Goal: Task Accomplishment & Management: Manage account settings

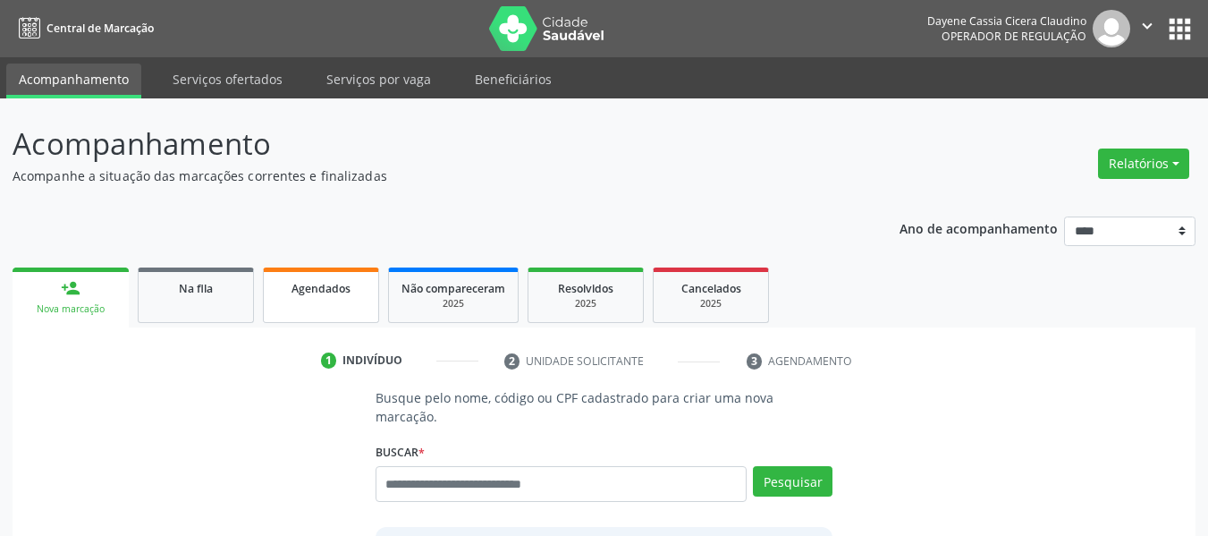
click at [332, 300] on link "Agendados" at bounding box center [321, 294] width 116 height 55
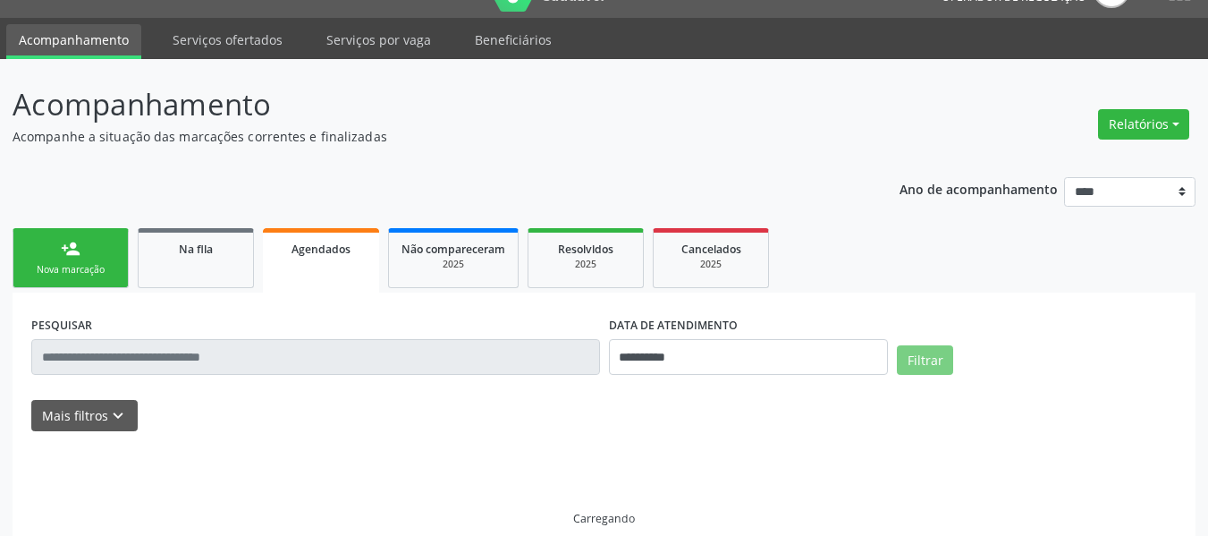
scroll to position [61, 0]
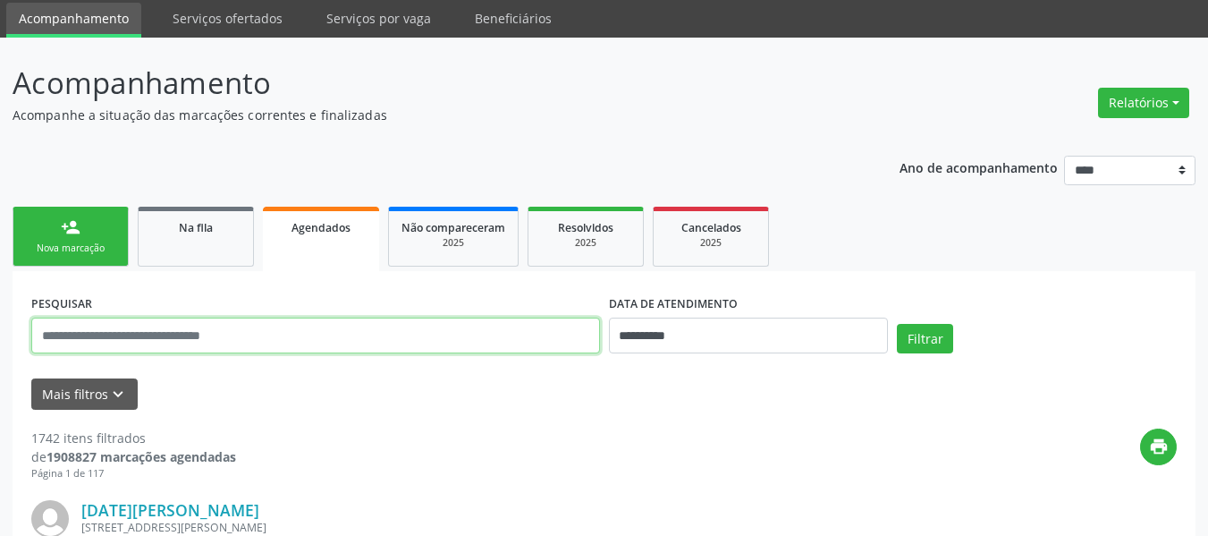
click at [391, 334] on input "text" at bounding box center [315, 335] width 569 height 36
paste input "**********"
type input "**********"
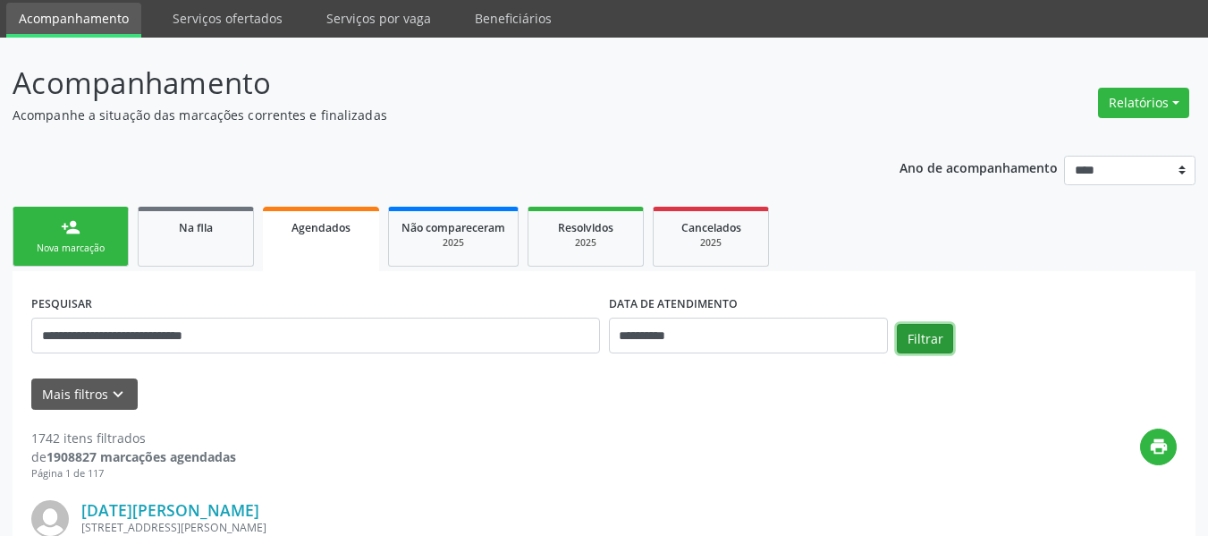
click at [919, 339] on button "Filtrar" at bounding box center [925, 339] width 56 height 30
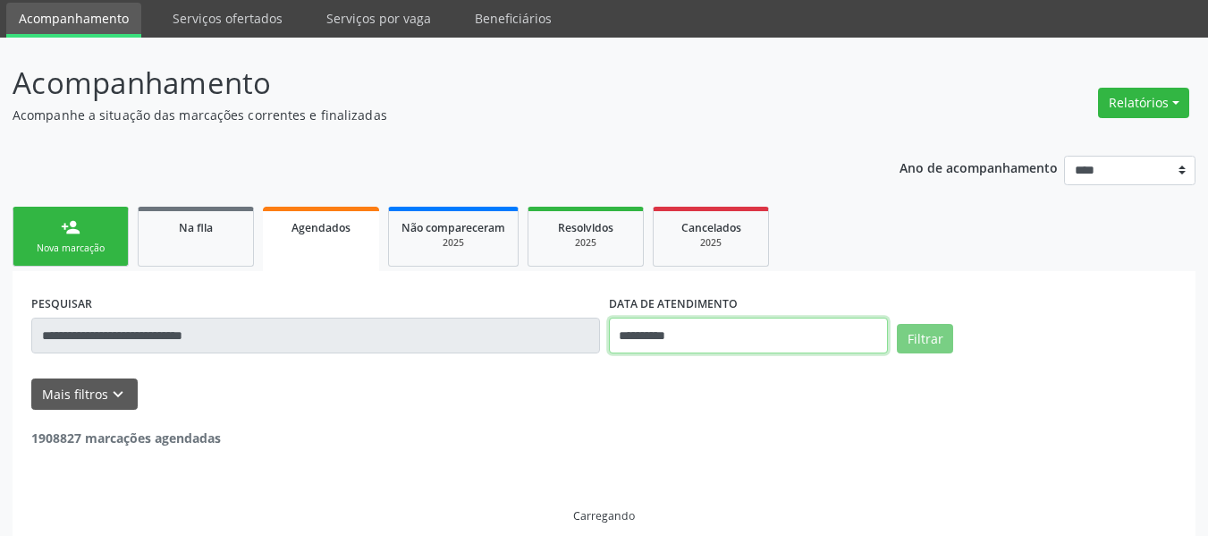
click at [698, 334] on input "**********" at bounding box center [749, 335] width 280 height 36
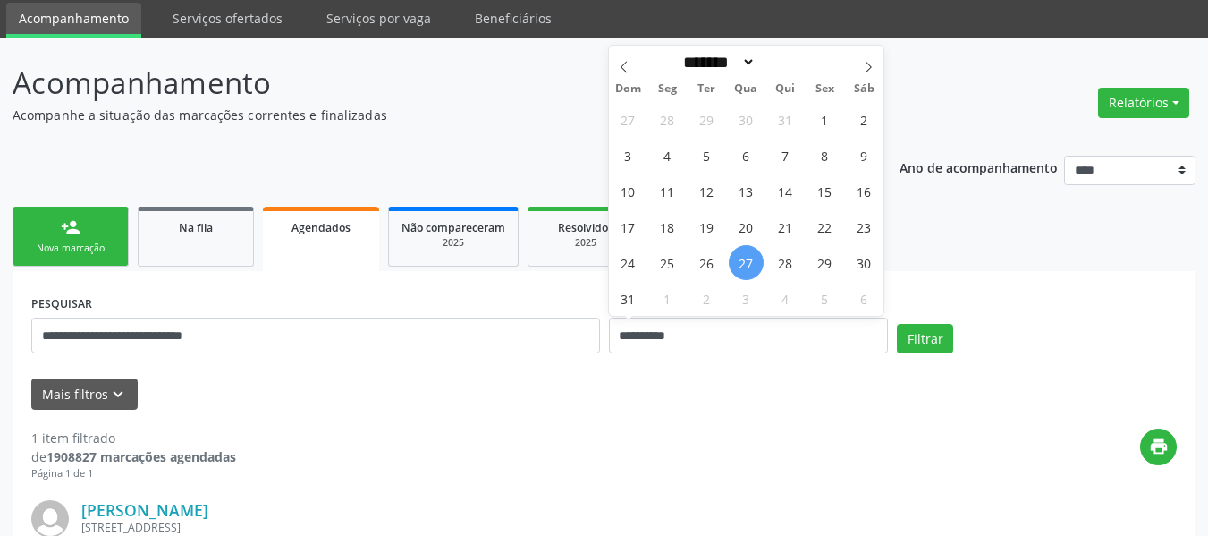
click at [750, 249] on span "27" at bounding box center [746, 262] width 35 height 35
type input "**********"
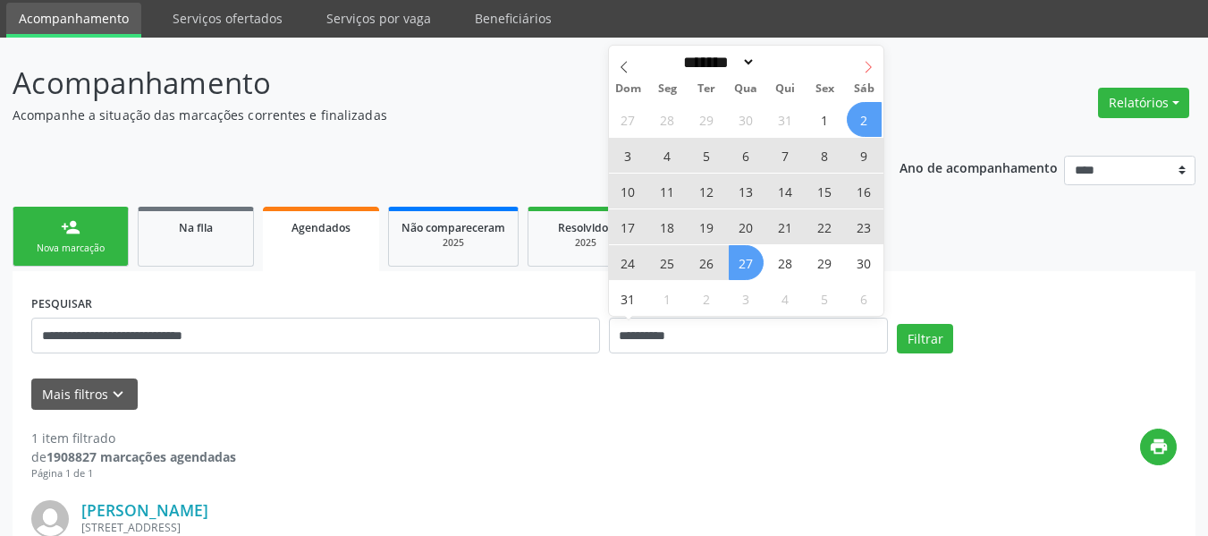
click at [877, 56] on span at bounding box center [868, 61] width 30 height 30
select select "*"
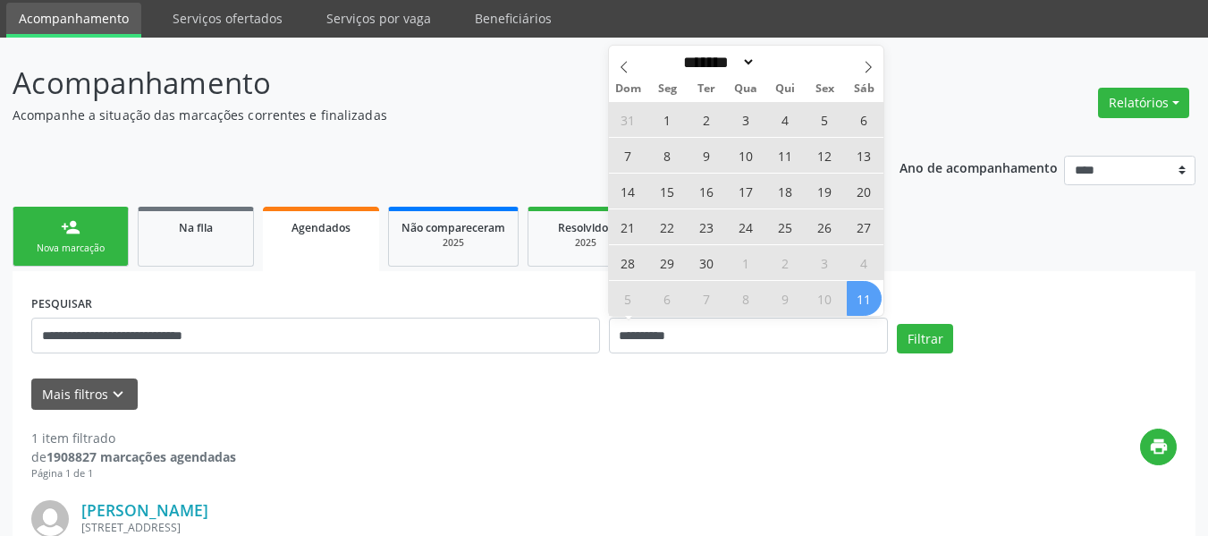
click at [877, 298] on span "11" at bounding box center [864, 298] width 35 height 35
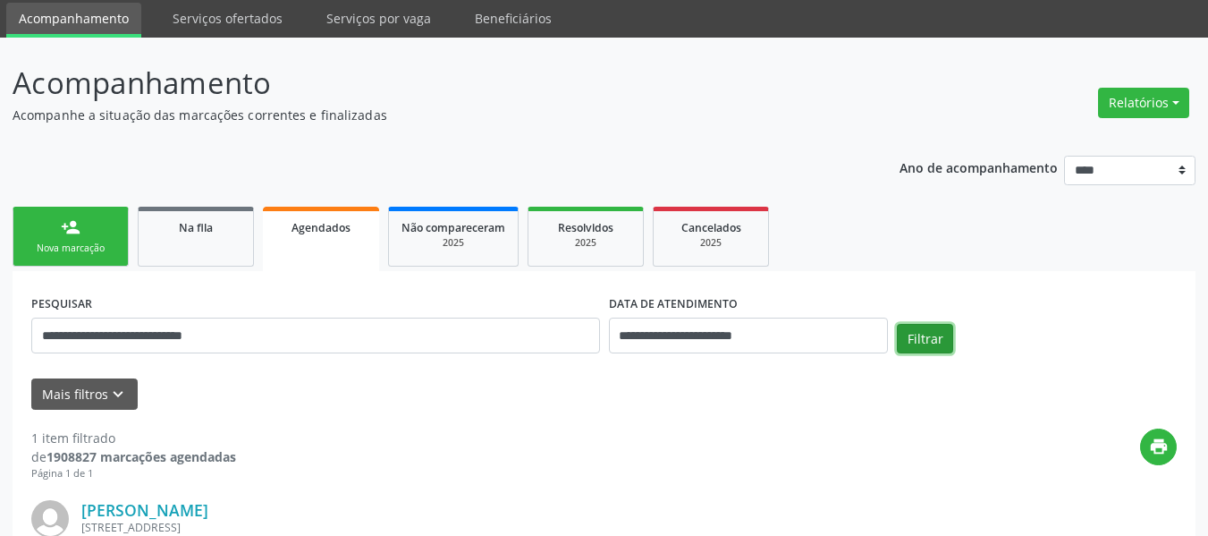
click at [922, 345] on button "Filtrar" at bounding box center [925, 339] width 56 height 30
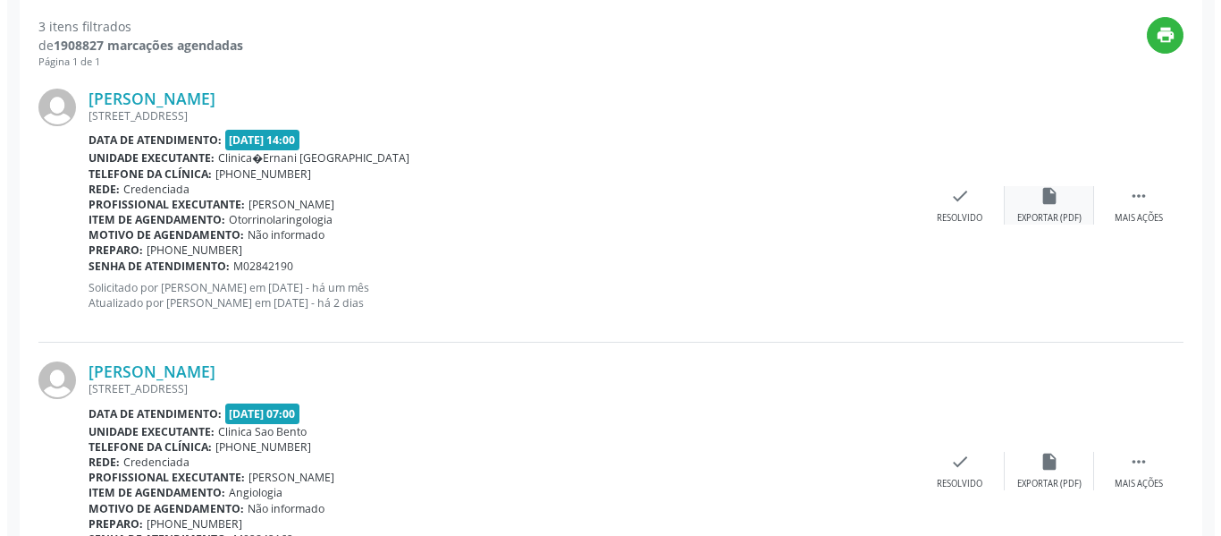
scroll to position [467, 0]
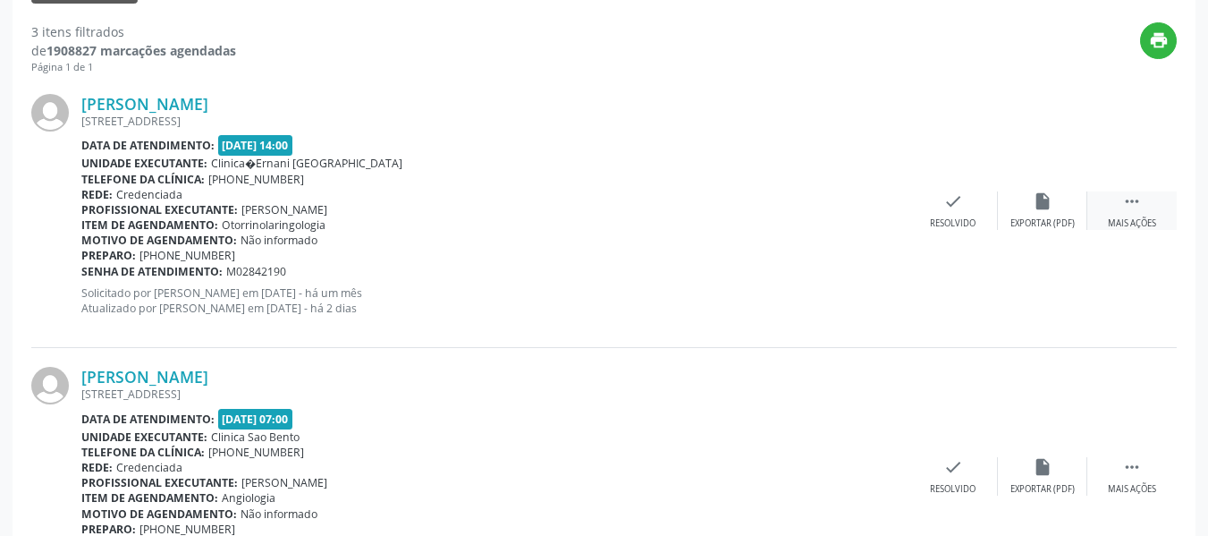
click at [1149, 230] on div "Mais ações" at bounding box center [1132, 223] width 48 height 13
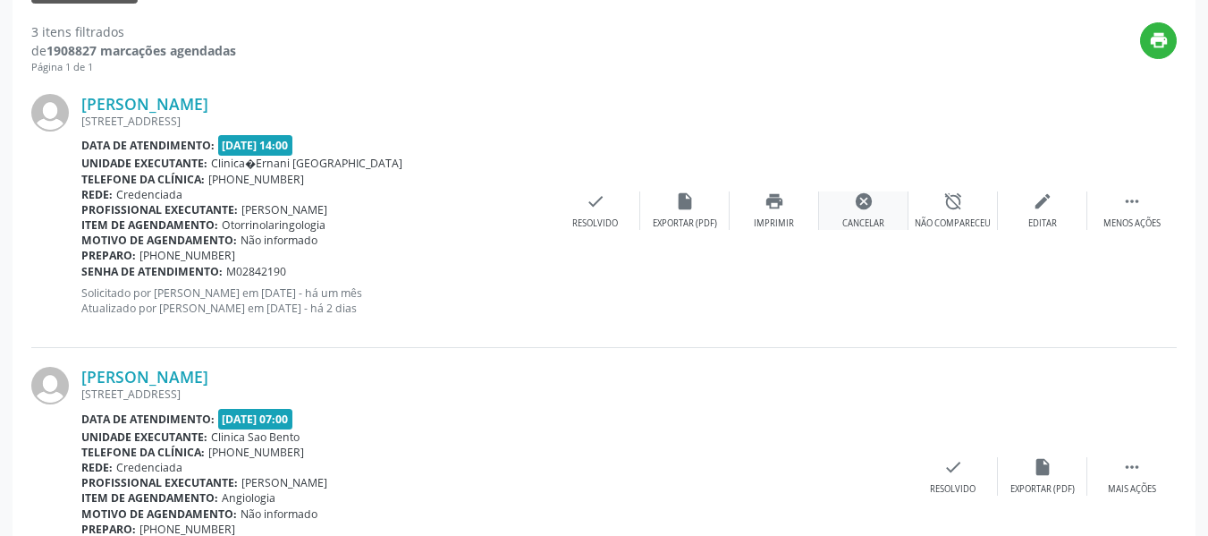
click at [875, 202] on div "cancel Cancelar" at bounding box center [863, 210] width 89 height 38
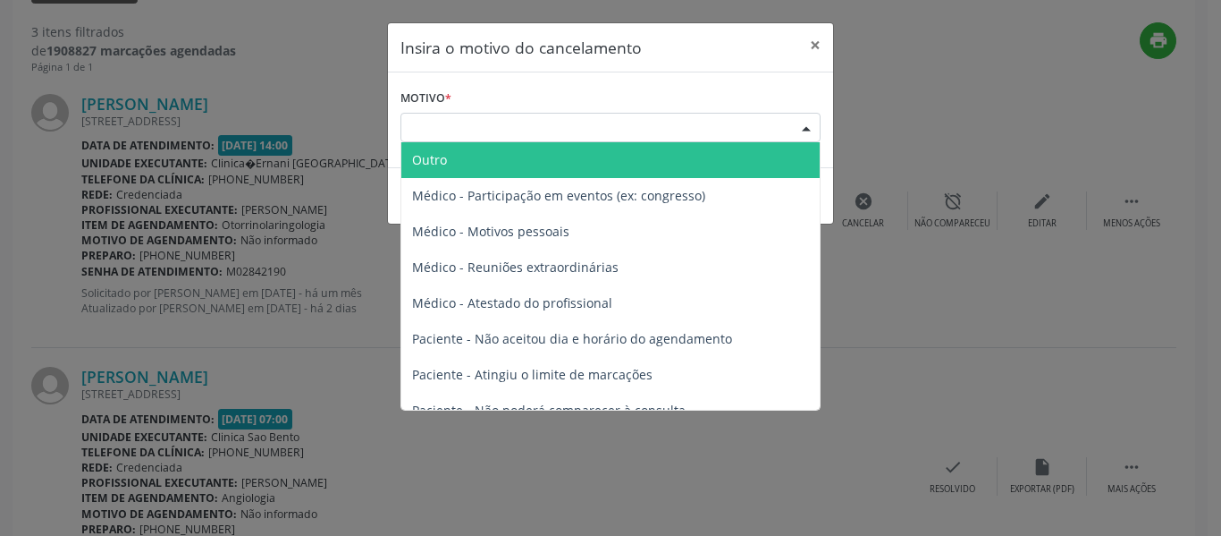
click at [524, 123] on div "Escolha o motivo" at bounding box center [611, 128] width 420 height 30
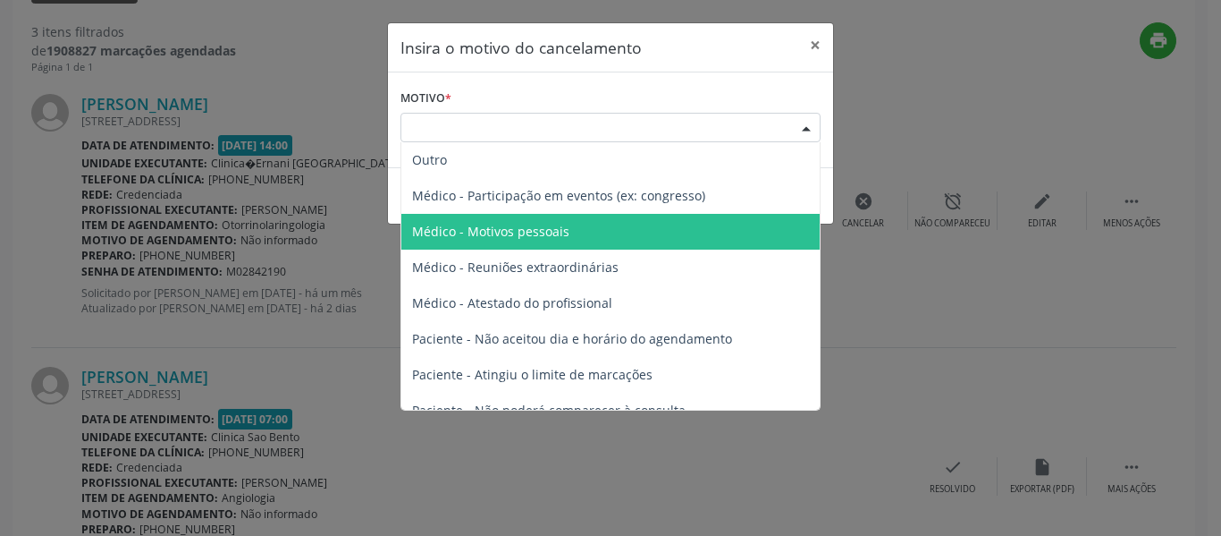
scroll to position [90, 0]
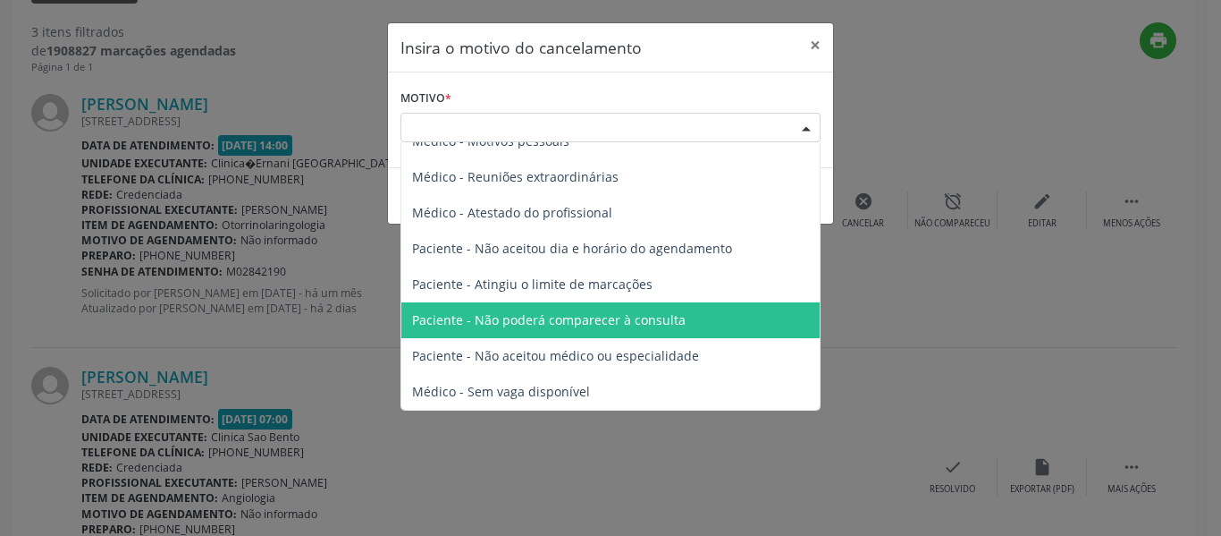
click at [585, 319] on span "Paciente - Não poderá comparecer à consulta" at bounding box center [549, 319] width 274 height 17
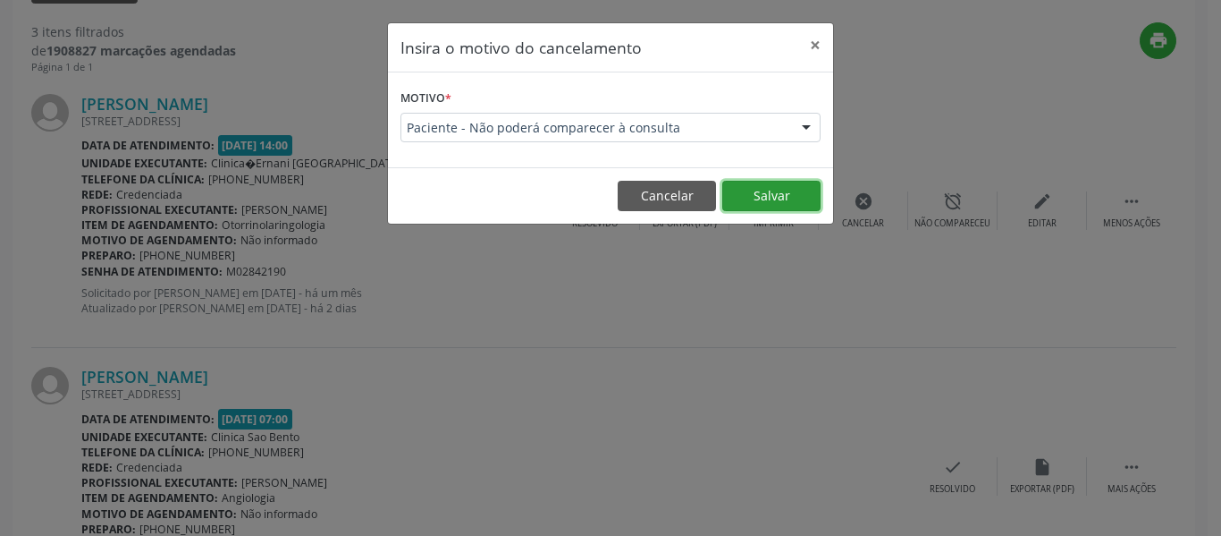
click at [796, 203] on button "Salvar" at bounding box center [772, 196] width 98 height 30
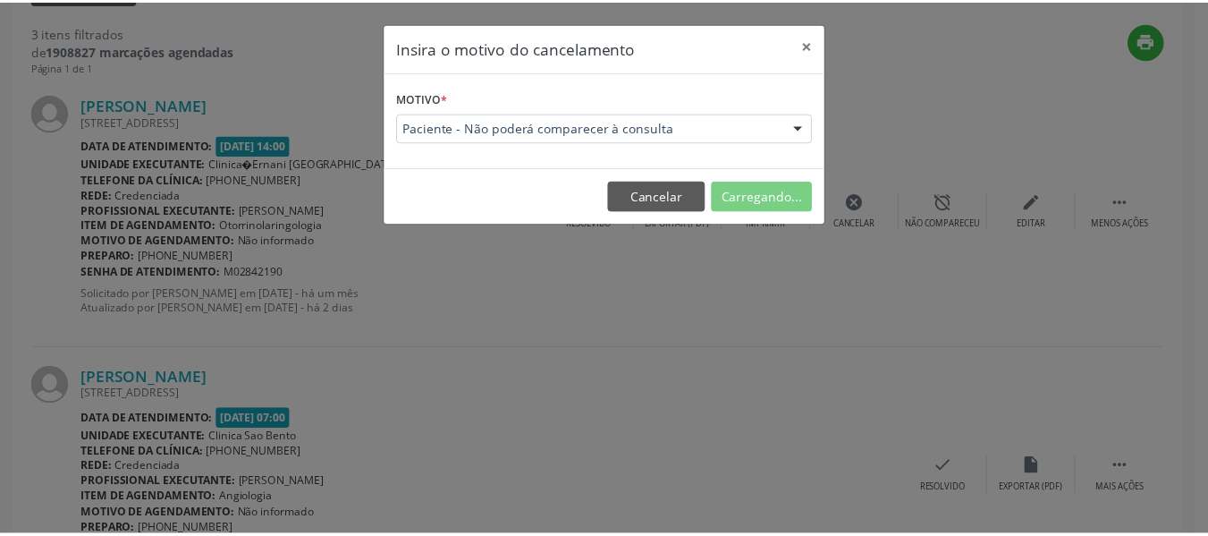
scroll to position [80, 0]
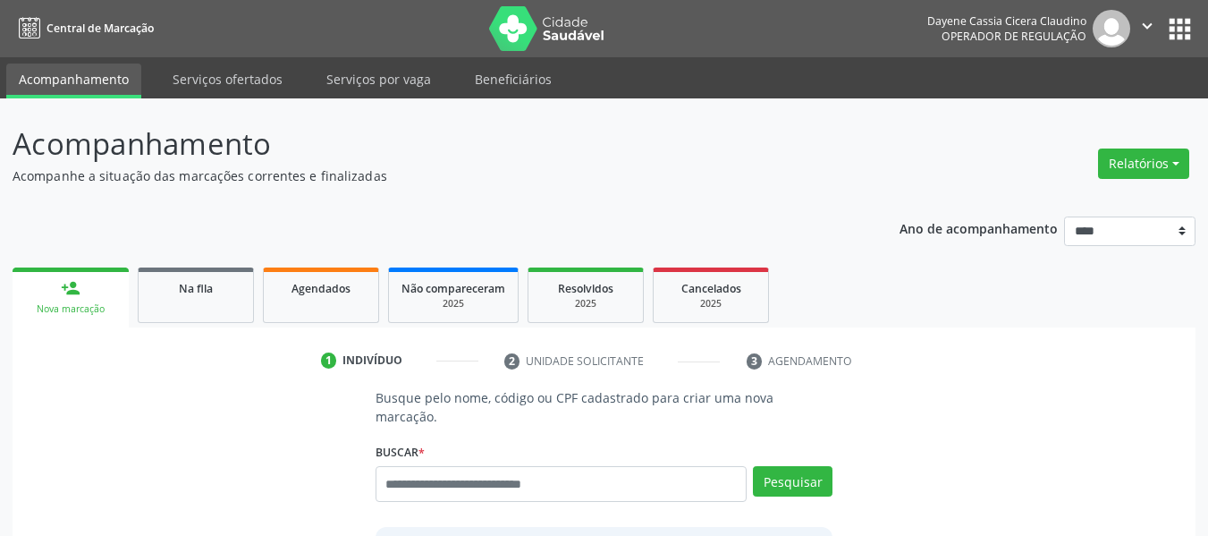
click at [465, 175] on p "Acompanhe a situação das marcações correntes e finalizadas" at bounding box center [427, 175] width 828 height 19
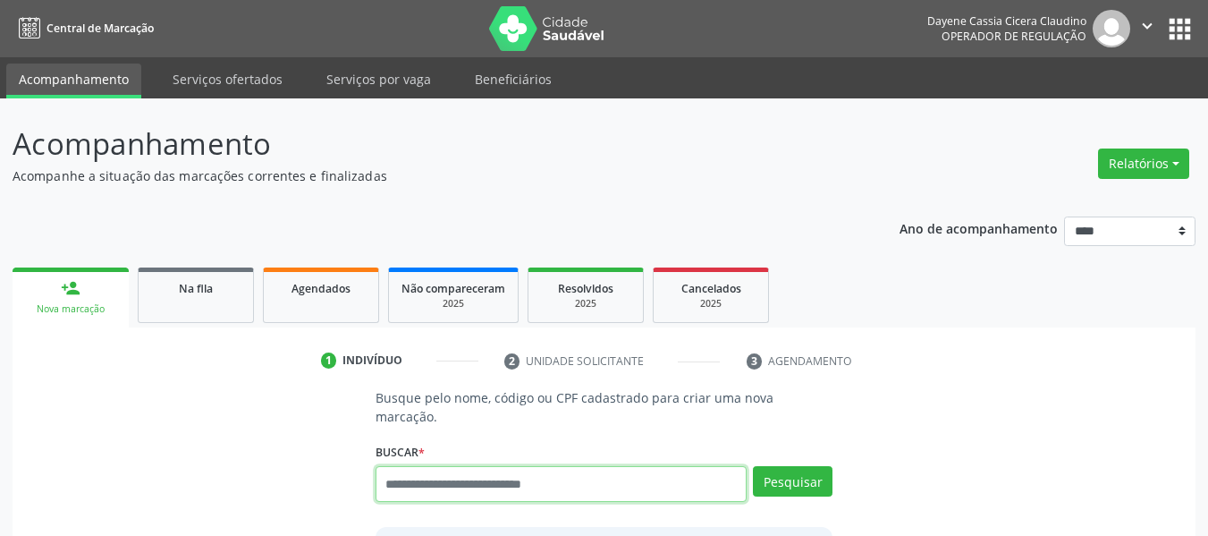
click at [589, 466] on input "text" at bounding box center [562, 484] width 372 height 36
paste input "**********"
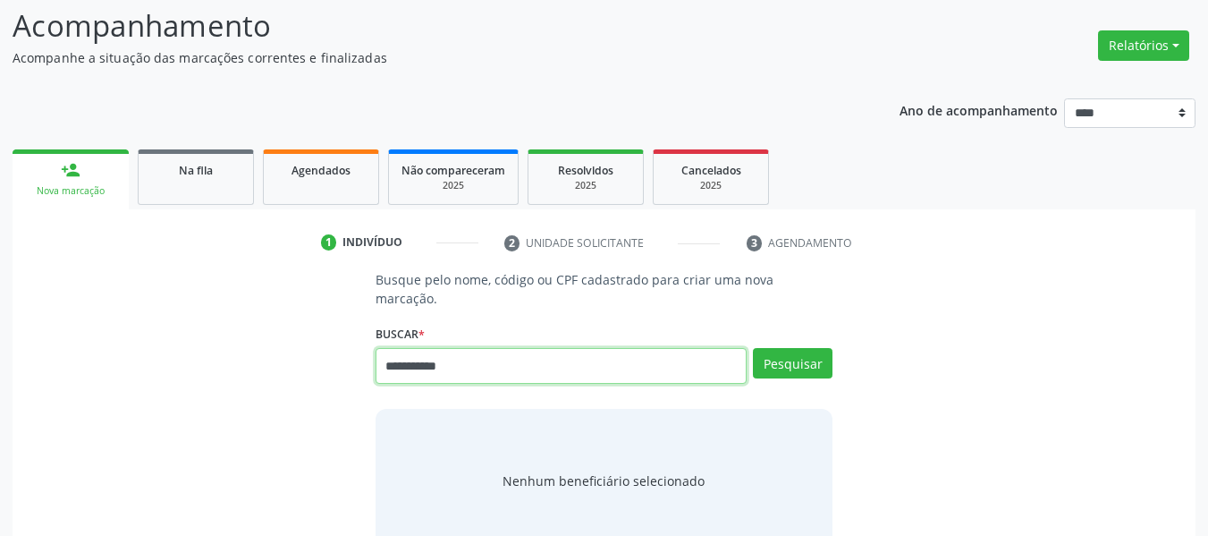
scroll to position [208, 0]
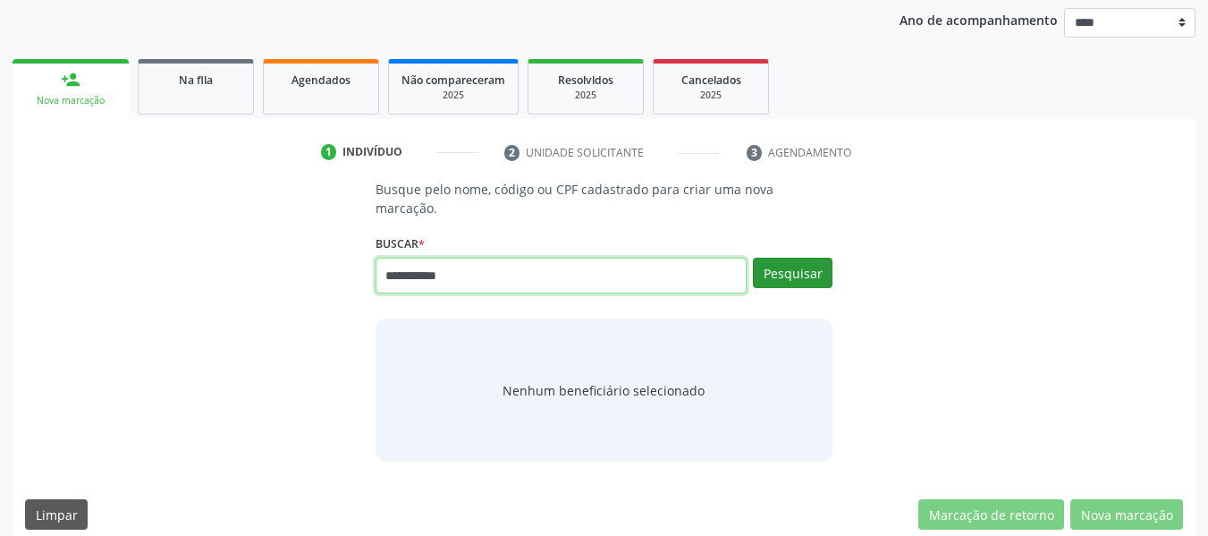
type input "**********"
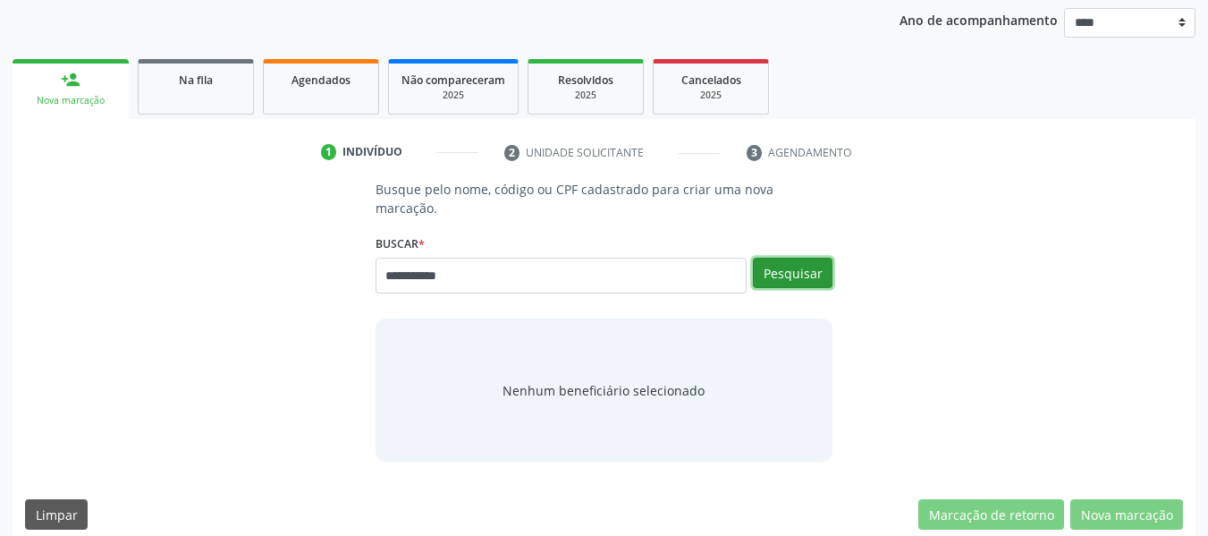
click at [783, 258] on button "Pesquisar" at bounding box center [793, 273] width 80 height 30
type input "**********"
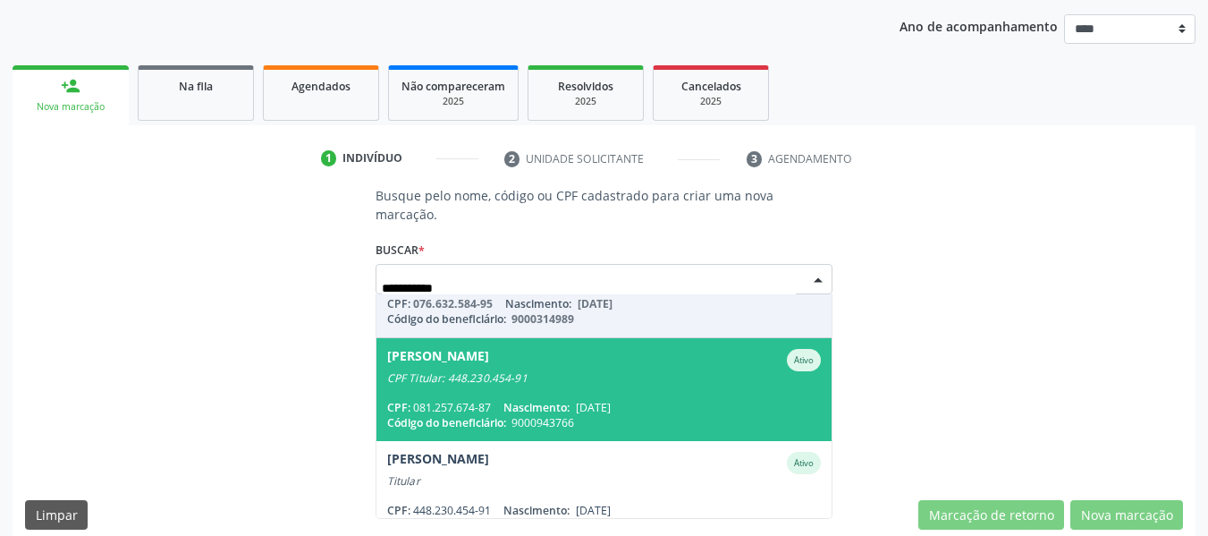
scroll to position [399, 0]
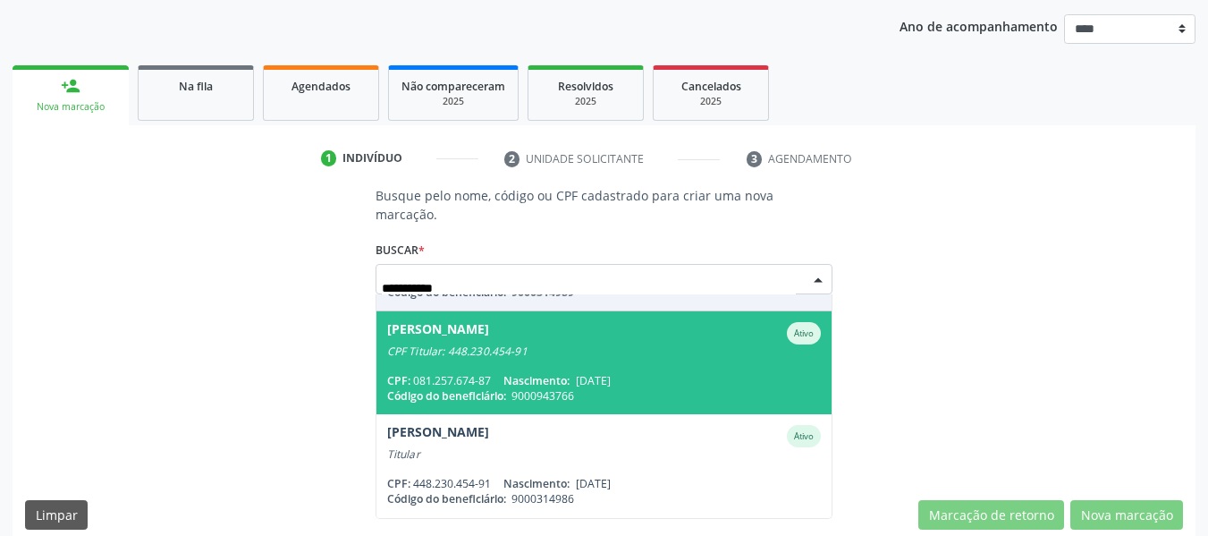
click at [579, 342] on span "[PERSON_NAME] CPF Titular: 448.230.454-91 CPF: 081.257.674-87 Nascimento: [DATE…" at bounding box center [604, 362] width 456 height 103
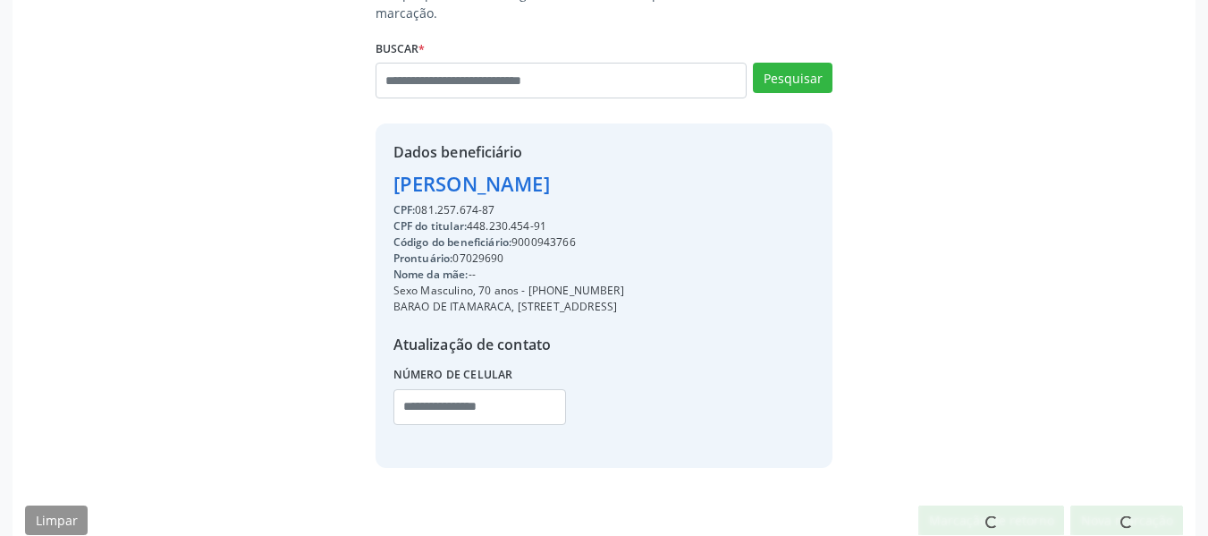
scroll to position [409, 0]
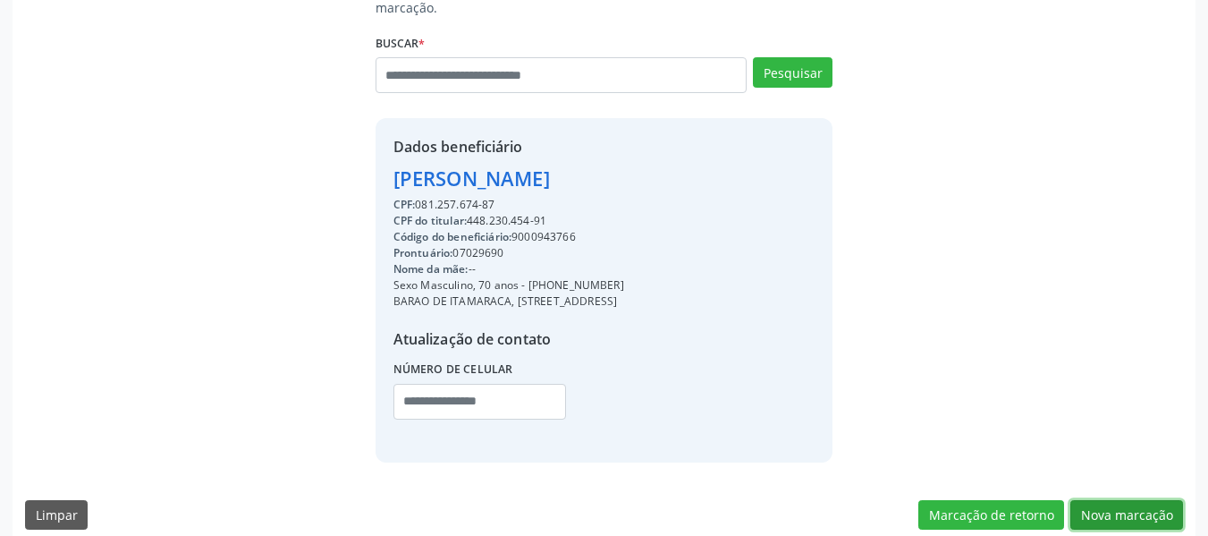
drag, startPoint x: 1135, startPoint y: 490, endPoint x: 1124, endPoint y: 495, distance: 12.0
click at [1134, 500] on button "Nova marcação" at bounding box center [1126, 515] width 113 height 30
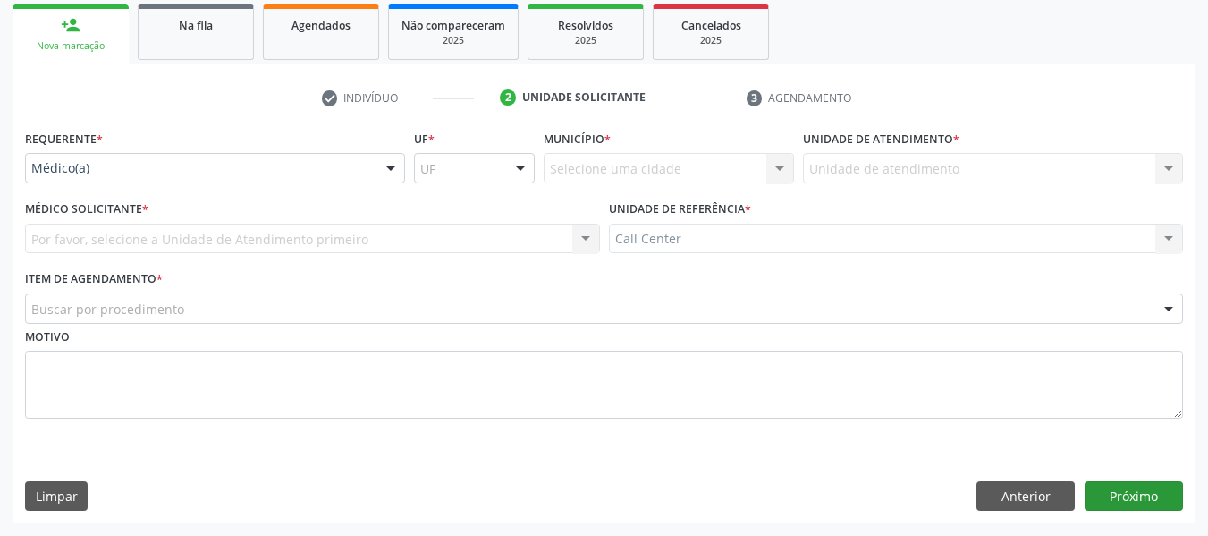
scroll to position [263, 0]
click at [100, 158] on div "Médico(a)" at bounding box center [215, 168] width 380 height 30
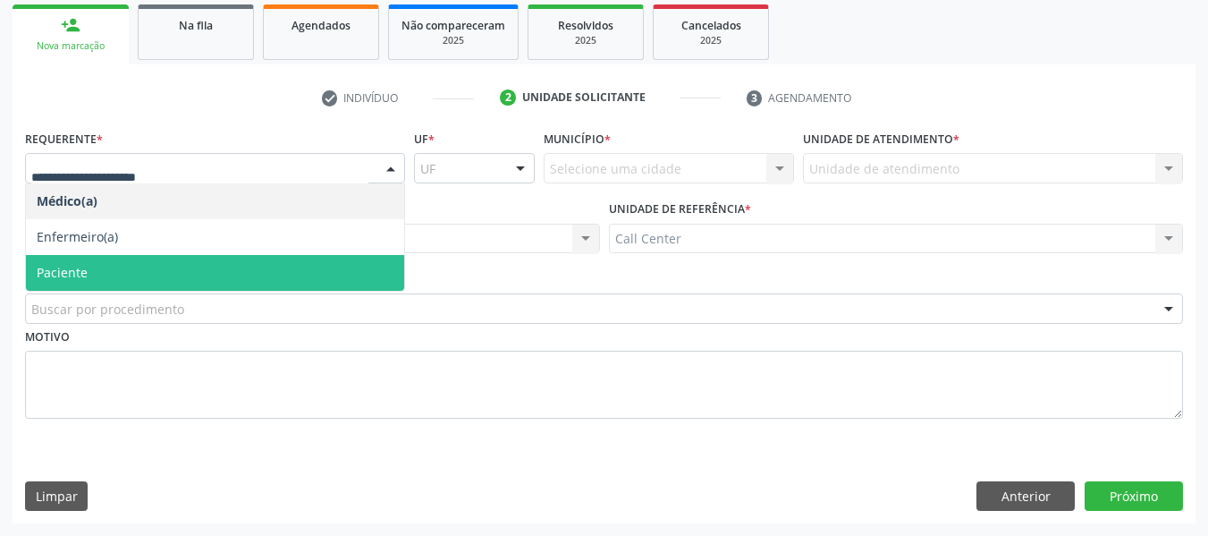
click at [96, 267] on span "Paciente" at bounding box center [215, 273] width 378 height 36
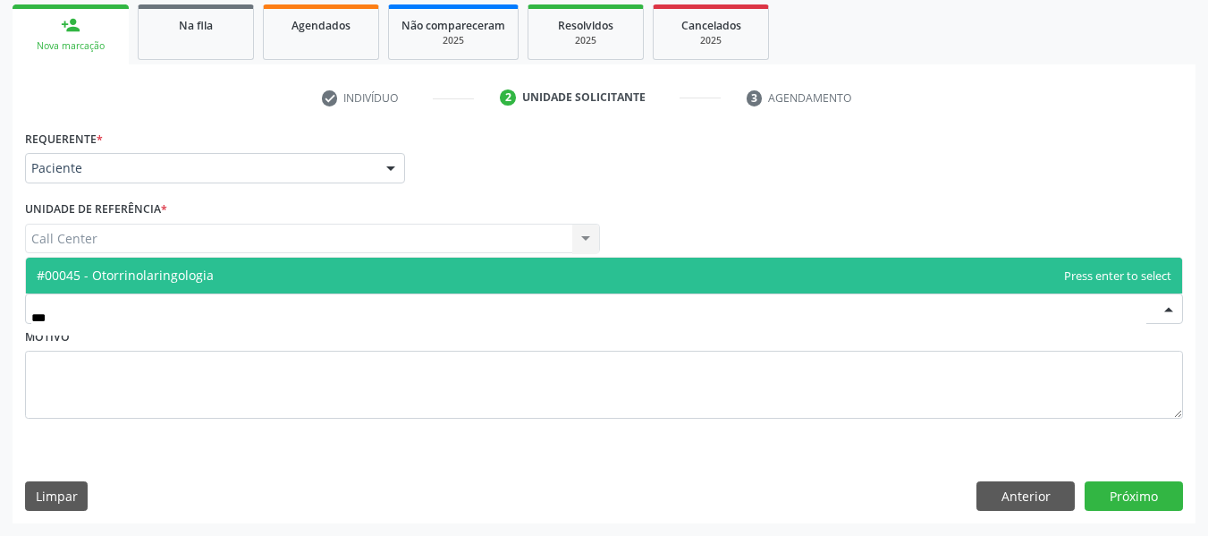
click at [157, 270] on span "#00045 - Otorrinolaringologia" at bounding box center [125, 274] width 177 height 17
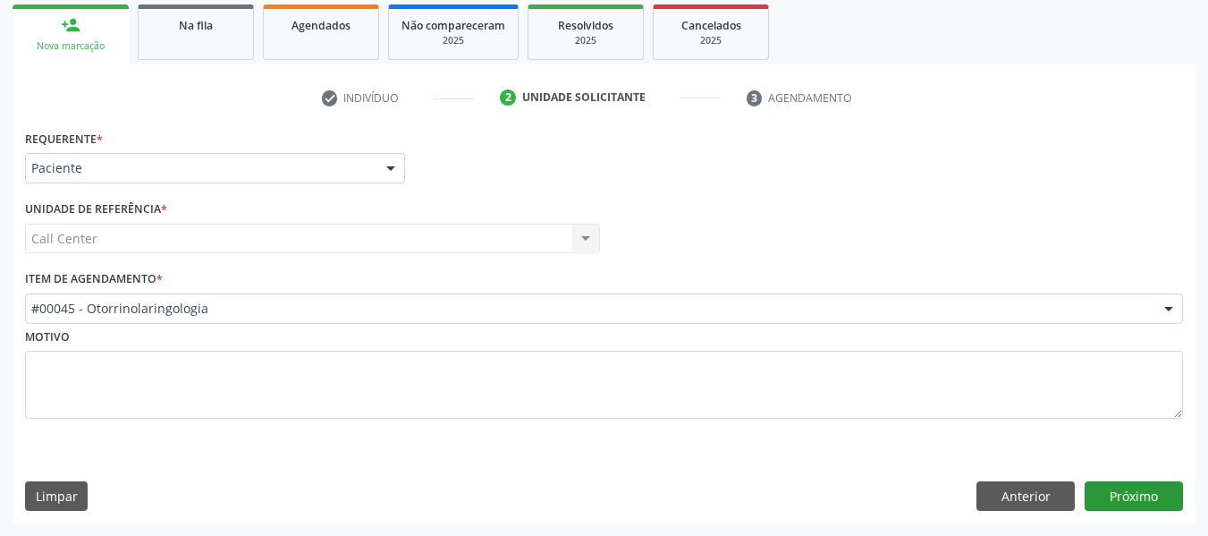
click at [1119, 480] on div "Requerente * Paciente Médico(a) Enfermeiro(a) Paciente Nenhum resultado encontr…" at bounding box center [604, 324] width 1183 height 398
click at [1119, 488] on button "Próximo" at bounding box center [1134, 496] width 98 height 30
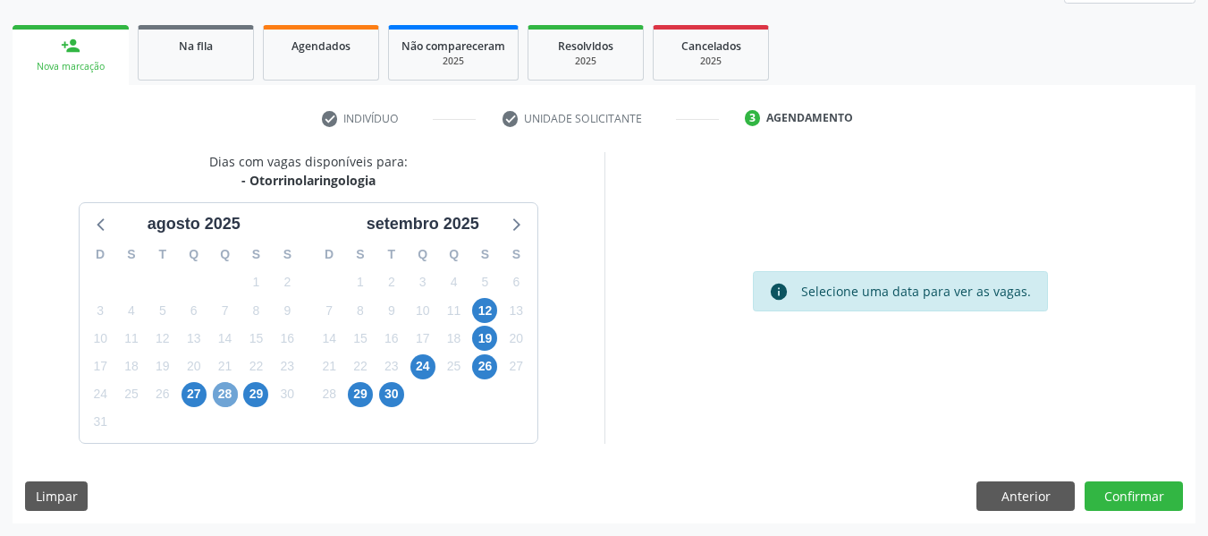
click at [232, 397] on span "28" at bounding box center [225, 394] width 25 height 25
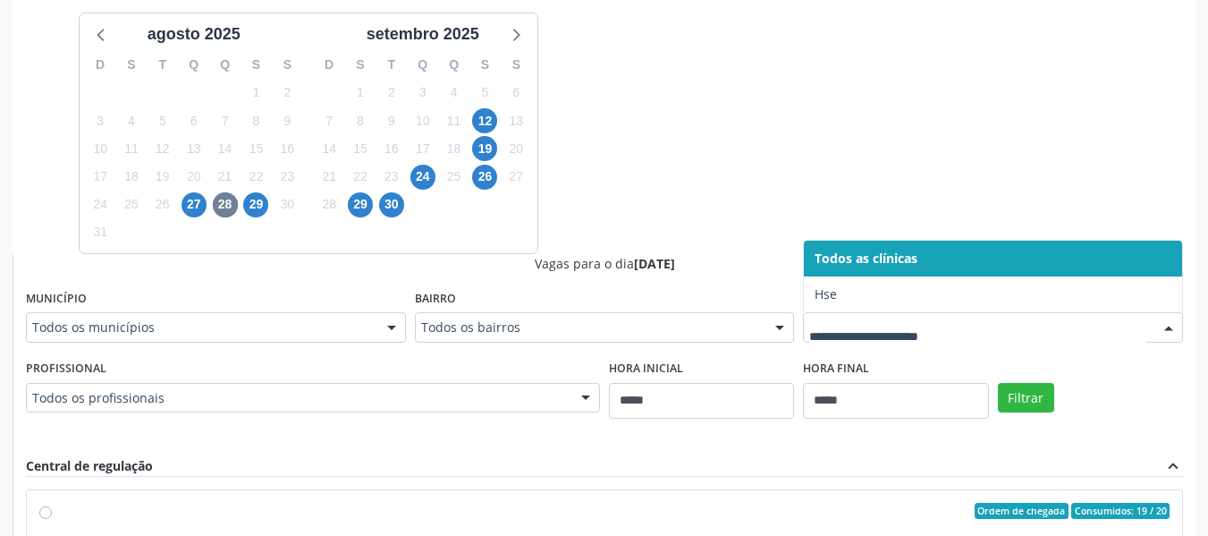
scroll to position [429, 0]
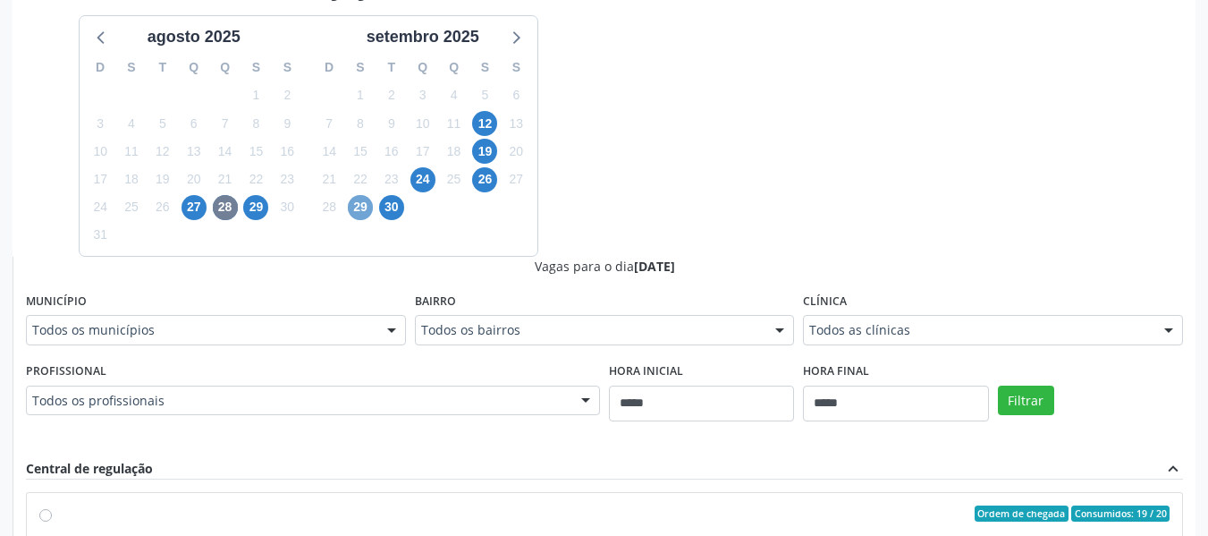
click at [368, 204] on span "29" at bounding box center [360, 207] width 25 height 25
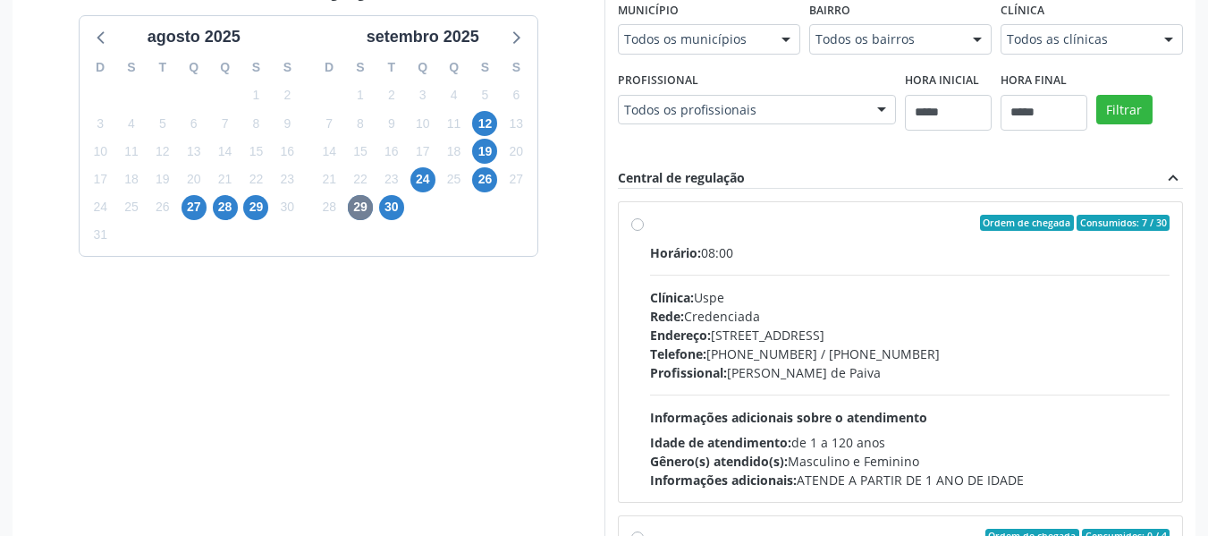
click at [497, 122] on div "12" at bounding box center [484, 124] width 25 height 28
click at [485, 125] on span "12" at bounding box center [484, 123] width 25 height 25
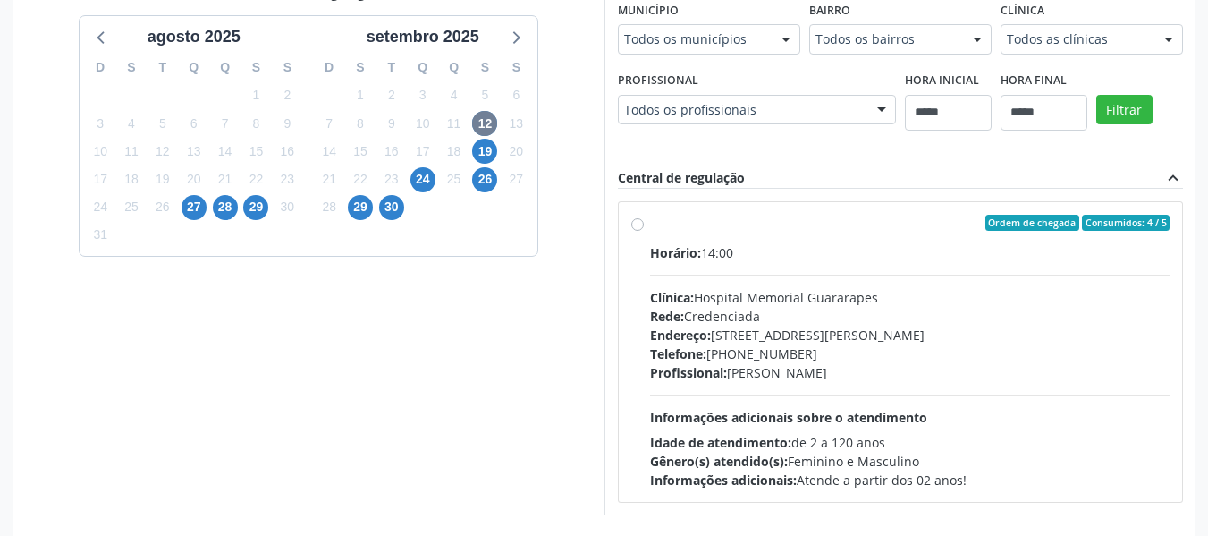
click at [756, 93] on div "Profissional Todos os profissionais Todos os profissionais [PERSON_NAME] result…" at bounding box center [757, 95] width 278 height 57
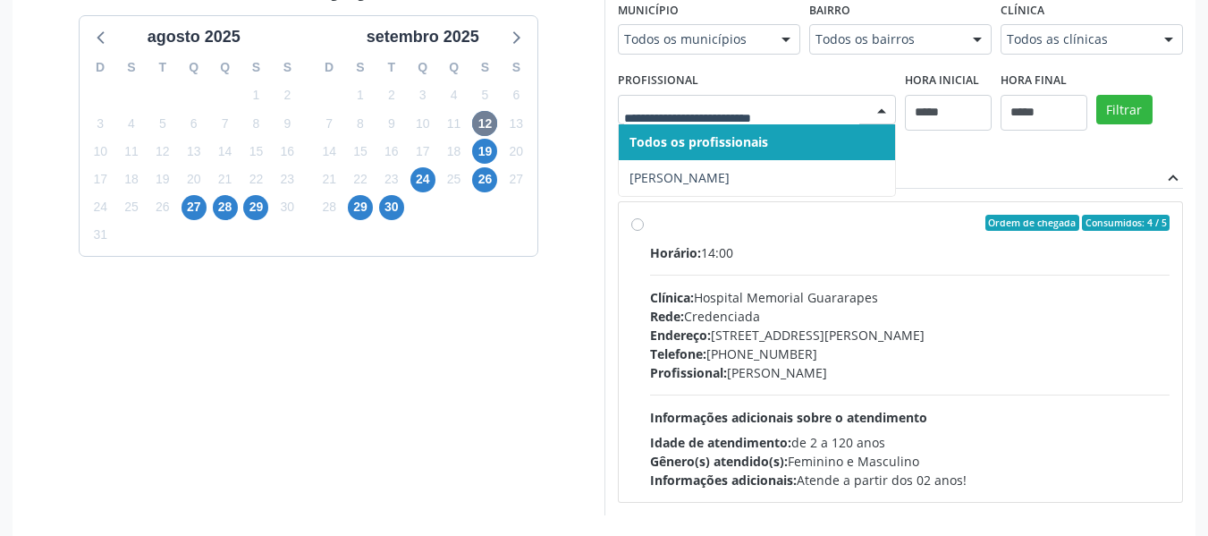
click at [739, 119] on div at bounding box center [757, 110] width 278 height 30
click at [488, 155] on span "19" at bounding box center [484, 151] width 25 height 25
click at [784, 95] on div at bounding box center [757, 110] width 278 height 30
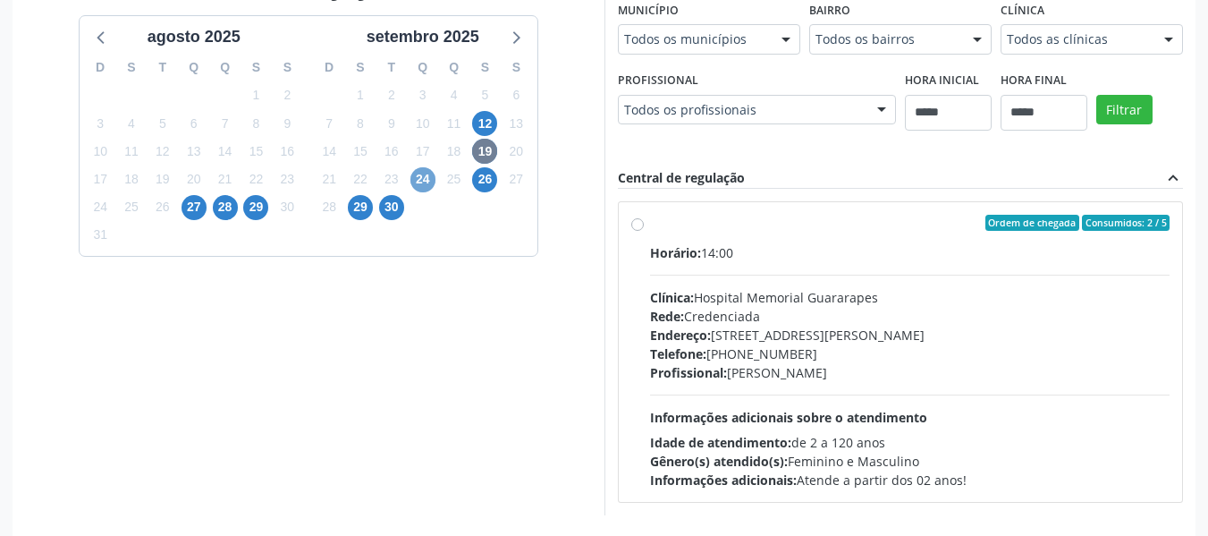
click at [423, 181] on span "24" at bounding box center [422, 179] width 25 height 25
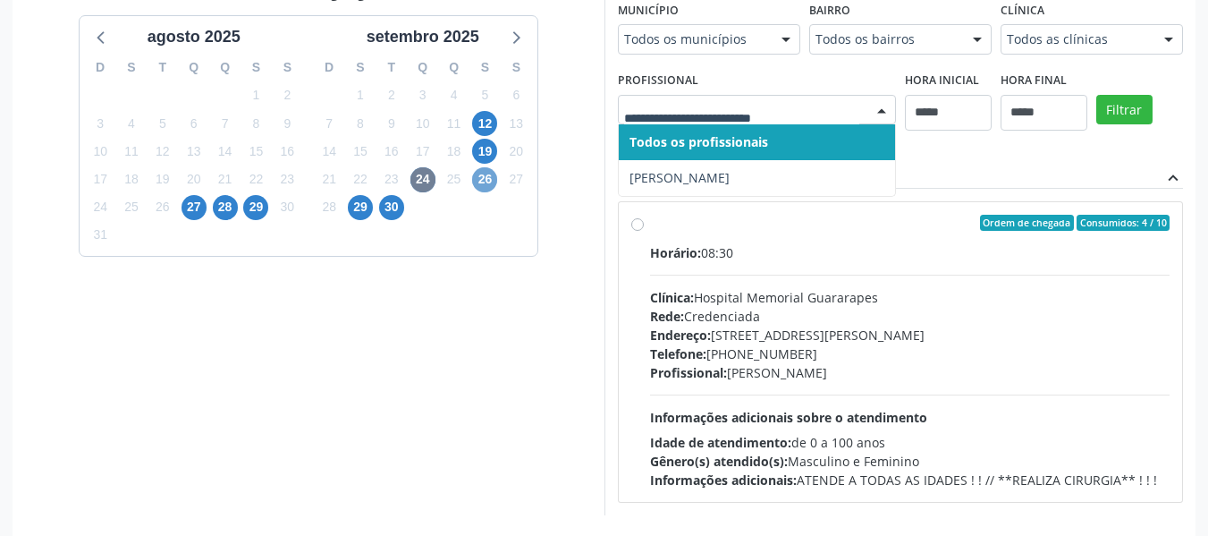
click at [481, 175] on span "26" at bounding box center [484, 179] width 25 height 25
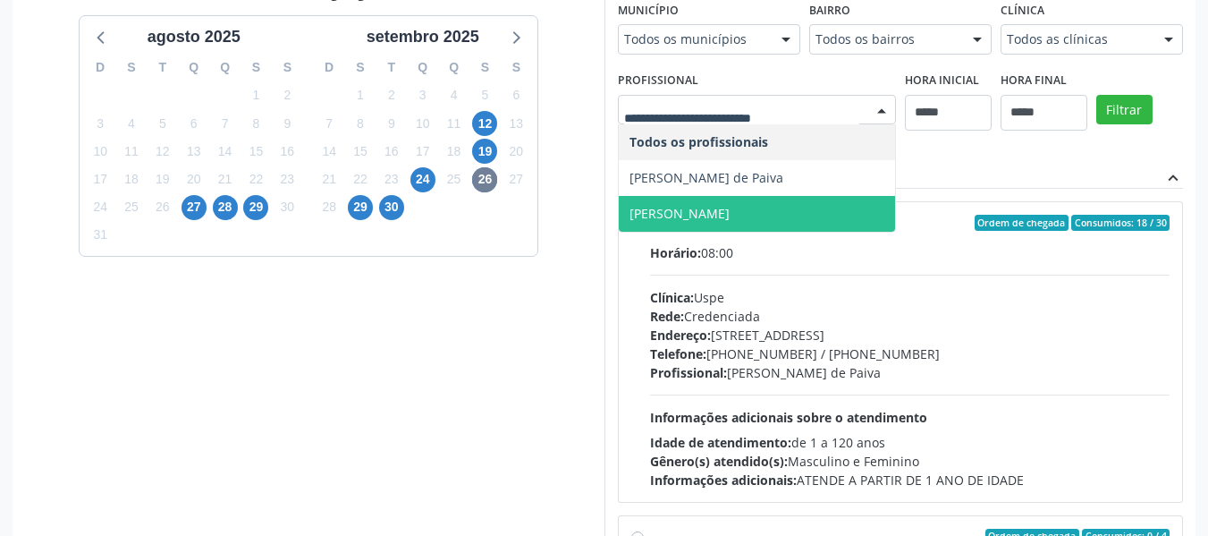
click at [689, 218] on span "[PERSON_NAME]" at bounding box center [680, 213] width 100 height 17
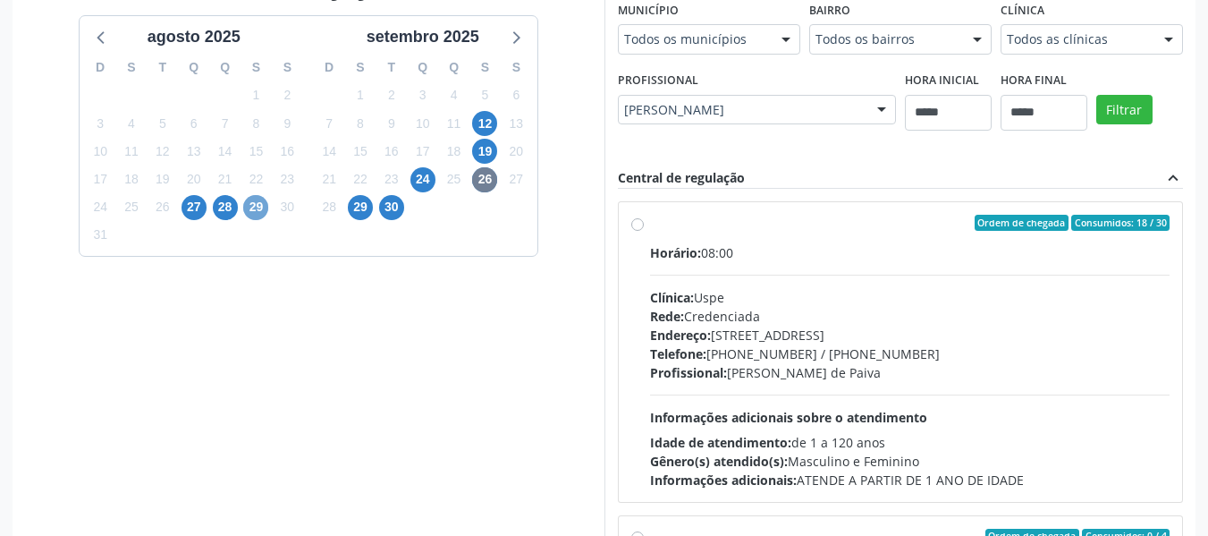
click at [257, 207] on span "29" at bounding box center [255, 207] width 25 height 25
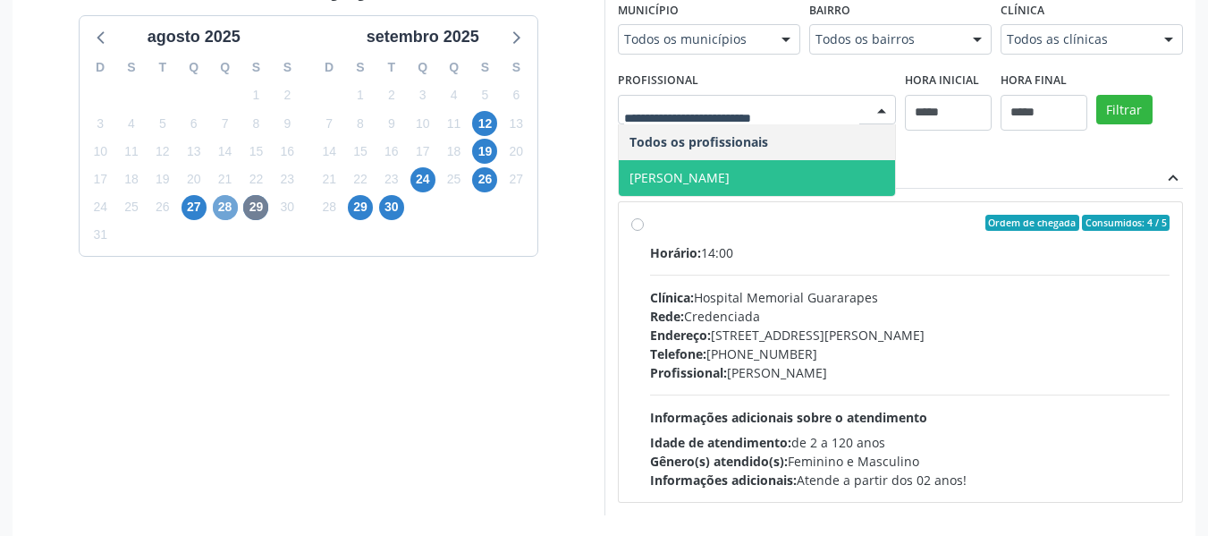
click at [226, 205] on span "28" at bounding box center [225, 207] width 25 height 25
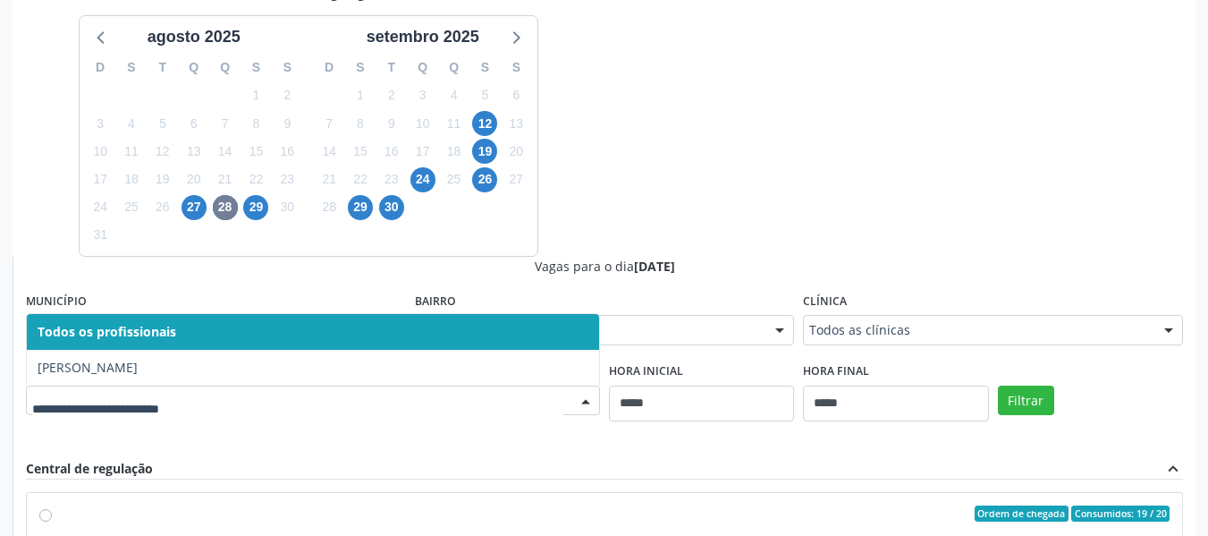
click at [807, 182] on div "Dias com vagas disponíveis para: - Otorrinolaringologia [DATE] D S T Q Q S S 27…" at bounding box center [604, 385] width 1183 height 840
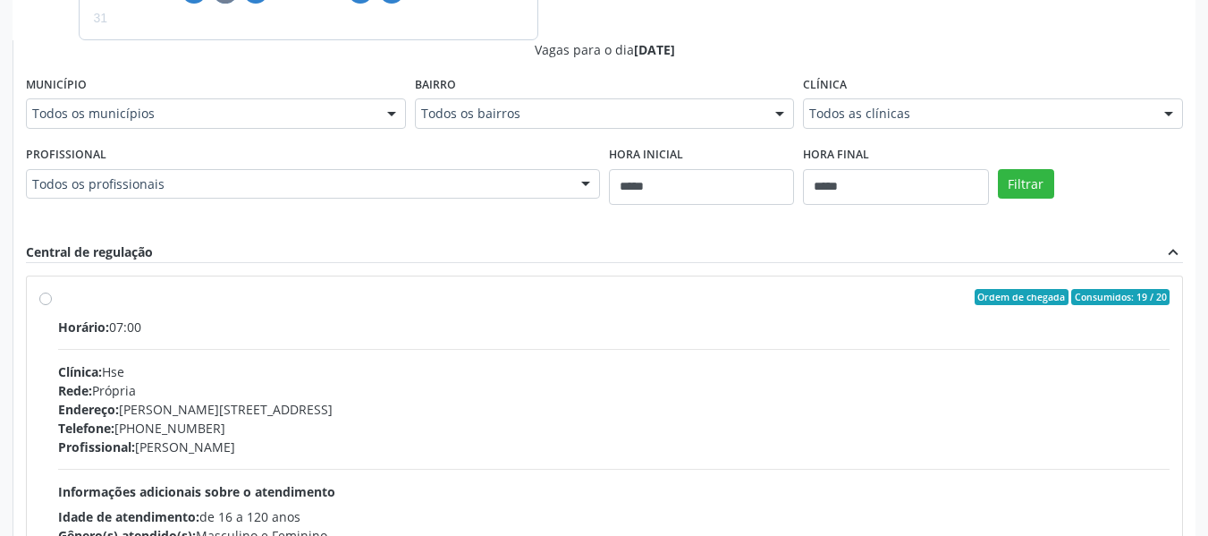
scroll to position [697, 0]
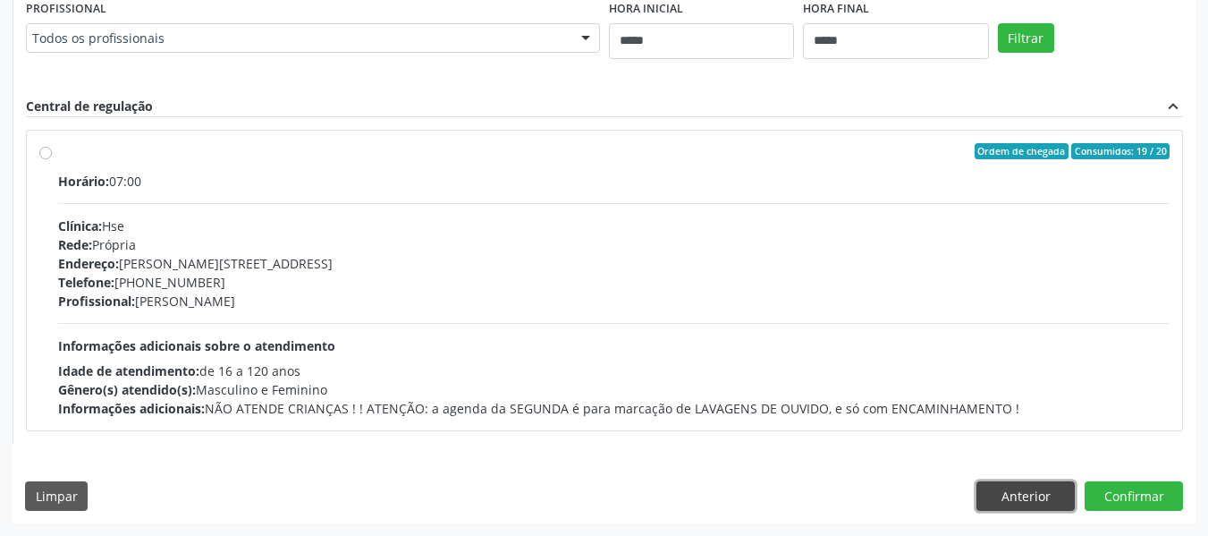
drag, startPoint x: 1004, startPoint y: 497, endPoint x: 402, endPoint y: 346, distance: 620.5
click at [1000, 494] on button "Anterior" at bounding box center [1025, 496] width 98 height 30
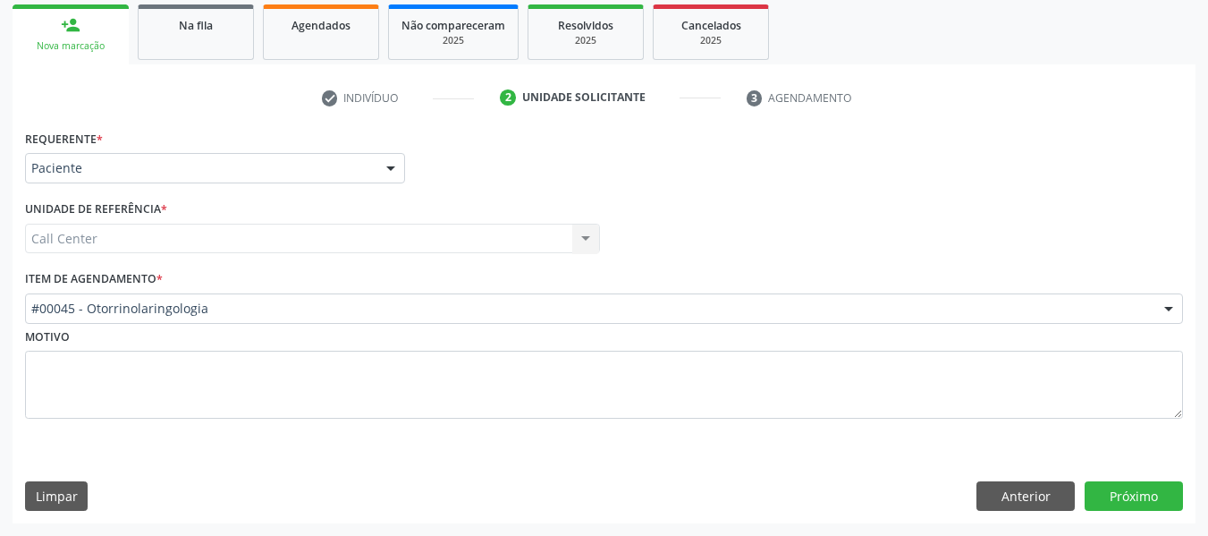
scroll to position [263, 0]
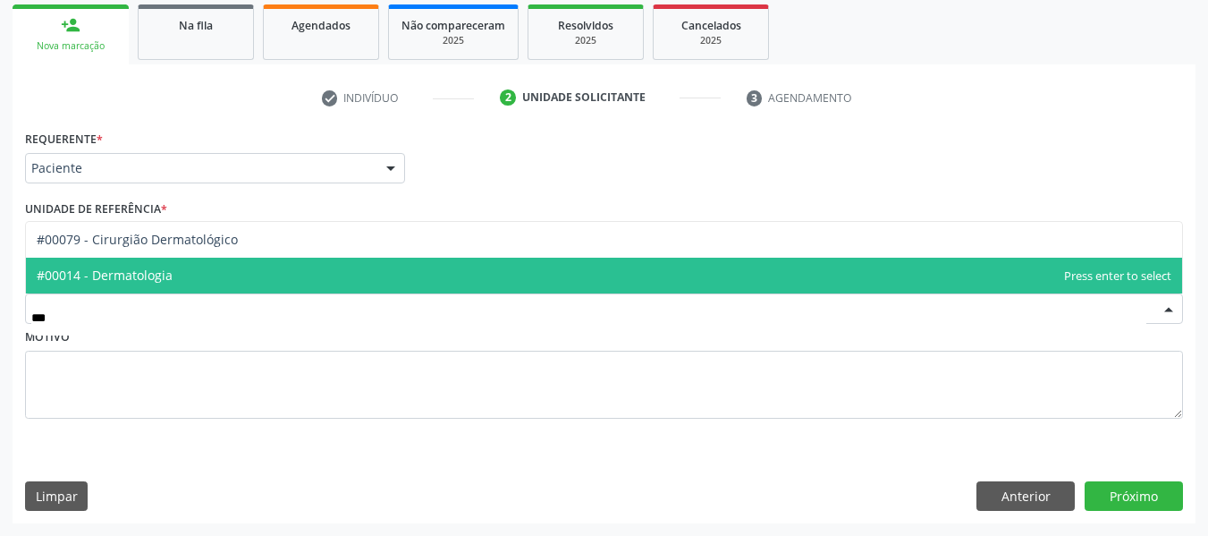
click at [250, 287] on span "#00014 - Dermatologia" at bounding box center [604, 276] width 1156 height 36
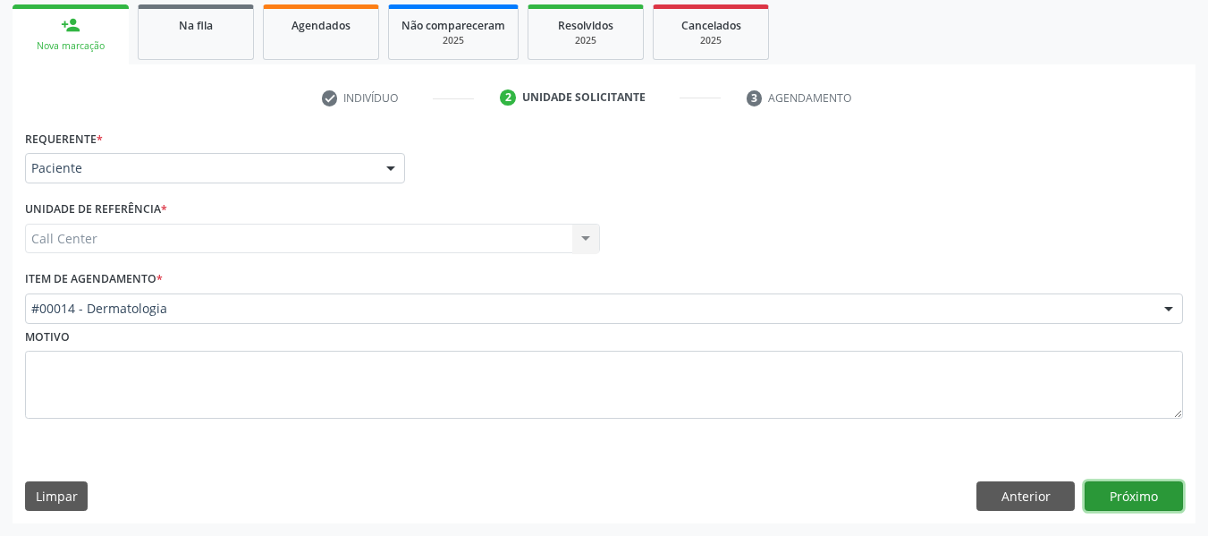
click at [1133, 503] on button "Próximo" at bounding box center [1134, 496] width 98 height 30
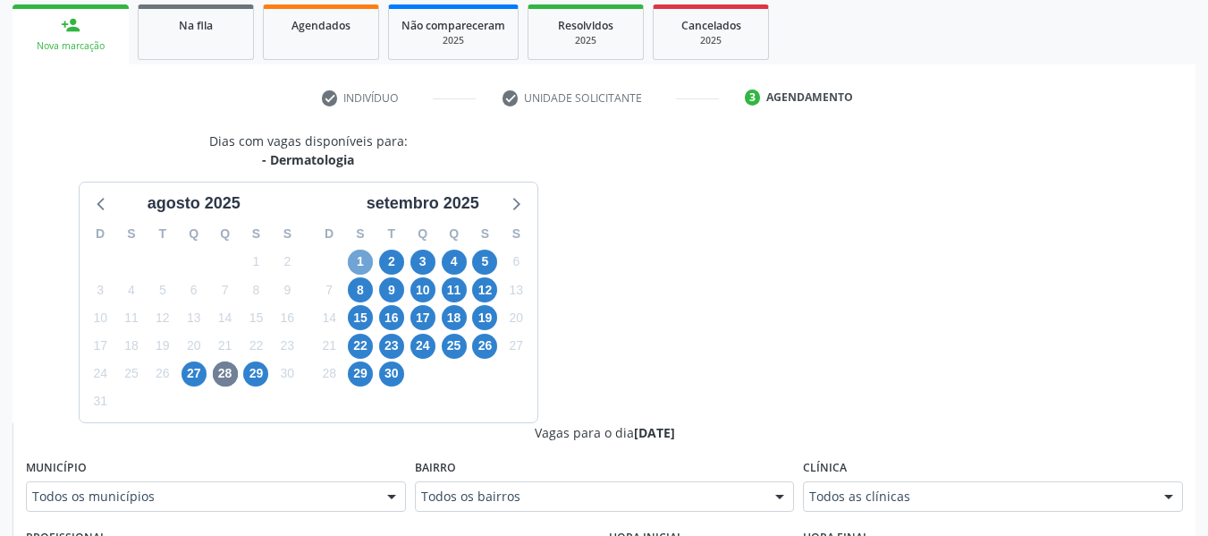
click at [351, 257] on span "1" at bounding box center [360, 261] width 25 height 25
click at [883, 477] on div "Clínica Todos as clínicas Todos as [GEOGRAPHIC_DATA] Perpetuo [GEOGRAPHIC_DATA]…" at bounding box center [993, 482] width 380 height 57
click at [419, 323] on span "17" at bounding box center [422, 317] width 25 height 25
click at [457, 350] on span "25" at bounding box center [454, 346] width 25 height 25
click at [355, 364] on span "29" at bounding box center [360, 373] width 25 height 25
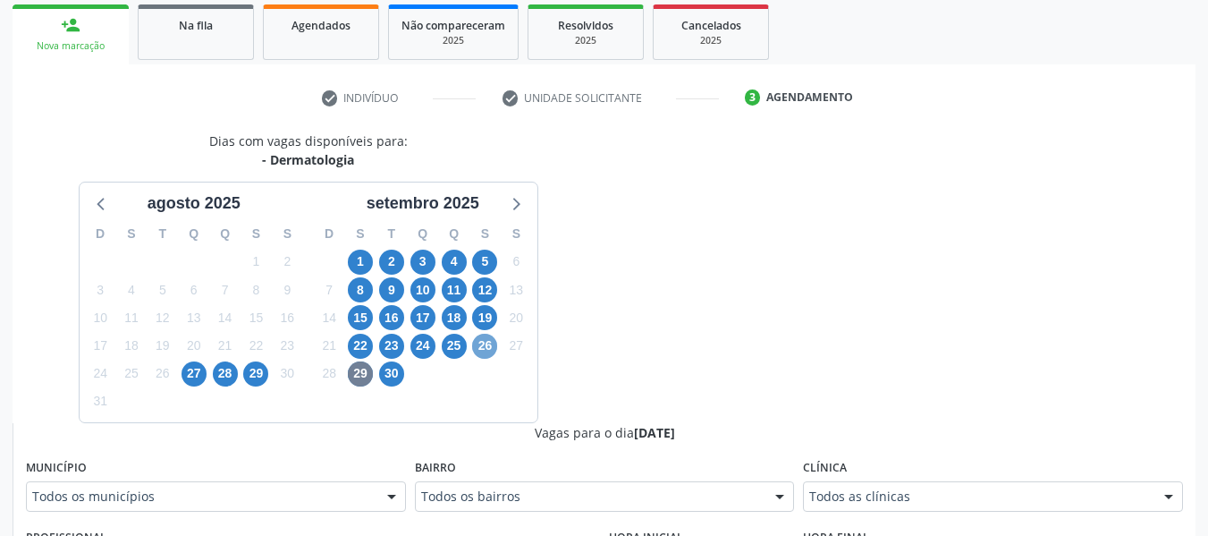
click at [485, 344] on span "26" at bounding box center [484, 346] width 25 height 25
click at [447, 297] on span "11" at bounding box center [454, 289] width 25 height 25
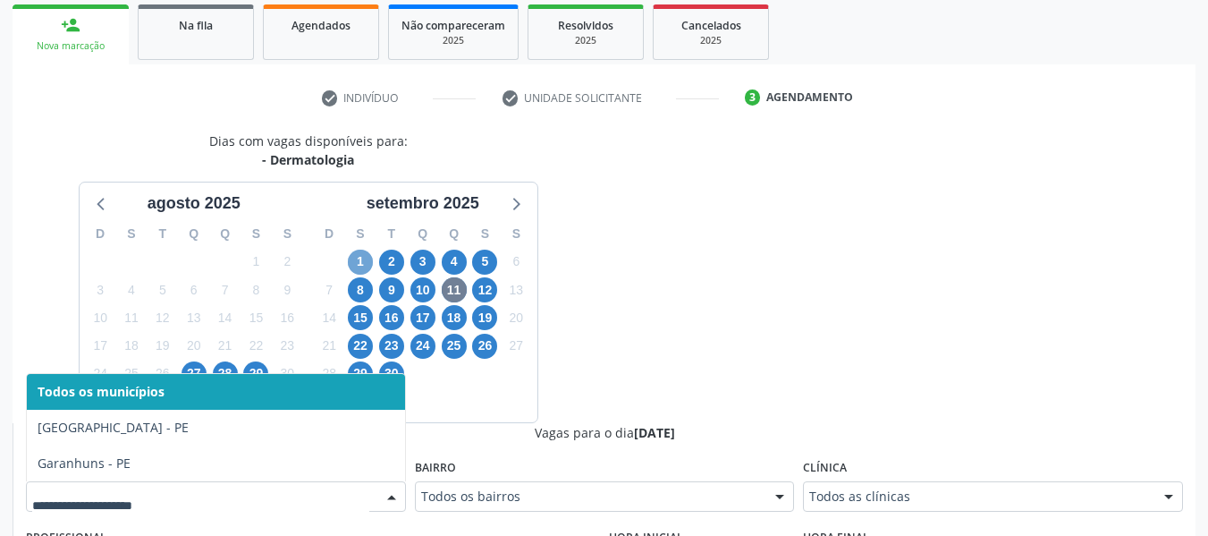
click at [364, 263] on span "1" at bounding box center [360, 261] width 25 height 25
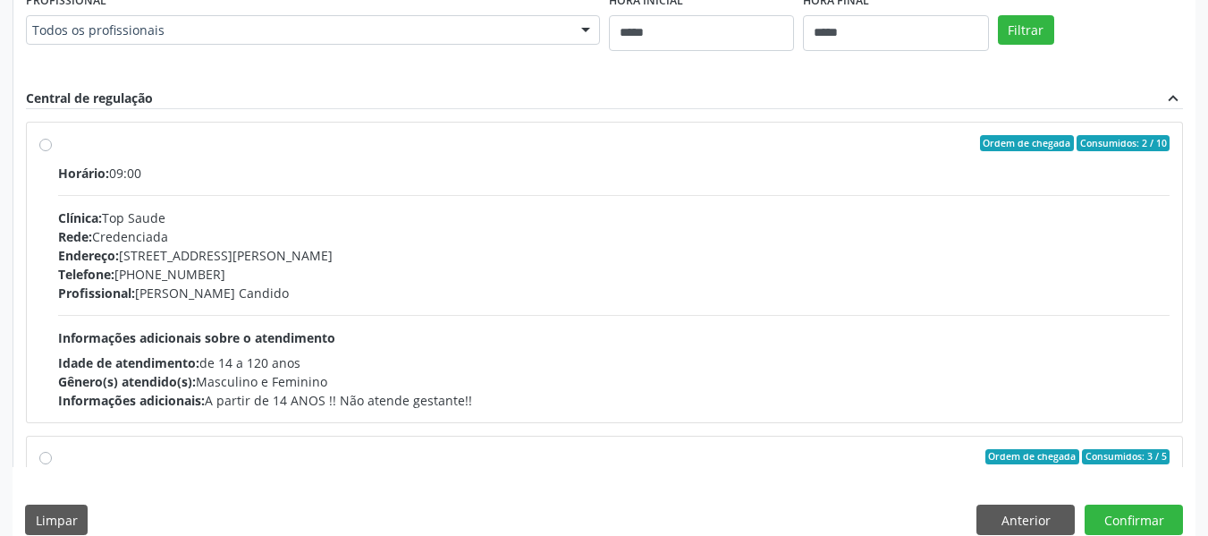
scroll to position [282, 0]
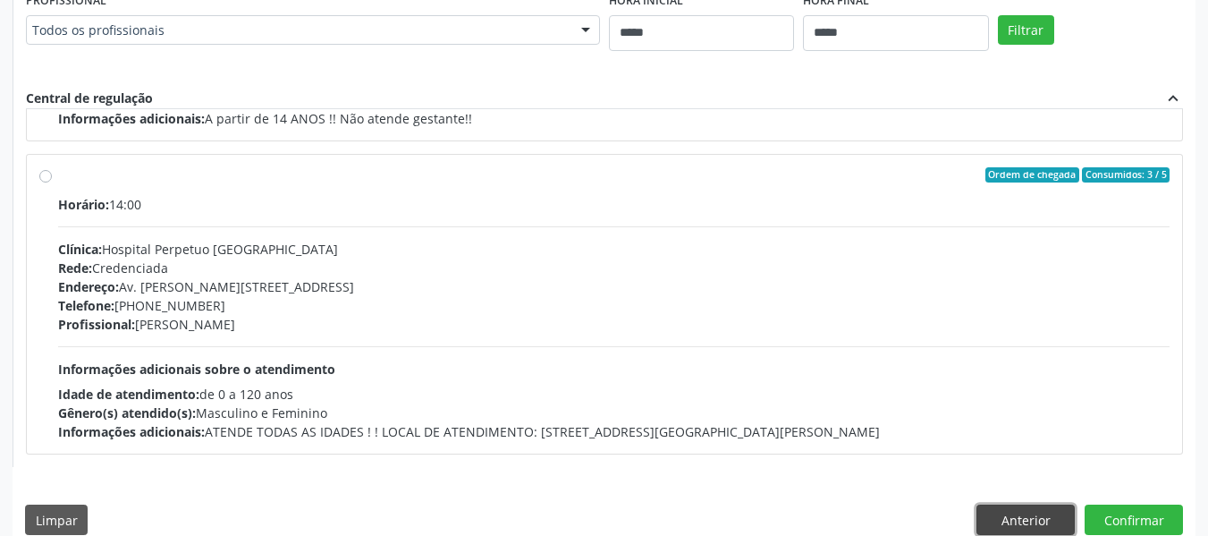
drag, startPoint x: 1010, startPoint y: 515, endPoint x: 968, endPoint y: 496, distance: 46.0
click at [1009, 516] on button "Anterior" at bounding box center [1025, 519] width 98 height 30
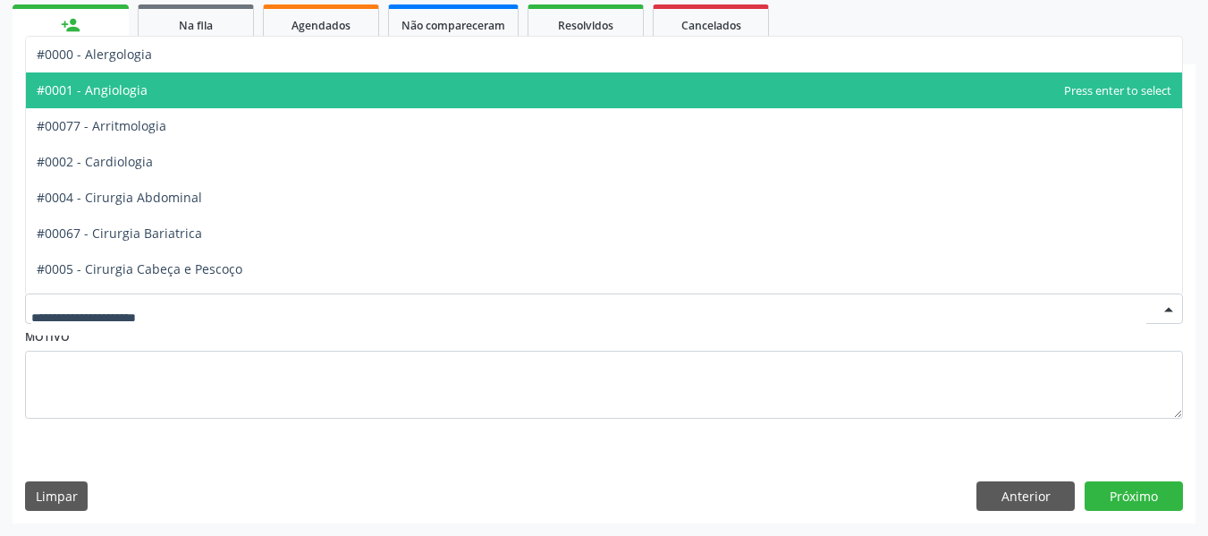
drag, startPoint x: 544, startPoint y: 308, endPoint x: 543, endPoint y: 275, distance: 32.2
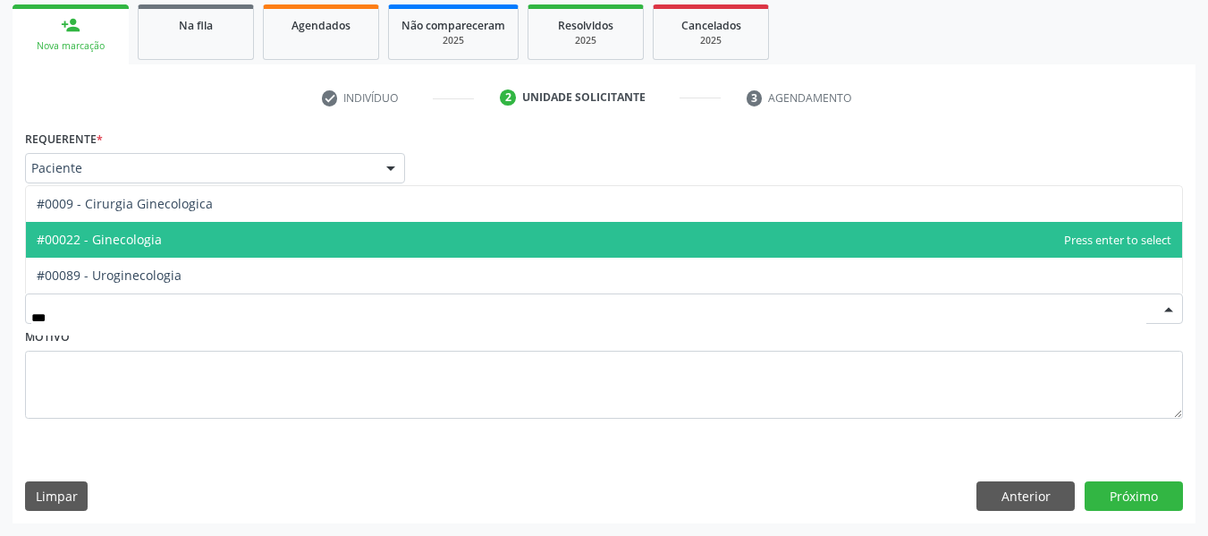
click at [477, 232] on span "#00022 - Ginecologia" at bounding box center [604, 240] width 1156 height 36
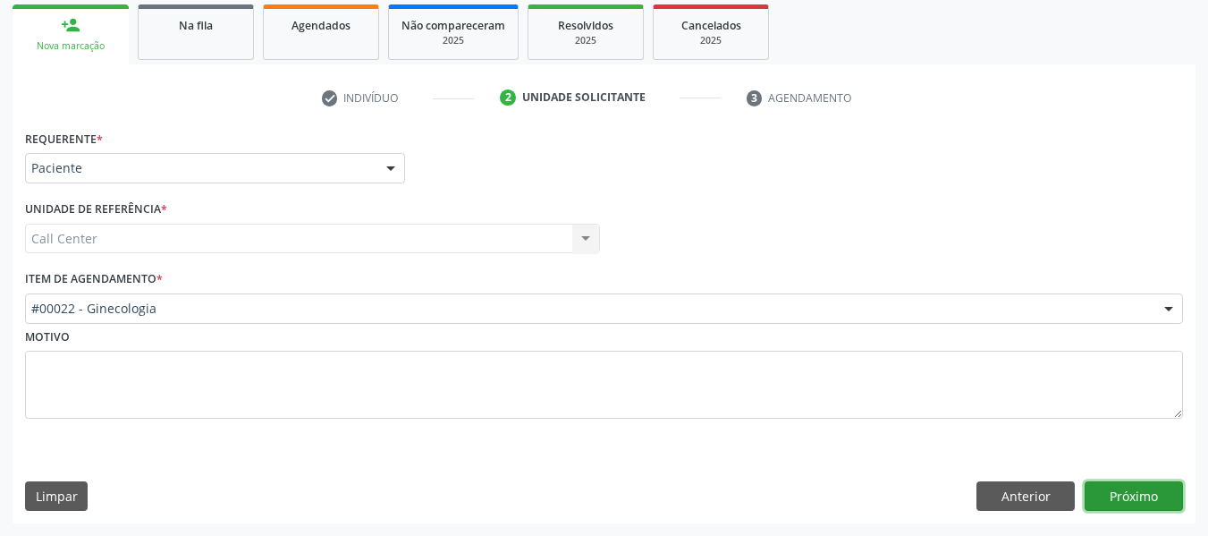
click at [1111, 504] on button "Próximo" at bounding box center [1134, 496] width 98 height 30
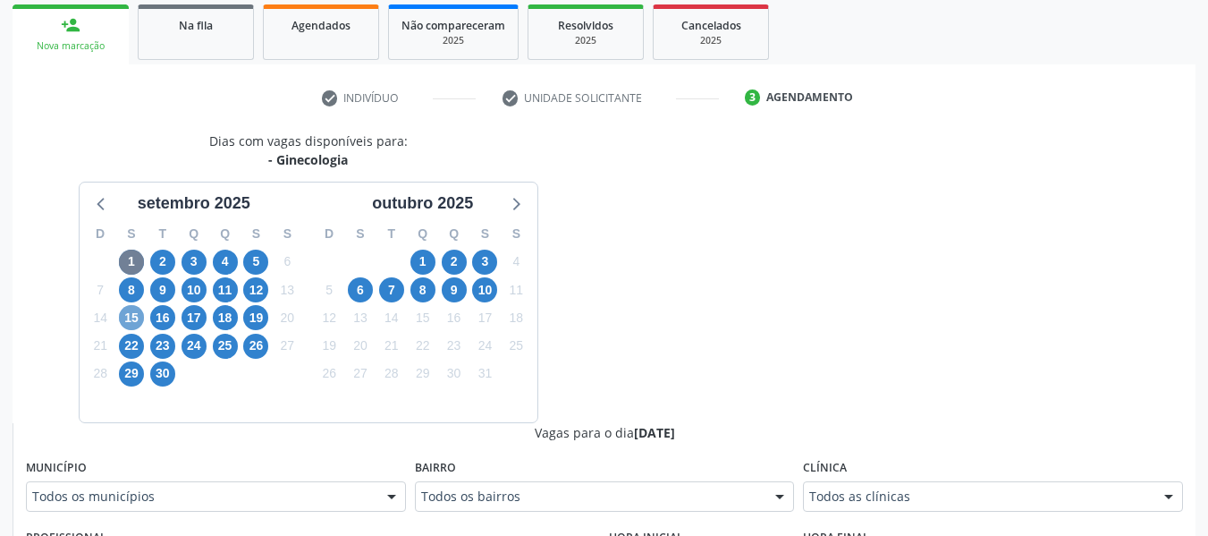
click at [126, 317] on span "15" at bounding box center [131, 317] width 25 height 25
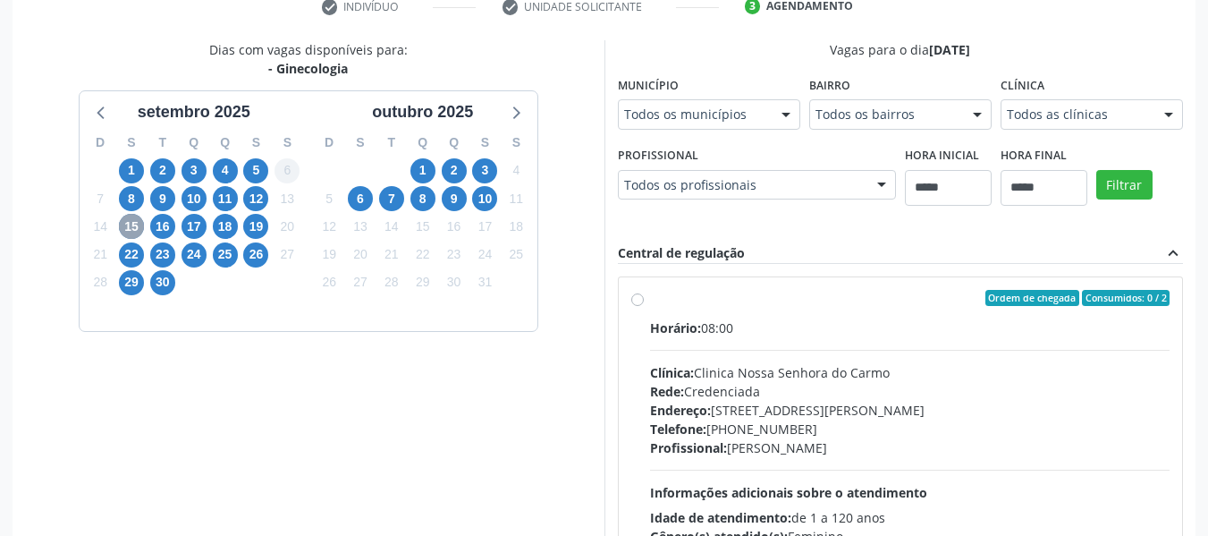
scroll to position [531, 0]
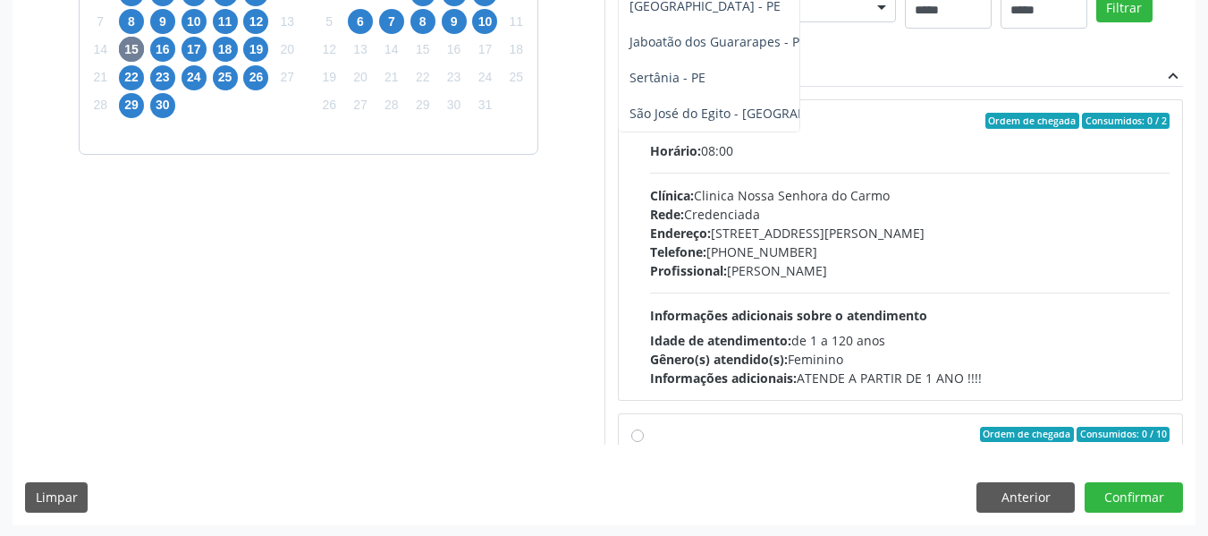
click at [202, 51] on span "17" at bounding box center [194, 49] width 25 height 25
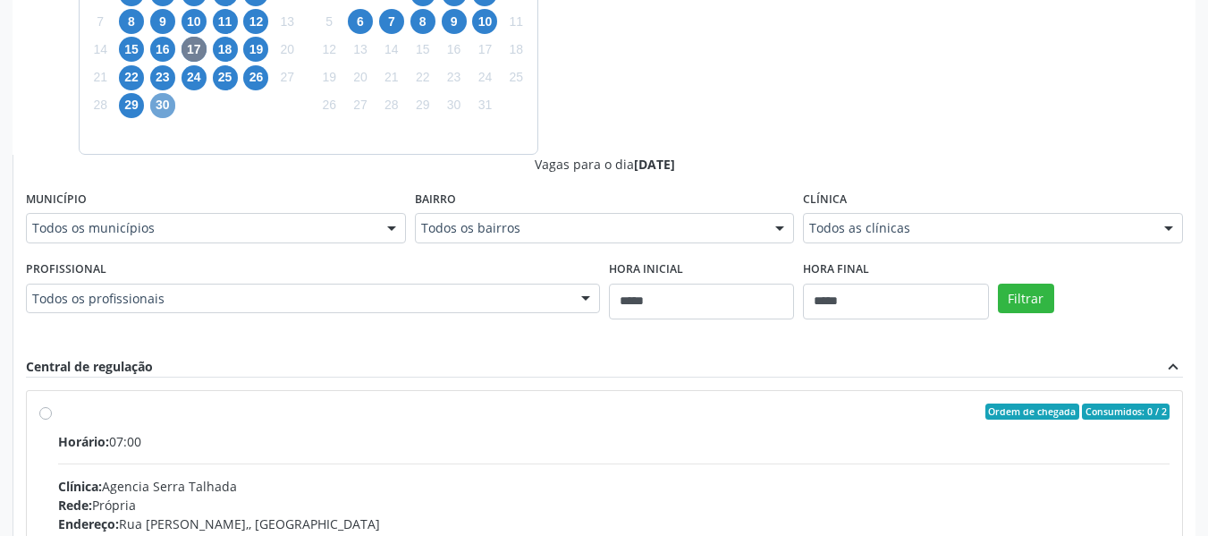
click at [162, 106] on span "30" at bounding box center [162, 105] width 25 height 25
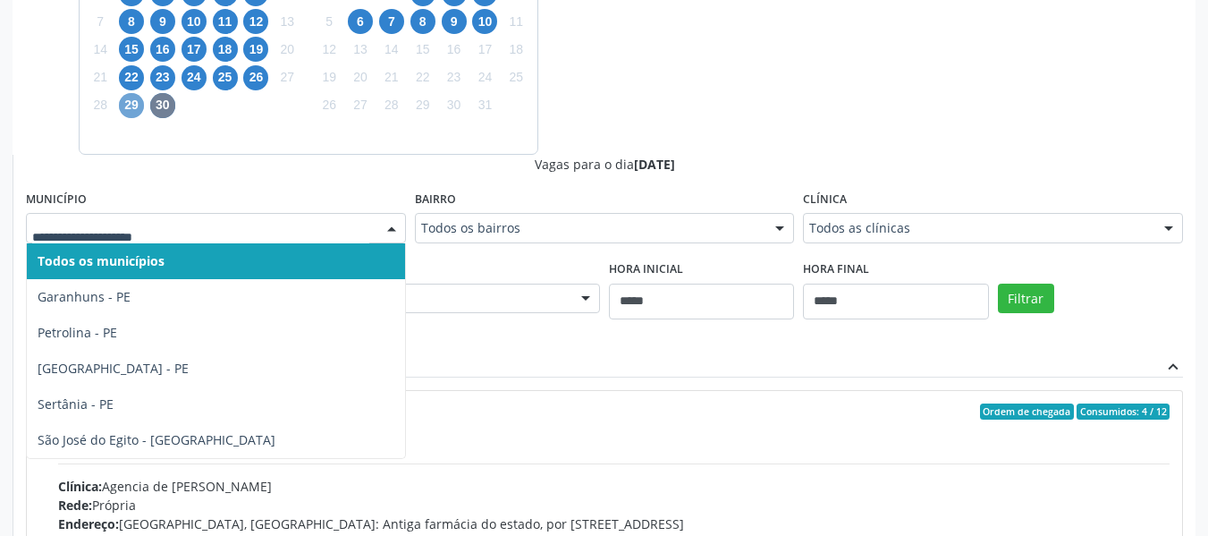
click at [130, 100] on span "29" at bounding box center [131, 105] width 25 height 25
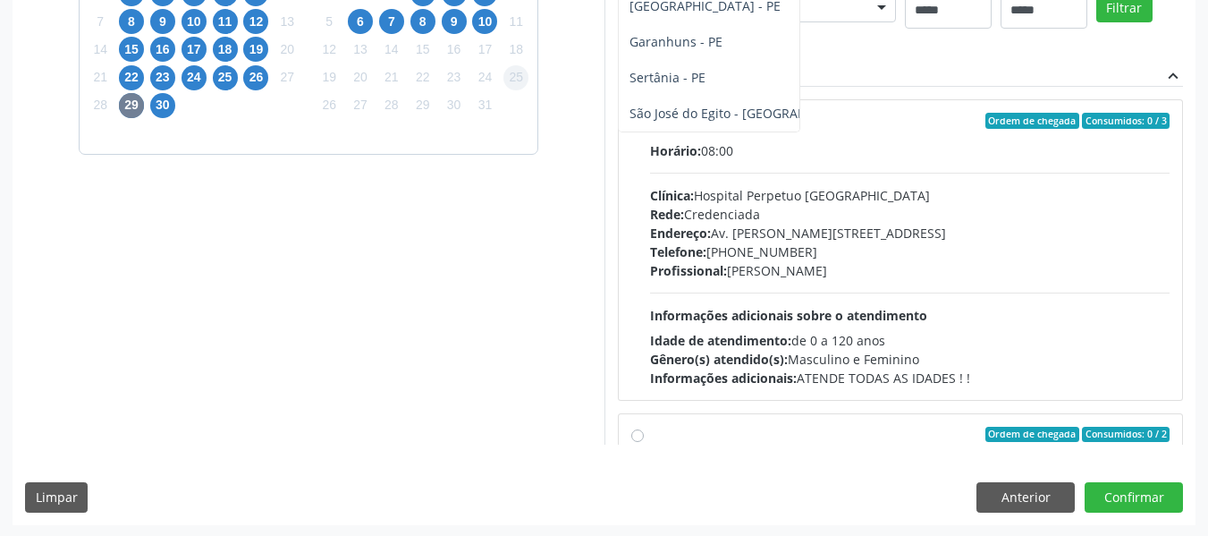
scroll to position [442, 0]
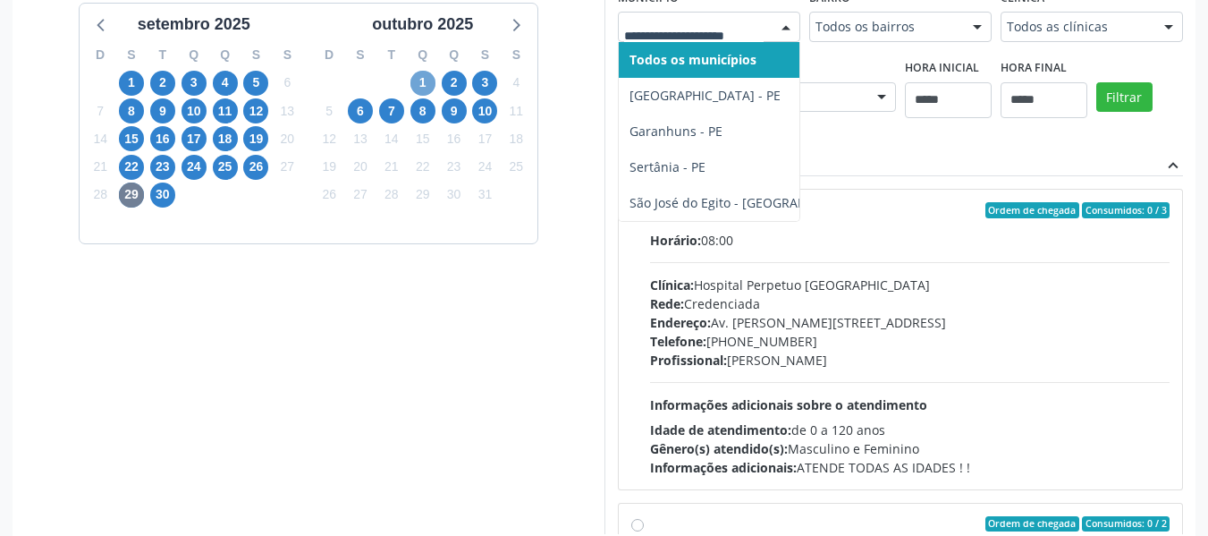
click at [422, 83] on span "1" at bounding box center [422, 83] width 25 height 25
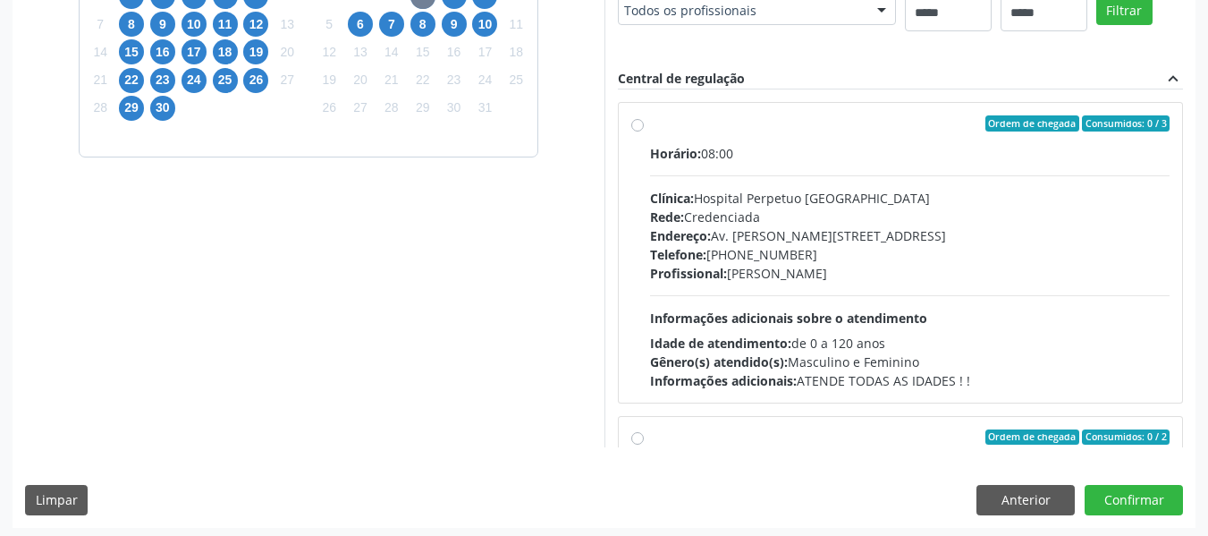
scroll to position [533, 0]
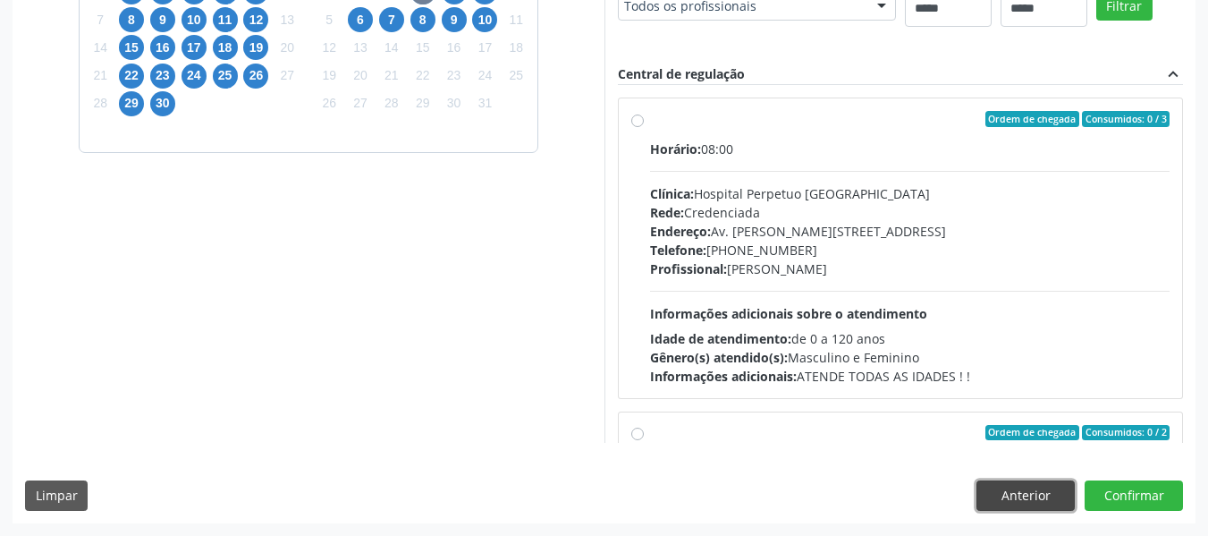
drag, startPoint x: 1029, startPoint y: 503, endPoint x: 306, endPoint y: 362, distance: 737.1
click at [1029, 503] on button "Anterior" at bounding box center [1025, 495] width 98 height 30
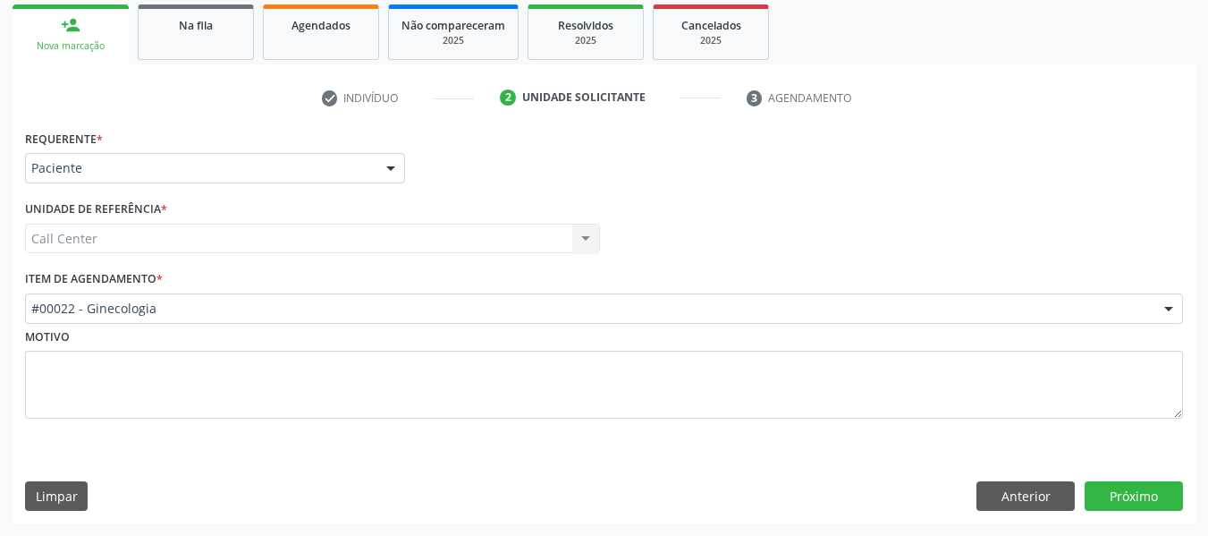
scroll to position [263, 0]
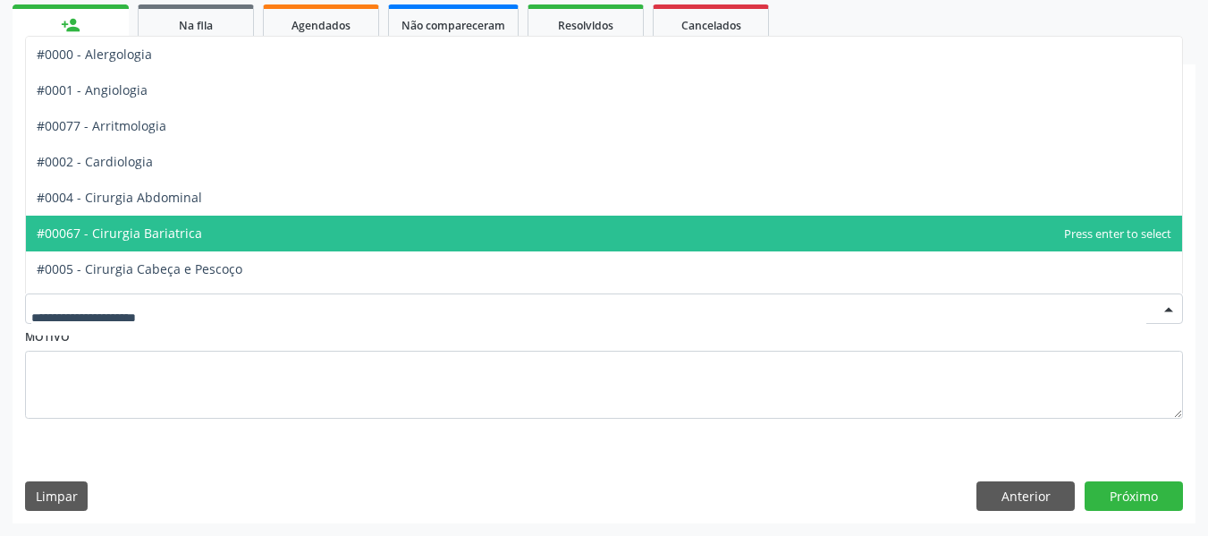
drag, startPoint x: 539, startPoint y: 300, endPoint x: 541, endPoint y: 285, distance: 15.3
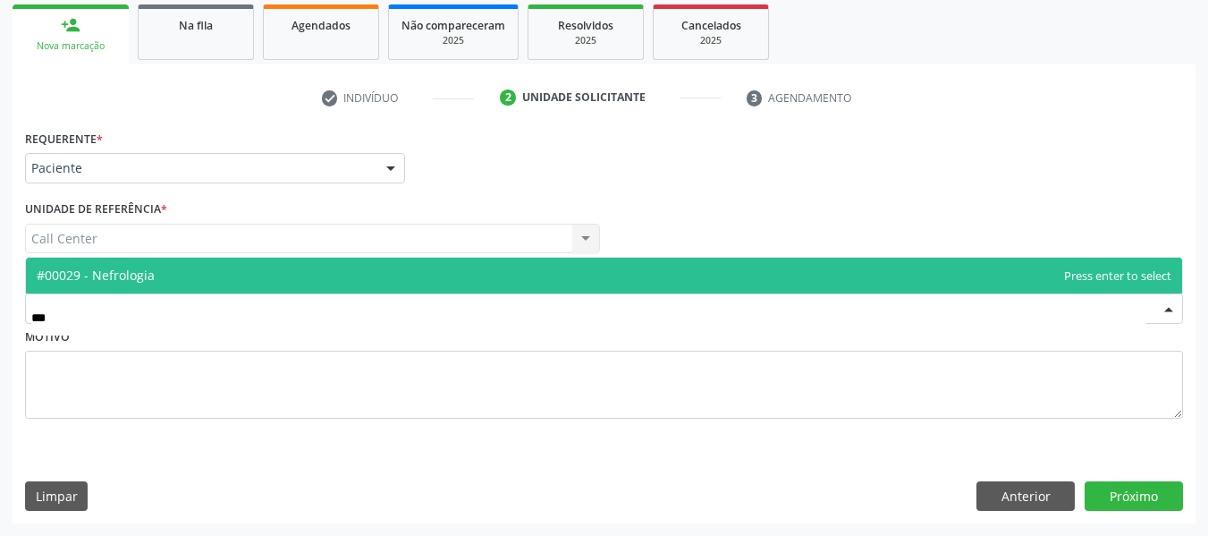
click at [537, 262] on span "#00029 - Nefrologia" at bounding box center [604, 276] width 1156 height 36
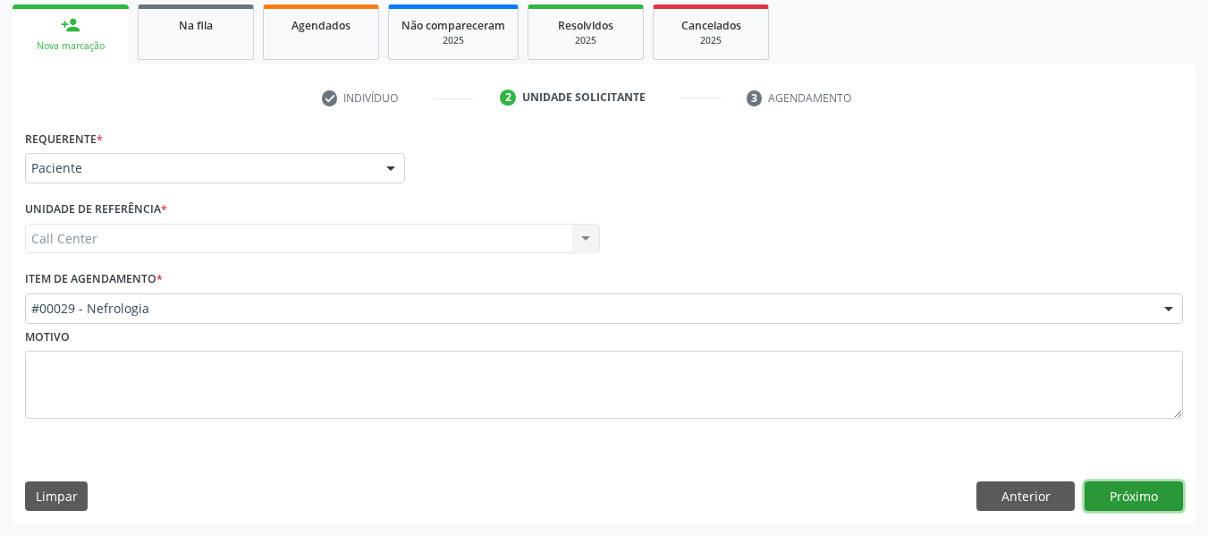
click at [1140, 493] on button "Próximo" at bounding box center [1134, 496] width 98 height 30
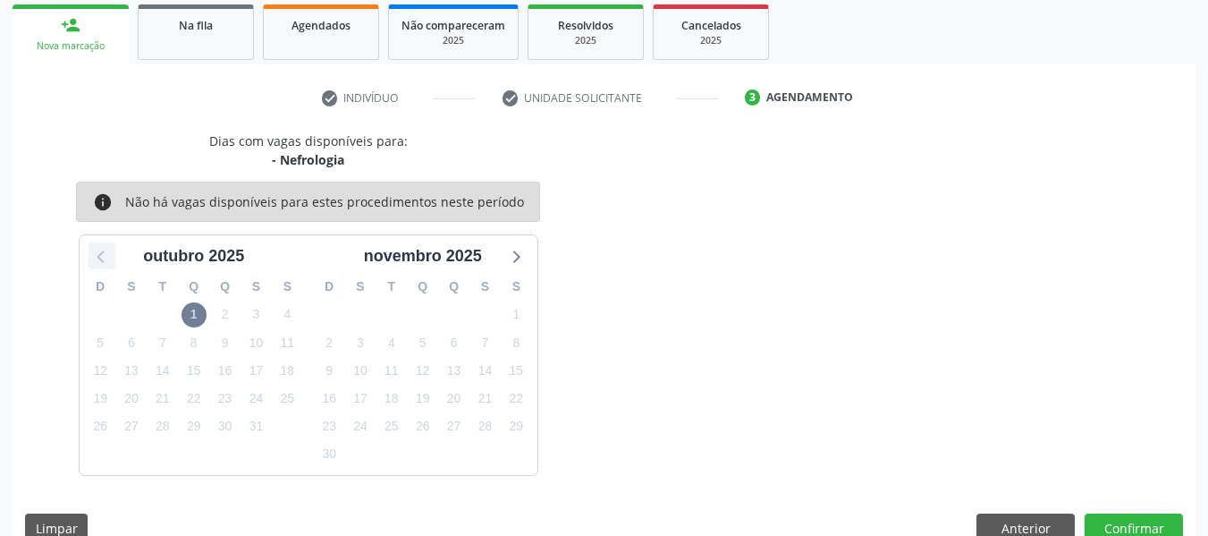
click at [93, 246] on icon at bounding box center [101, 255] width 23 height 23
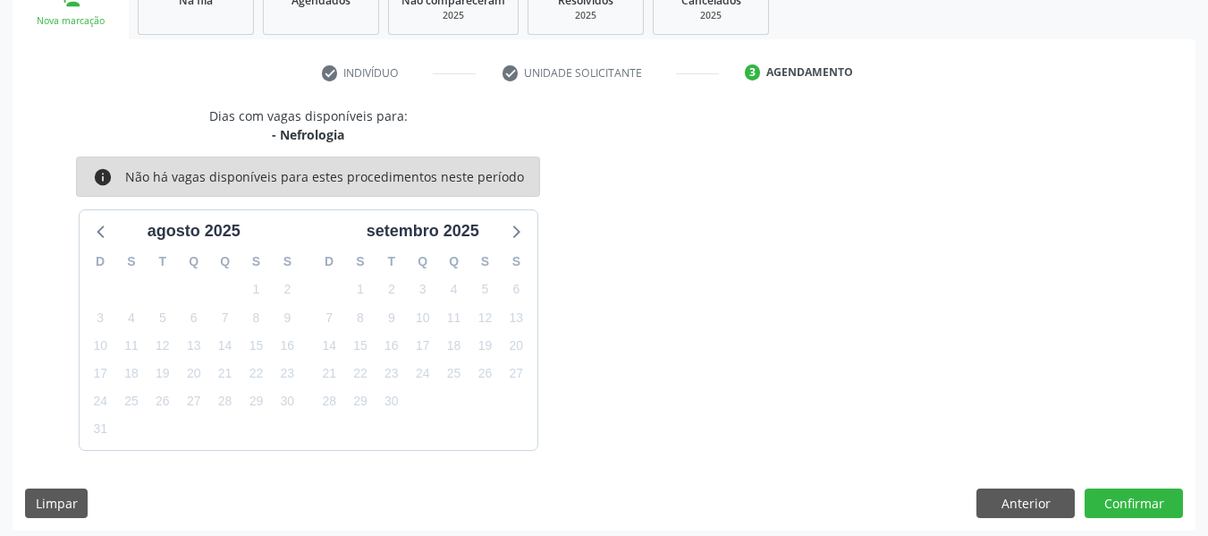
scroll to position [295, 0]
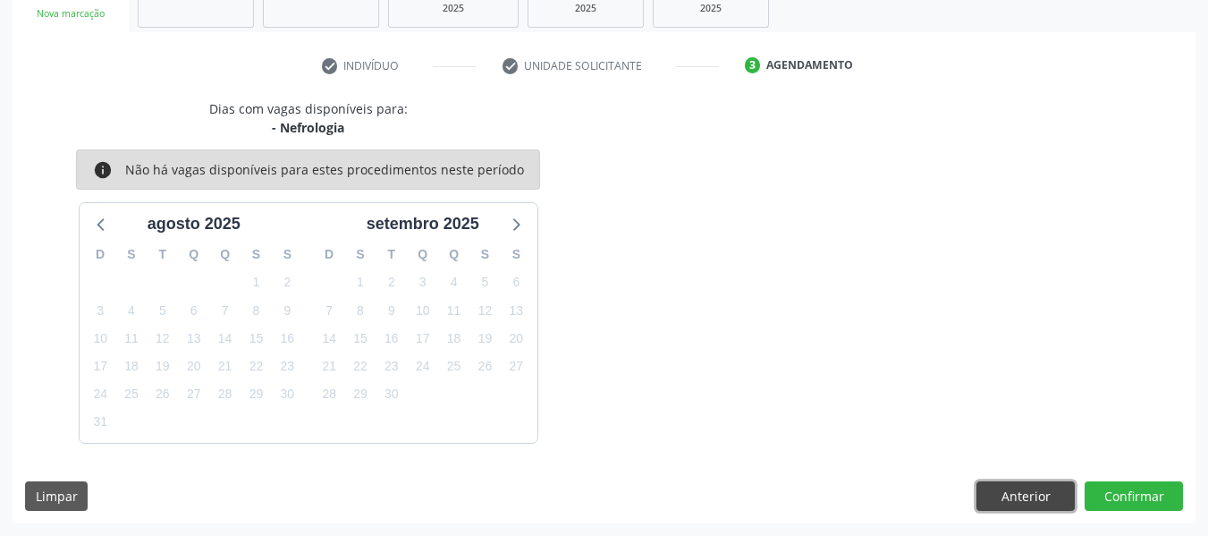
click at [1017, 486] on button "Anterior" at bounding box center [1025, 496] width 98 height 30
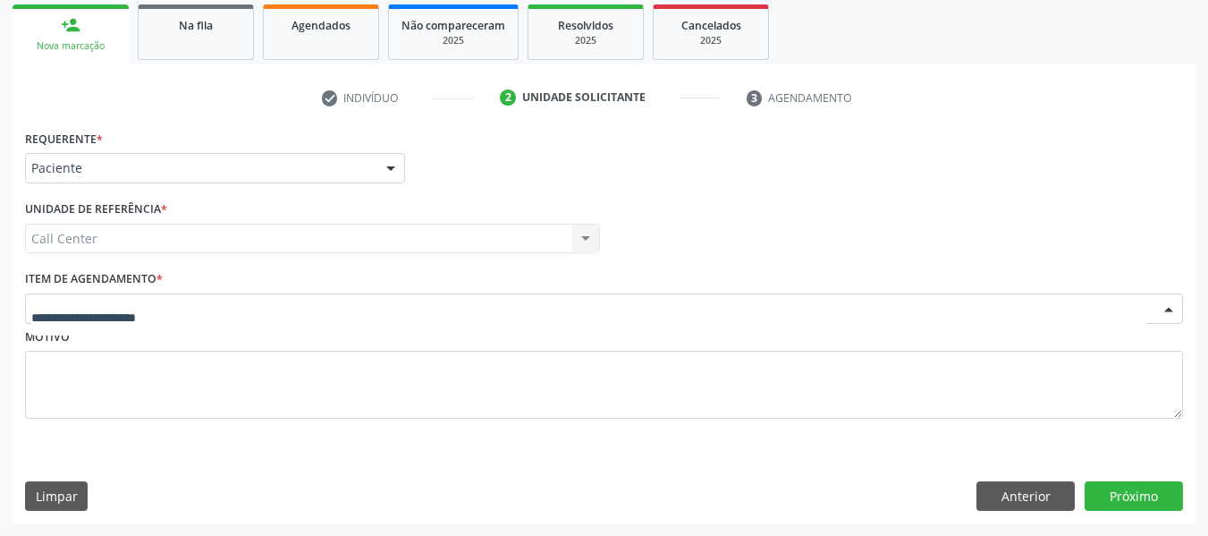
click at [186, 295] on div at bounding box center [604, 308] width 1158 height 30
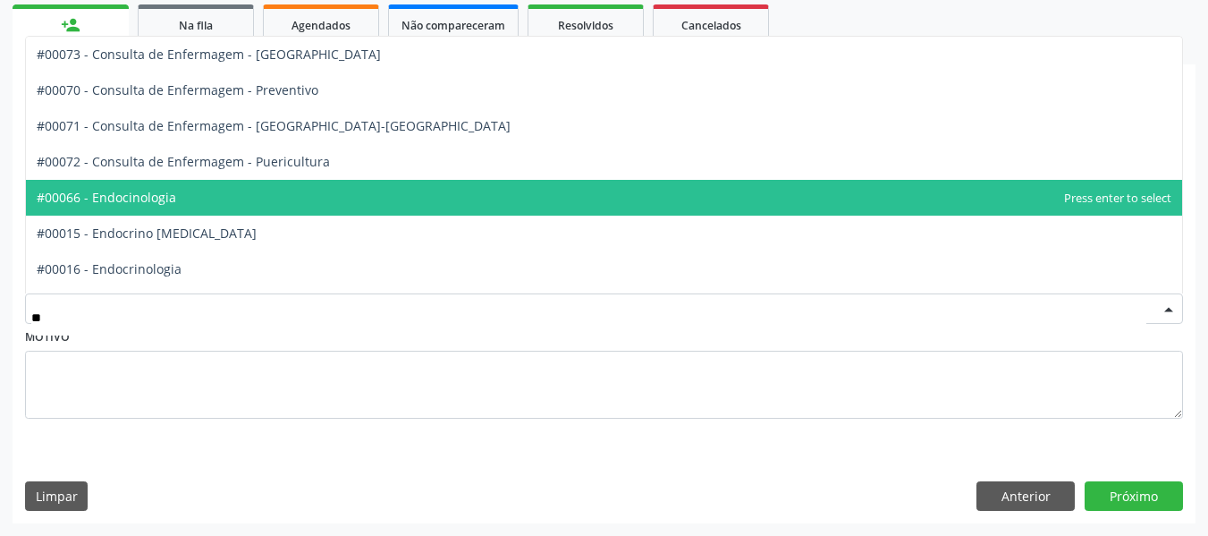
click at [161, 194] on span "#00066 - Endocinologia" at bounding box center [106, 197] width 139 height 17
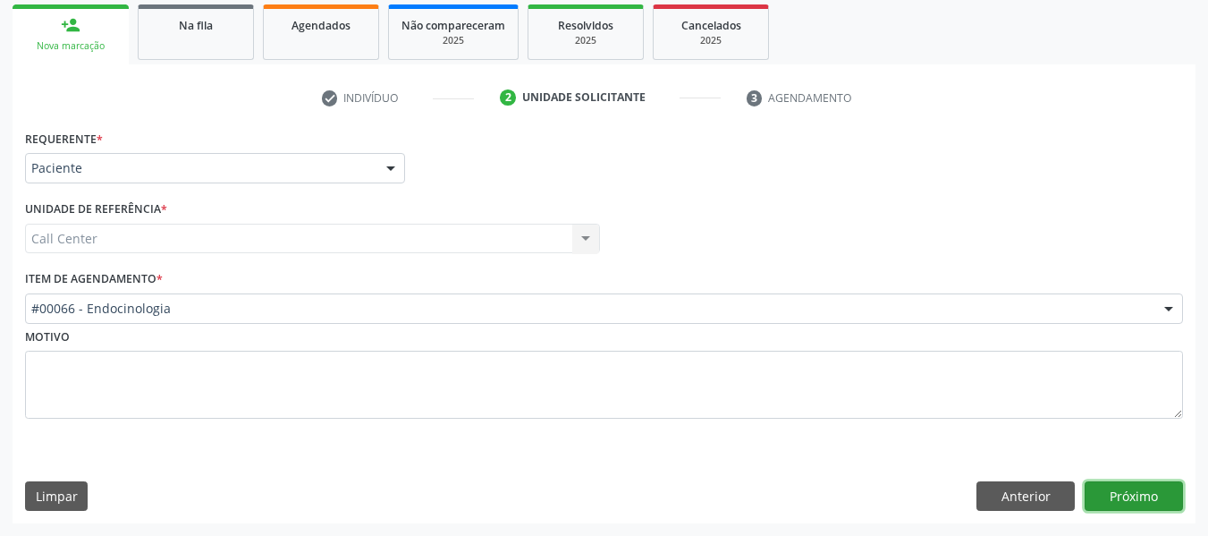
click at [1143, 497] on button "Próximo" at bounding box center [1134, 496] width 98 height 30
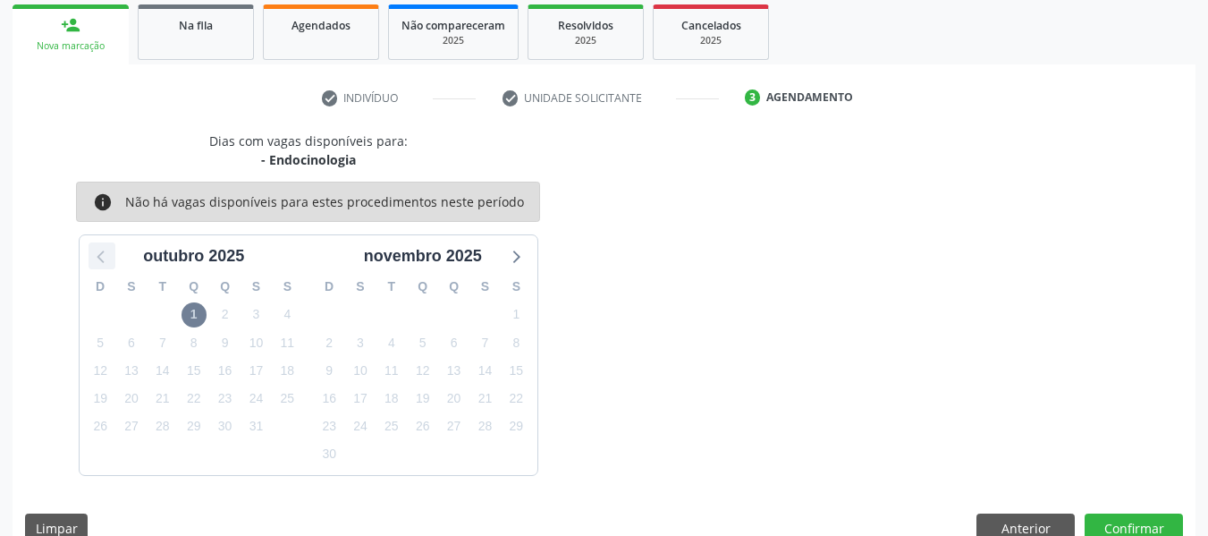
click at [98, 255] on icon at bounding box center [101, 255] width 23 height 23
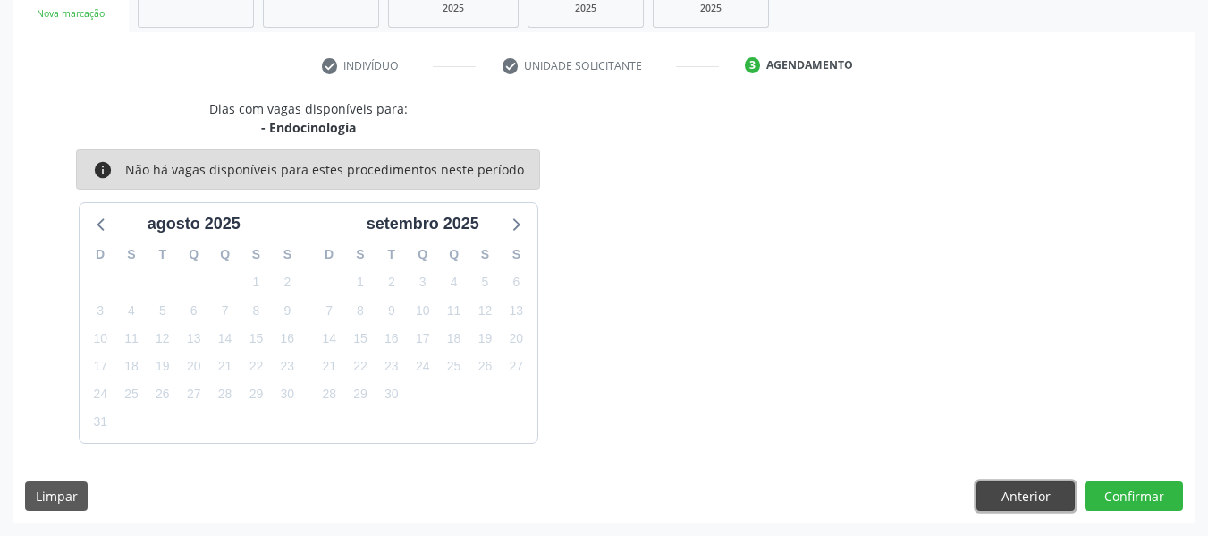
drag, startPoint x: 1025, startPoint y: 490, endPoint x: 619, endPoint y: 486, distance: 406.0
click at [1023, 490] on button "Anterior" at bounding box center [1025, 496] width 98 height 30
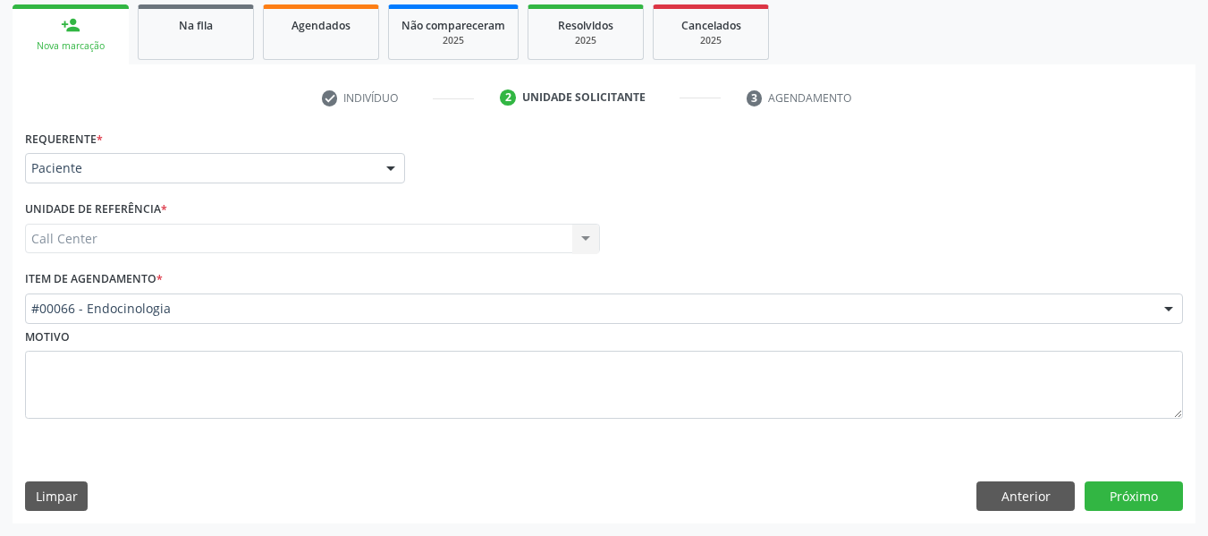
click at [268, 297] on div "#00066 - Endocinologia" at bounding box center [604, 308] width 1158 height 30
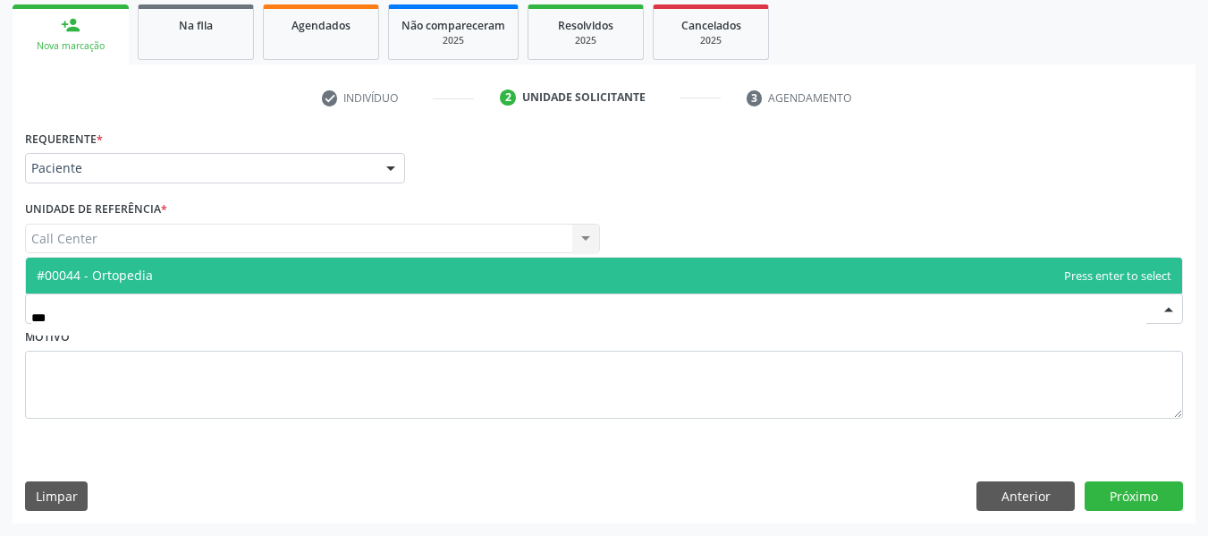
click at [235, 284] on span "#00044 - Ortopedia" at bounding box center [604, 276] width 1156 height 36
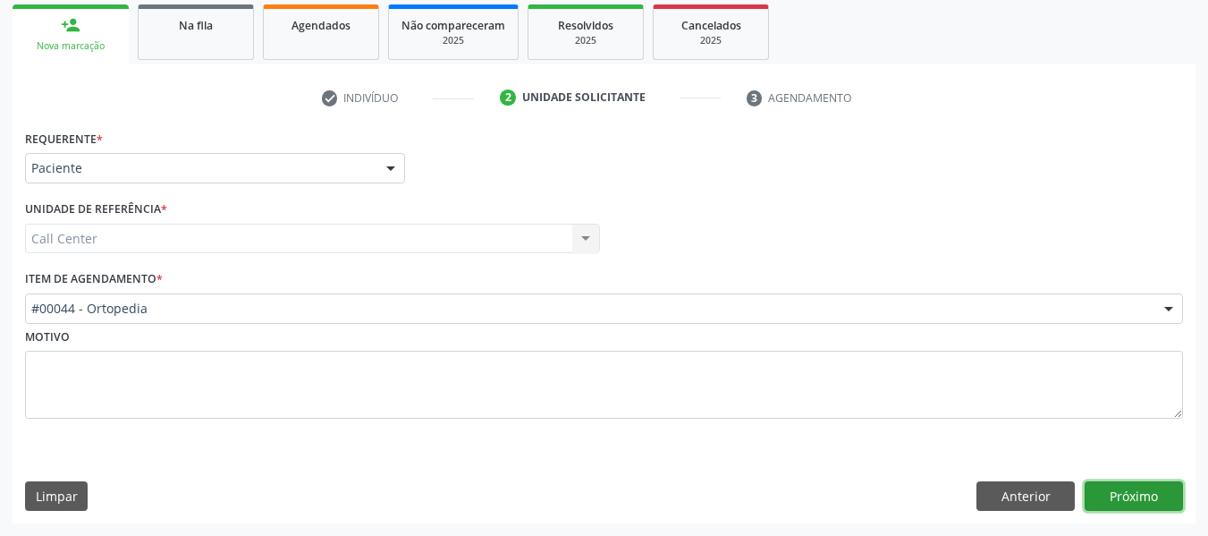
click at [1131, 494] on button "Próximo" at bounding box center [1134, 496] width 98 height 30
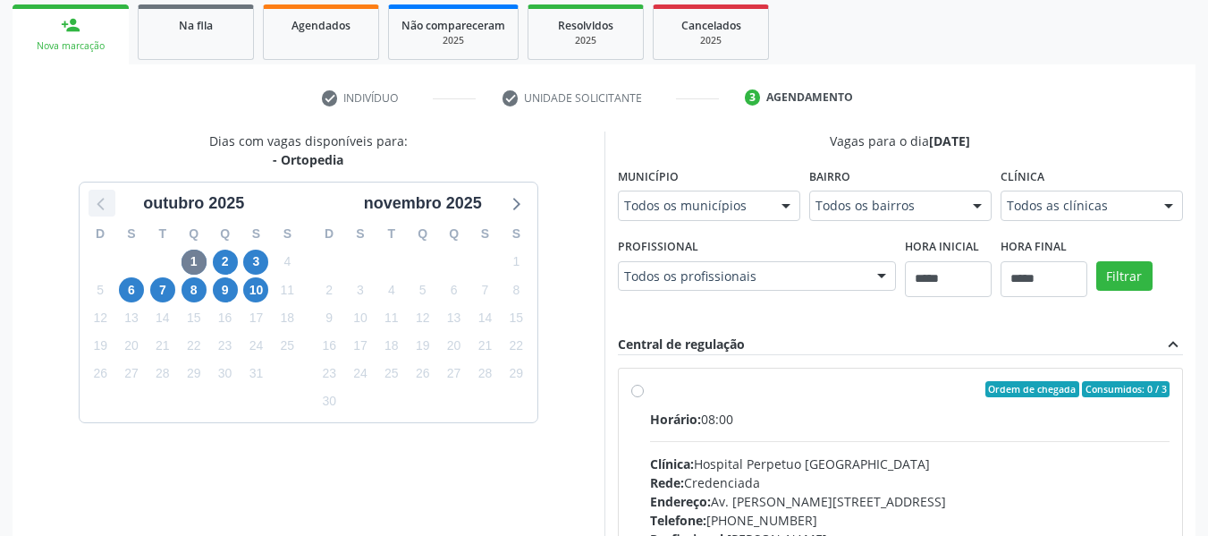
click at [113, 198] on icon at bounding box center [101, 202] width 23 height 23
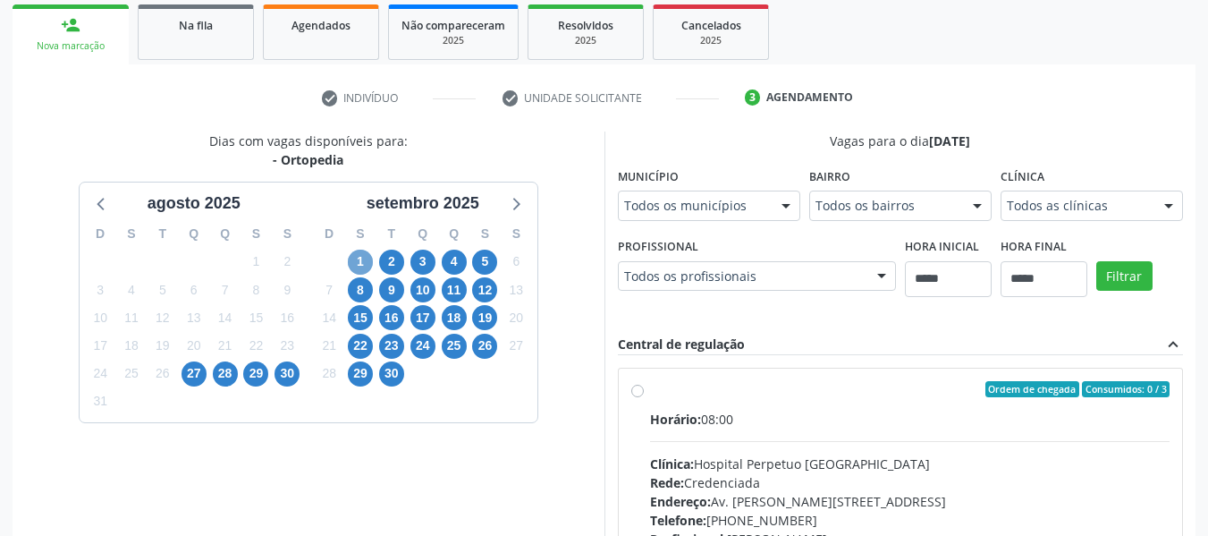
click at [358, 268] on span "1" at bounding box center [360, 261] width 25 height 25
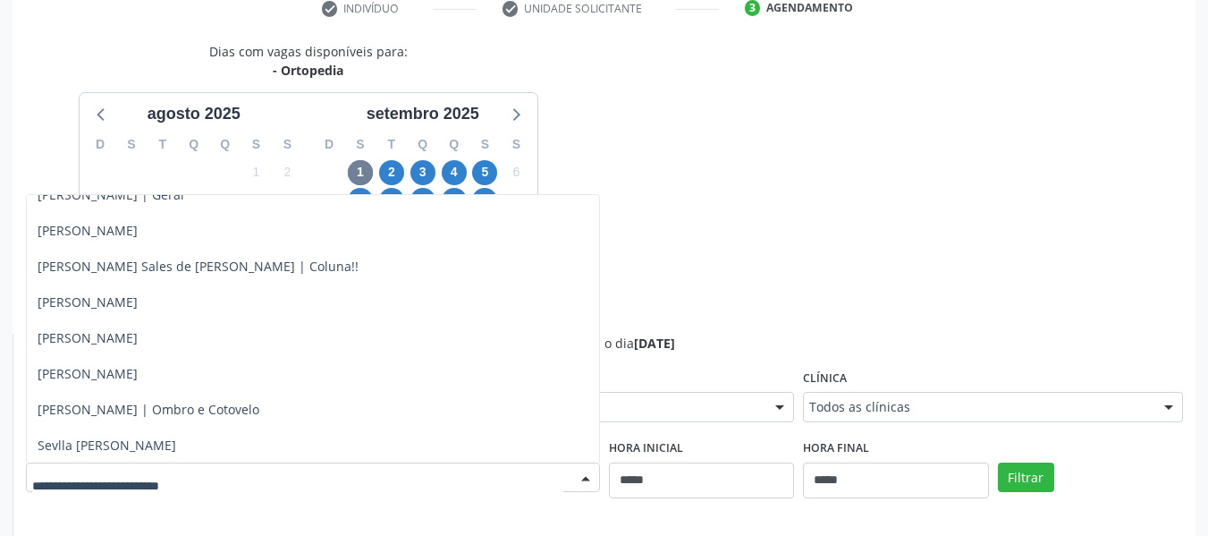
scroll to position [162, 0]
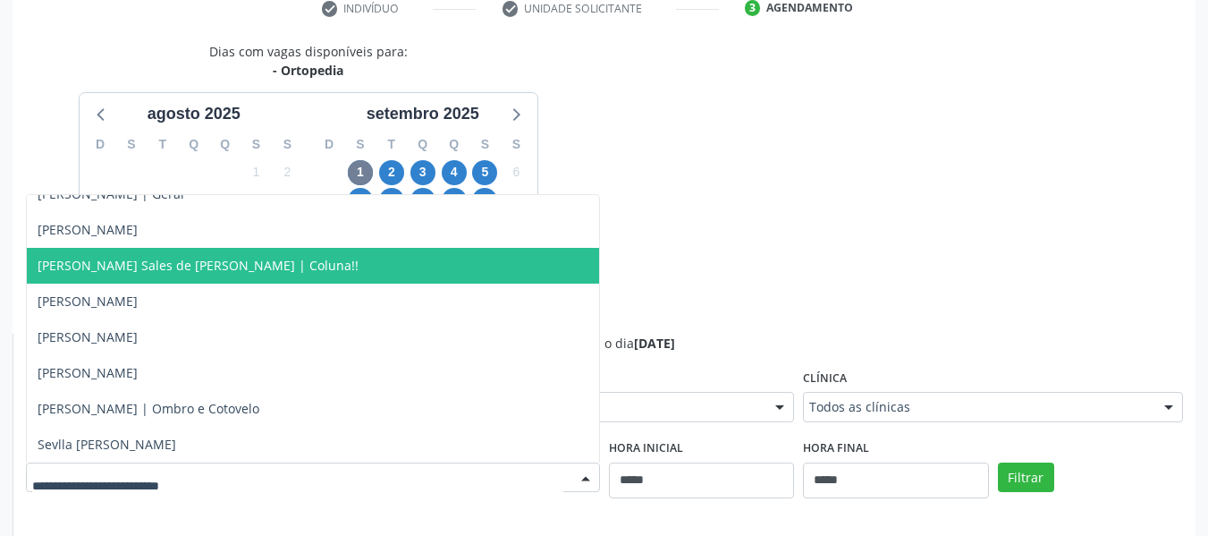
click at [916, 188] on div "Dias com vagas disponíveis para: - Ortopedia [DATE] D S T Q Q S S 27 28 29 30 3…" at bounding box center [604, 478] width 1183 height 872
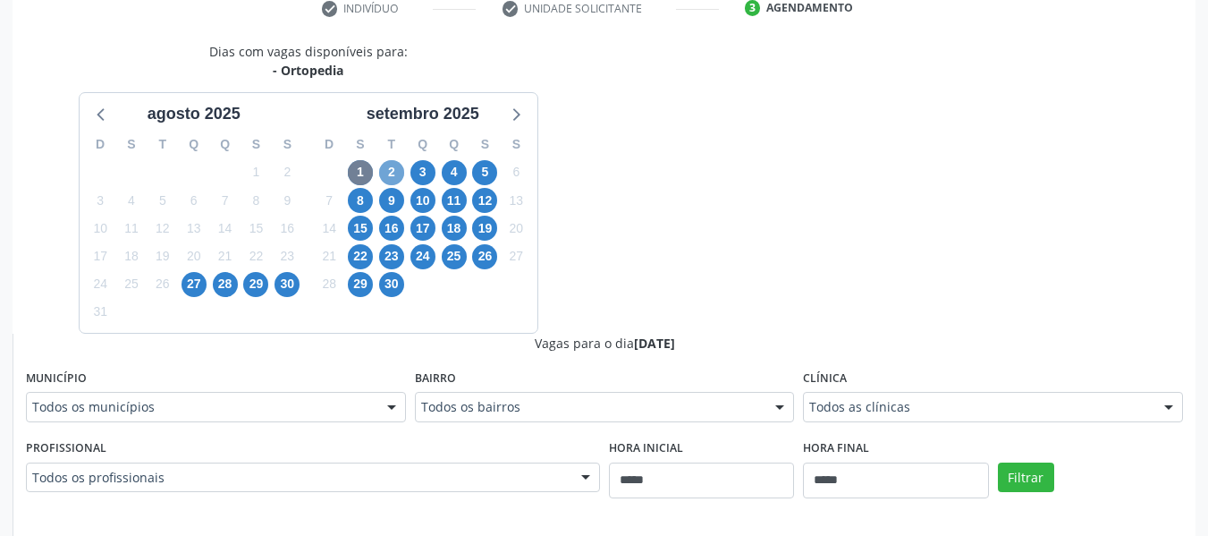
click at [396, 168] on span "2" at bounding box center [391, 172] width 25 height 25
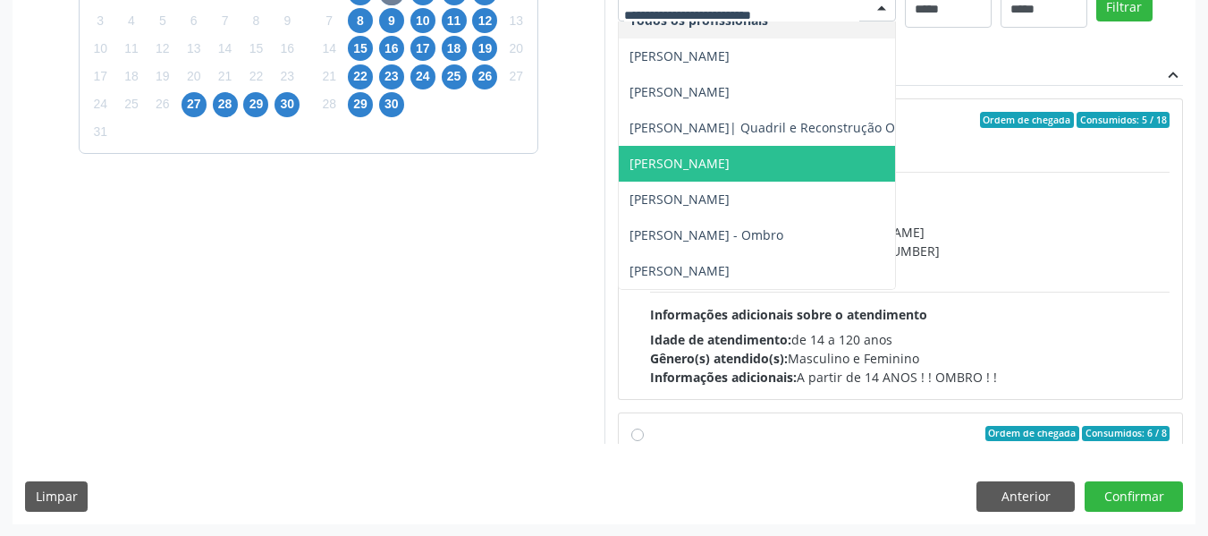
scroll to position [533, 0]
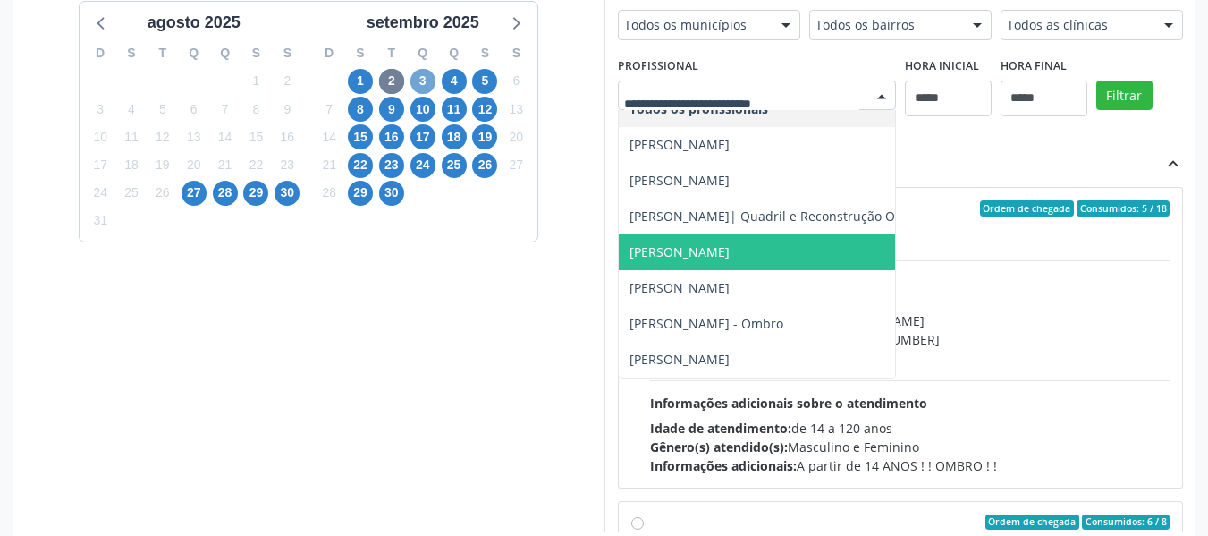
click at [424, 72] on span "3" at bounding box center [422, 81] width 25 height 25
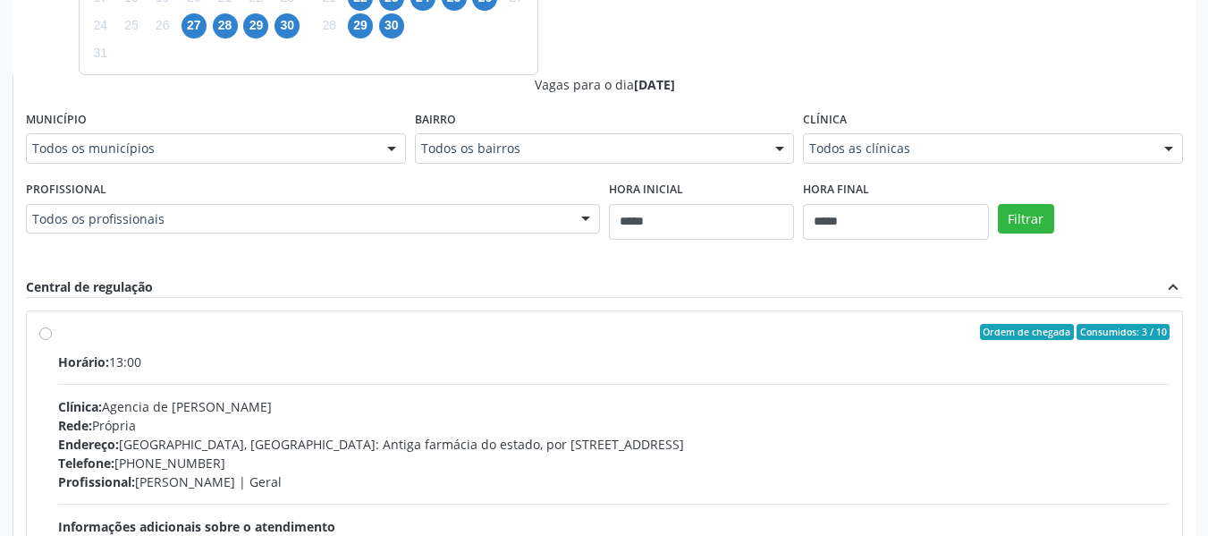
scroll to position [622, 0]
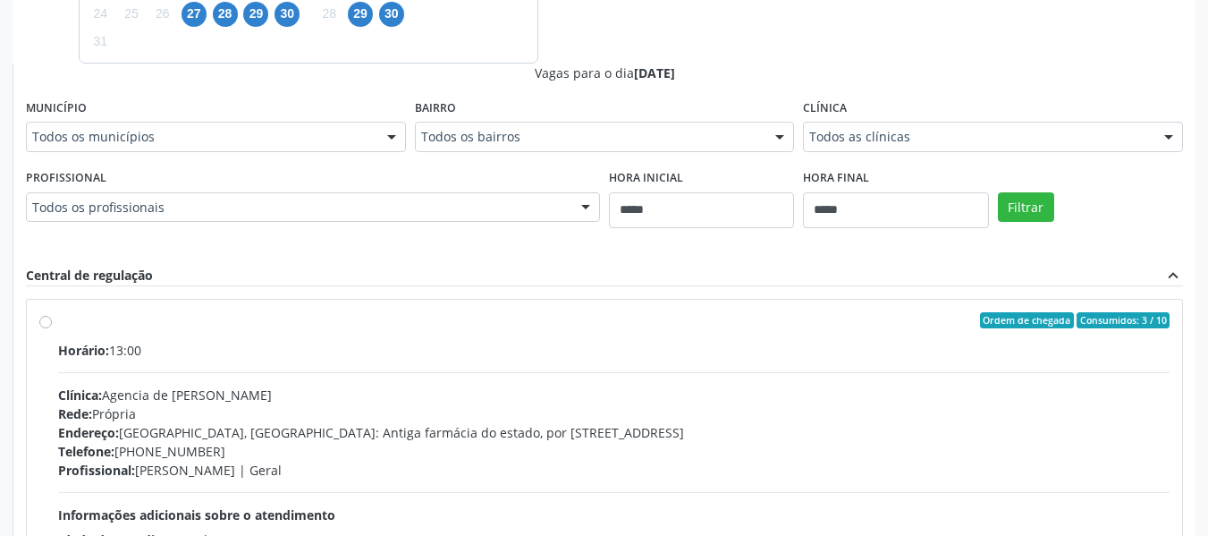
click at [456, 194] on div "Todos os profissionais" at bounding box center [313, 207] width 574 height 30
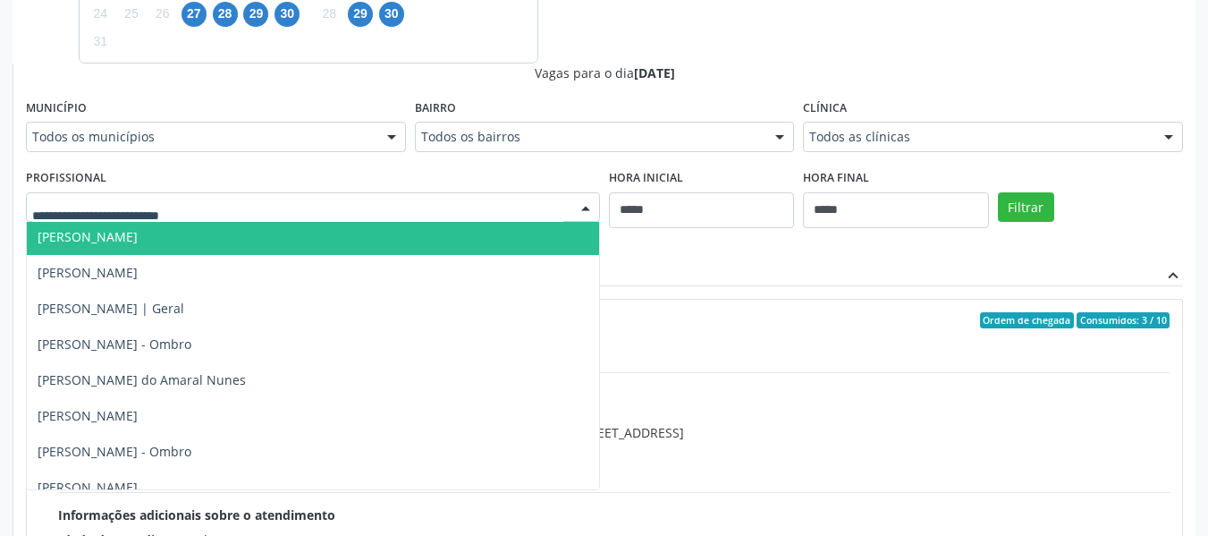
scroll to position [55, 0]
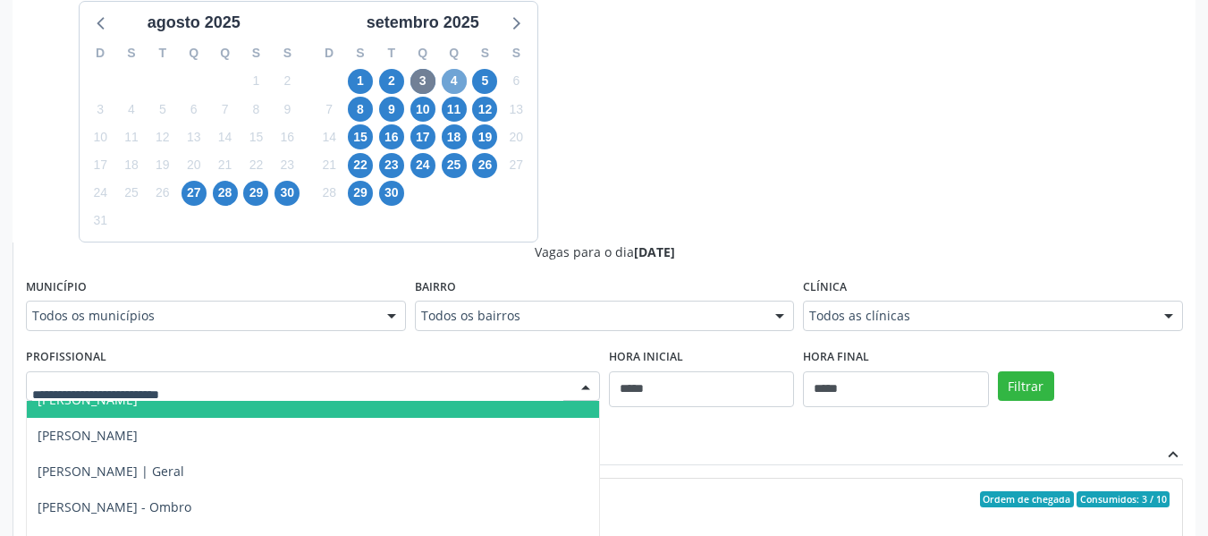
click at [450, 83] on span "4" at bounding box center [454, 81] width 25 height 25
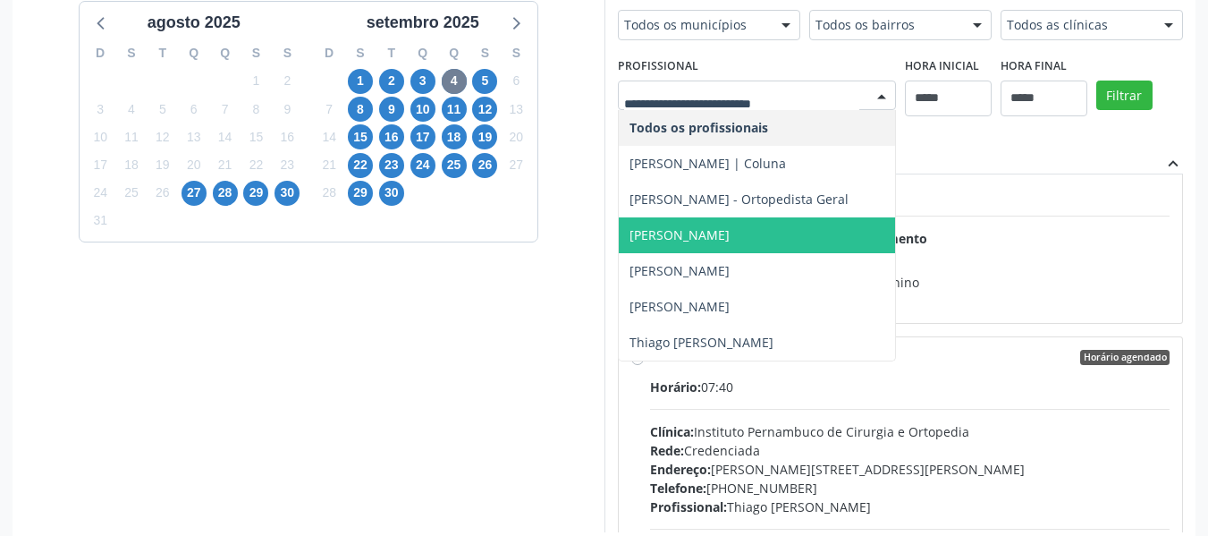
scroll to position [894, 0]
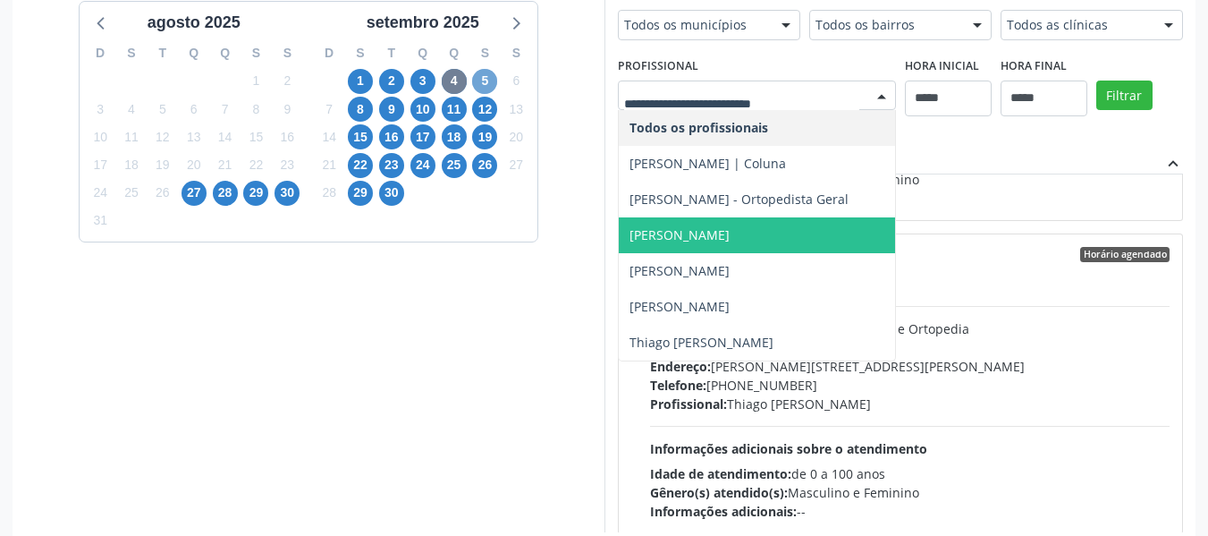
click at [491, 83] on span "5" at bounding box center [484, 81] width 25 height 25
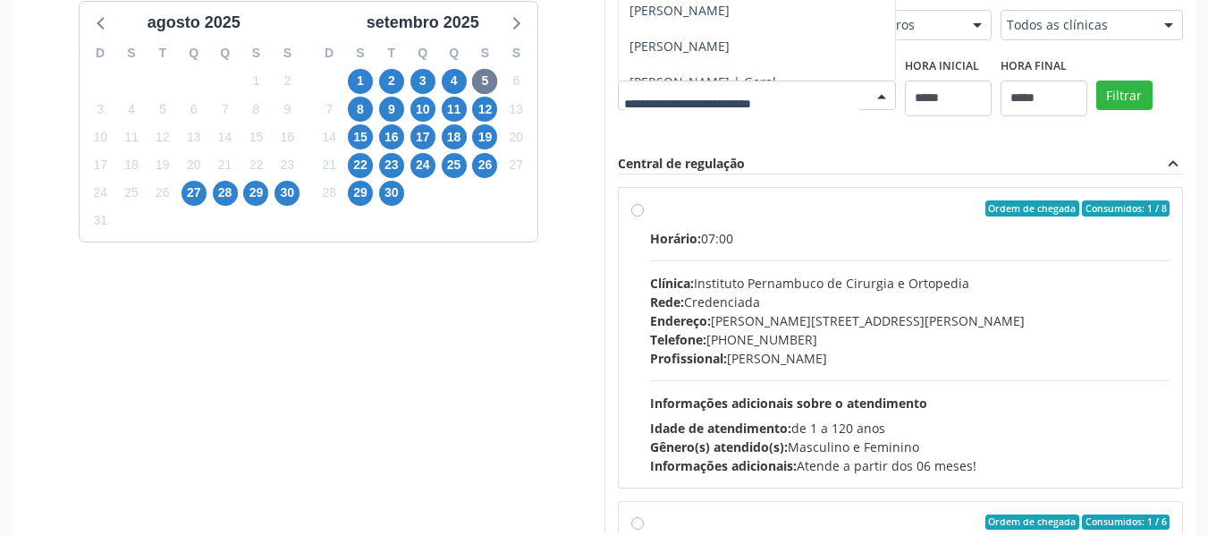
scroll to position [55, 0]
click at [798, 173] on div "Dias com vagas disponíveis para: - Ortopedia [DATE] D S T Q Q S S 27 28 29 30 3…" at bounding box center [604, 241] width 1183 height 581
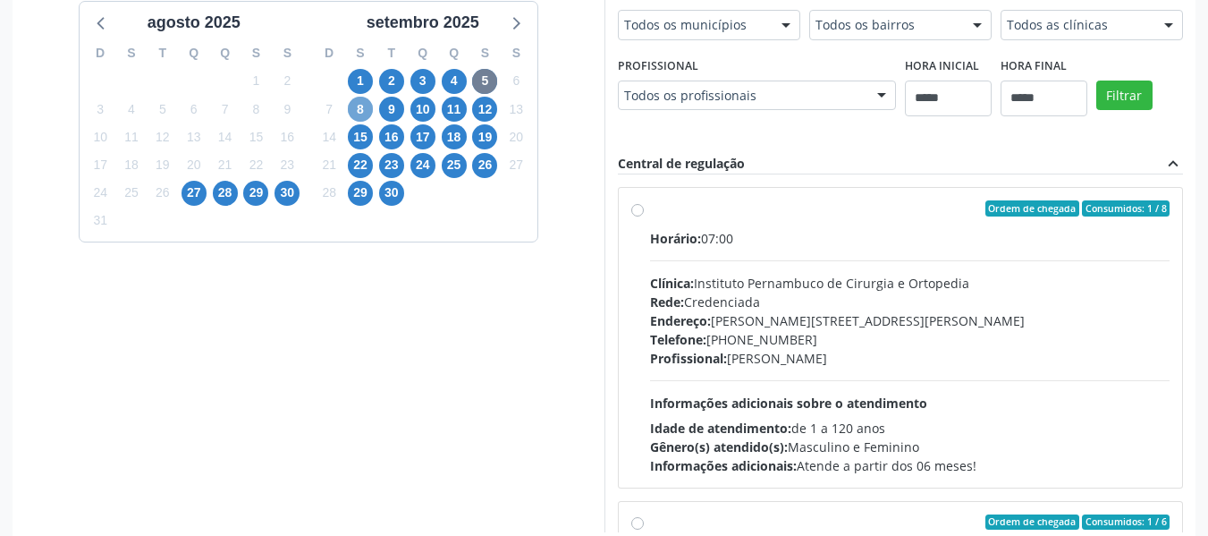
click at [363, 109] on span "8" at bounding box center [360, 109] width 25 height 25
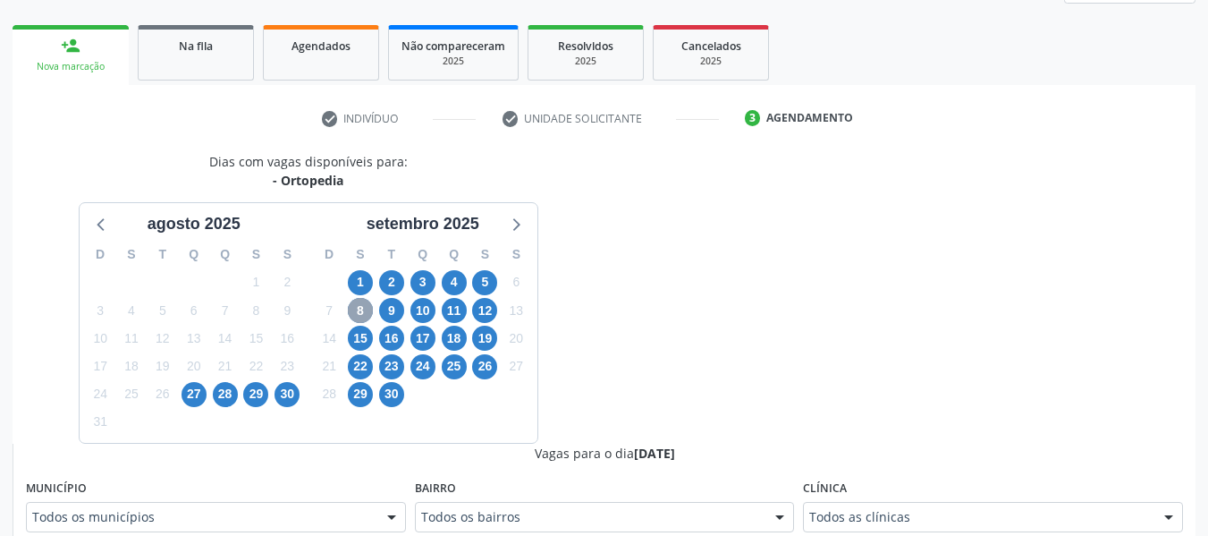
scroll to position [444, 0]
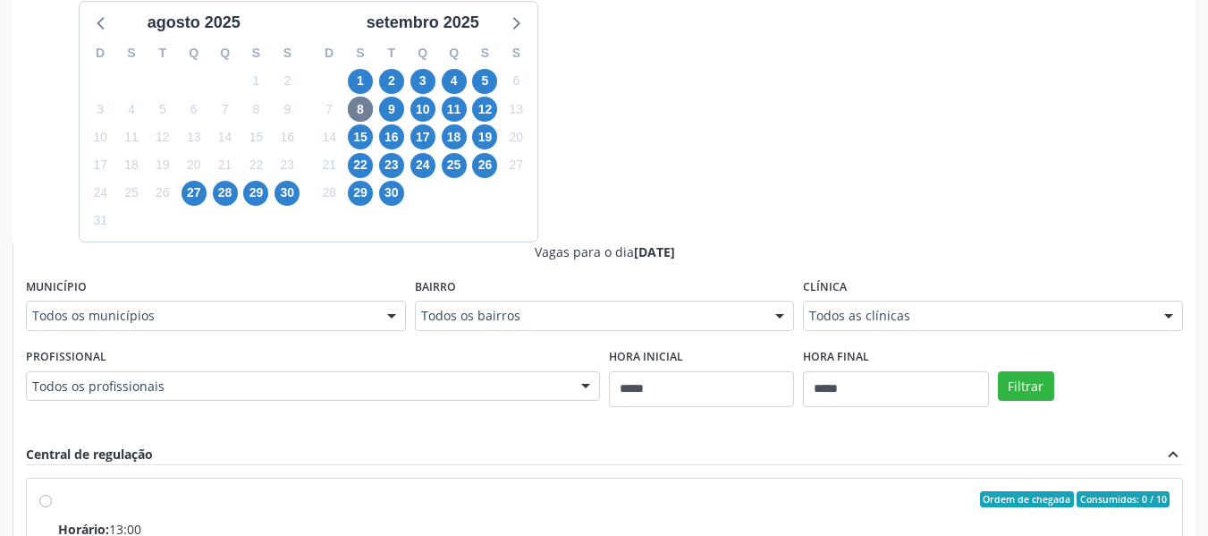
drag, startPoint x: 423, startPoint y: 401, endPoint x: 423, endPoint y: 376, distance: 25.9
click at [423, 386] on fieldset "Profissional Todos os profissionais Todos os profissionais [PERSON_NAME] | Gera…" at bounding box center [313, 378] width 574 height 70
click at [419, 376] on div "Todos os profissionais" at bounding box center [313, 386] width 574 height 30
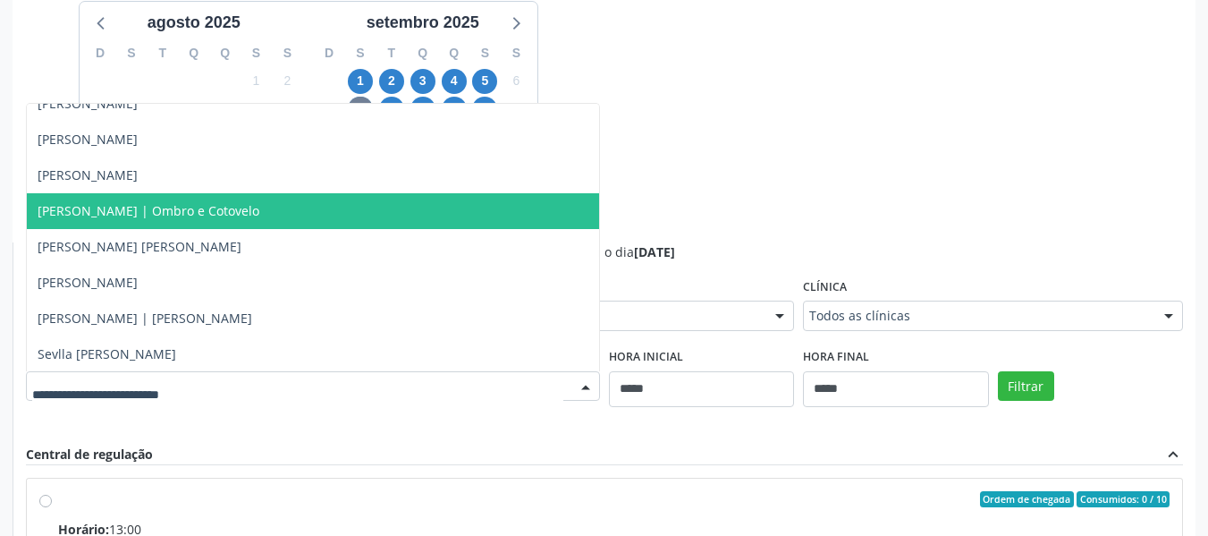
scroll to position [269, 0]
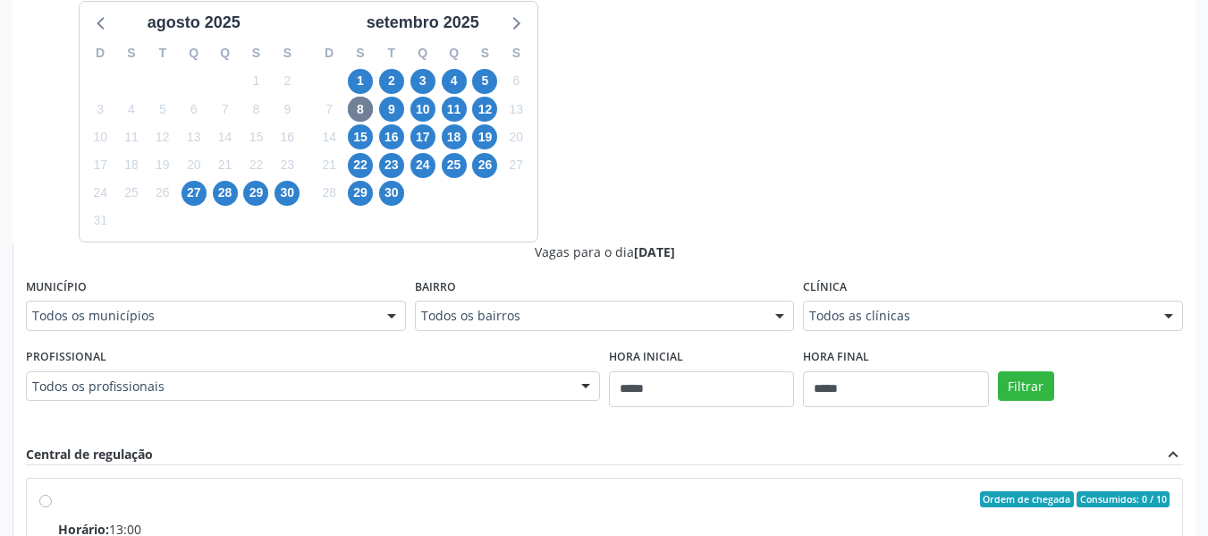
drag, startPoint x: 868, startPoint y: 198, endPoint x: 616, endPoint y: 169, distance: 253.8
click at [868, 199] on div "Dias com vagas disponíveis para: - Ortopedia [DATE] D S T Q Q S S 27 28 29 30 3…" at bounding box center [604, 387] width 1183 height 872
click at [388, 107] on span "9" at bounding box center [391, 109] width 25 height 25
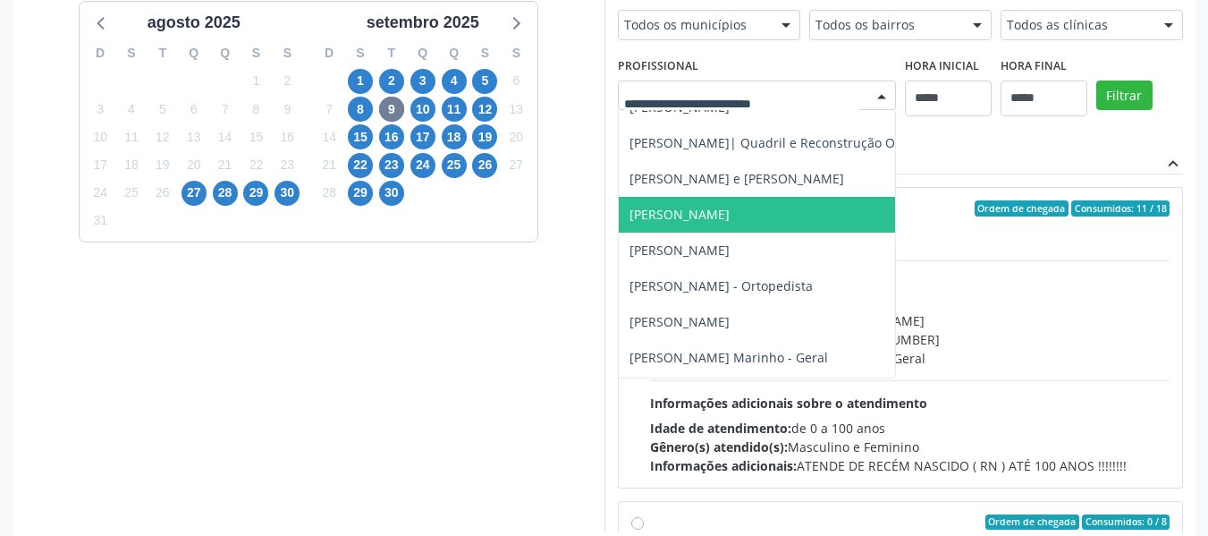
scroll to position [50, 0]
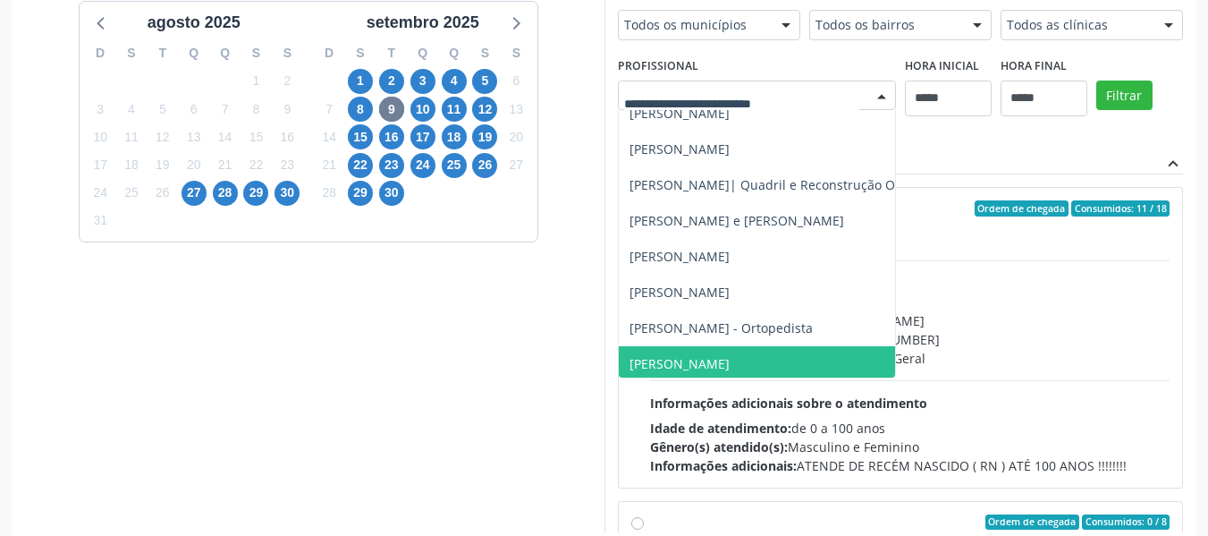
drag, startPoint x: 738, startPoint y: 356, endPoint x: 775, endPoint y: 356, distance: 37.6
click at [730, 356] on span "[PERSON_NAME]" at bounding box center [680, 363] width 100 height 17
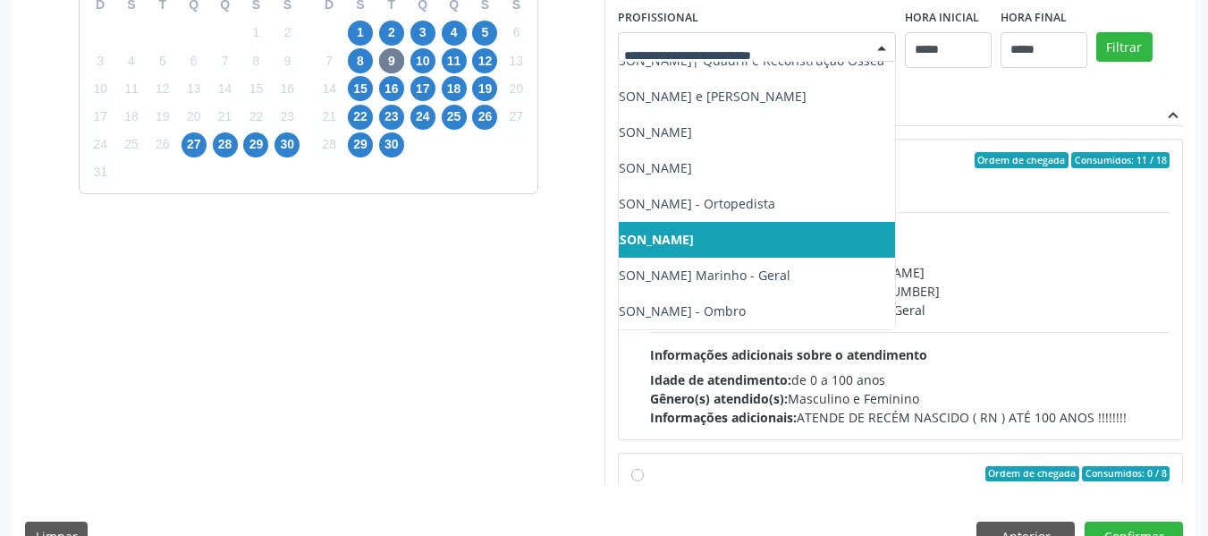
scroll to position [533, 0]
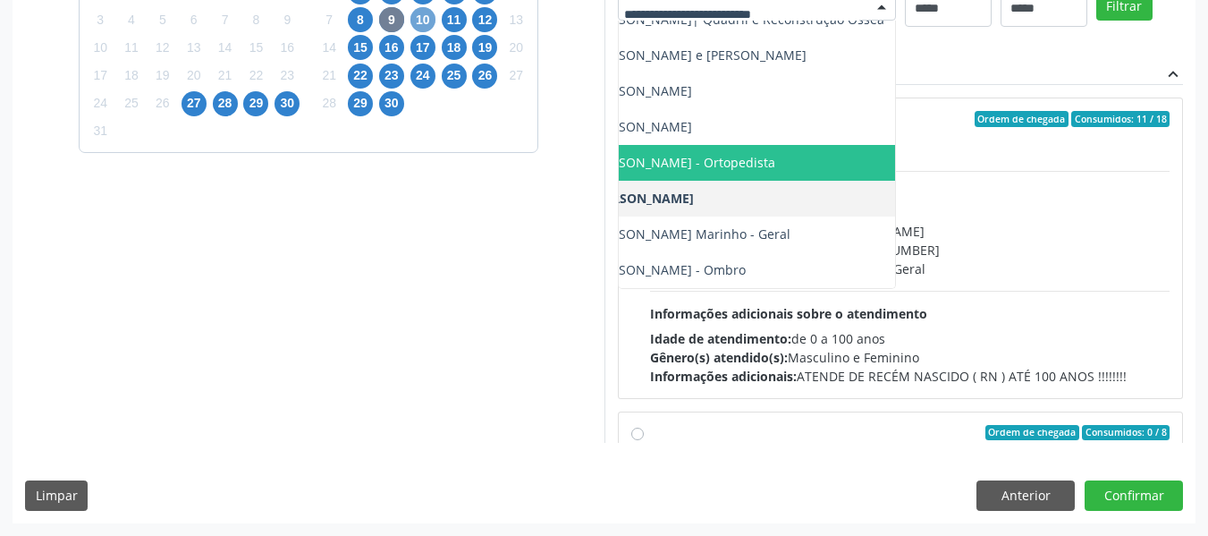
click at [428, 17] on span "10" at bounding box center [422, 19] width 25 height 25
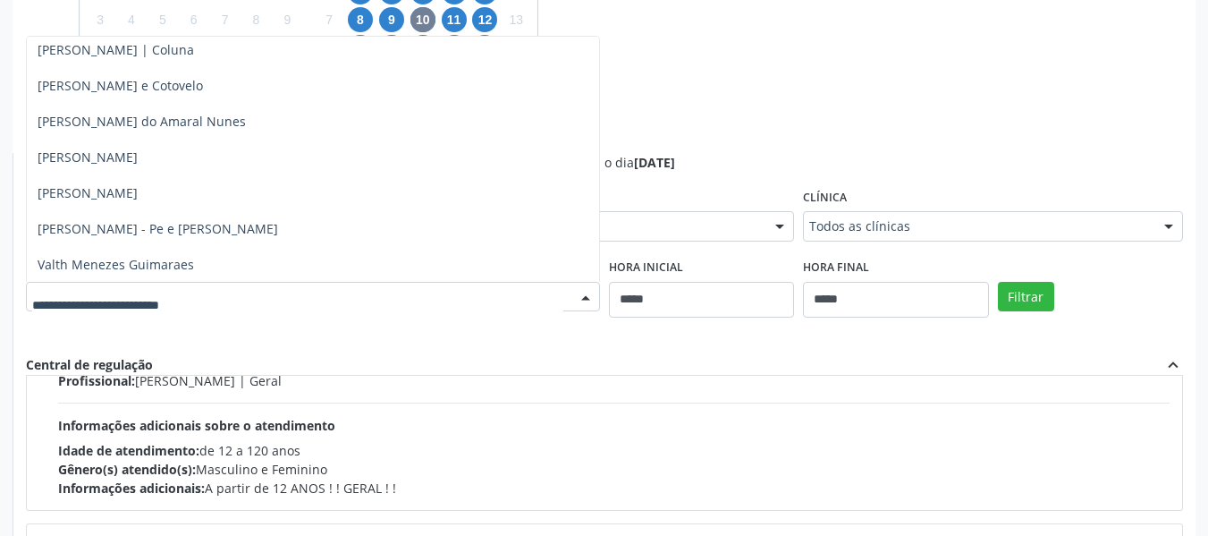
scroll to position [256, 0]
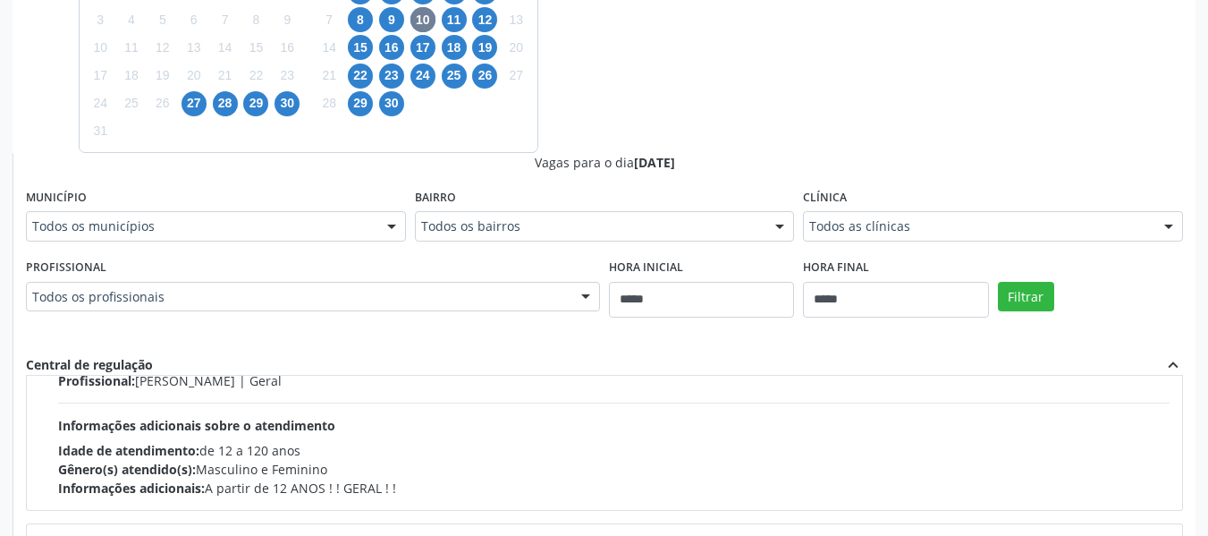
click at [873, 63] on div "Dias com vagas disponíveis para: - Ortopedia [DATE] D S T Q Q S S 27 28 29 30 3…" at bounding box center [604, 297] width 1183 height 872
click at [460, 19] on span "11" at bounding box center [454, 19] width 25 height 25
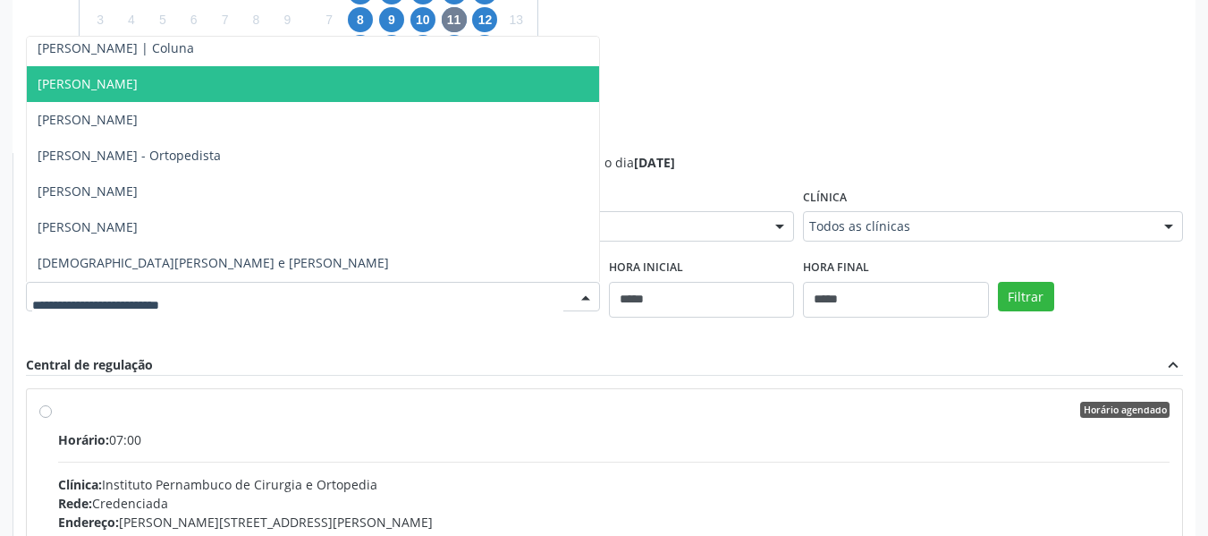
scroll to position [77, 0]
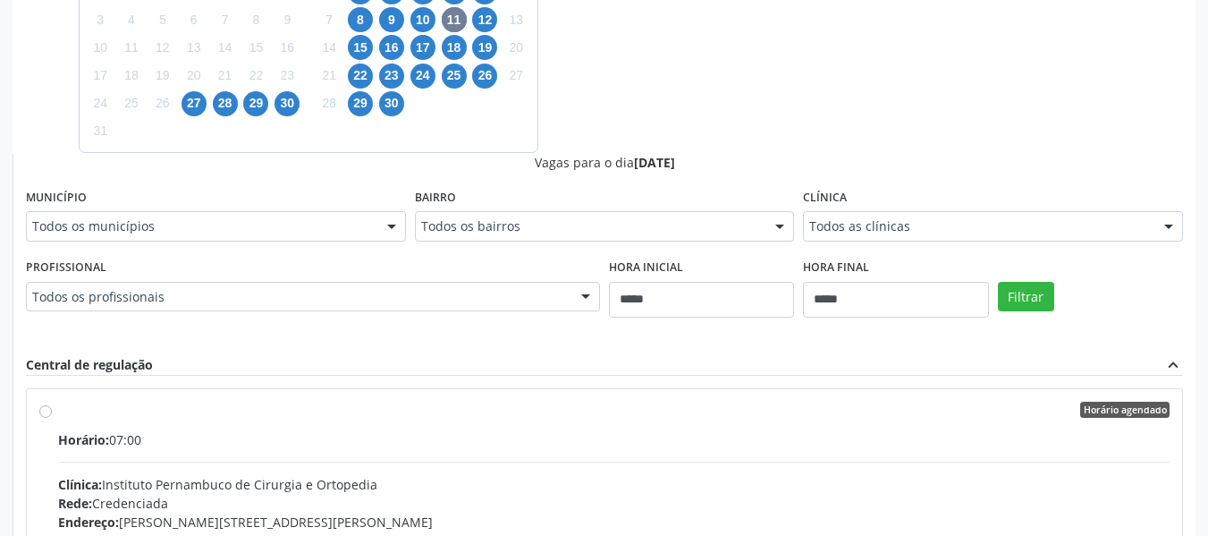
click at [1137, 134] on div "Dias com vagas disponíveis para: - Ortopedia [DATE] D S T Q Q S S 27 28 29 30 3…" at bounding box center [604, 297] width 1183 height 872
click at [487, 23] on span "12" at bounding box center [484, 19] width 25 height 25
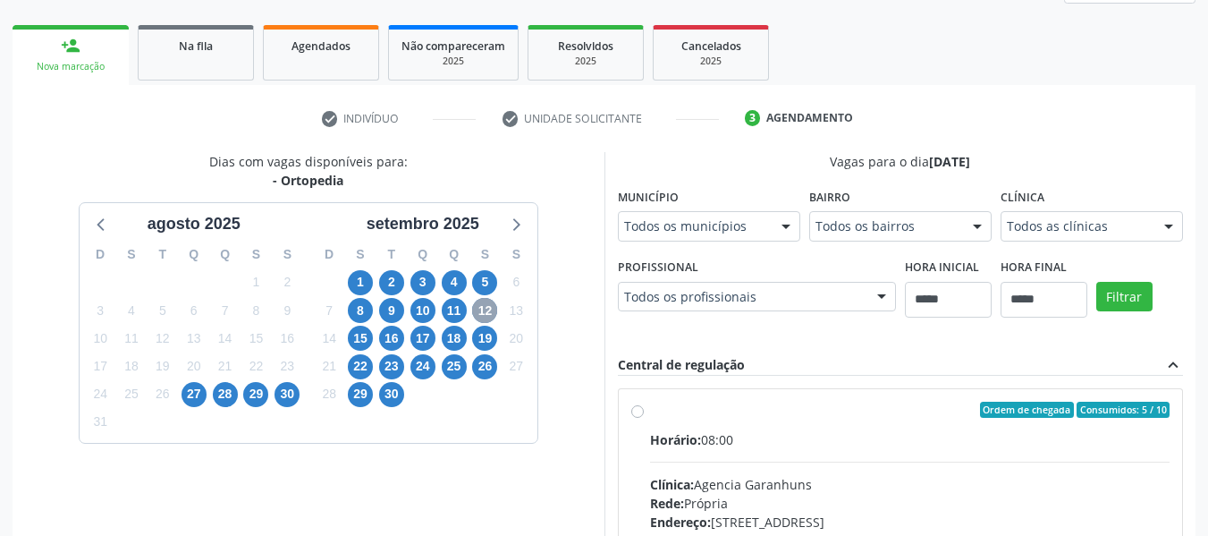
scroll to position [533, 0]
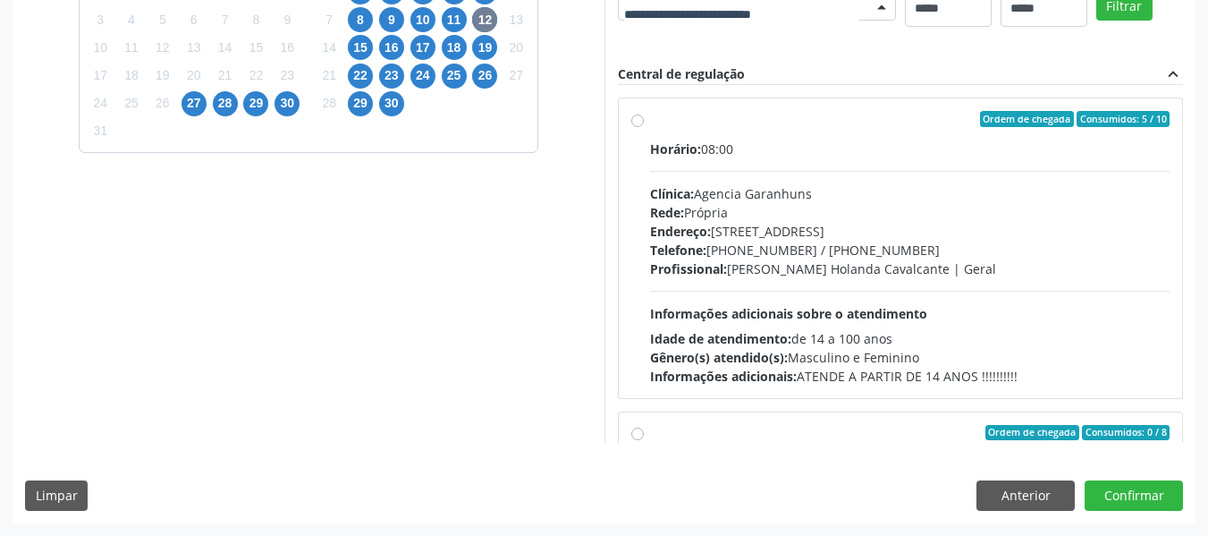
drag, startPoint x: 343, startPoint y: 299, endPoint x: 342, endPoint y: 265, distance: 34.0
click at [1096, 21] on button "Filtrar" at bounding box center [1124, 6] width 56 height 30
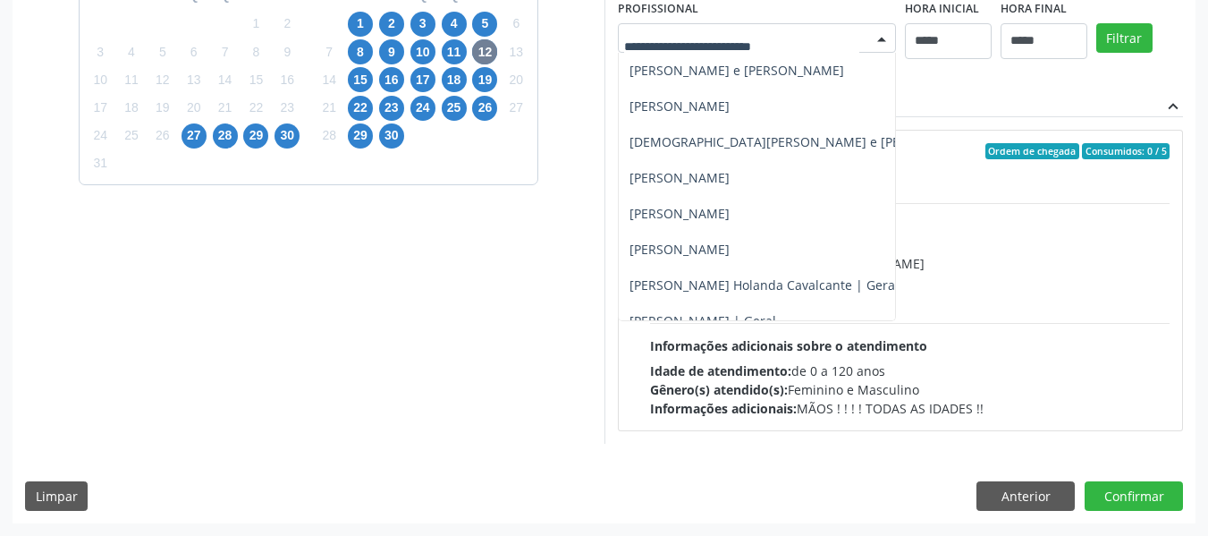
scroll to position [211, 0]
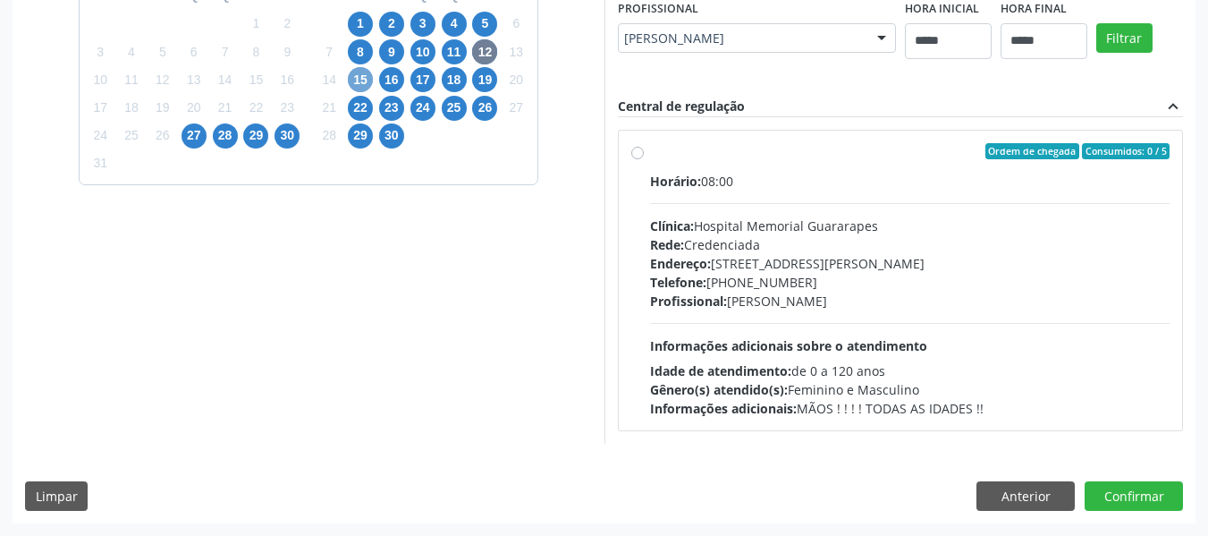
click at [367, 79] on span "15" at bounding box center [360, 79] width 25 height 25
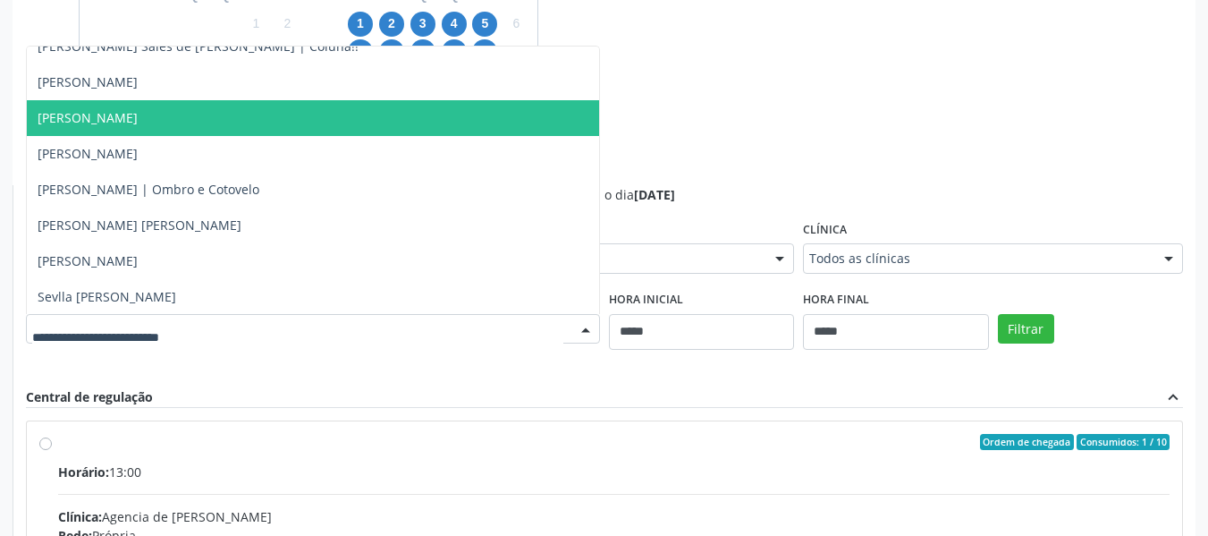
scroll to position [305, 0]
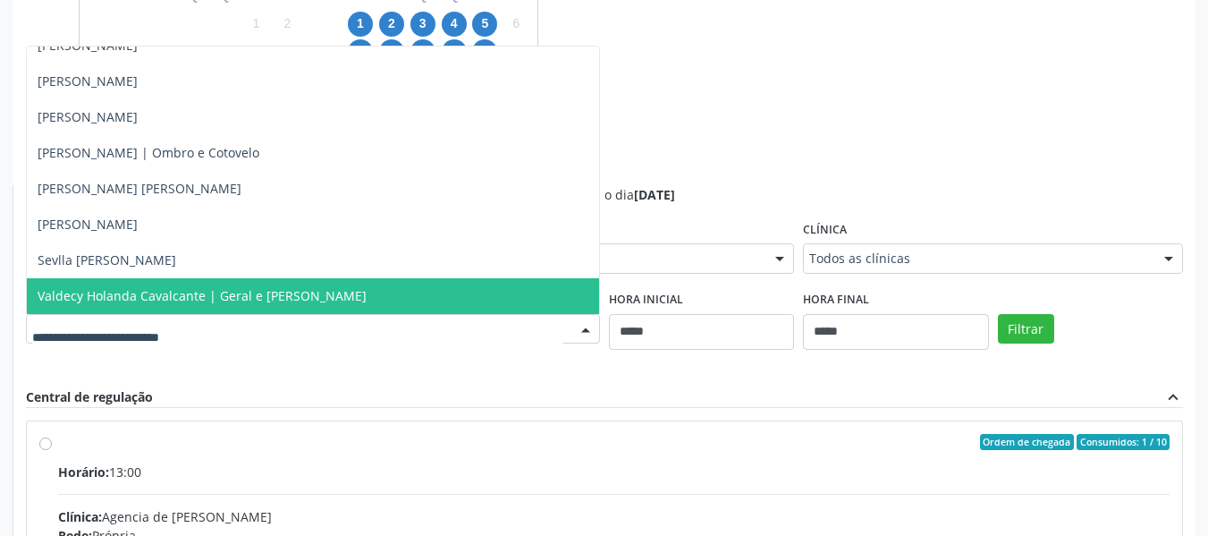
click at [347, 302] on span "Valdecy Holanda Cavalcante | Geral e [PERSON_NAME]" at bounding box center [313, 296] width 572 height 36
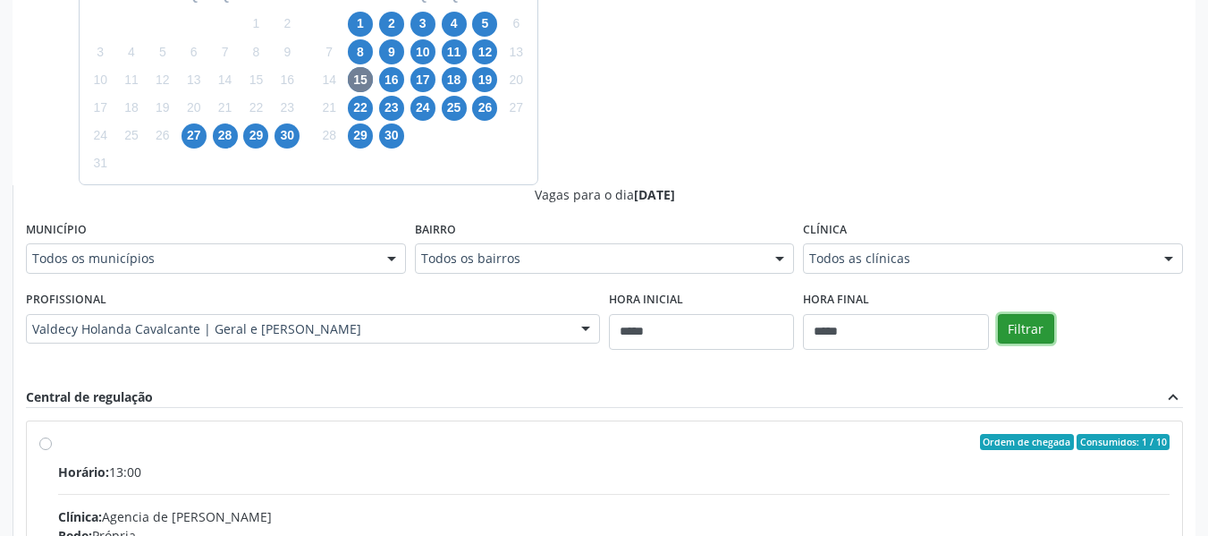
click at [1032, 319] on button "Filtrar" at bounding box center [1026, 329] width 56 height 30
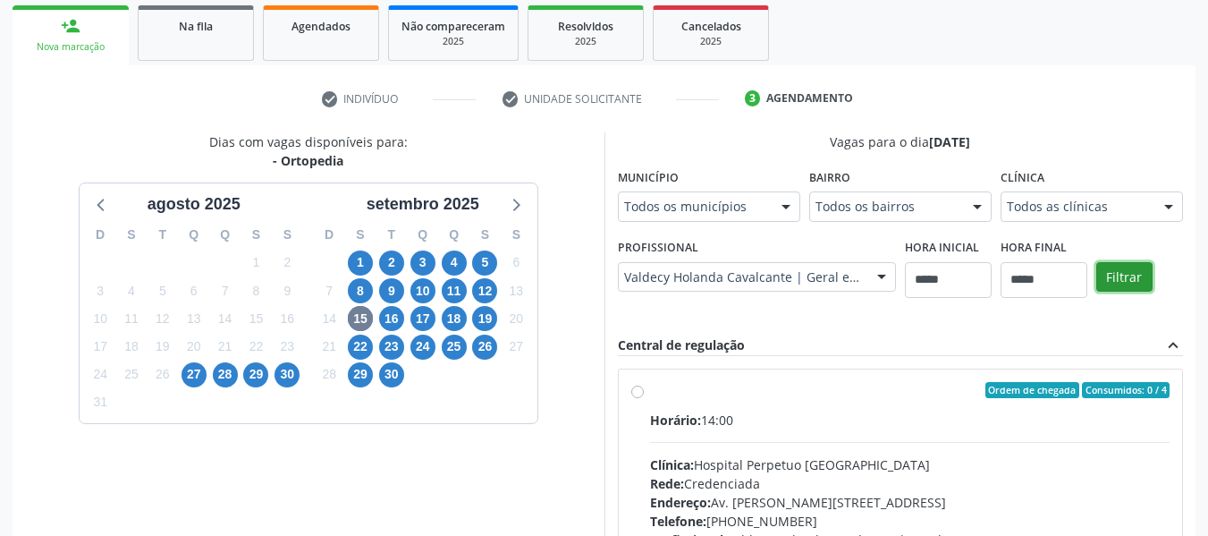
scroll to position [232, 0]
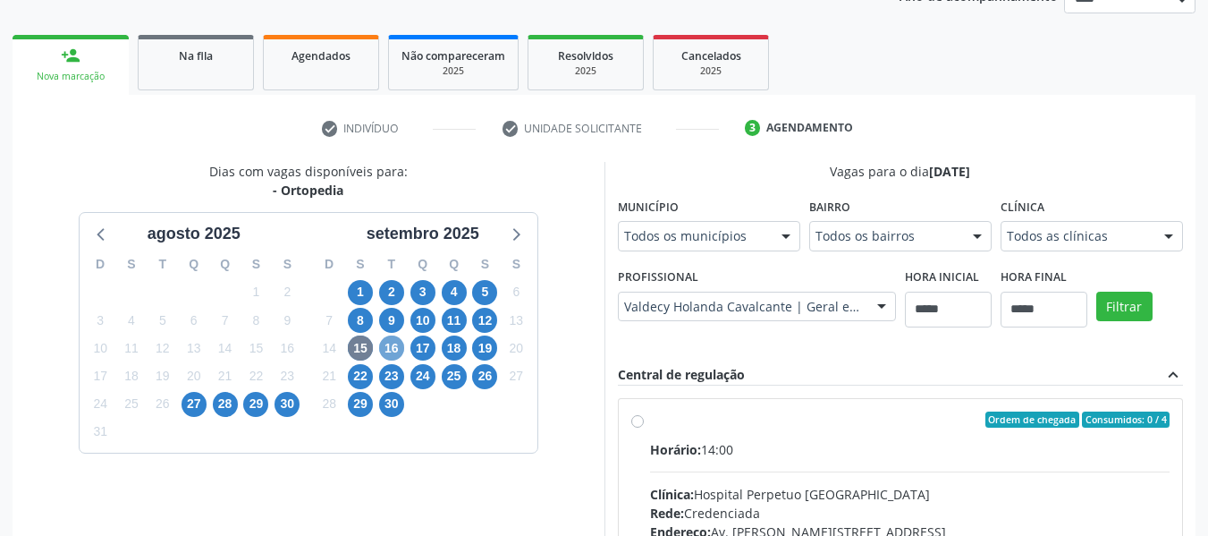
click at [385, 353] on span "16" at bounding box center [391, 347] width 25 height 25
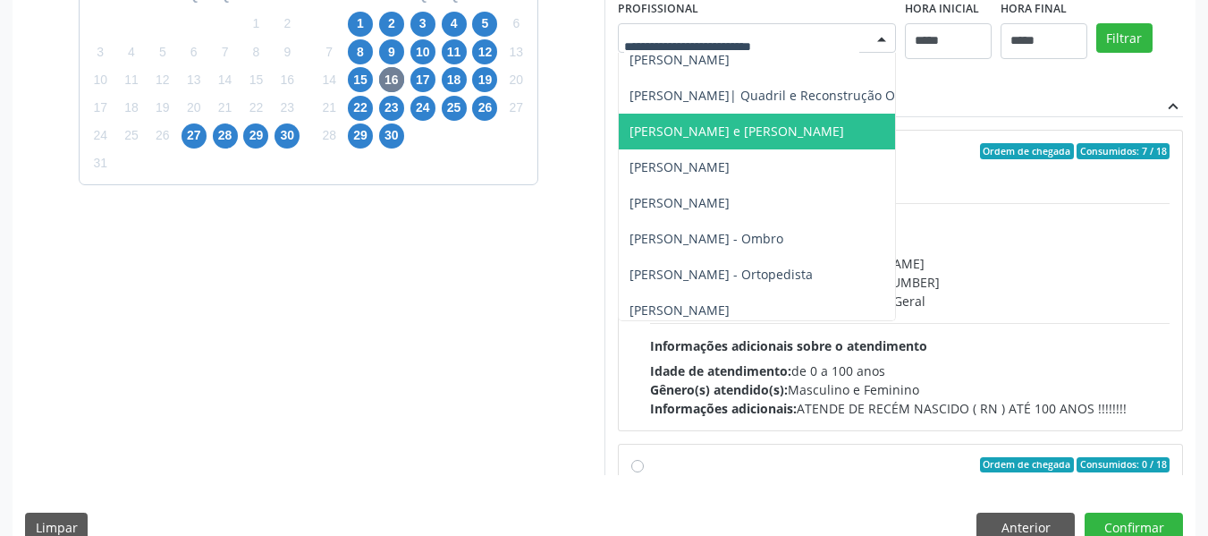
scroll to position [89, 0]
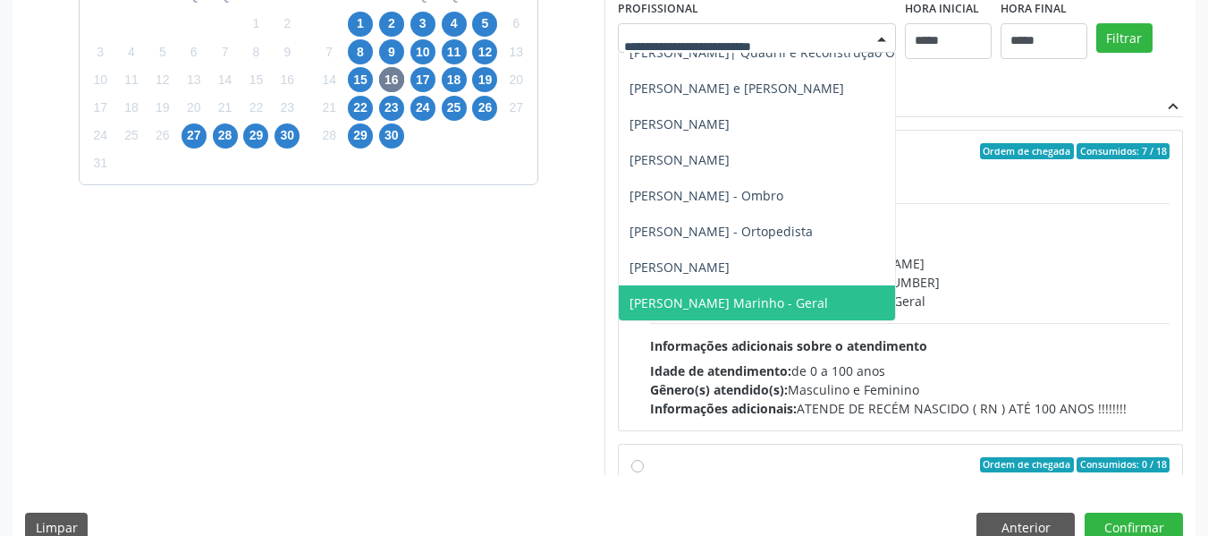
drag, startPoint x: 710, startPoint y: 305, endPoint x: 758, endPoint y: 305, distance: 48.3
click at [758, 305] on span "[PERSON_NAME] Marinho - Geral" at bounding box center [729, 302] width 199 height 17
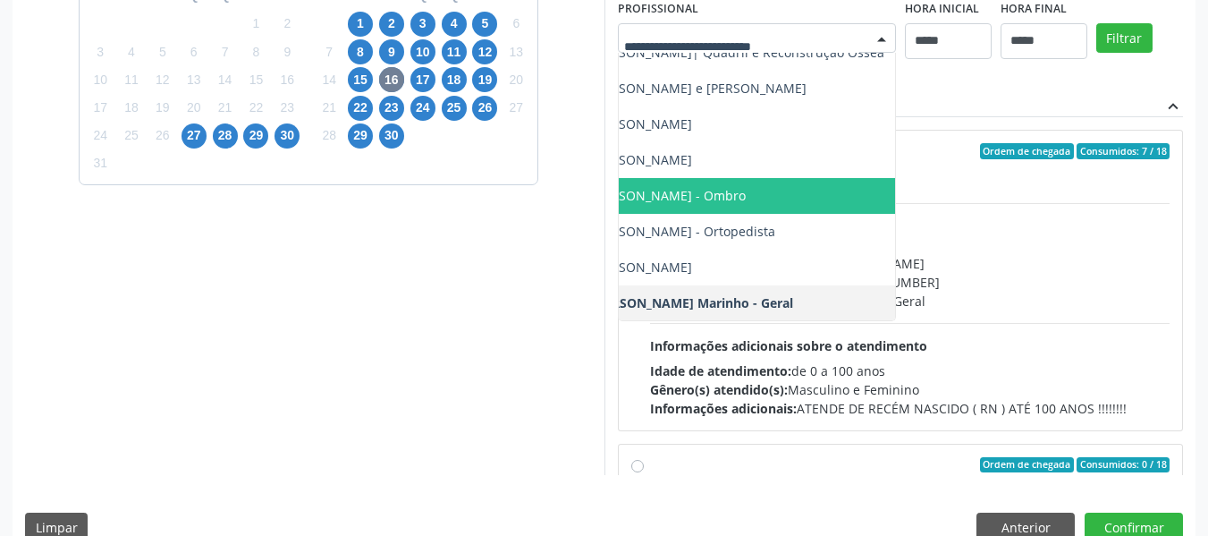
scroll to position [175, 104]
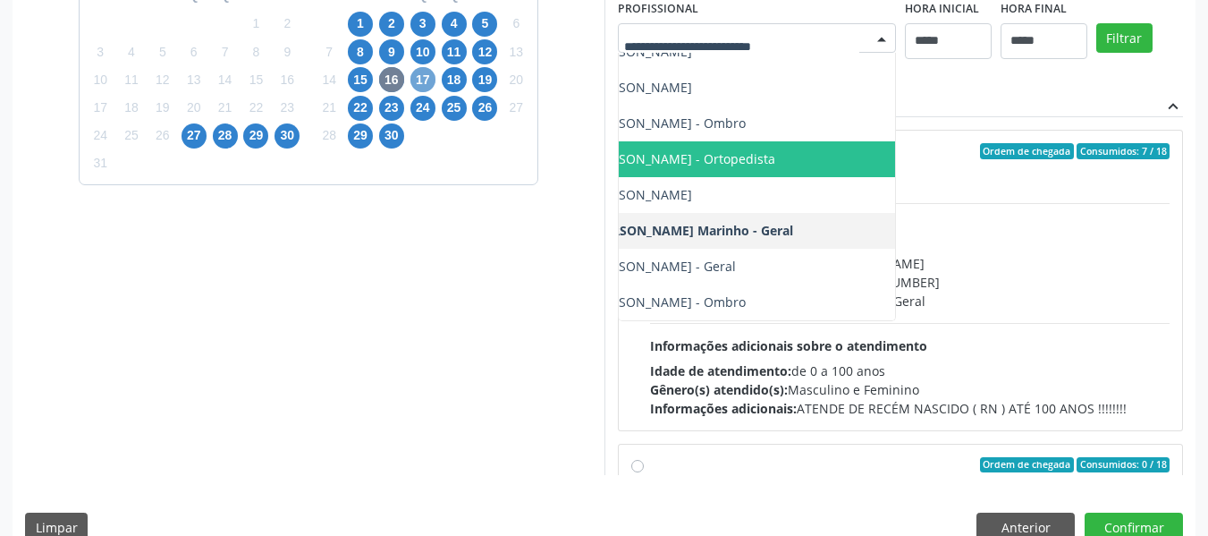
click at [422, 80] on span "17" at bounding box center [422, 79] width 25 height 25
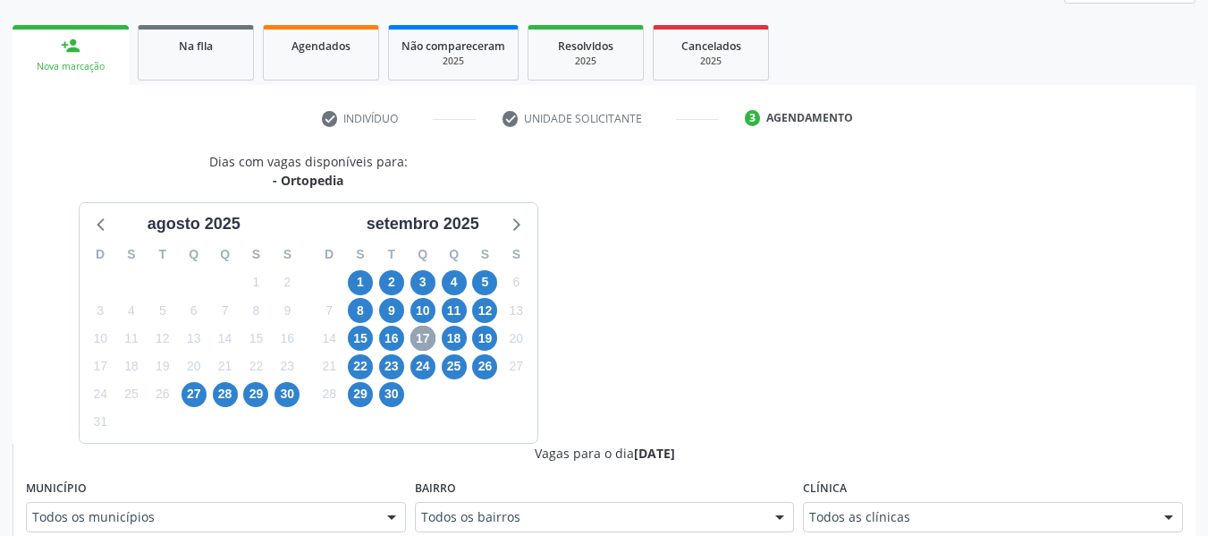
scroll to position [501, 0]
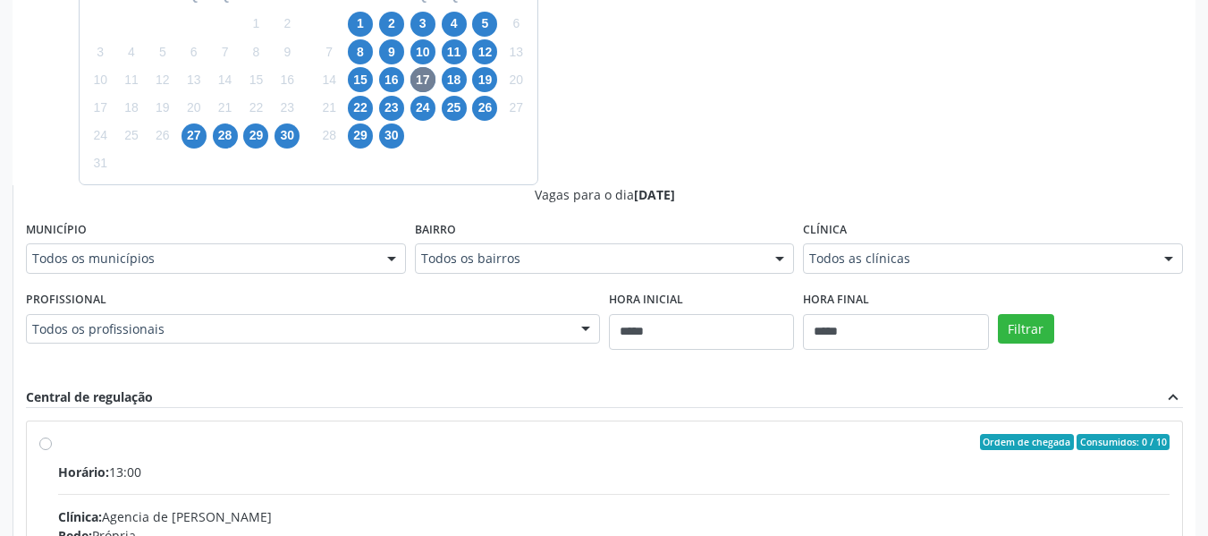
click at [431, 309] on div "Profissional Todos os profissionais Todos os profissionais Airllan [PERSON_NAME…" at bounding box center [313, 314] width 574 height 57
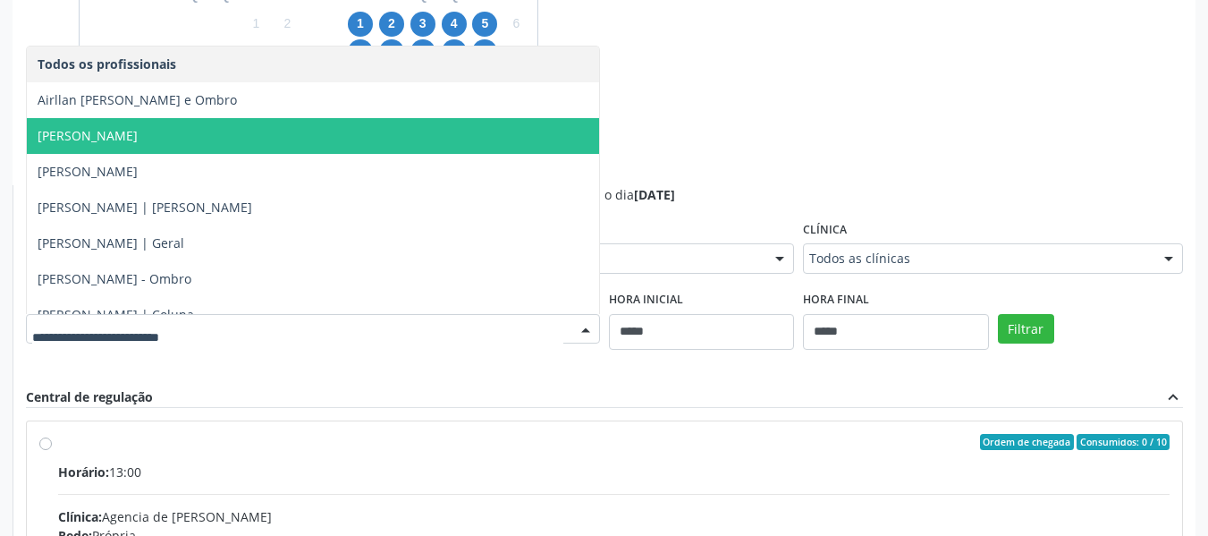
scroll to position [89, 0]
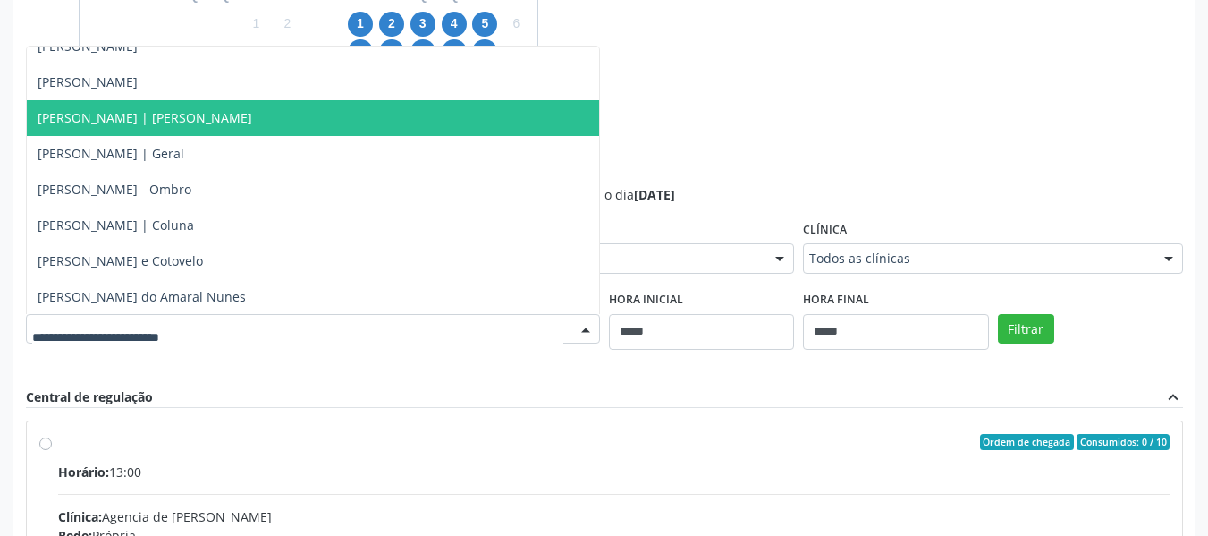
drag, startPoint x: 355, startPoint y: 111, endPoint x: 923, endPoint y: 211, distance: 576.6
click at [354, 111] on span "[PERSON_NAME] | [PERSON_NAME]" at bounding box center [313, 118] width 572 height 36
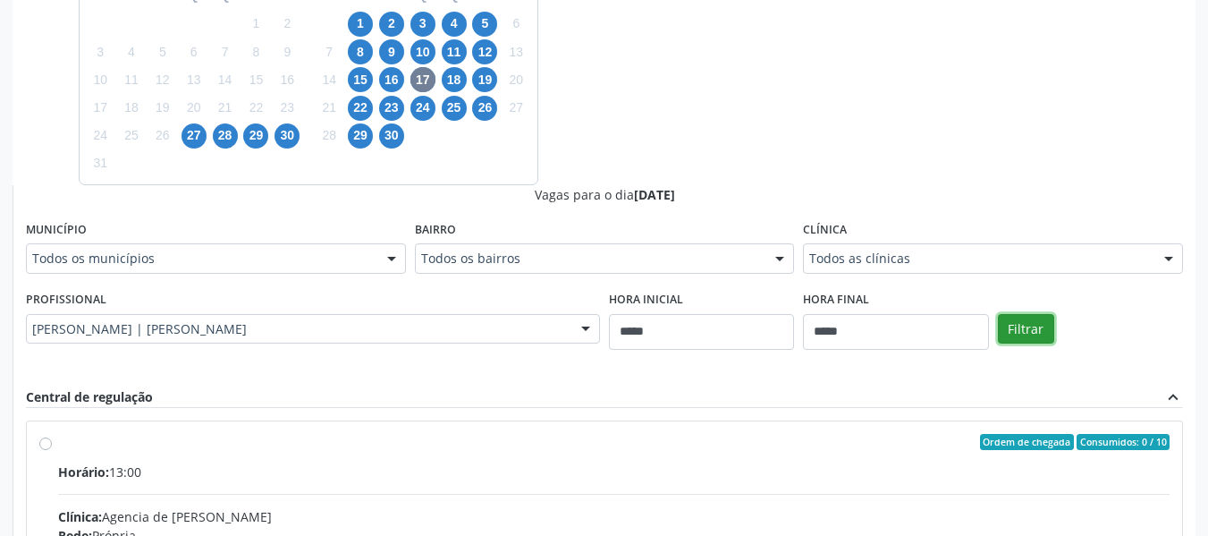
click at [1029, 327] on button "Filtrar" at bounding box center [1026, 329] width 56 height 30
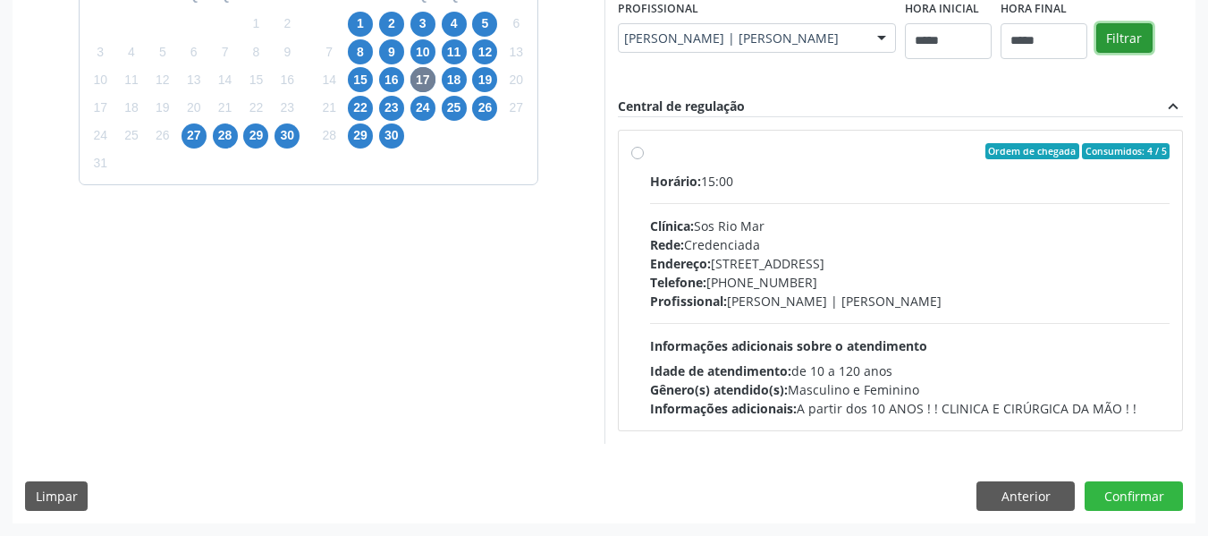
scroll to position [769, 0]
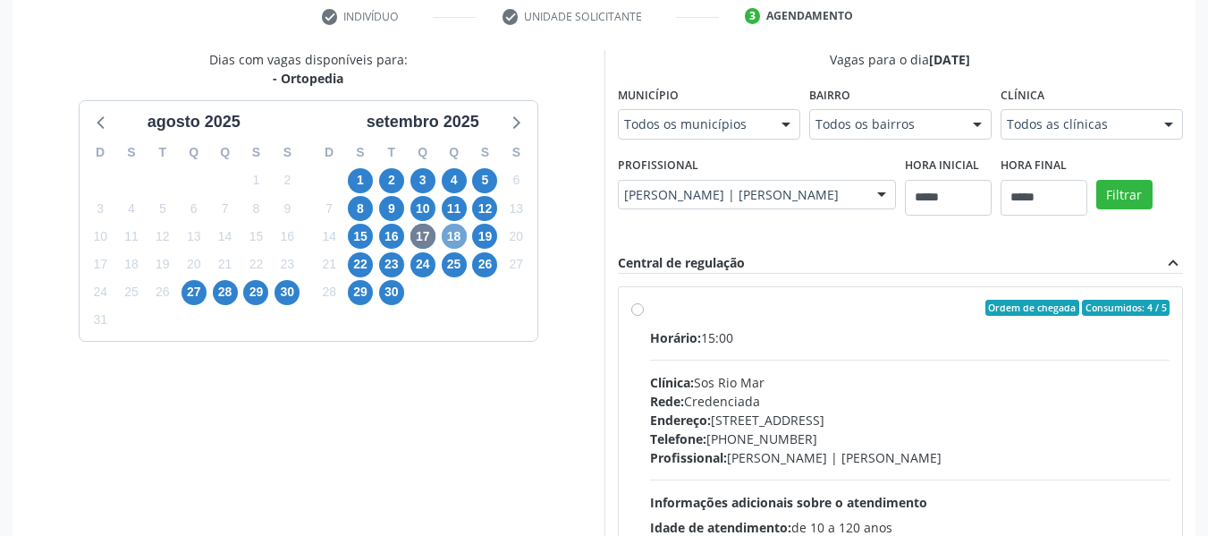
click at [456, 241] on span "18" at bounding box center [454, 236] width 25 height 25
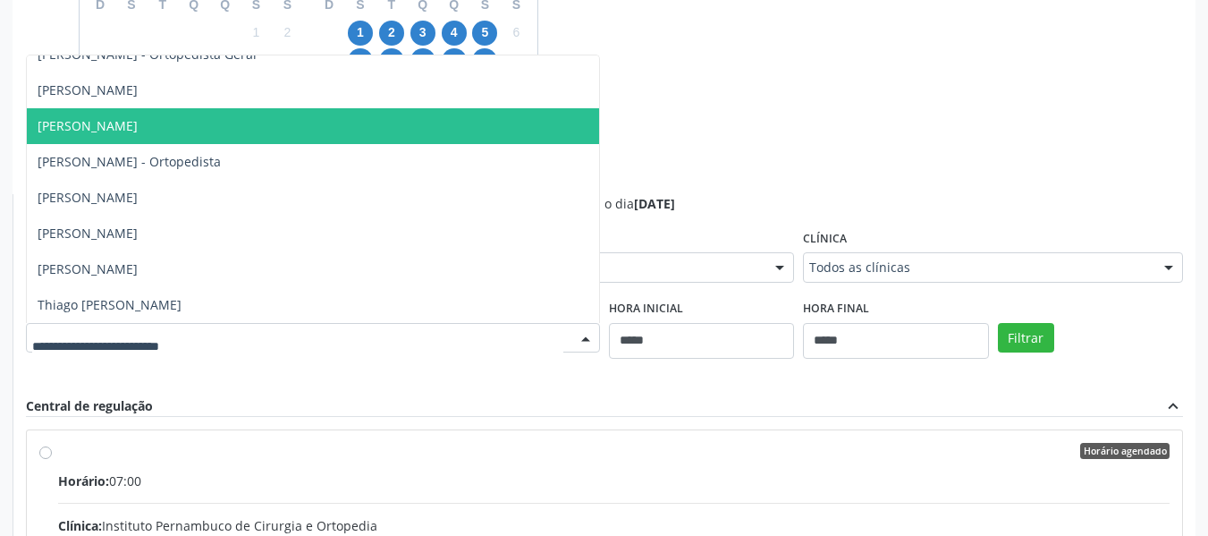
scroll to position [523, 0]
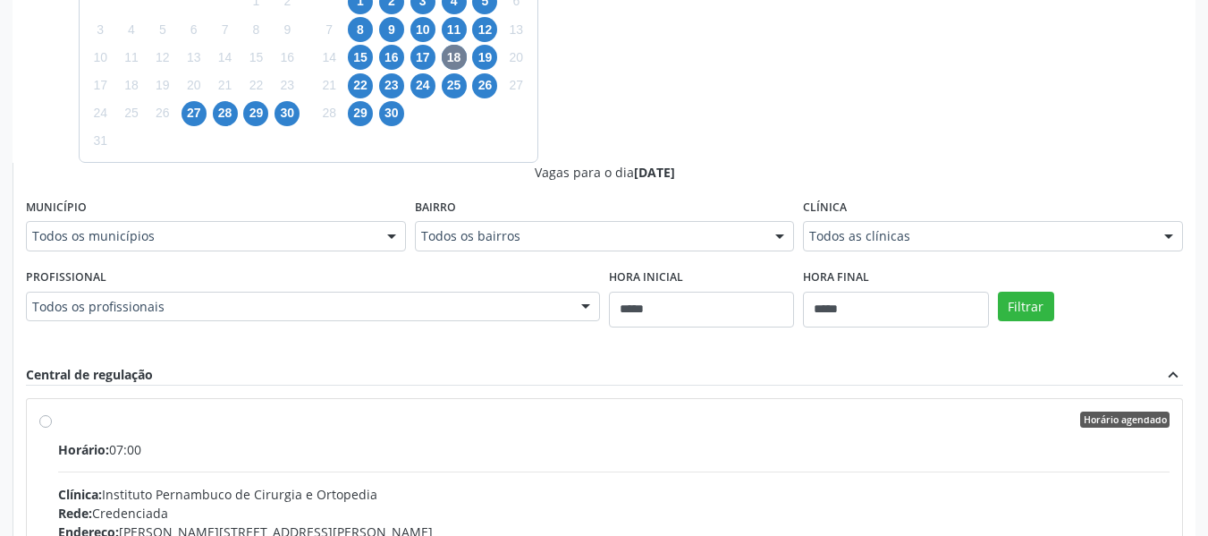
click at [1002, 108] on div "Dias com vagas disponíveis para: - Ortopedia [DATE] D S T Q Q S S 27 28 29 30 3…" at bounding box center [604, 307] width 1183 height 872
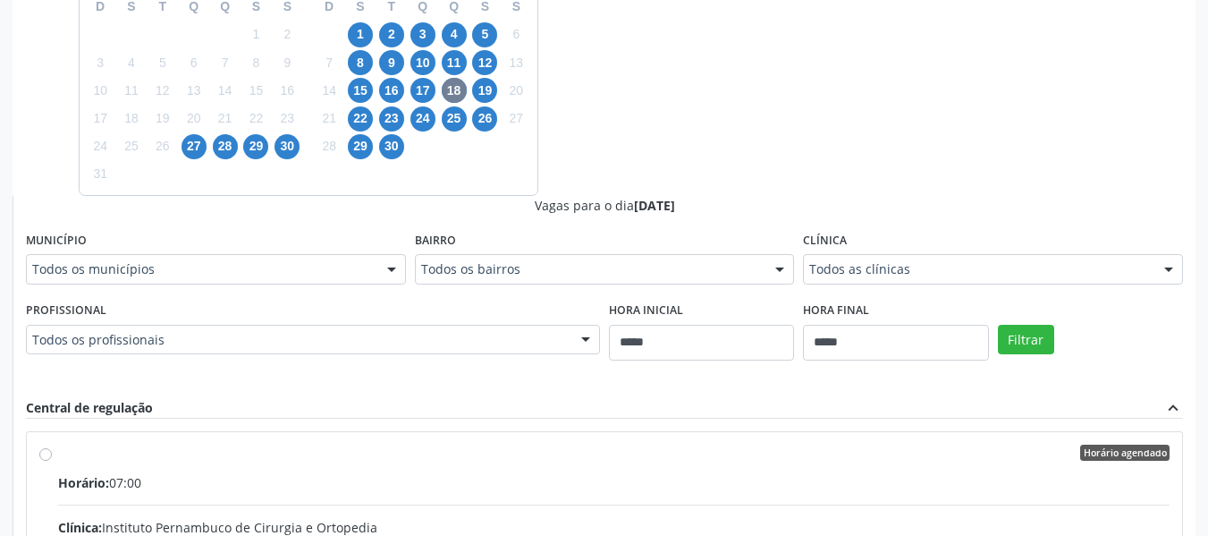
scroll to position [613, 0]
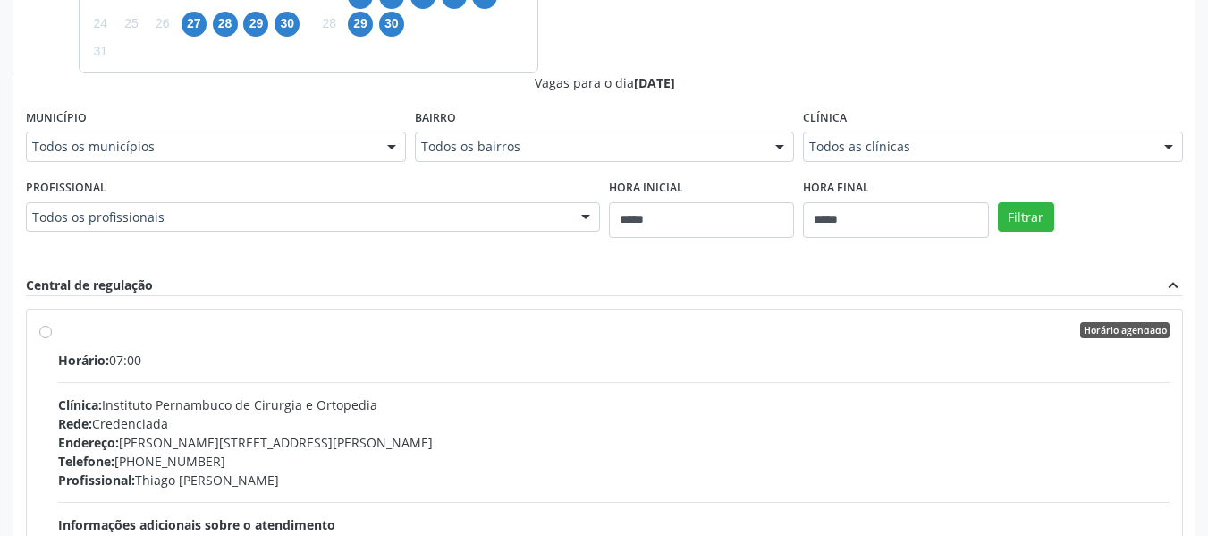
click at [398, 79] on div "Vagas para o dia [DATE]" at bounding box center [604, 82] width 1157 height 19
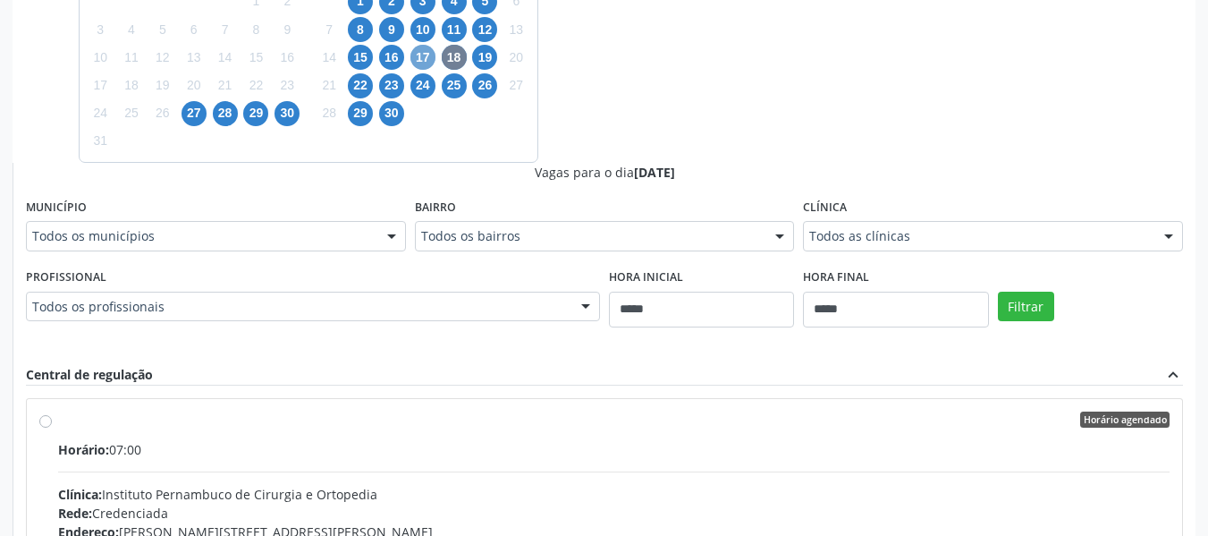
click at [420, 49] on span "17" at bounding box center [422, 57] width 25 height 25
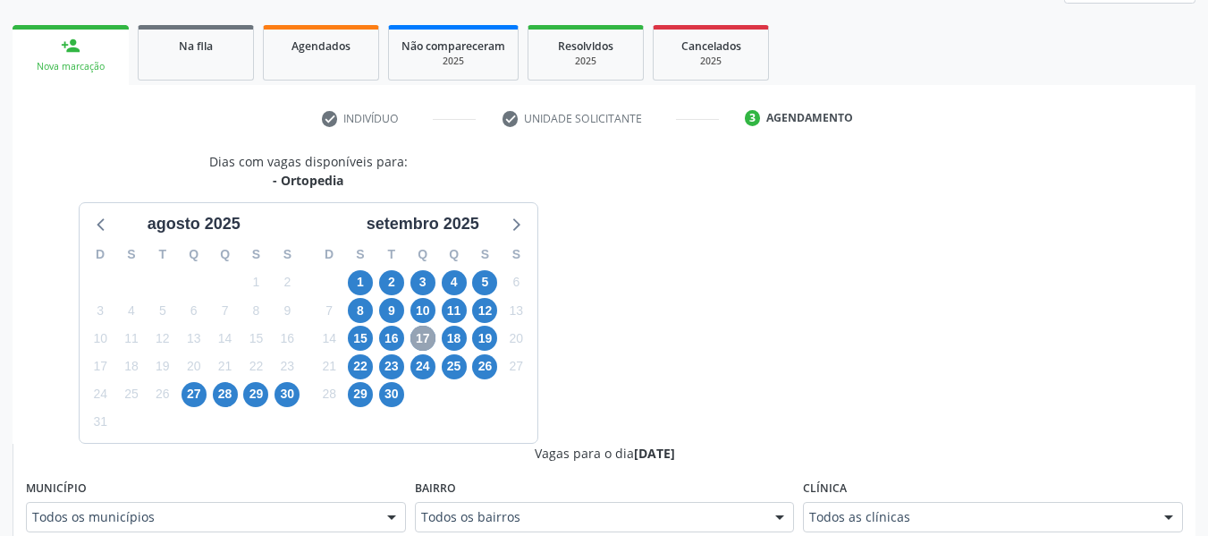
scroll to position [523, 0]
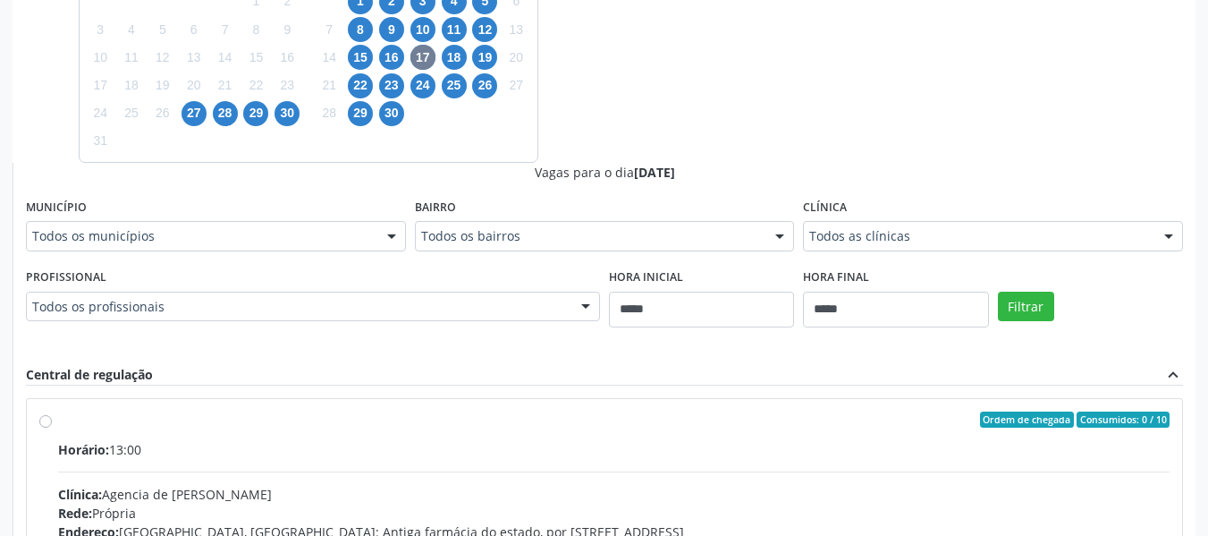
click at [393, 318] on div "Todos os profissionais" at bounding box center [313, 307] width 574 height 30
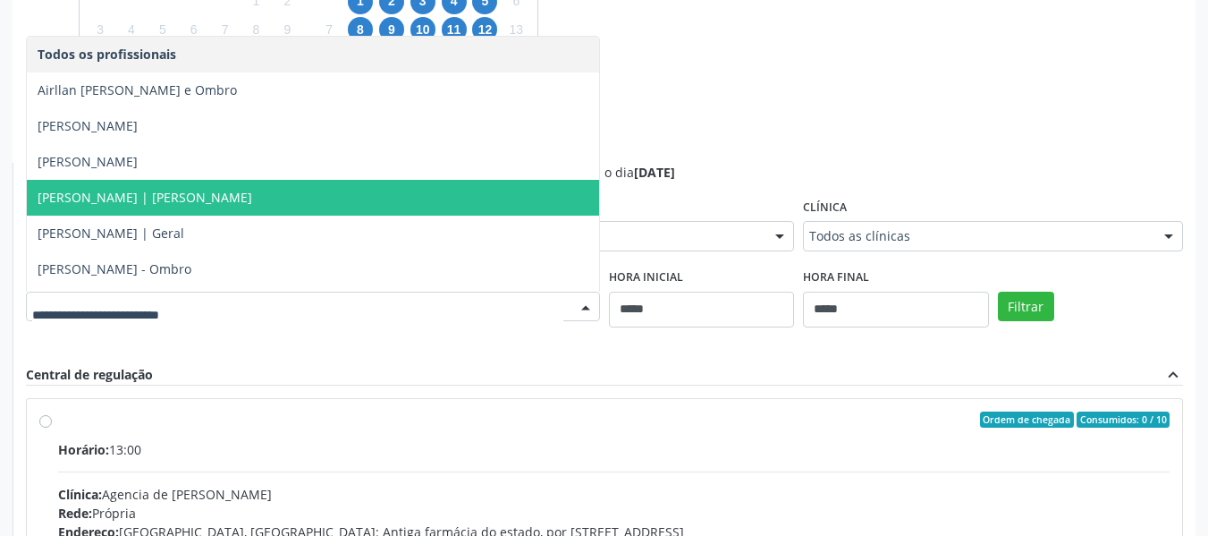
click at [331, 201] on span "[PERSON_NAME] | [PERSON_NAME]" at bounding box center [313, 198] width 572 height 36
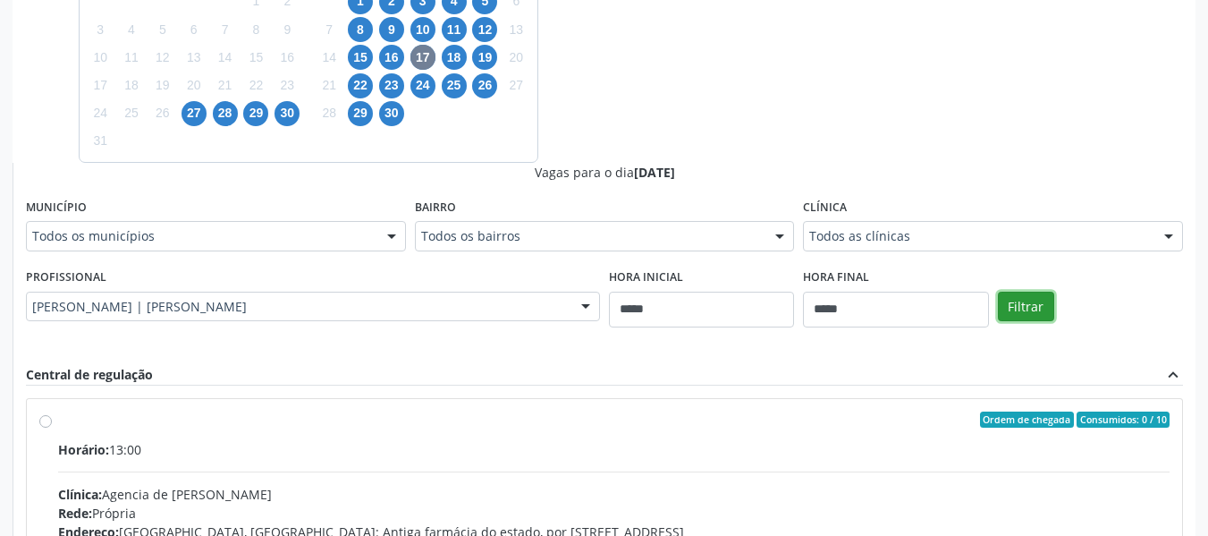
click at [1022, 300] on button "Filtrar" at bounding box center [1026, 307] width 56 height 30
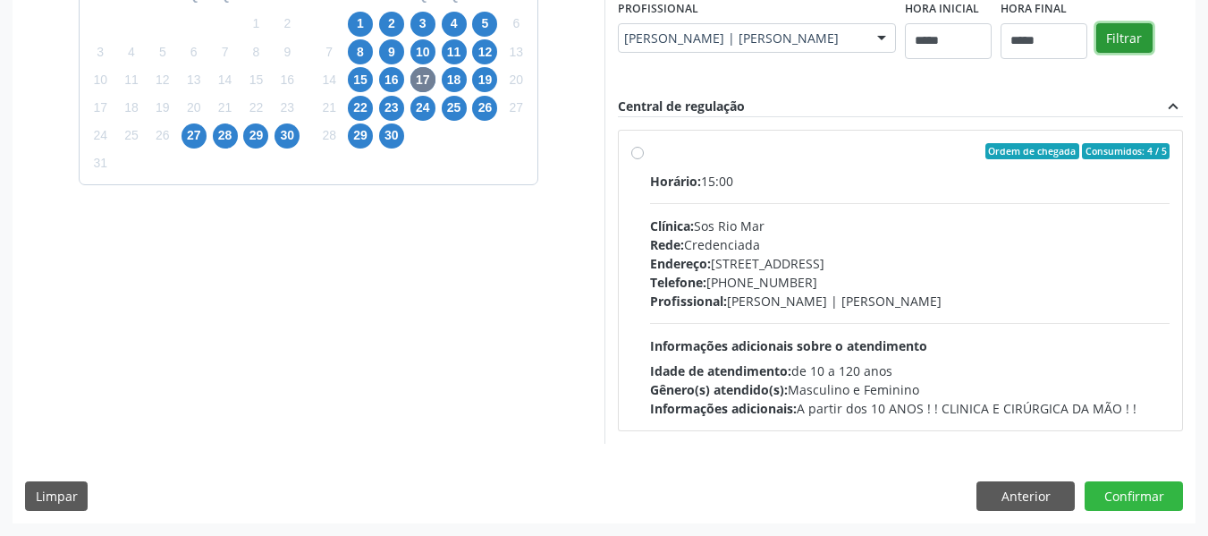
scroll to position [791, 0]
click at [650, 241] on div "Rede: Credenciada" at bounding box center [910, 244] width 520 height 19
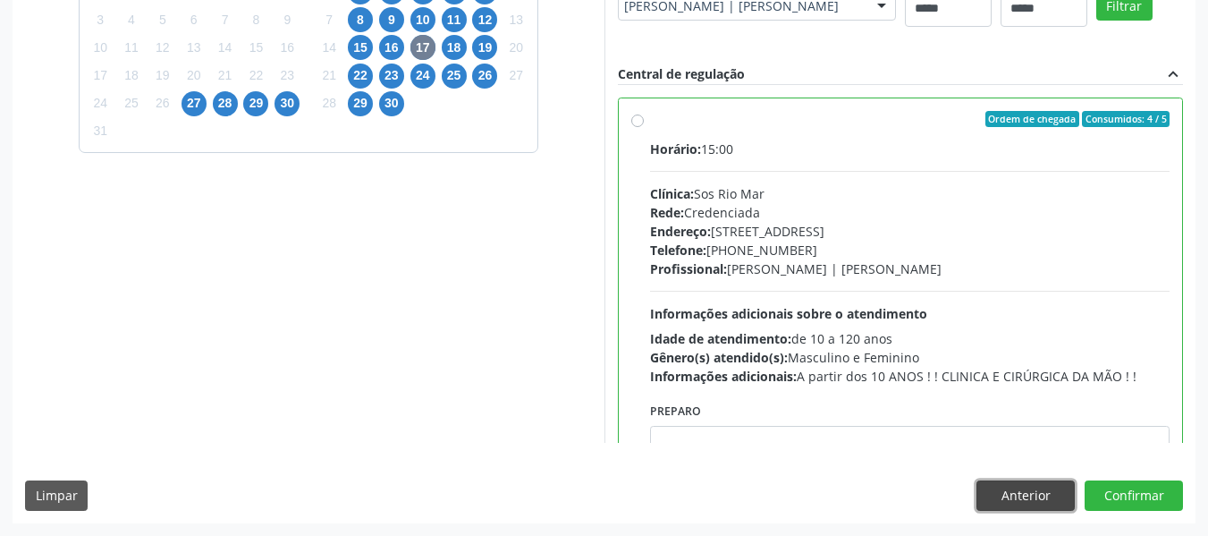
drag, startPoint x: 1012, startPoint y: 502, endPoint x: 763, endPoint y: 464, distance: 252.3
click at [1001, 496] on button "Anterior" at bounding box center [1025, 495] width 98 height 30
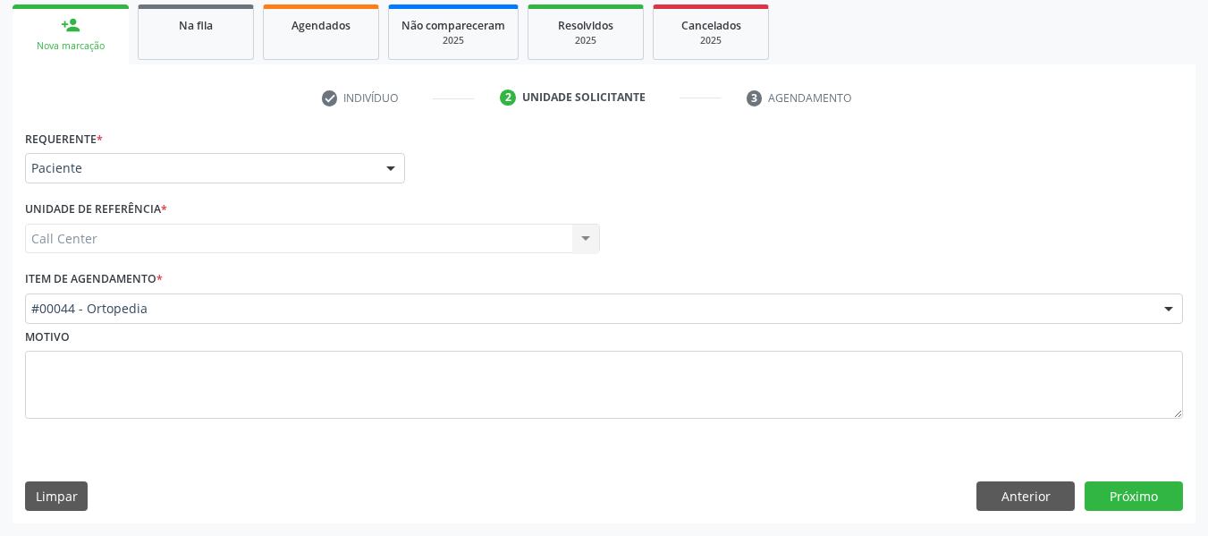
scroll to position [263, 0]
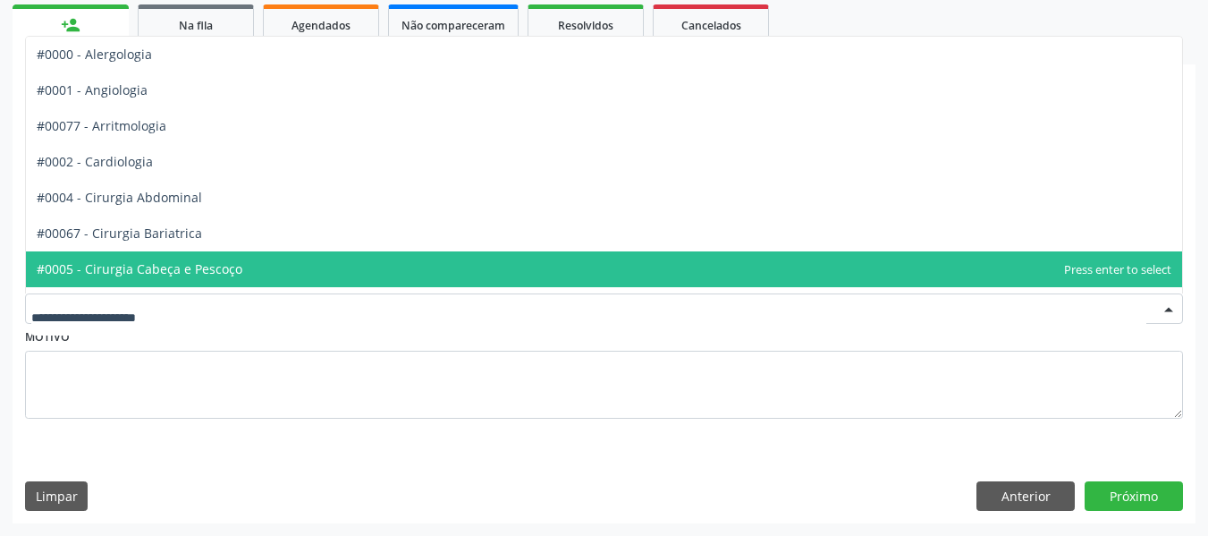
drag, startPoint x: 312, startPoint y: 313, endPoint x: 308, endPoint y: 292, distance: 21.9
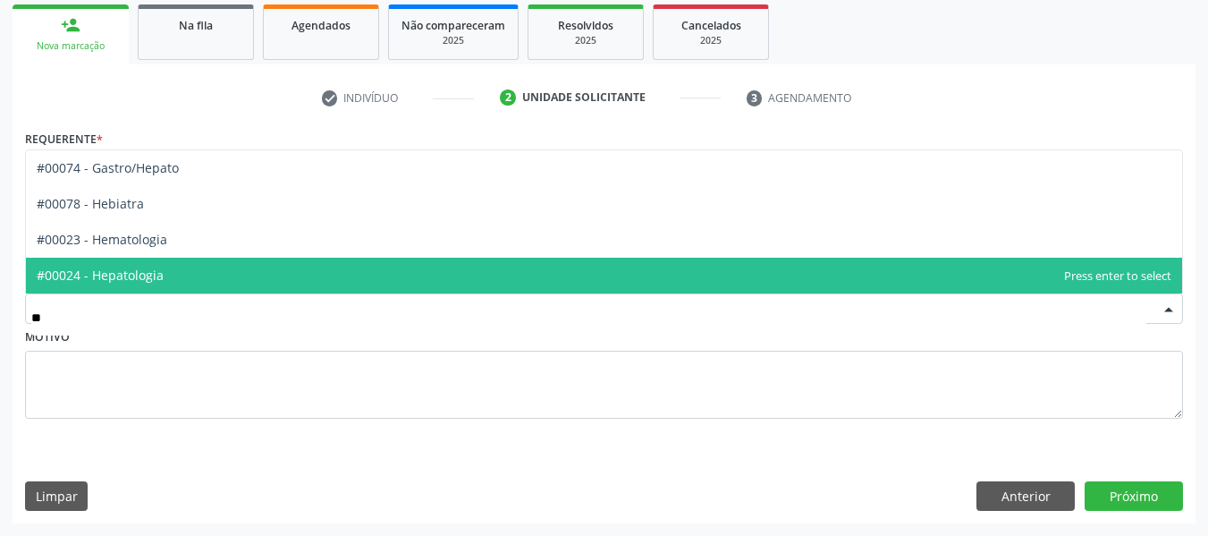
click at [305, 276] on span "#00024 - Hepatologia" at bounding box center [604, 276] width 1156 height 36
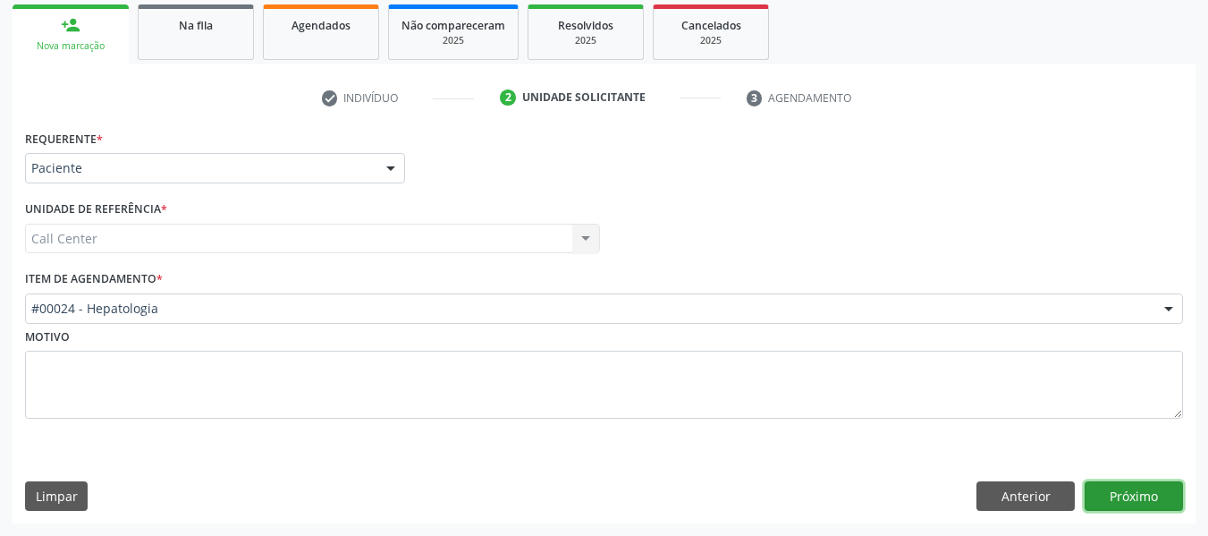
click at [1094, 487] on button "Próximo" at bounding box center [1134, 496] width 98 height 30
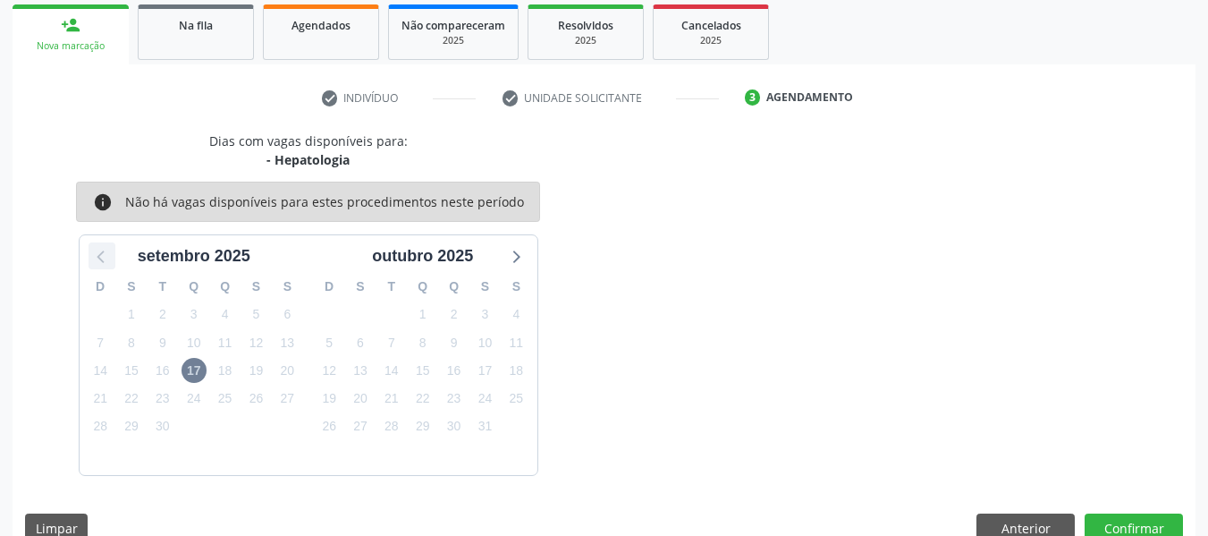
click at [100, 260] on icon at bounding box center [100, 257] width 7 height 13
click at [517, 257] on icon at bounding box center [514, 255] width 23 height 23
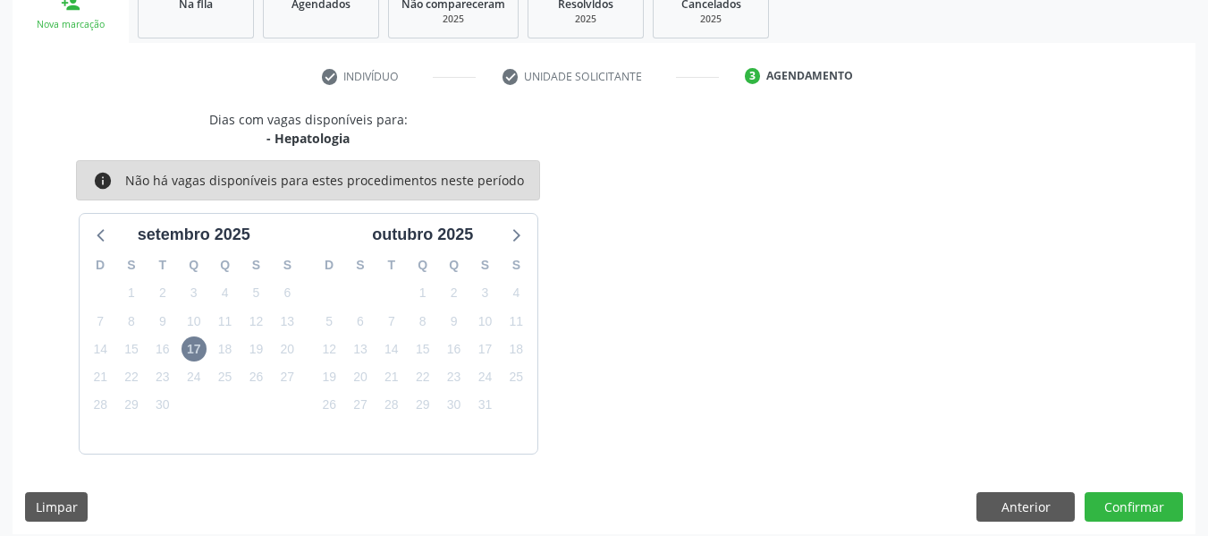
scroll to position [295, 0]
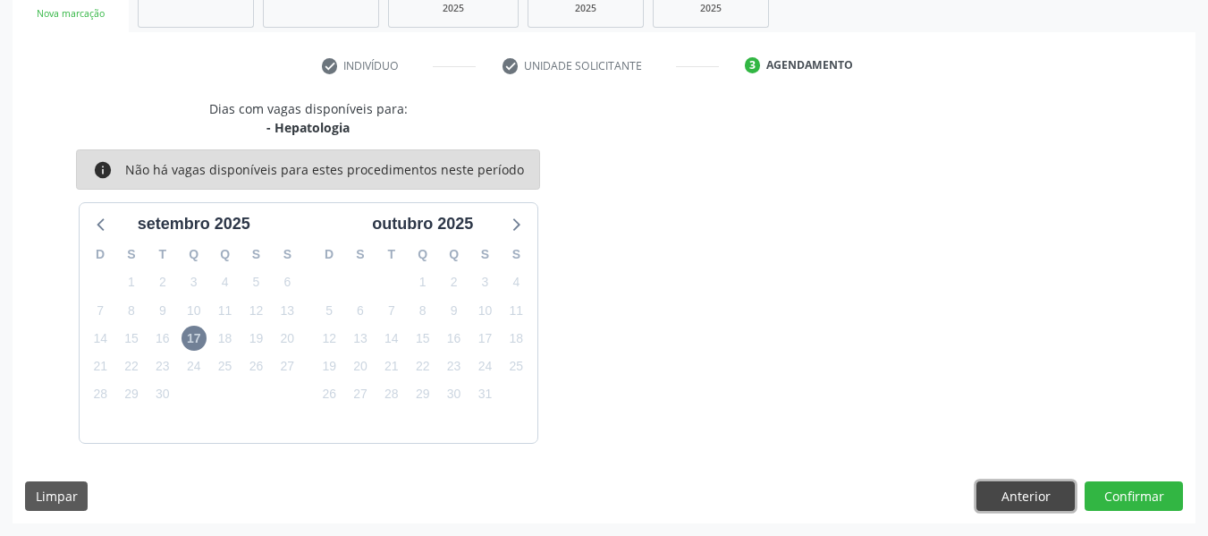
click at [1013, 489] on button "Anterior" at bounding box center [1025, 496] width 98 height 30
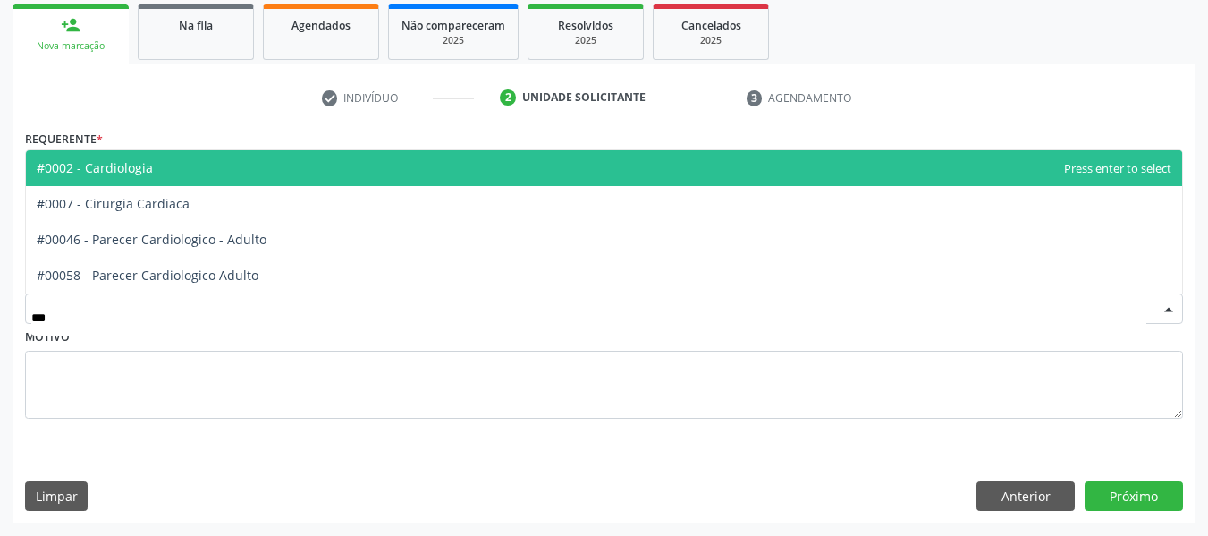
drag, startPoint x: 192, startPoint y: 173, endPoint x: 205, endPoint y: 172, distance: 12.6
click at [192, 173] on span "#0002 - Cardiologia" at bounding box center [604, 168] width 1156 height 36
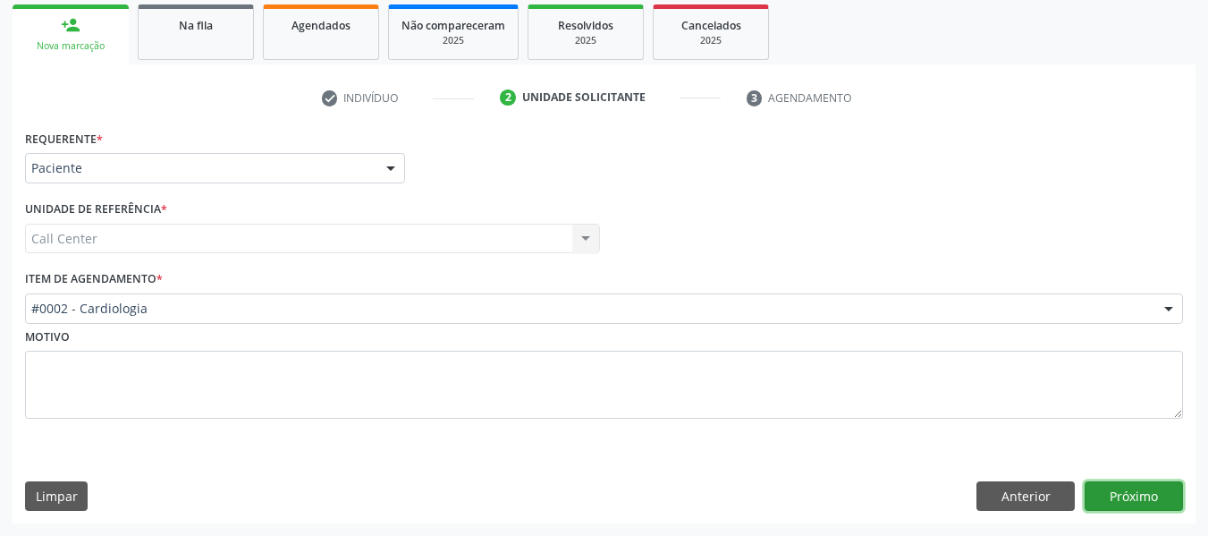
click at [1103, 494] on button "Próximo" at bounding box center [1134, 496] width 98 height 30
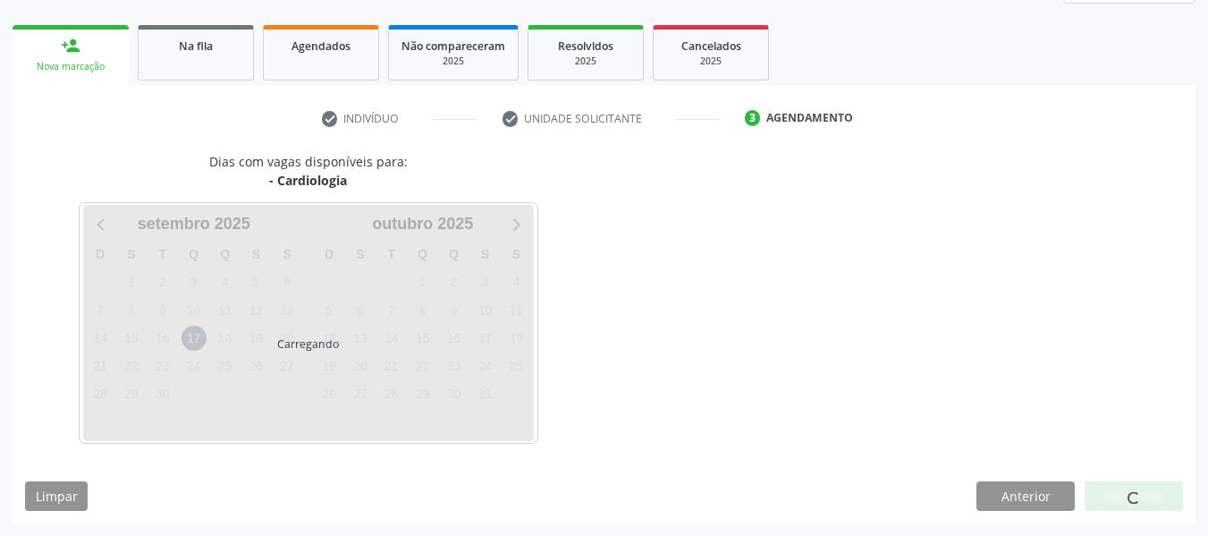
scroll to position [242, 0]
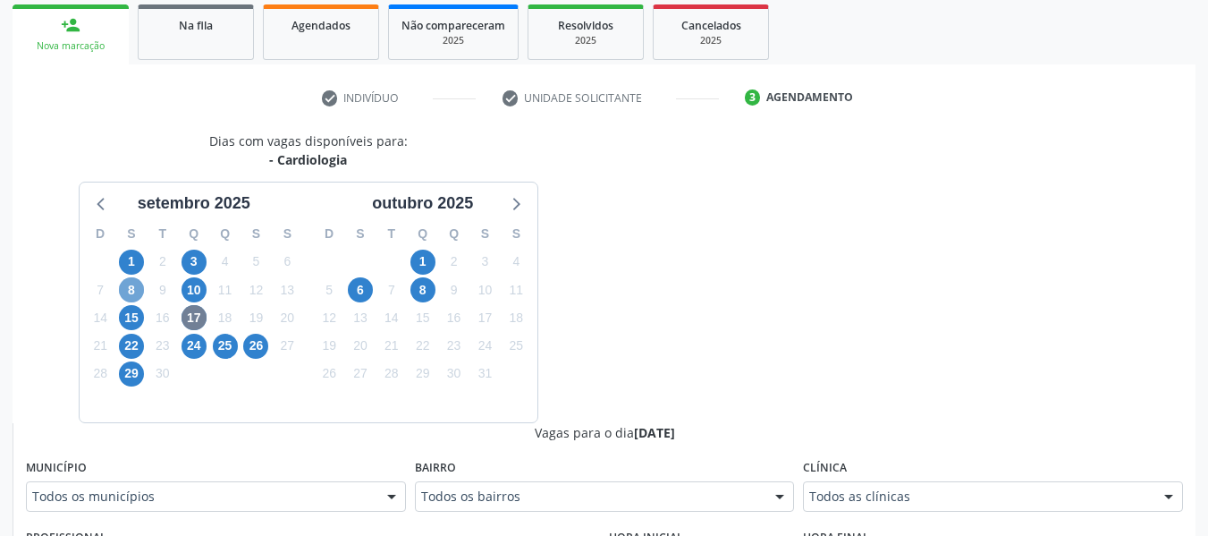
click at [130, 296] on span "8" at bounding box center [131, 289] width 25 height 25
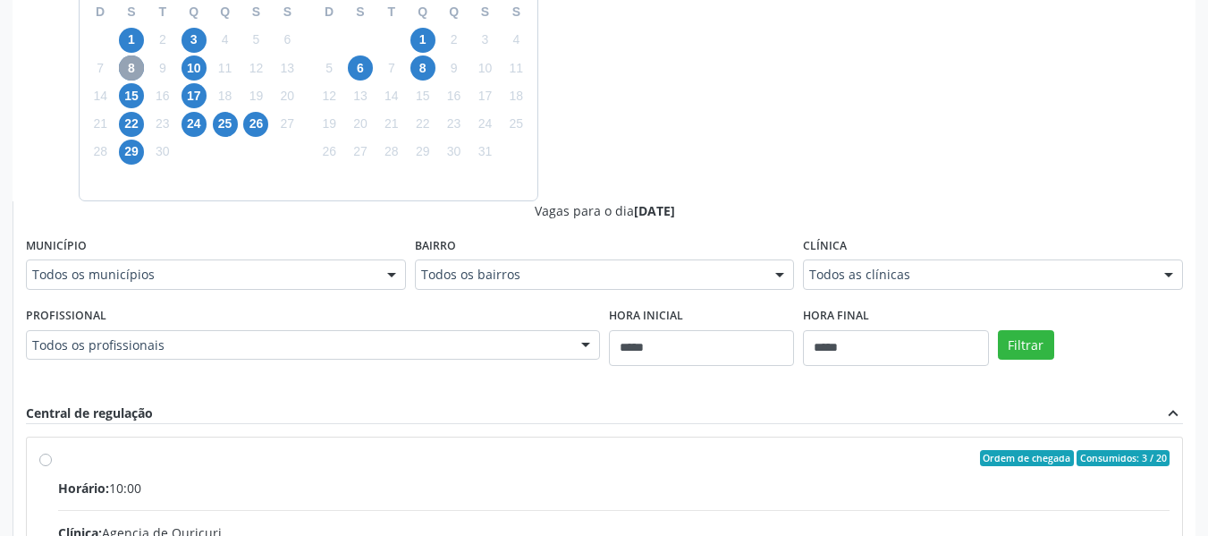
scroll to position [531, 0]
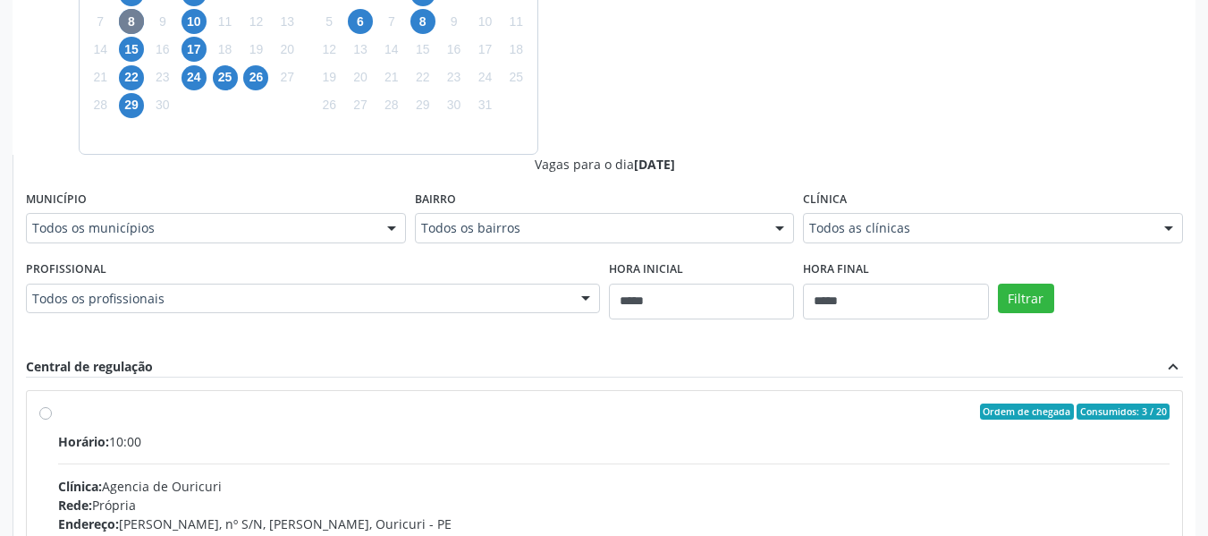
drag, startPoint x: 775, startPoint y: 148, endPoint x: 675, endPoint y: 131, distance: 101.4
click at [758, 137] on div "Dias com vagas disponíveis para: - Cardiologia [DATE] D S T Q Q S S 31 1 2 3 4 …" at bounding box center [604, 299] width 1183 height 872
click at [134, 51] on span "15" at bounding box center [131, 49] width 25 height 25
click at [193, 53] on span "17" at bounding box center [194, 49] width 25 height 25
click at [241, 218] on div "Todos os municípios" at bounding box center [216, 228] width 380 height 30
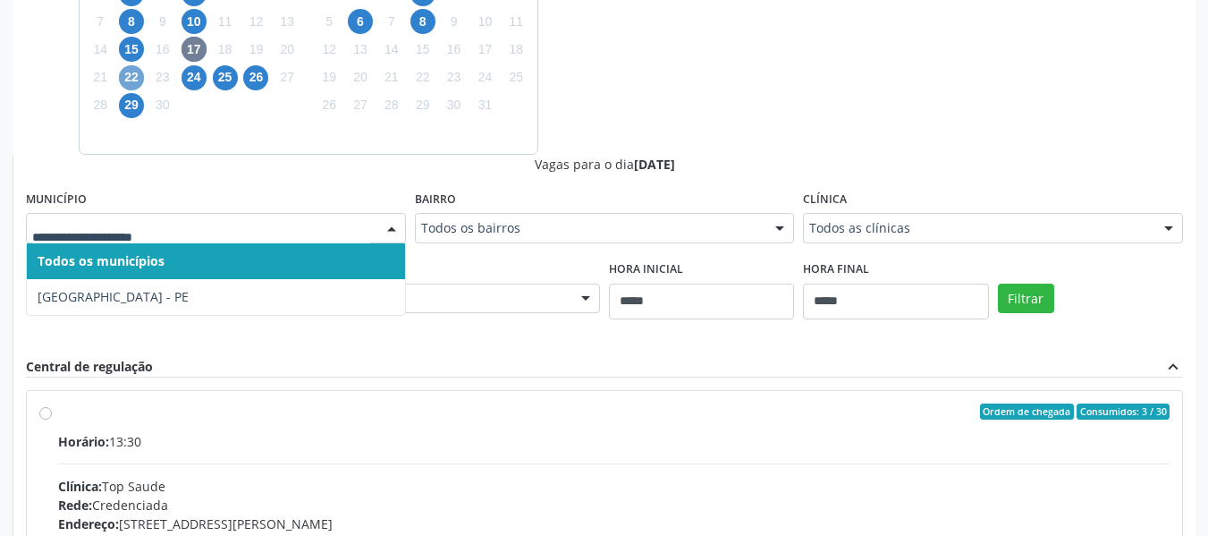
click at [130, 87] on span "22" at bounding box center [131, 77] width 25 height 25
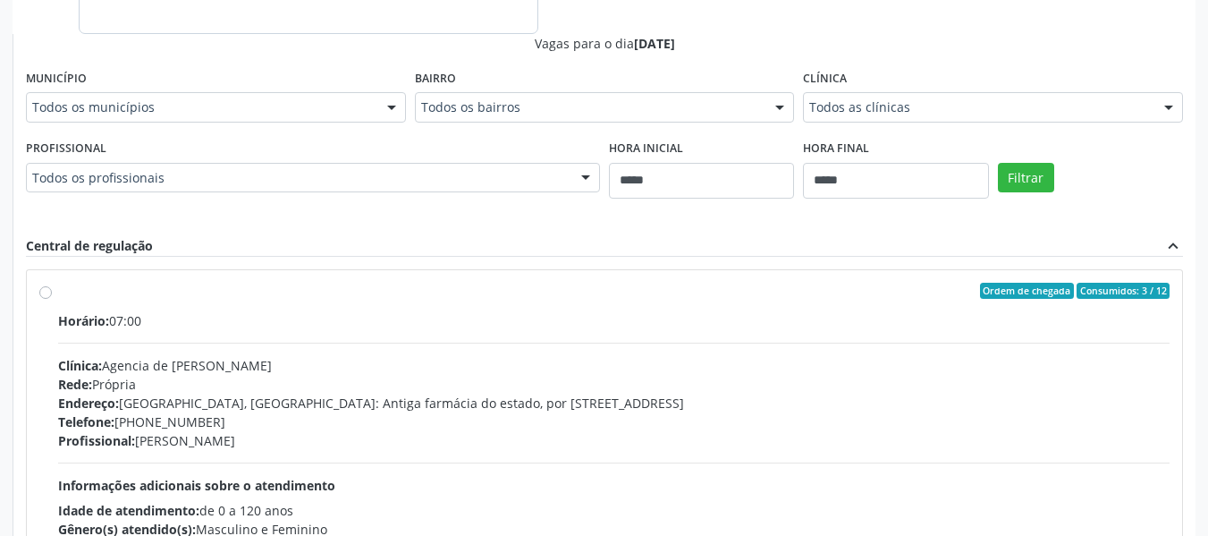
scroll to position [824, 0]
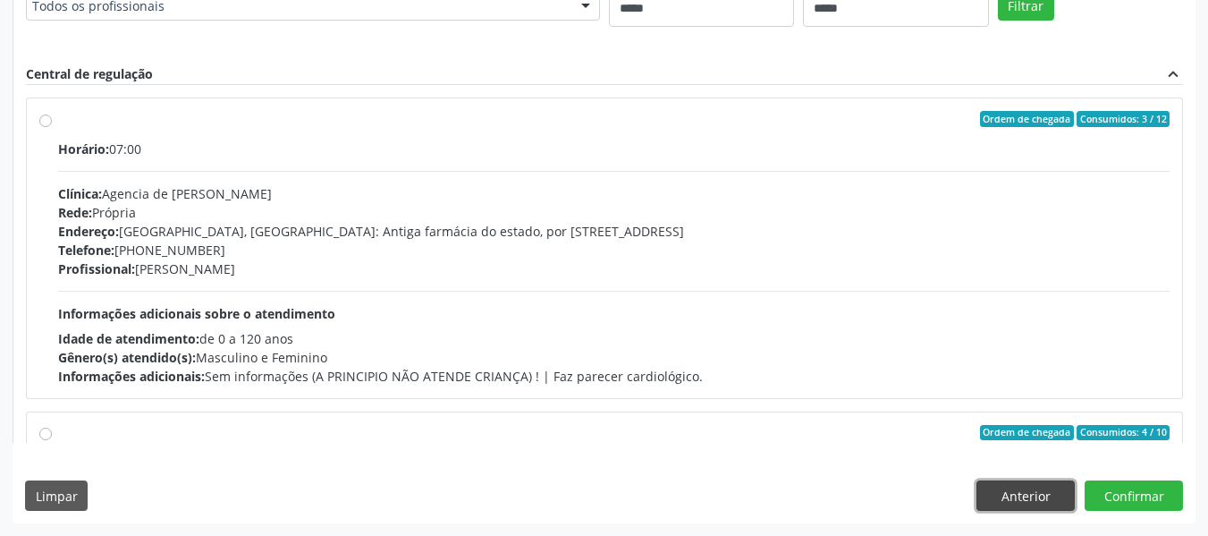
click at [1035, 500] on button "Anterior" at bounding box center [1025, 495] width 98 height 30
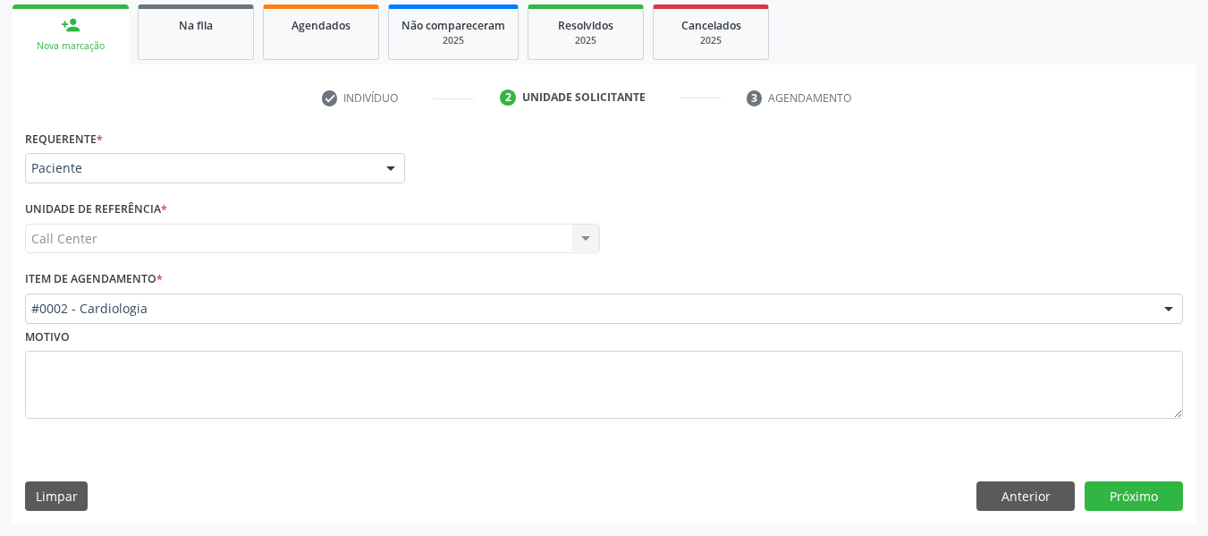
scroll to position [263, 0]
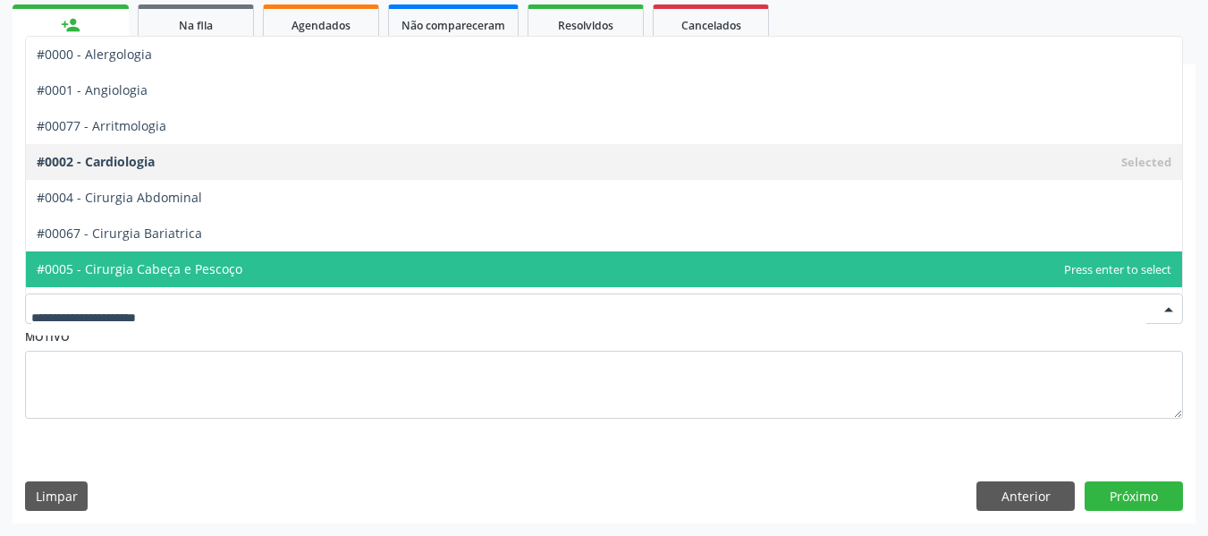
drag, startPoint x: 160, startPoint y: 305, endPoint x: 157, endPoint y: 266, distance: 39.4
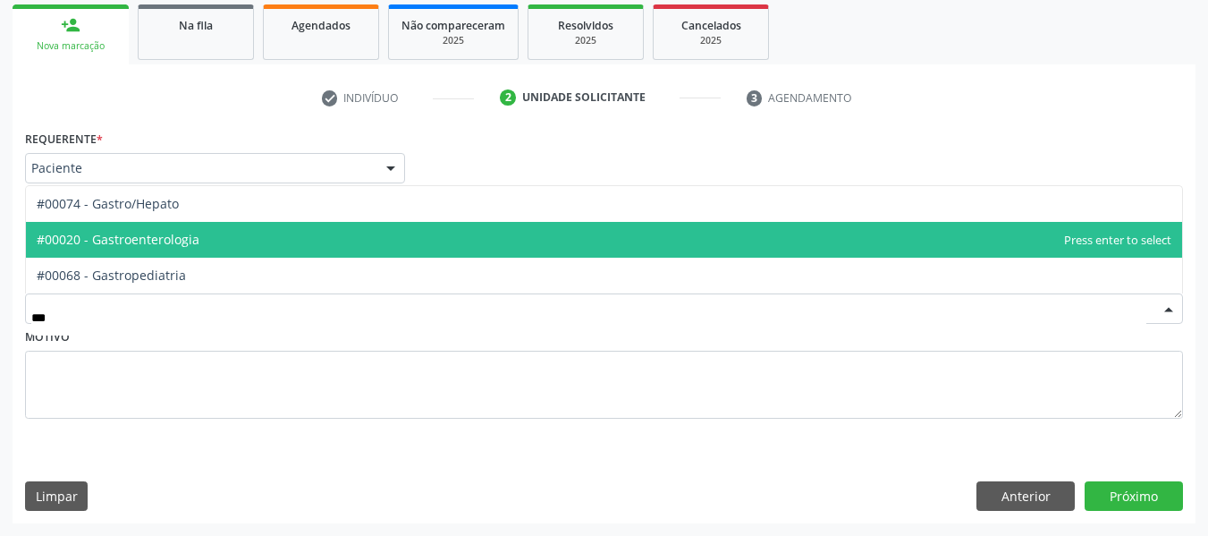
click at [413, 250] on span "#00020 - Gastroenterologia" at bounding box center [604, 240] width 1156 height 36
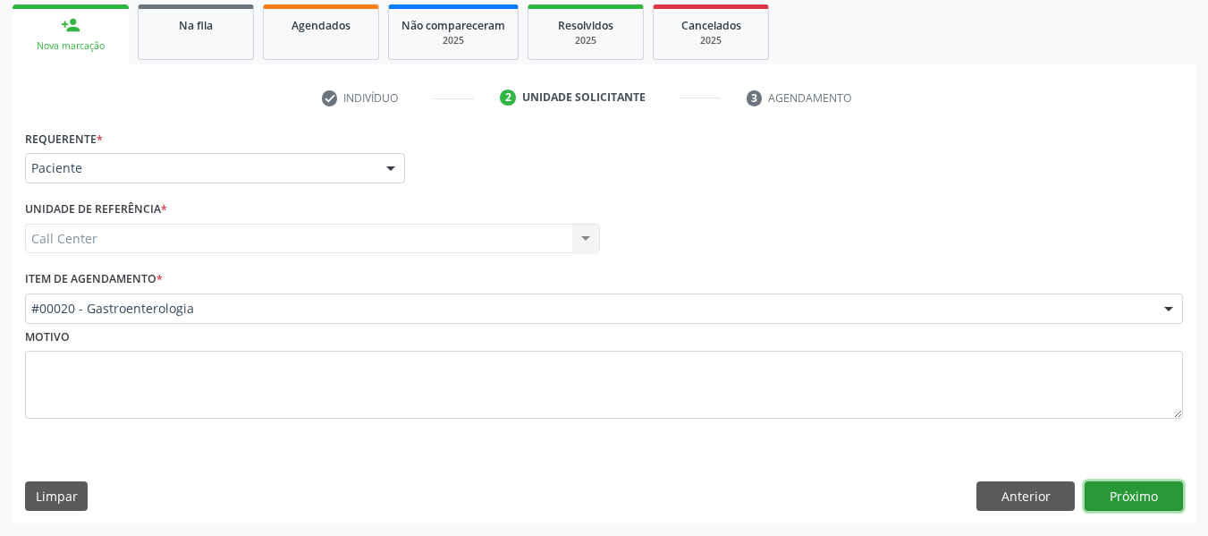
click at [1111, 490] on button "Próximo" at bounding box center [1134, 496] width 98 height 30
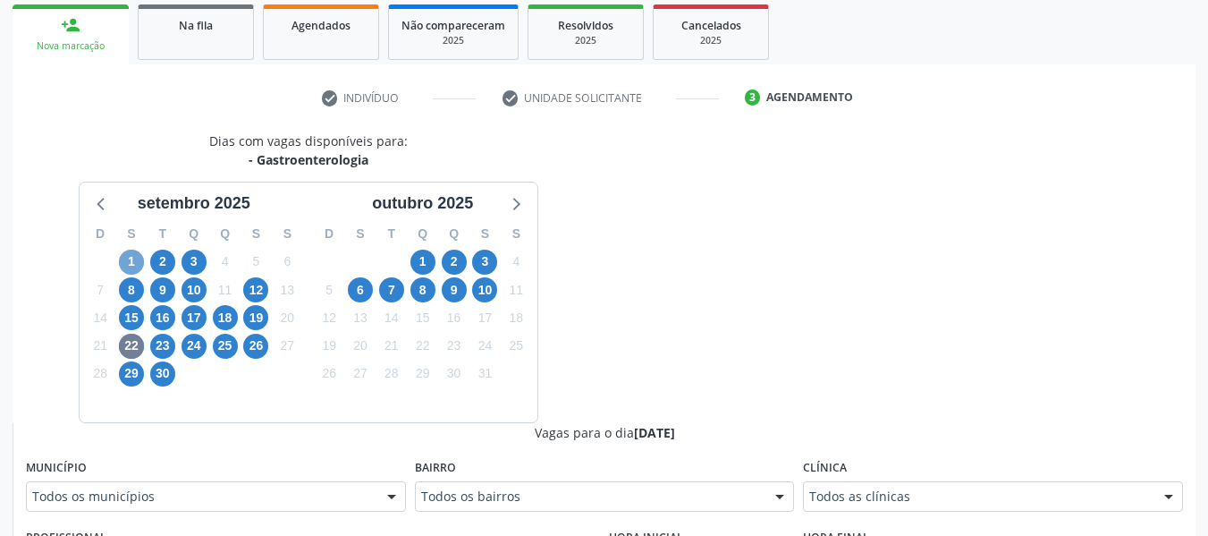
click at [128, 261] on span "1" at bounding box center [131, 261] width 25 height 25
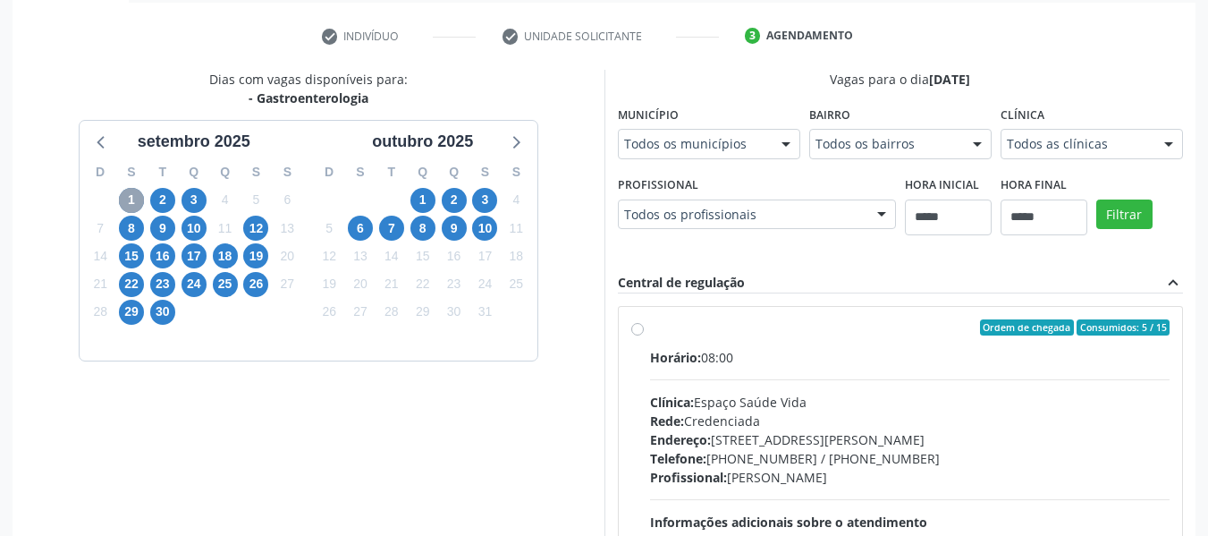
scroll to position [352, 0]
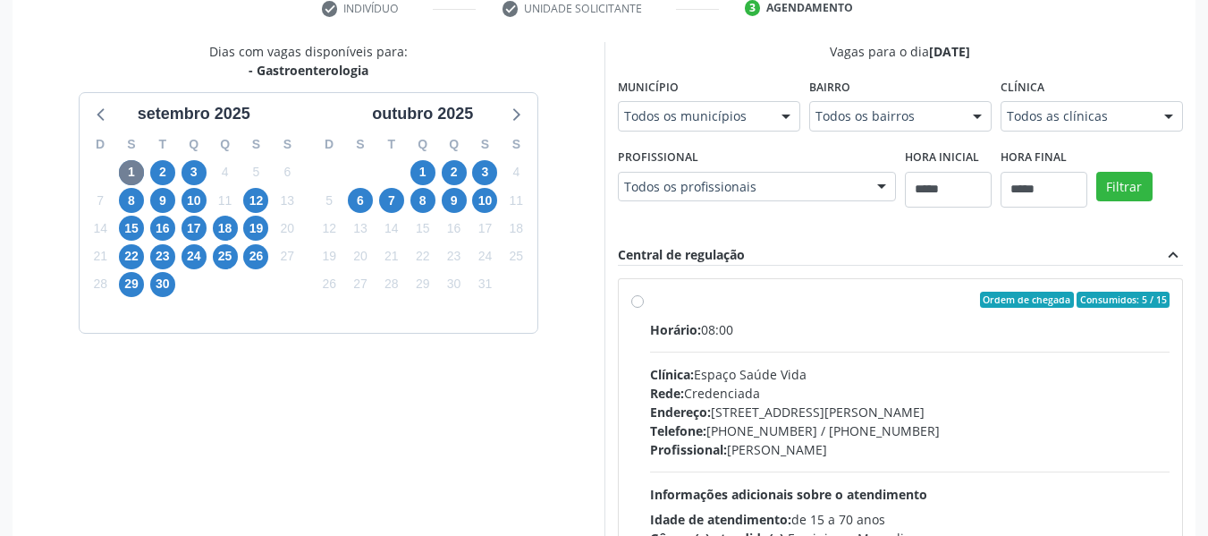
click at [182, 211] on div "10" at bounding box center [194, 201] width 25 height 28
drag, startPoint x: 131, startPoint y: 232, endPoint x: 148, endPoint y: 357, distance: 126.5
click at [130, 232] on span "15" at bounding box center [131, 227] width 25 height 25
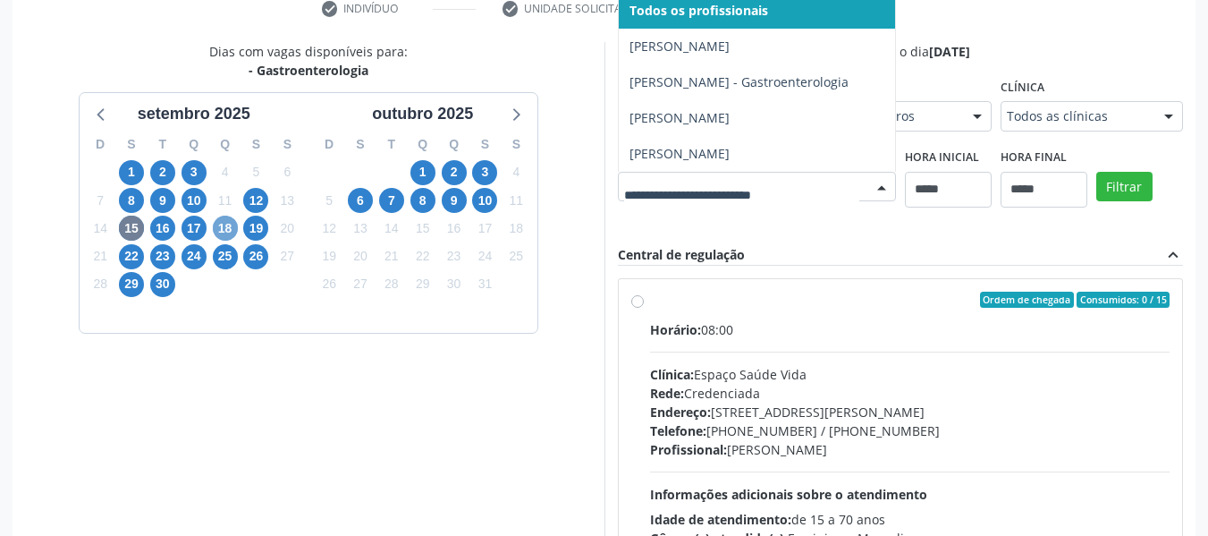
drag, startPoint x: 230, startPoint y: 230, endPoint x: 240, endPoint y: 420, distance: 190.7
click at [228, 231] on span "18" at bounding box center [225, 227] width 25 height 25
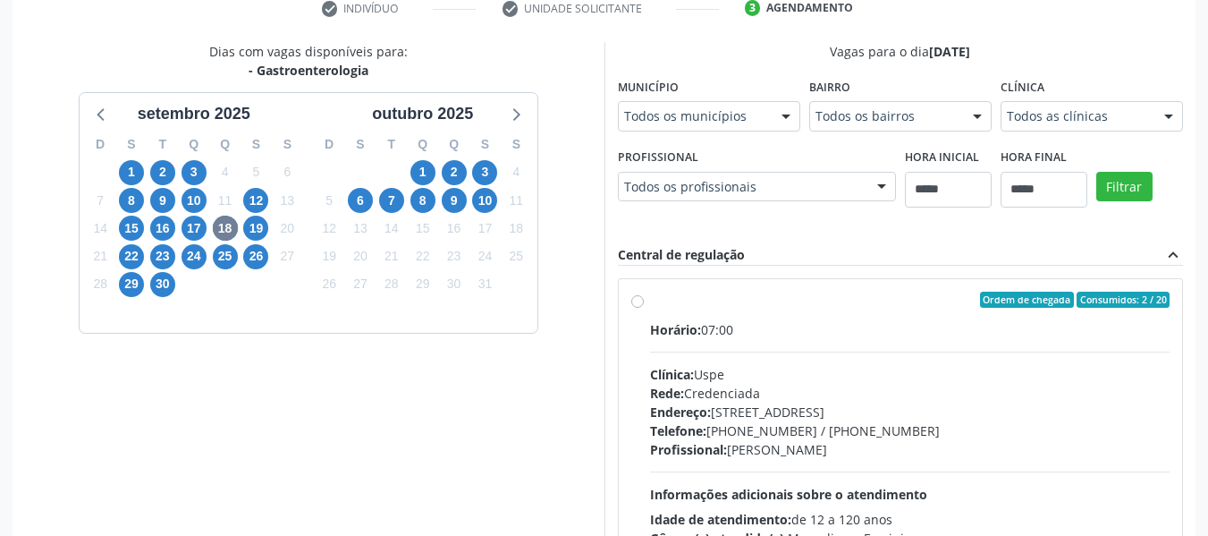
click at [748, 169] on div "Profissional Todos os profissionais Todos os profissionais [PERSON_NAME] de [PE…" at bounding box center [757, 172] width 278 height 57
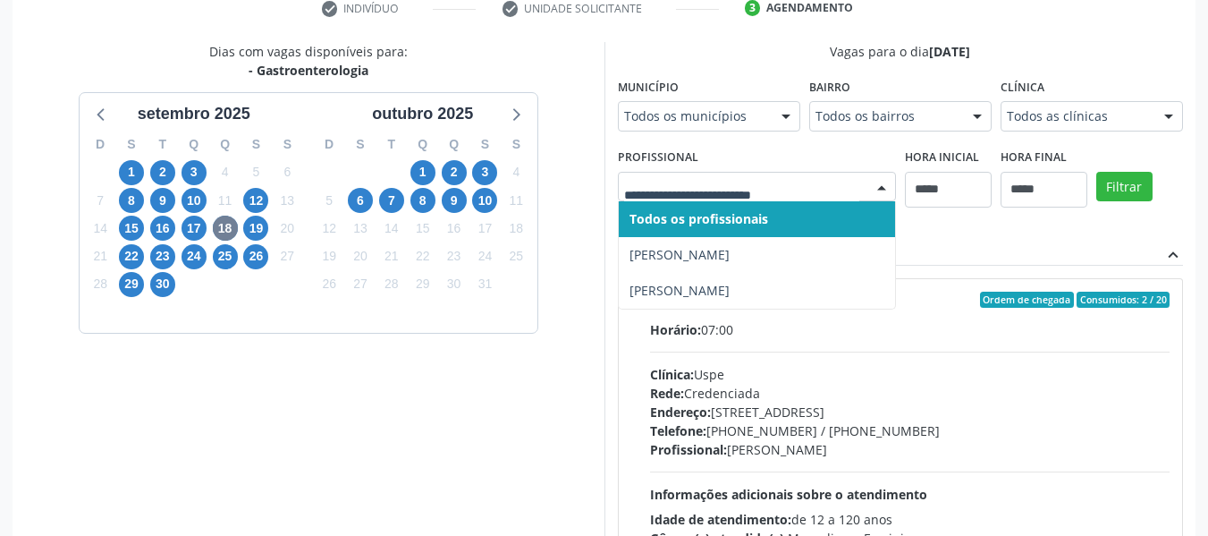
click at [182, 222] on div "17" at bounding box center [194, 229] width 25 height 28
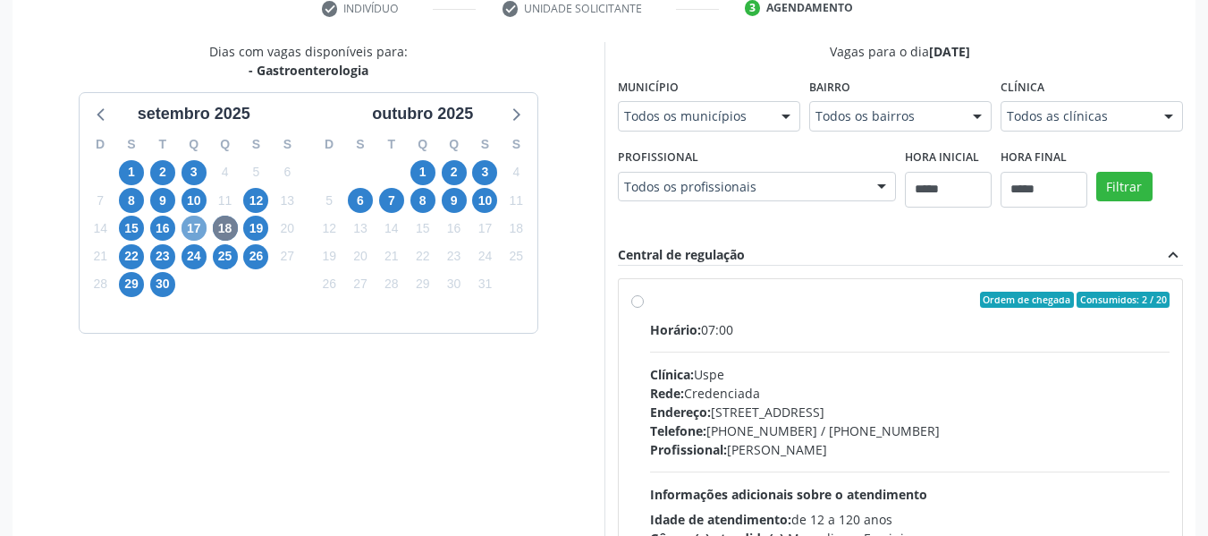
click at [197, 224] on span "17" at bounding box center [194, 227] width 25 height 25
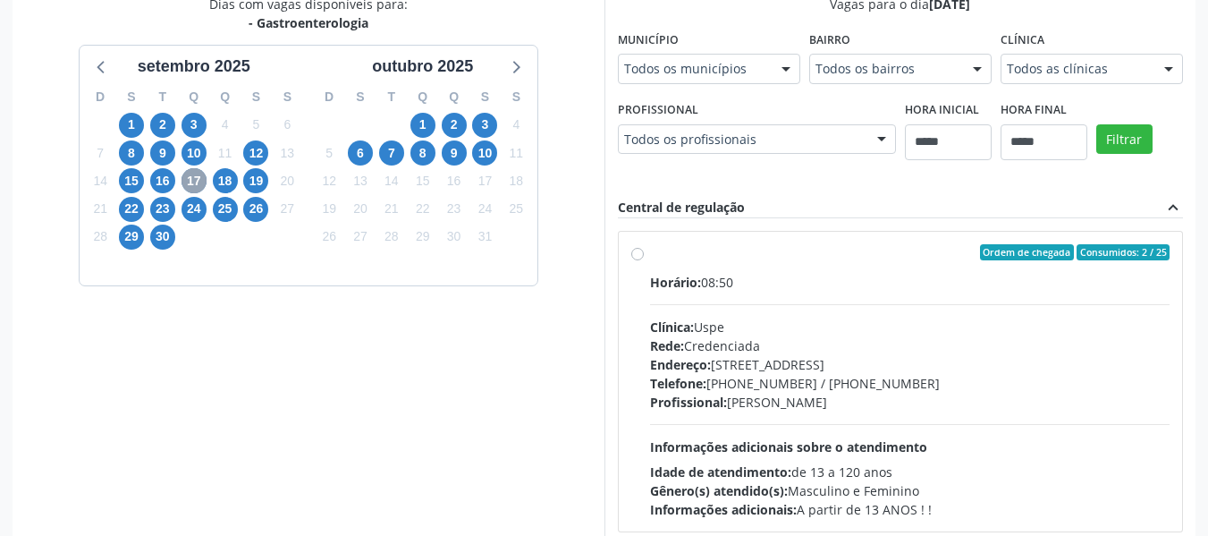
scroll to position [442, 0]
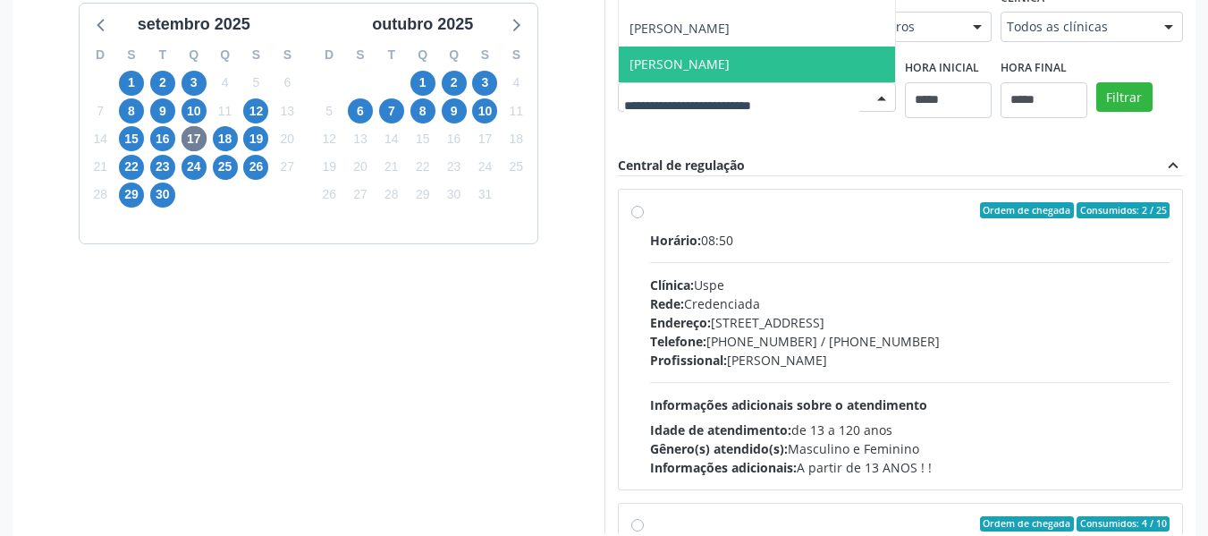
drag, startPoint x: 348, startPoint y: 354, endPoint x: 342, endPoint y: 337, distance: 17.8
click at [619, 82] on span "[PERSON_NAME]" at bounding box center [757, 64] width 276 height 36
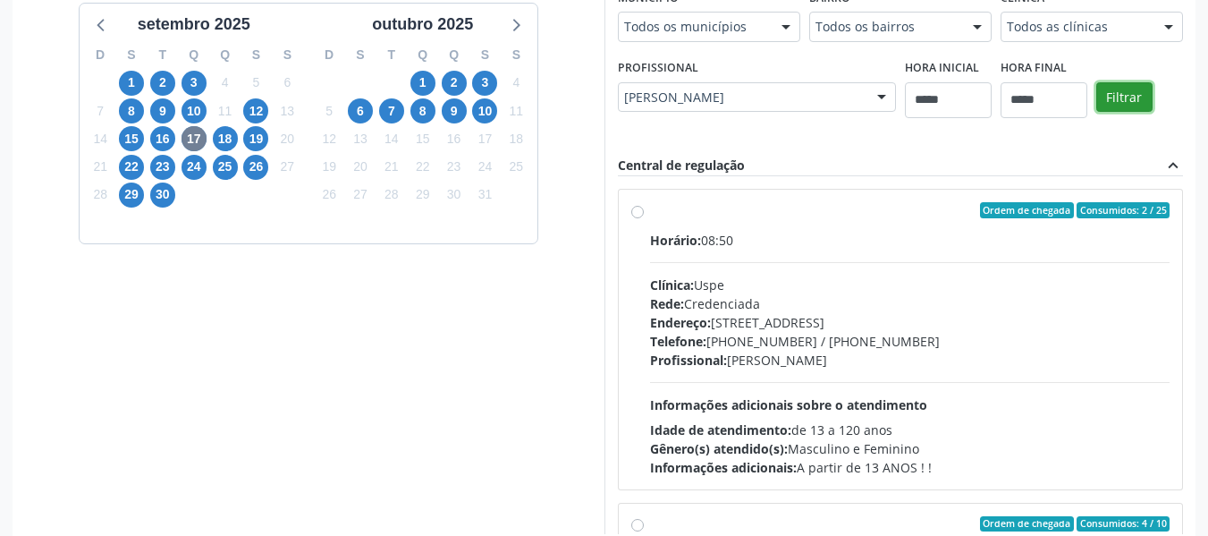
click at [1096, 113] on button "Filtrar" at bounding box center [1124, 97] width 56 height 30
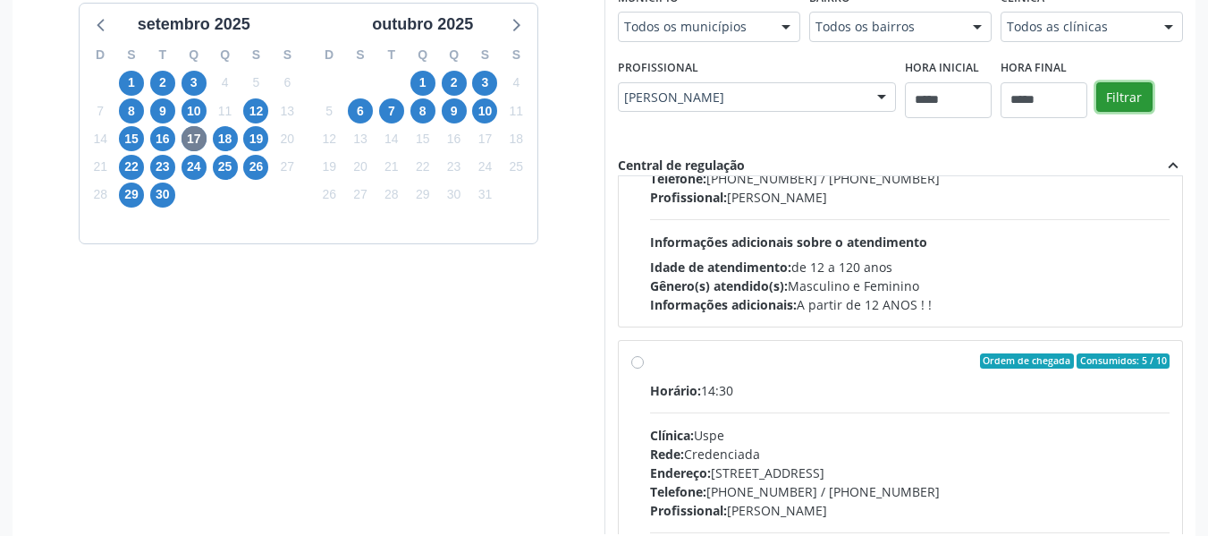
scroll to position [0, 0]
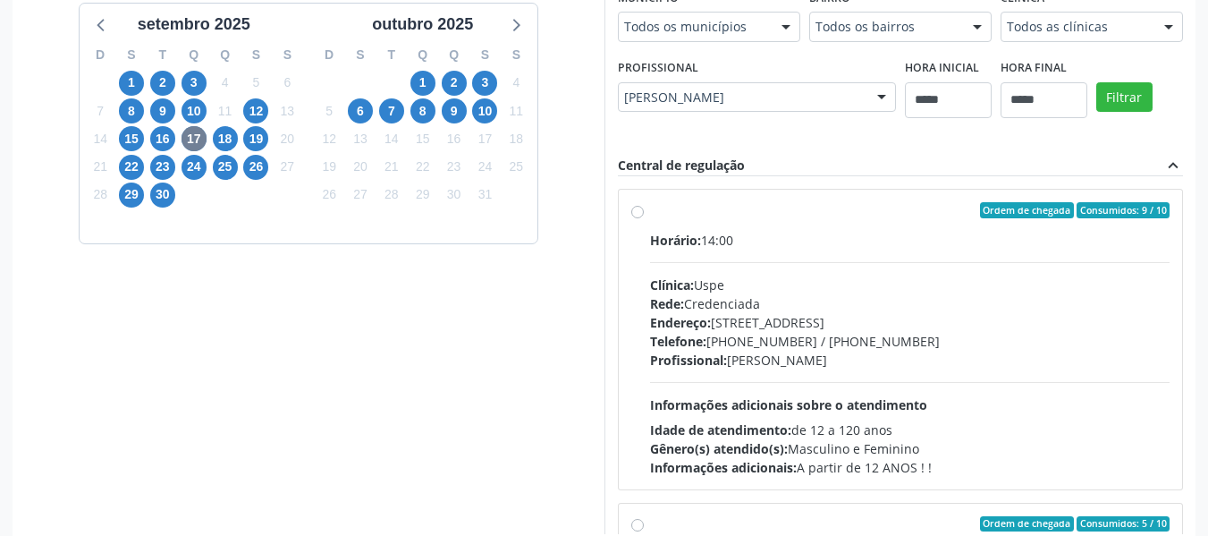
drag, startPoint x: 908, startPoint y: 308, endPoint x: 904, endPoint y: 298, distance: 11.6
click at [904, 299] on div "Rede: Credenciada" at bounding box center [910, 303] width 520 height 19
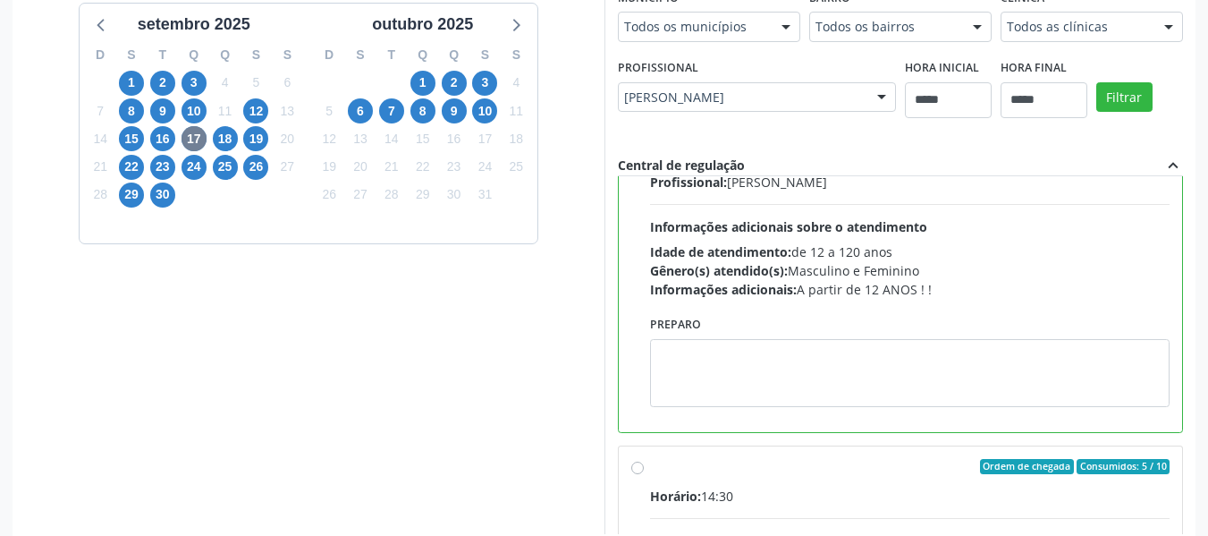
scroll to position [179, 0]
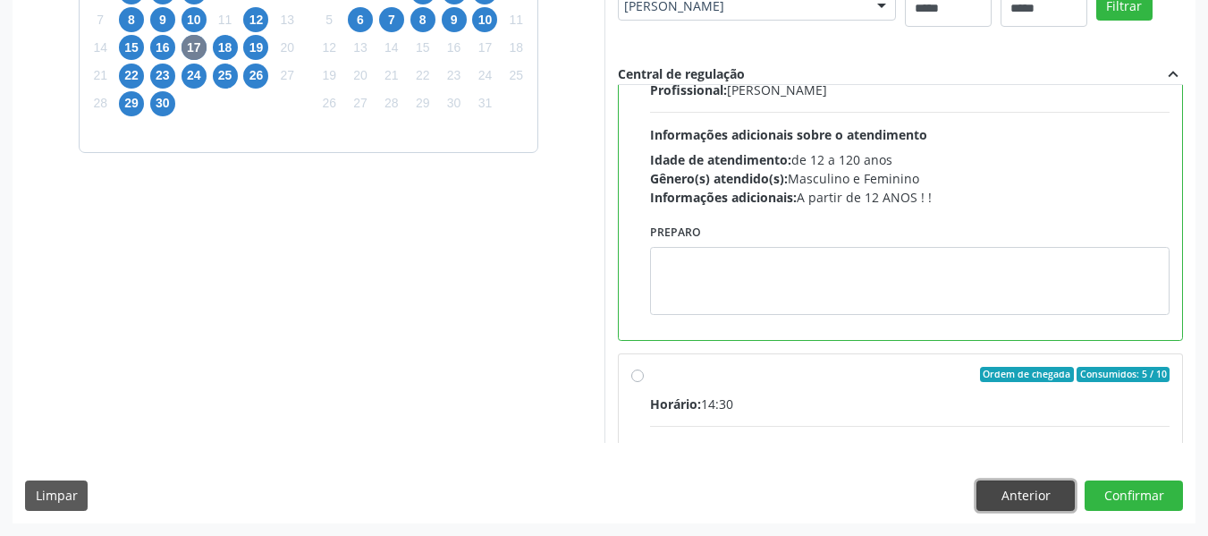
click at [1021, 487] on button "Anterior" at bounding box center [1025, 495] width 98 height 30
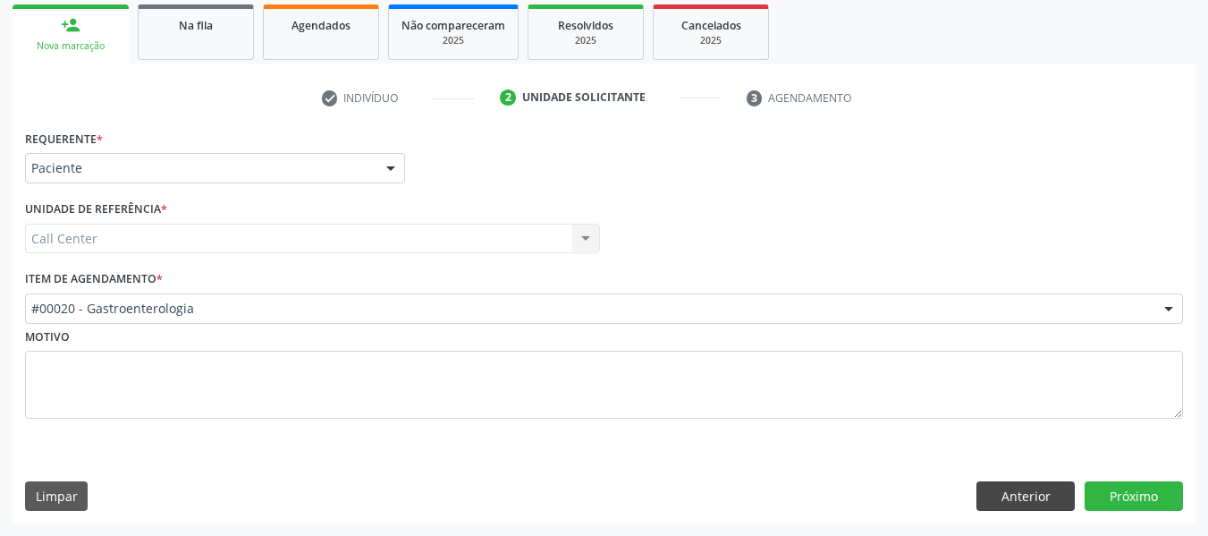
scroll to position [263, 0]
drag, startPoint x: 694, startPoint y: 303, endPoint x: 684, endPoint y: 277, distance: 27.7
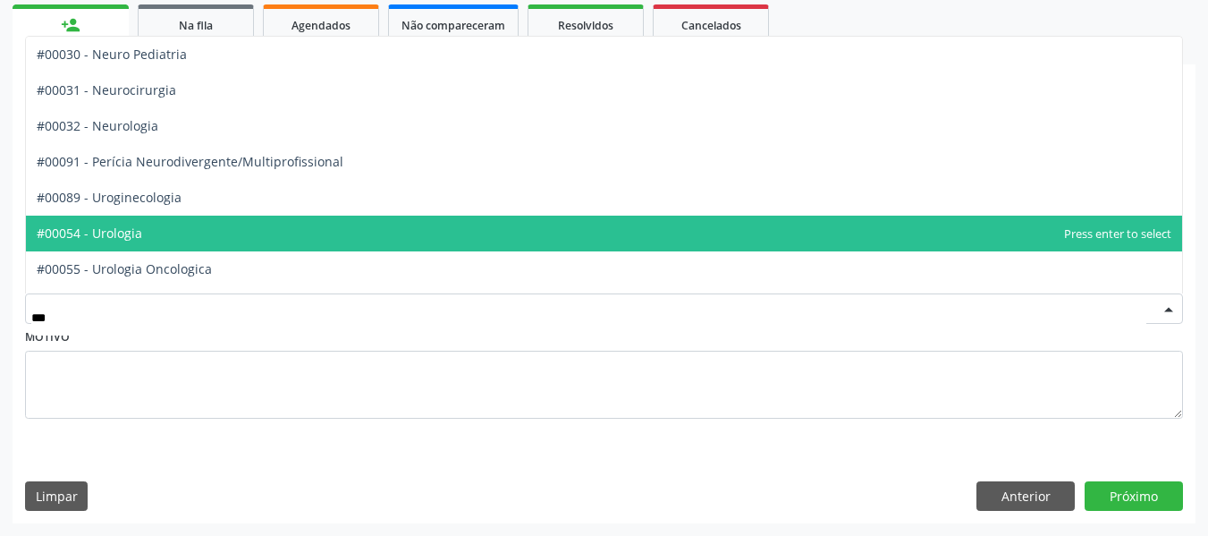
drag, startPoint x: 185, startPoint y: 241, endPoint x: 849, endPoint y: 385, distance: 678.9
click at [189, 240] on span "#00054 - Urologia" at bounding box center [604, 233] width 1156 height 36
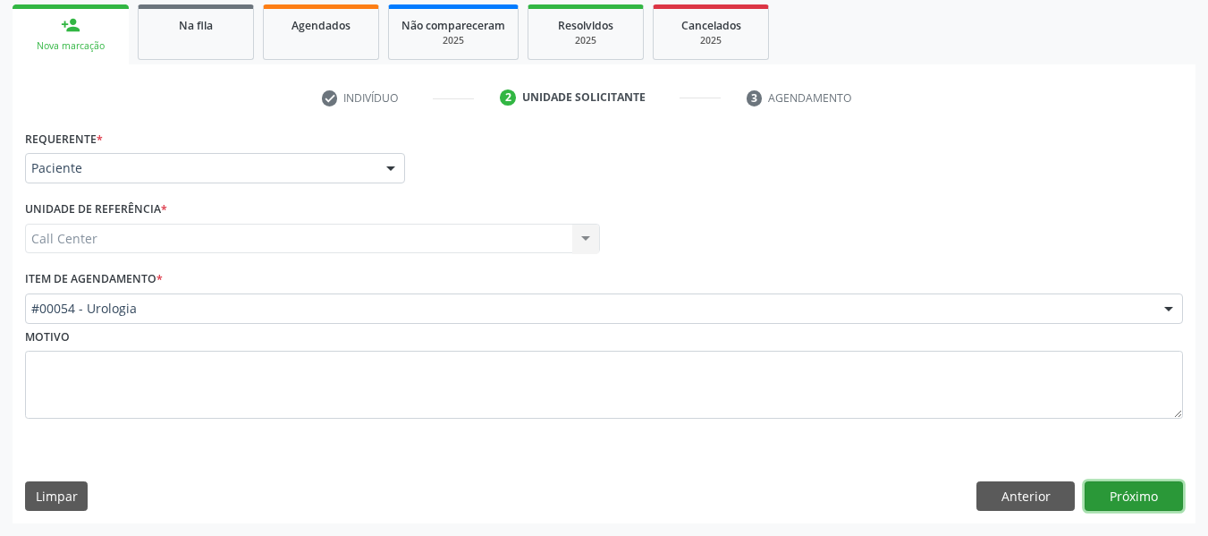
click at [1121, 490] on button "Próximo" at bounding box center [1134, 496] width 98 height 30
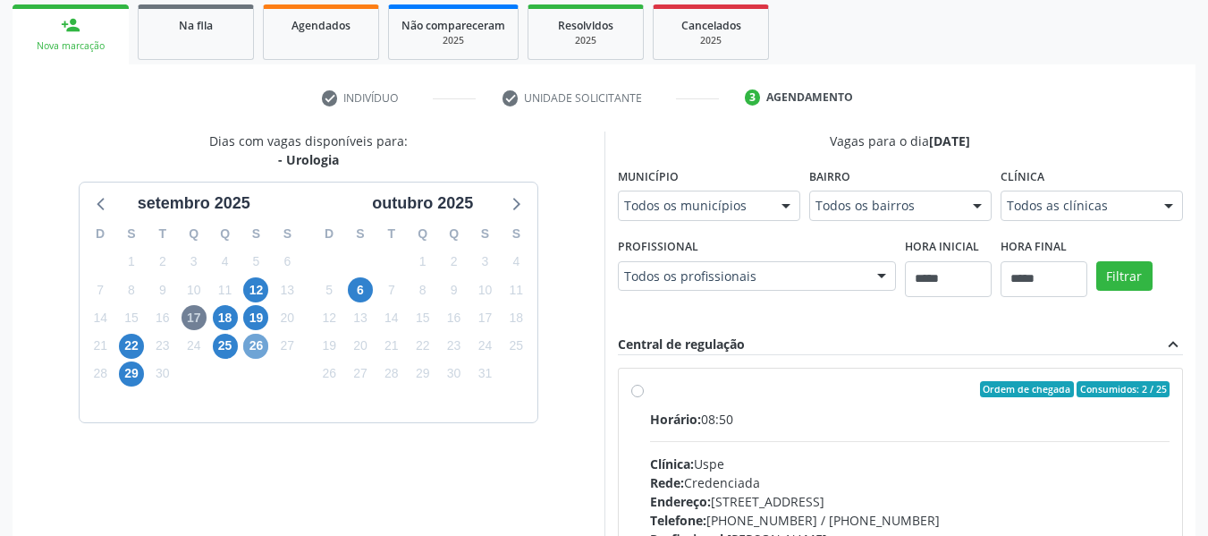
drag, startPoint x: 261, startPoint y: 351, endPoint x: 288, endPoint y: 418, distance: 72.2
click at [259, 351] on span "26" at bounding box center [255, 346] width 25 height 25
click at [373, 294] on div "6" at bounding box center [360, 290] width 25 height 28
click at [364, 289] on span "6" at bounding box center [360, 289] width 25 height 25
click at [124, 371] on span "29" at bounding box center [131, 373] width 25 height 25
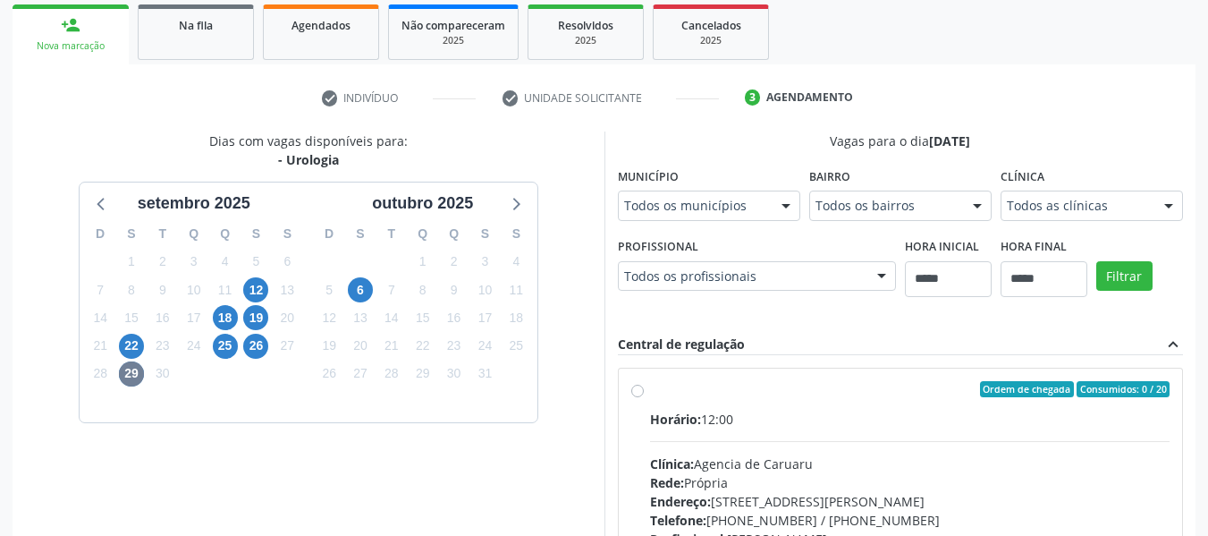
drag, startPoint x: 663, startPoint y: 213, endPoint x: 625, endPoint y: 257, distance: 58.3
click at [362, 288] on span "6" at bounding box center [360, 289] width 25 height 25
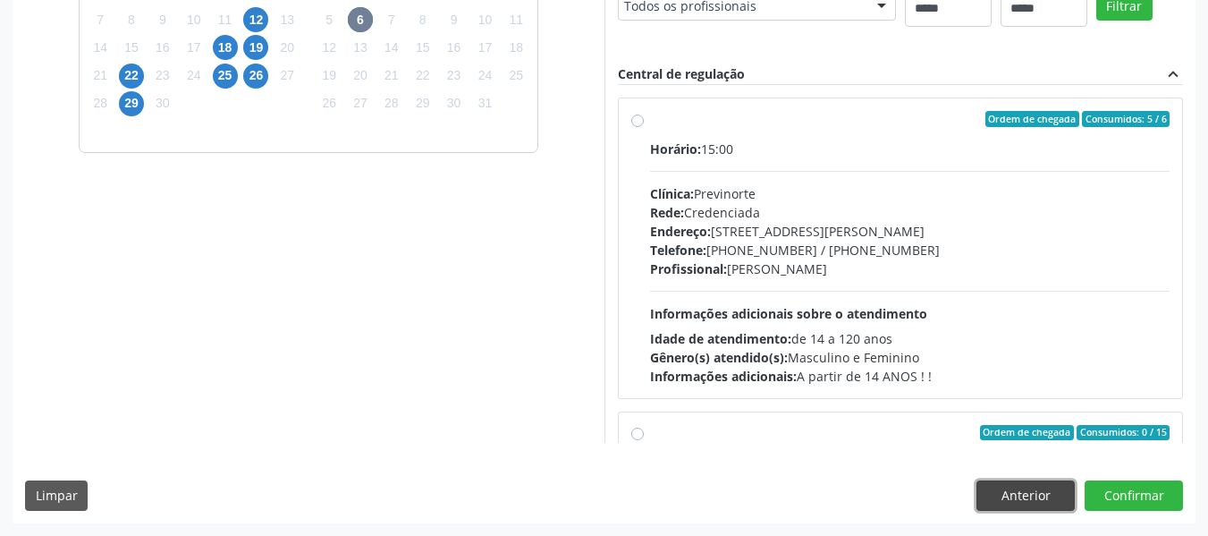
click at [1003, 483] on button "Anterior" at bounding box center [1025, 495] width 98 height 30
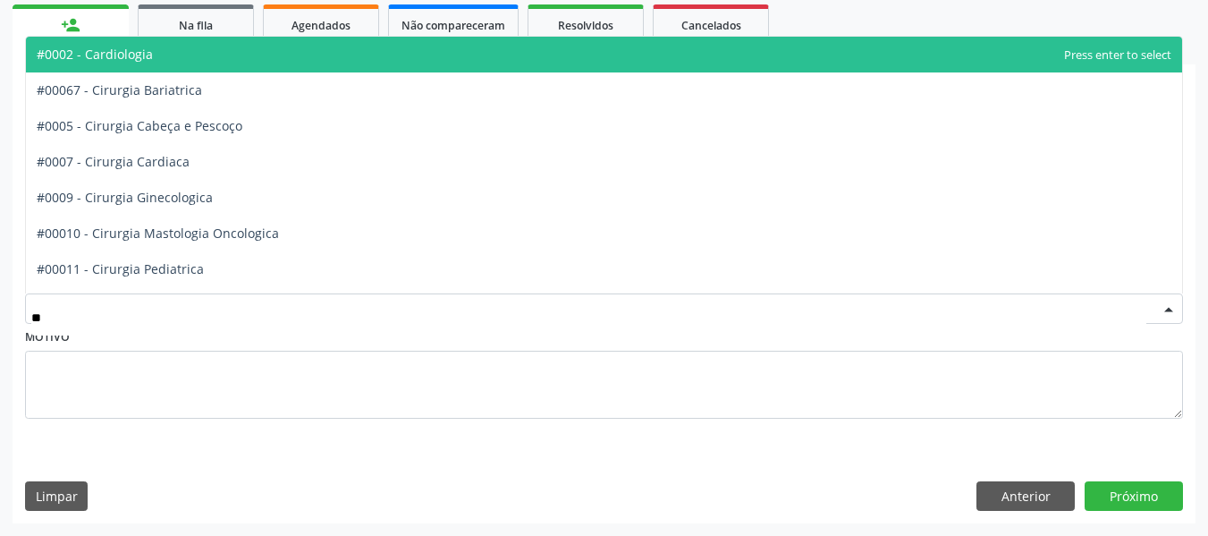
click at [216, 38] on span "#0002 - Cardiologia" at bounding box center [604, 55] width 1156 height 36
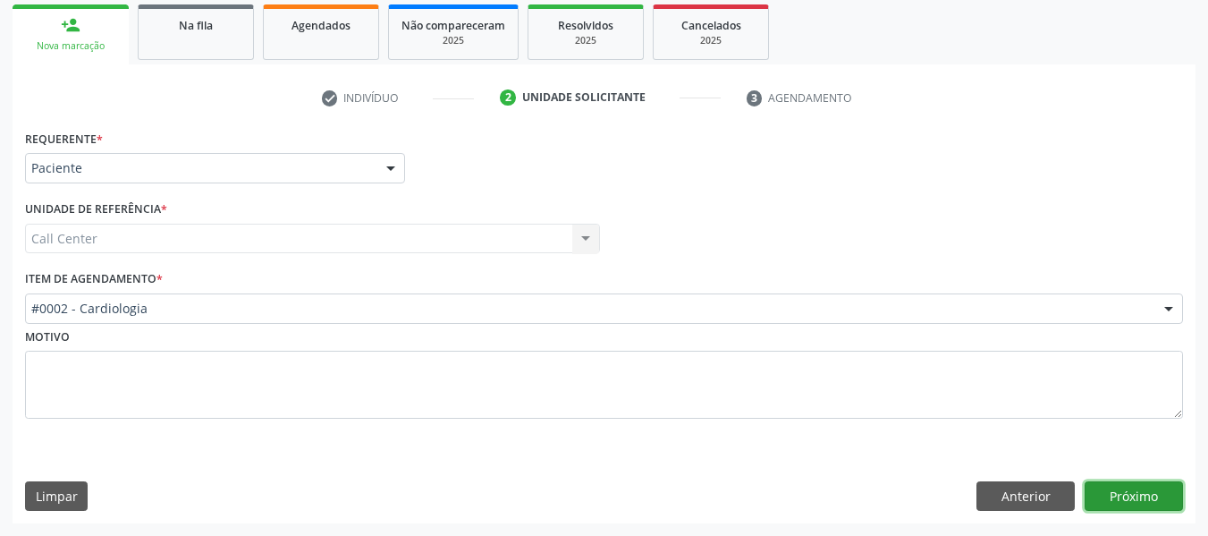
click at [1128, 479] on div "Requerente * Paciente Médico(a) Enfermeiro(a) Paciente Nenhum resultado encontr…" at bounding box center [604, 324] width 1183 height 398
click at [1110, 487] on button "Próximo" at bounding box center [1134, 496] width 98 height 30
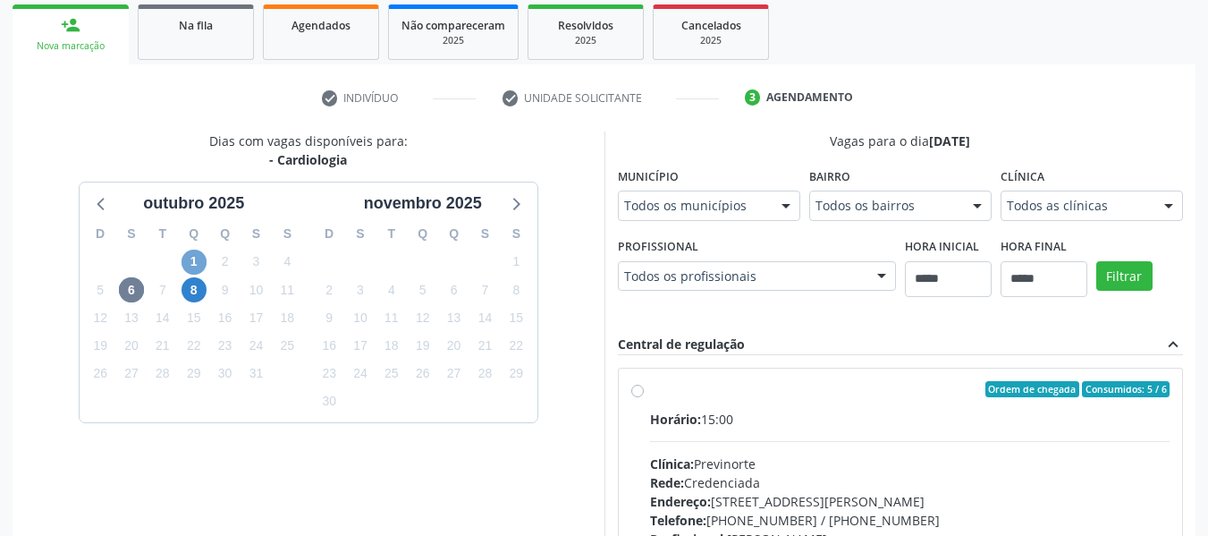
click at [189, 261] on span "1" at bounding box center [194, 261] width 25 height 25
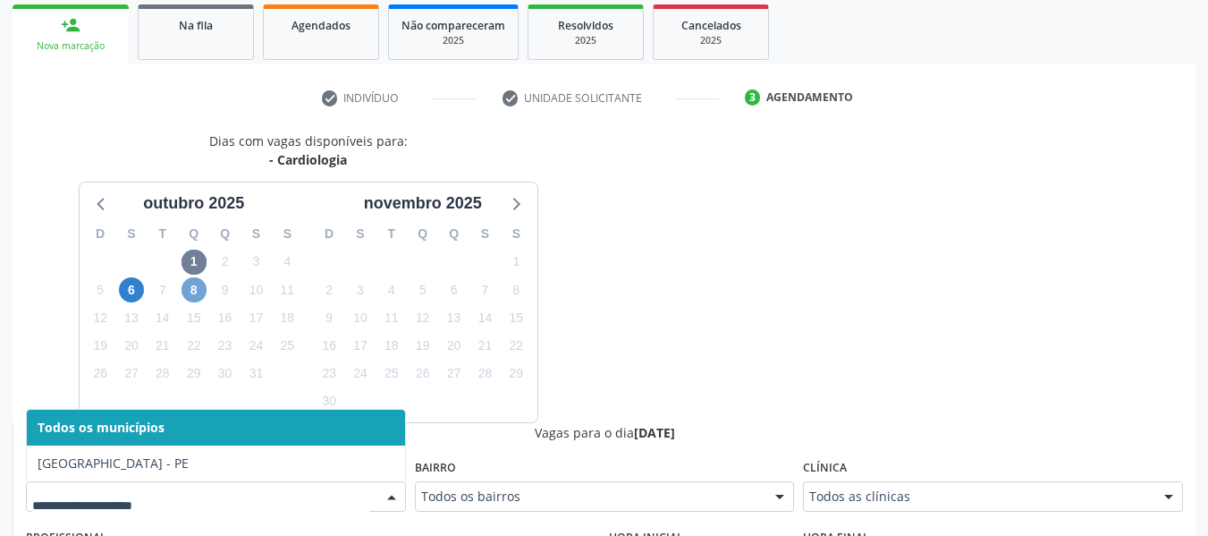
click at [202, 283] on span "8" at bounding box center [194, 289] width 25 height 25
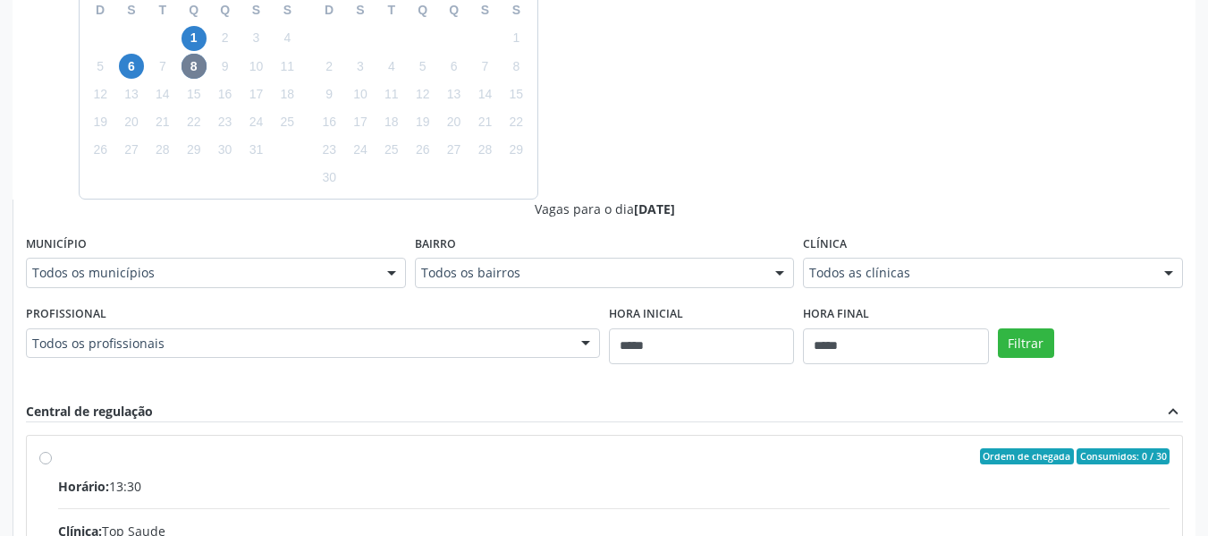
scroll to position [791, 0]
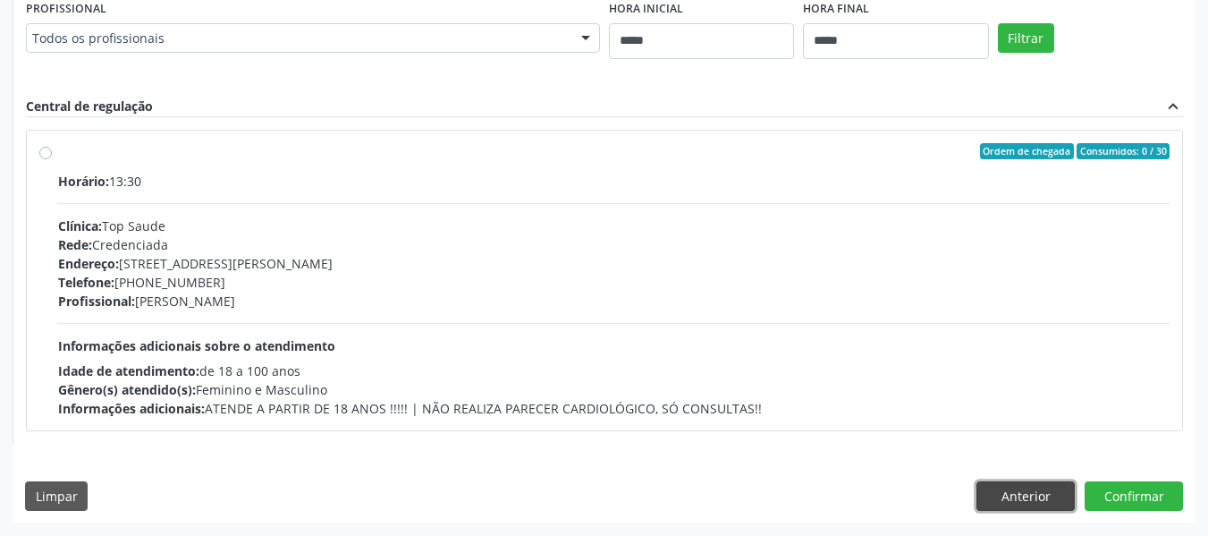
drag, startPoint x: 1026, startPoint y: 504, endPoint x: 959, endPoint y: 478, distance: 71.9
click at [1028, 494] on button "Anterior" at bounding box center [1025, 496] width 98 height 30
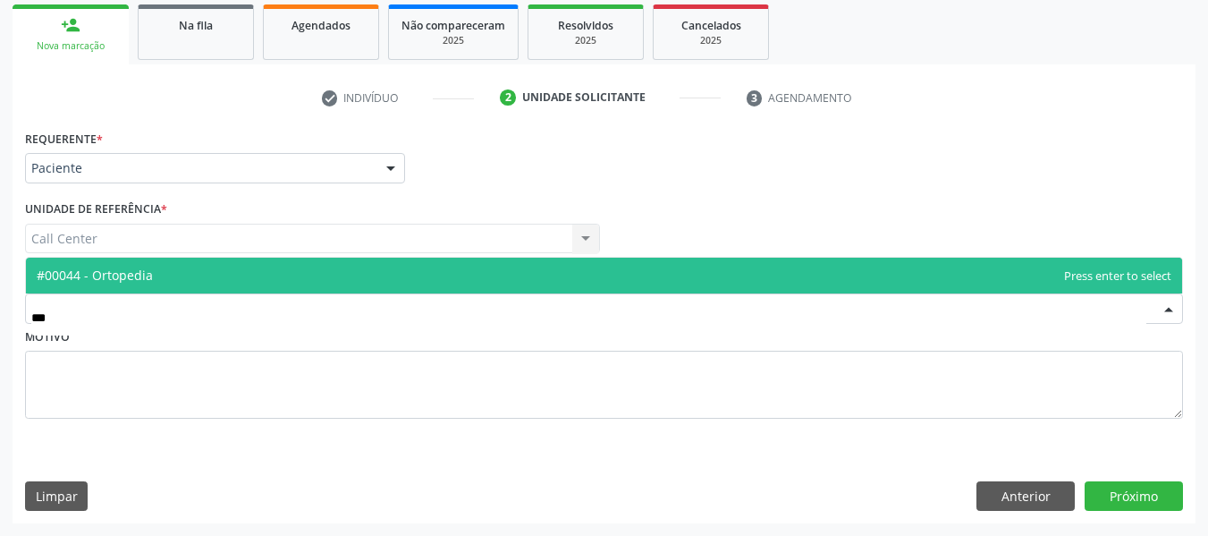
click at [236, 276] on span "#00044 - Ortopedia" at bounding box center [604, 276] width 1156 height 36
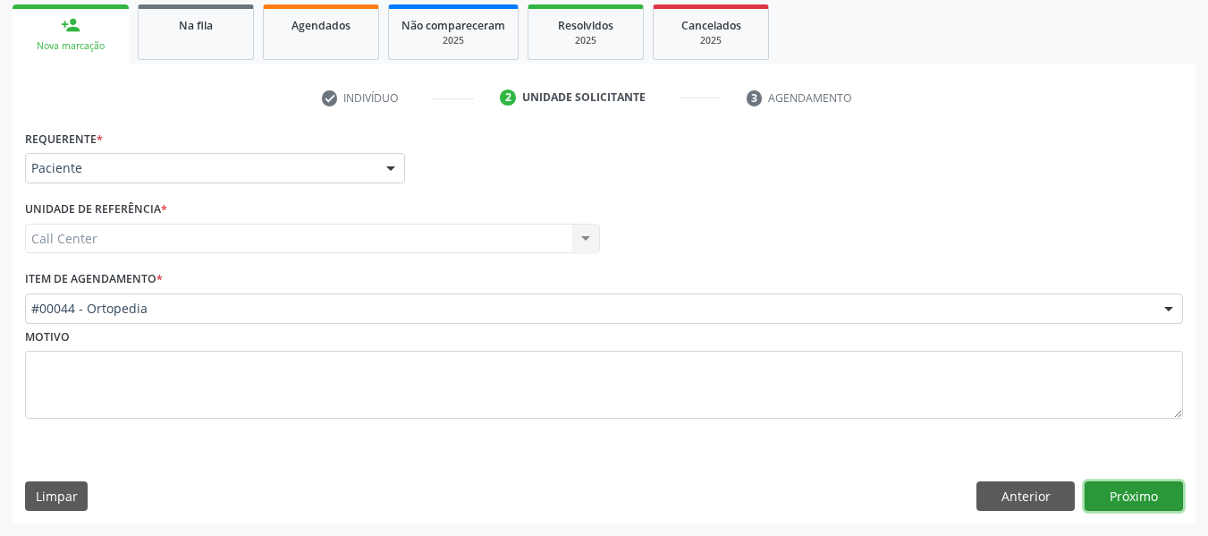
click at [1128, 491] on button "Próximo" at bounding box center [1134, 496] width 98 height 30
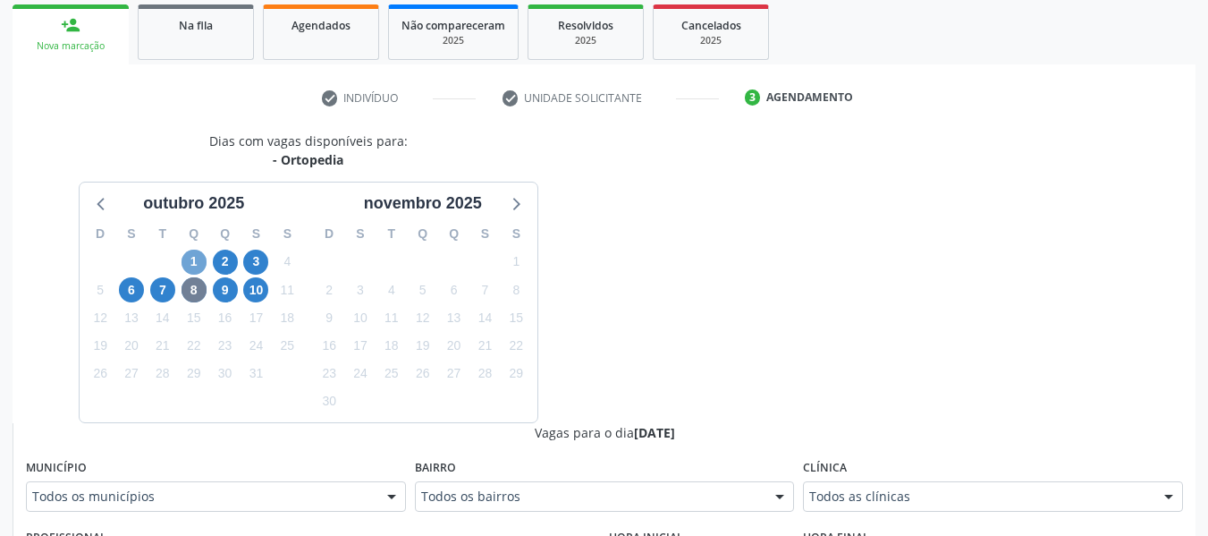
click at [197, 263] on span "1" at bounding box center [194, 261] width 25 height 25
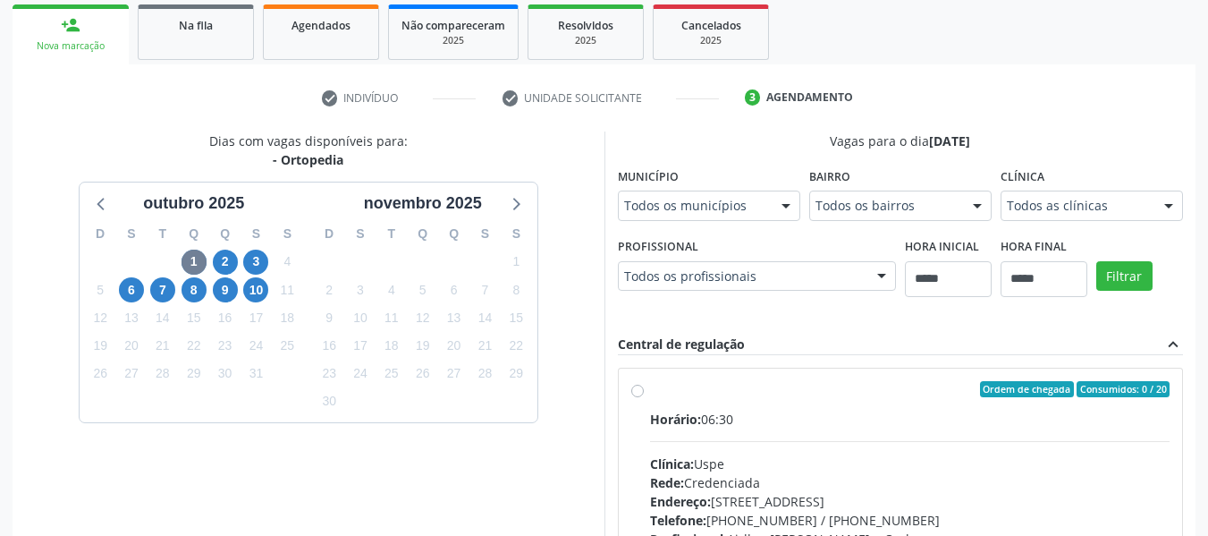
drag, startPoint x: 872, startPoint y: 511, endPoint x: 876, endPoint y: 494, distance: 16.7
click at [1001, 221] on div "Todos as clínicas" at bounding box center [1092, 205] width 182 height 30
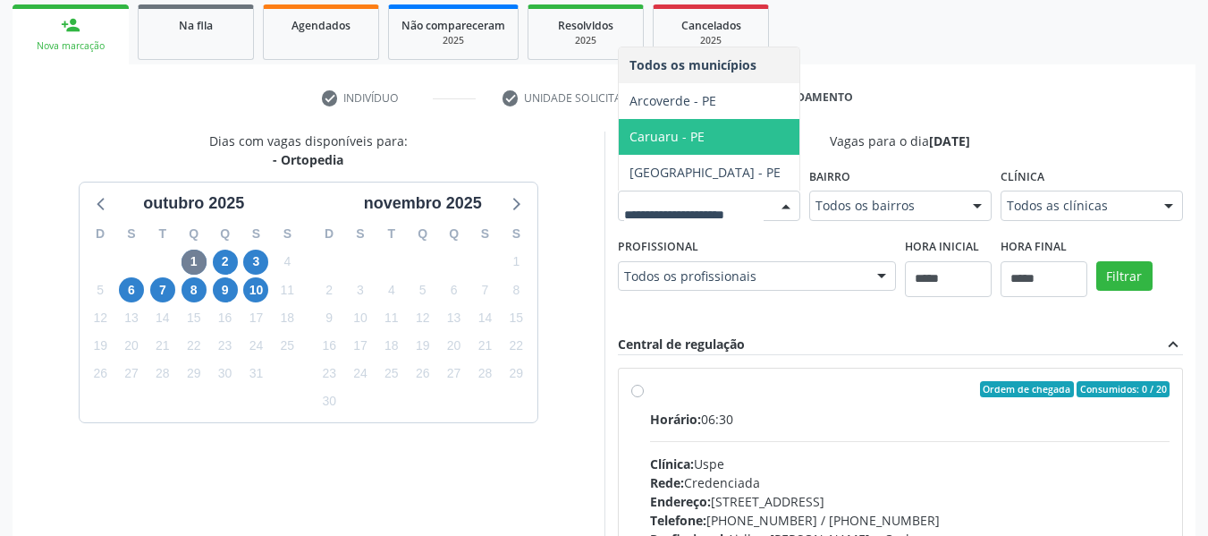
drag, startPoint x: 118, startPoint y: 422, endPoint x: 318, endPoint y: 404, distance: 201.1
click at [619, 155] on span "Caruaru - PE" at bounding box center [709, 137] width 181 height 36
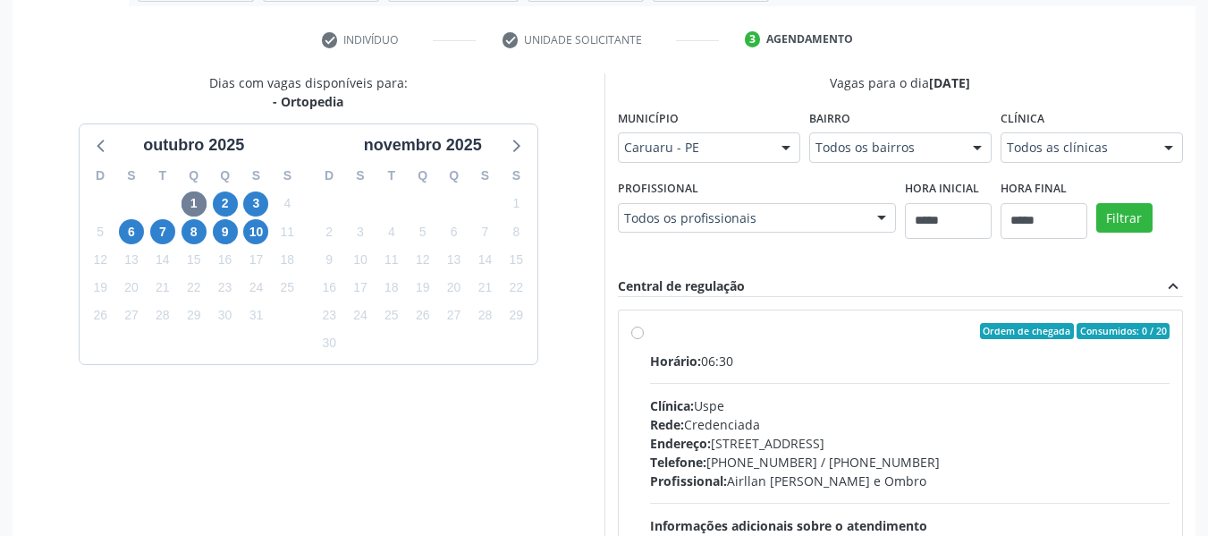
scroll to position [352, 0]
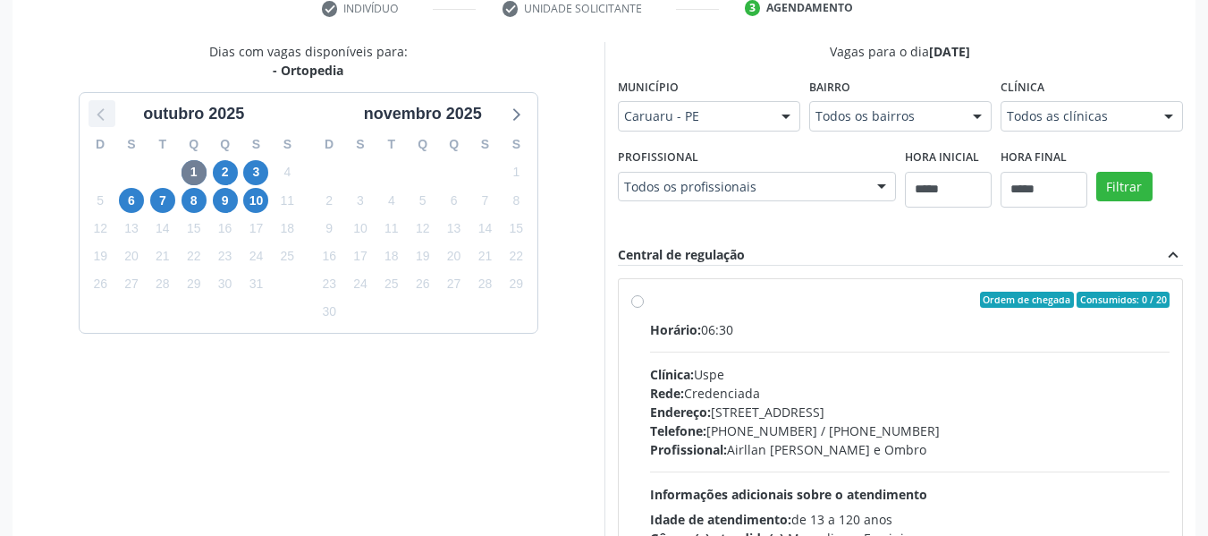
click at [98, 114] on icon at bounding box center [100, 115] width 7 height 13
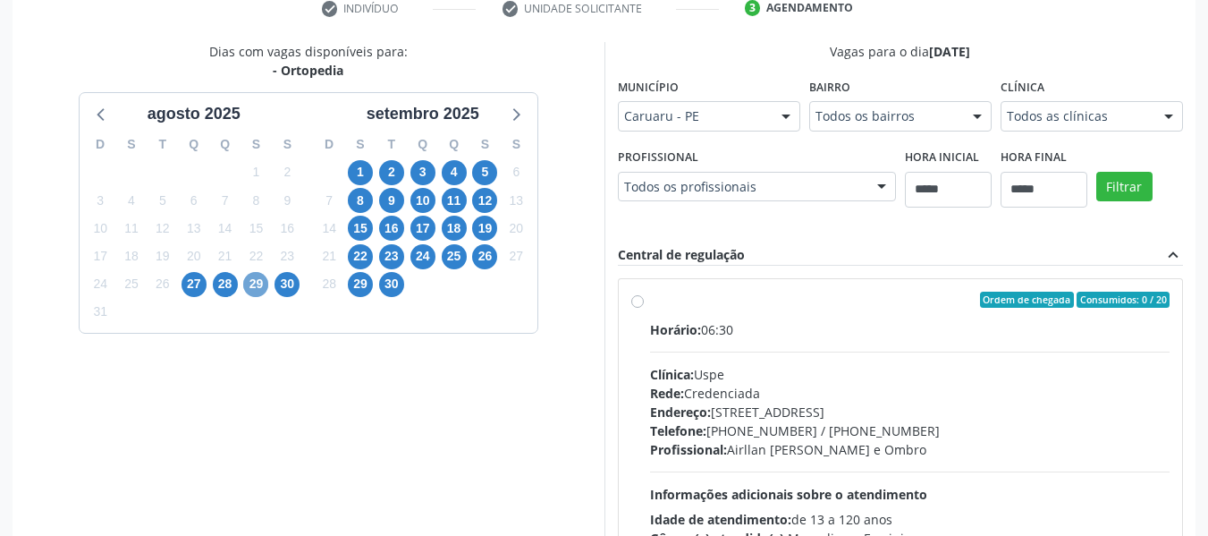
click at [251, 280] on span "29" at bounding box center [255, 284] width 25 height 25
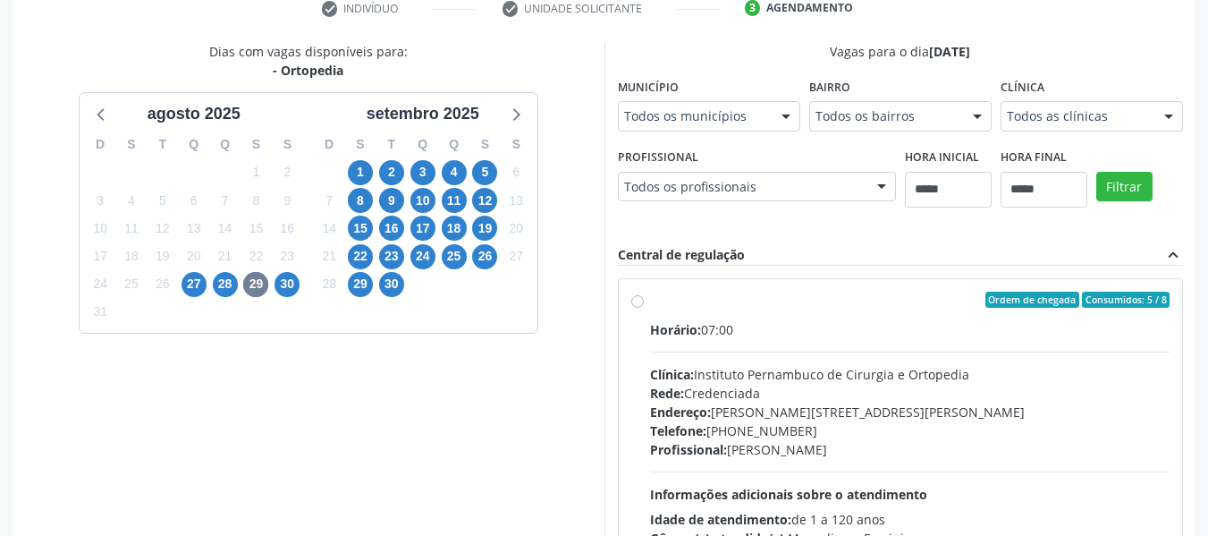
drag, startPoint x: 258, startPoint y: 404, endPoint x: 245, endPoint y: 368, distance: 39.0
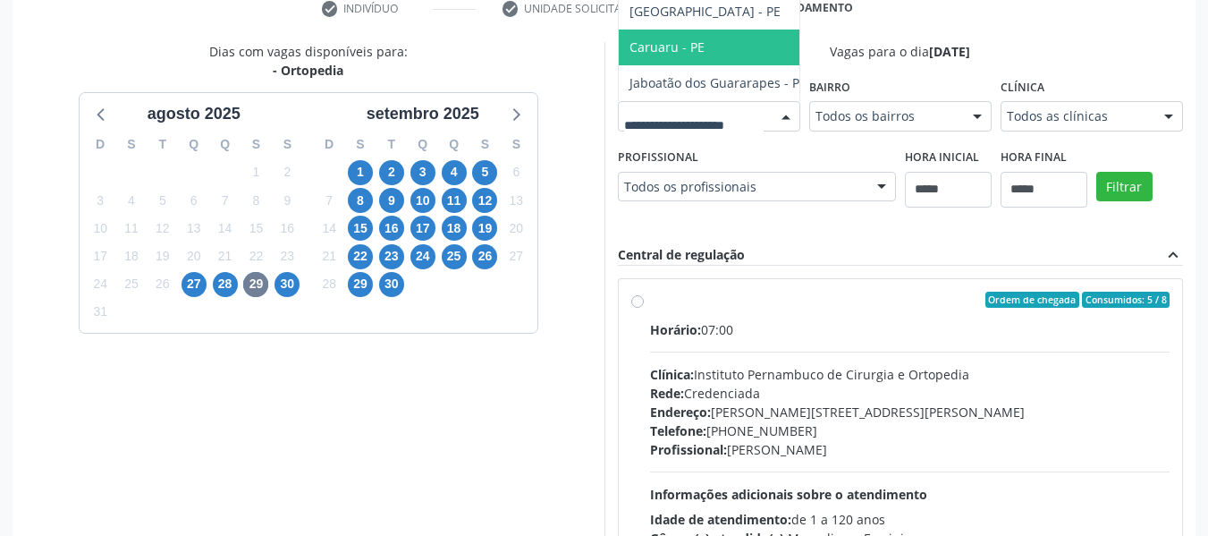
drag, startPoint x: 196, startPoint y: 337, endPoint x: 656, endPoint y: 436, distance: 471.1
click at [619, 65] on span "Caruaru - PE" at bounding box center [718, 48] width 199 height 36
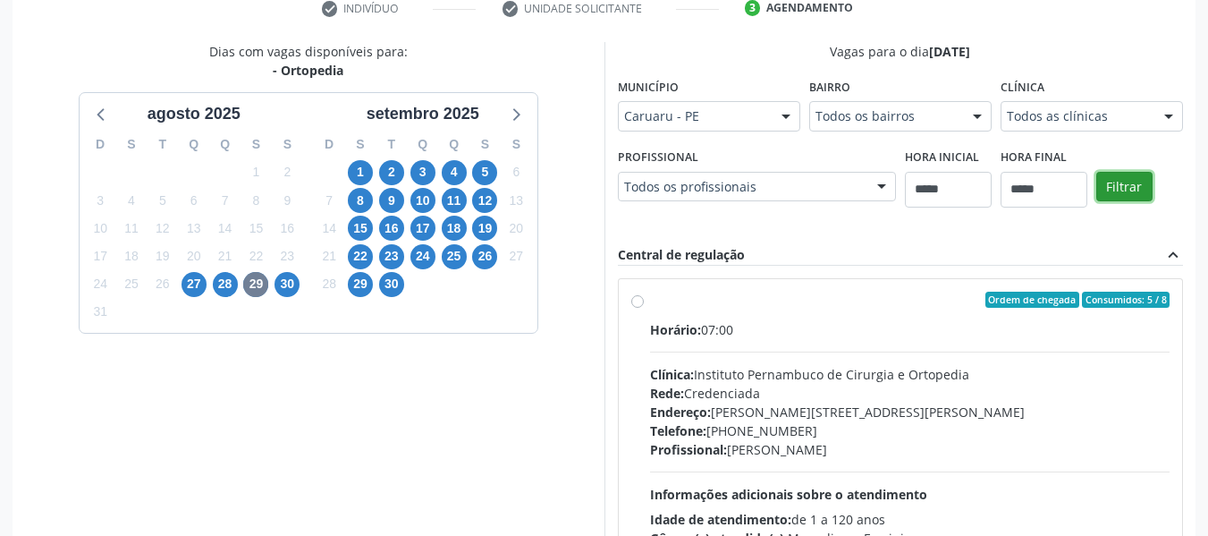
click at [1096, 202] on button "Filtrar" at bounding box center [1124, 187] width 56 height 30
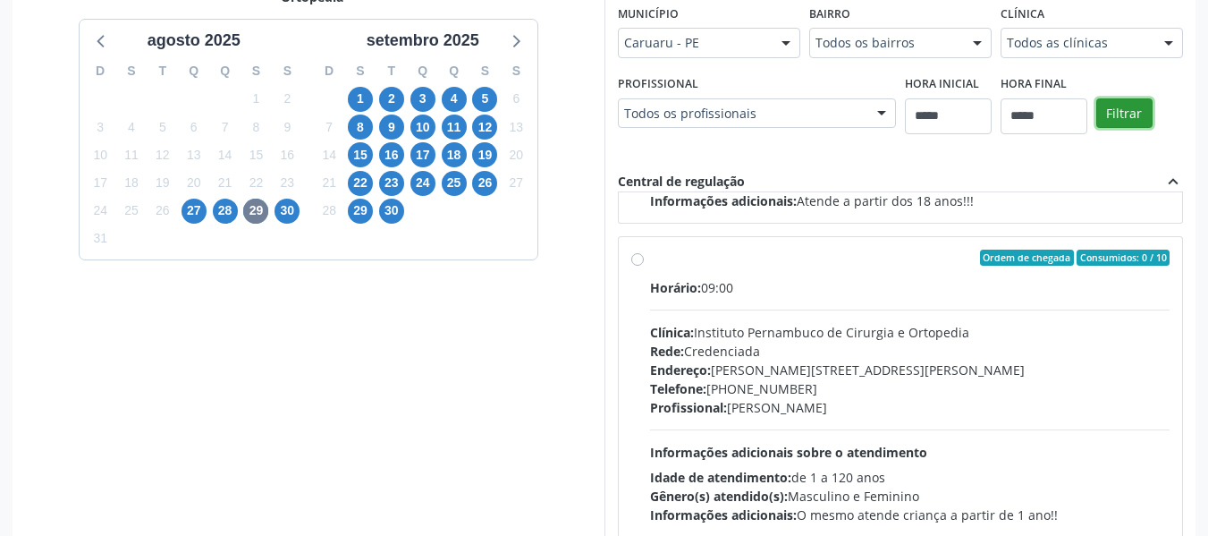
scroll to position [533, 0]
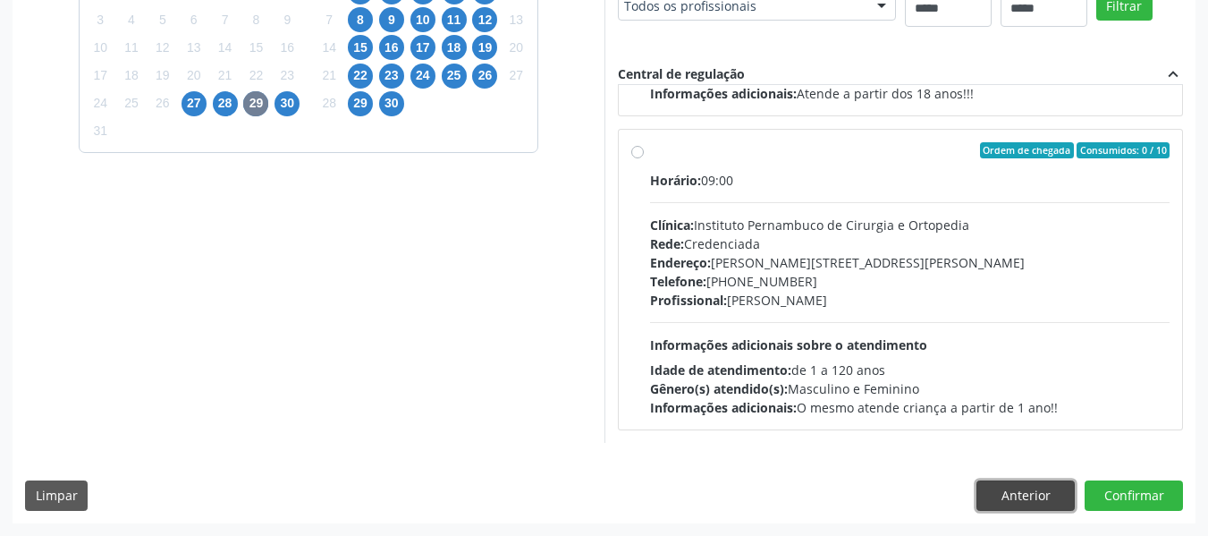
click at [995, 484] on button "Anterior" at bounding box center [1025, 495] width 98 height 30
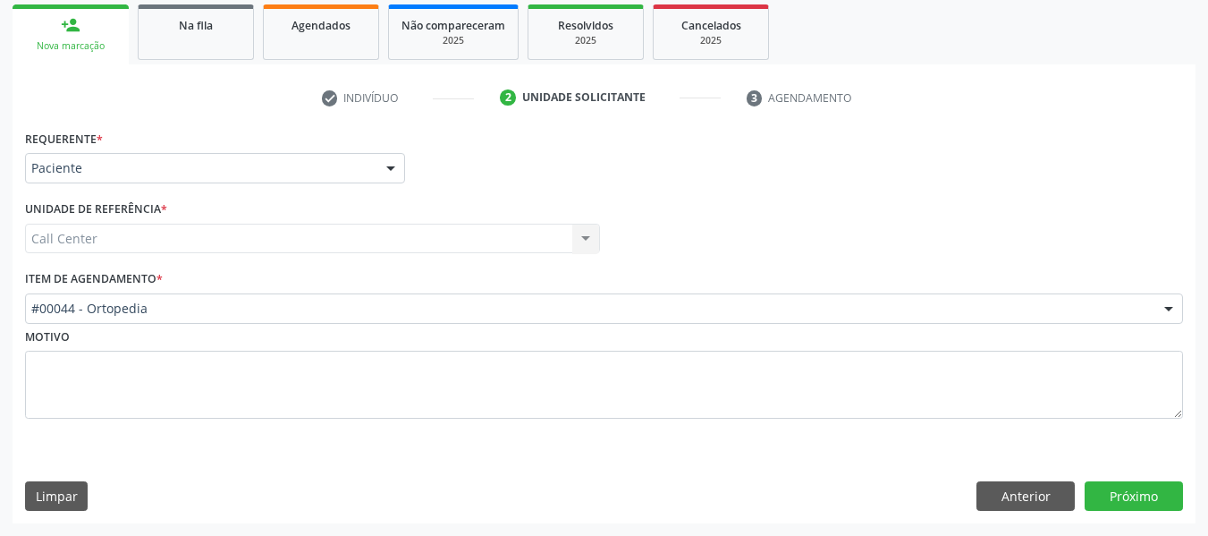
scroll to position [263, 0]
drag, startPoint x: 286, startPoint y: 299, endPoint x: 284, endPoint y: 274, distance: 25.1
click at [284, 293] on div "#00044 - Ortopedia #0000 - Alergologia #0001 - Angiologia #00077 - Arritmologia…" at bounding box center [604, 308] width 1158 height 30
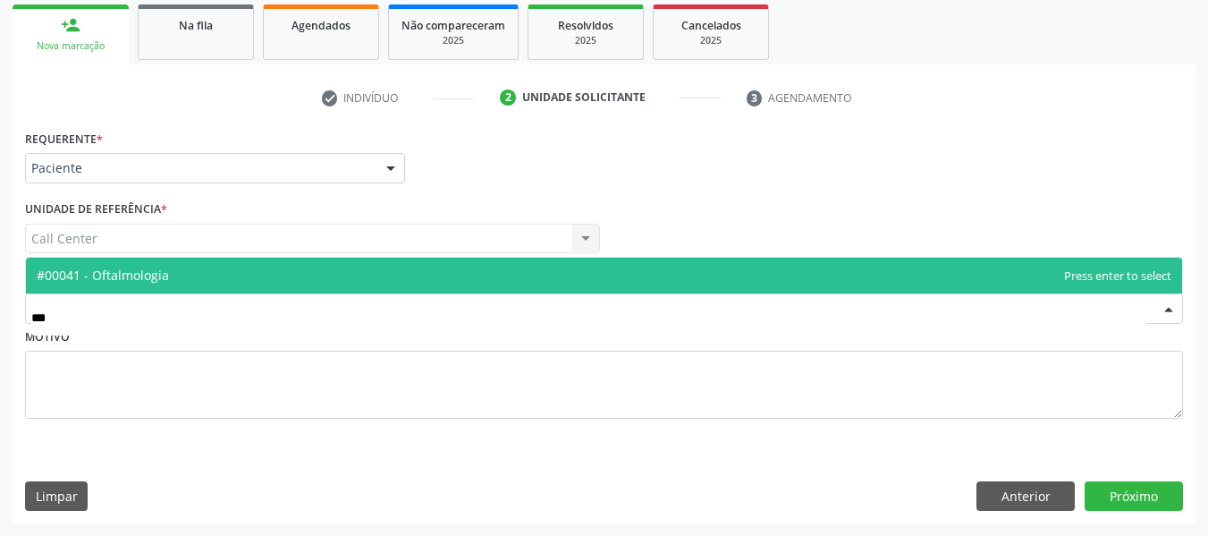
click at [297, 261] on span "#00041 - Oftalmologia" at bounding box center [604, 276] width 1156 height 36
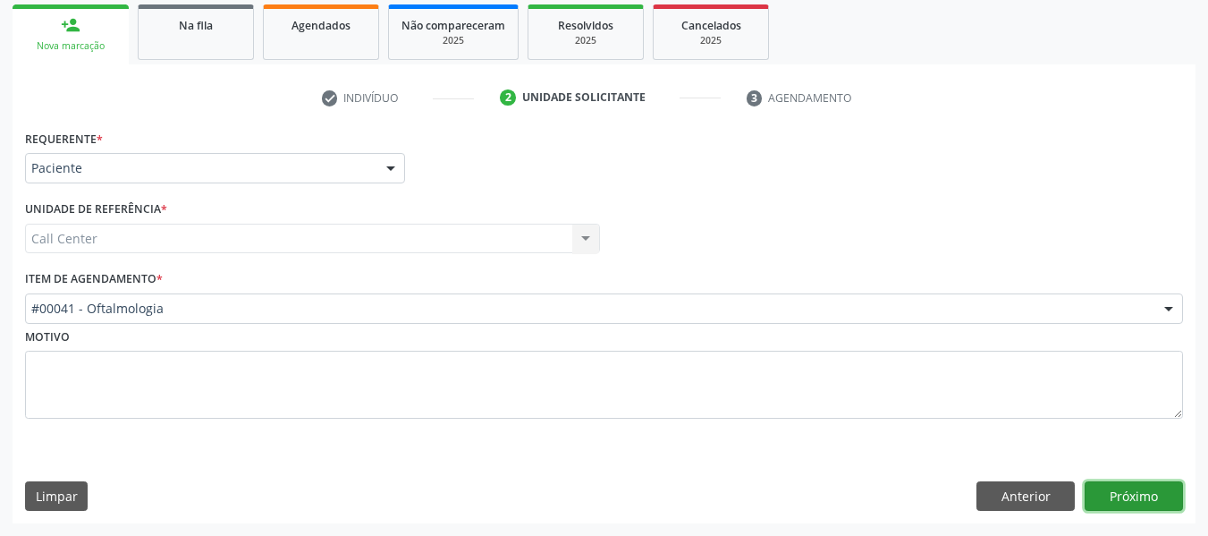
click at [1138, 494] on button "Próximo" at bounding box center [1134, 496] width 98 height 30
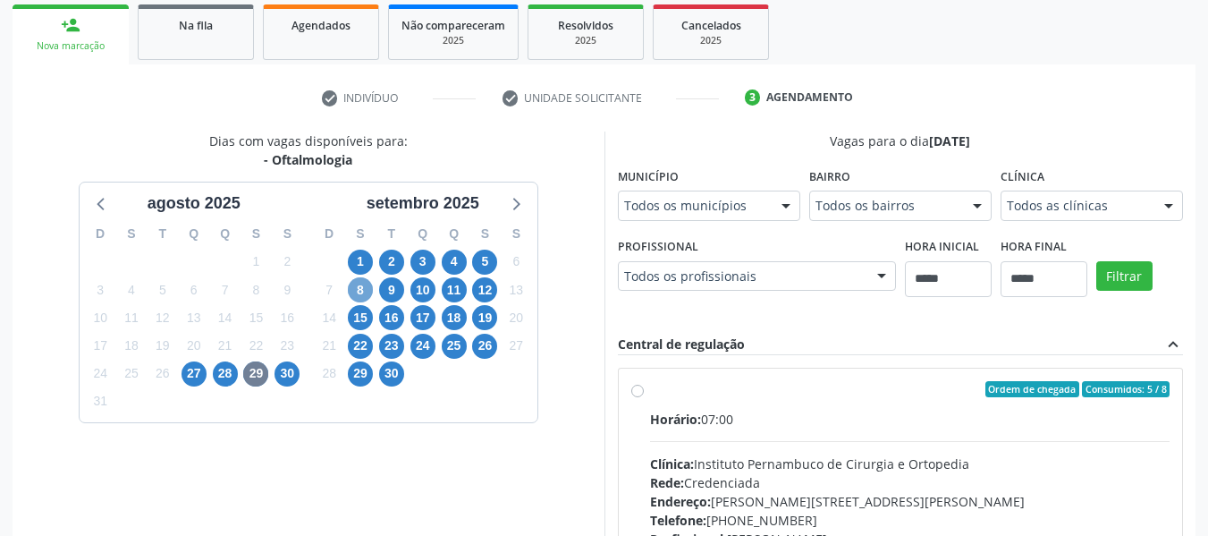
click at [361, 291] on span "8" at bounding box center [360, 289] width 25 height 25
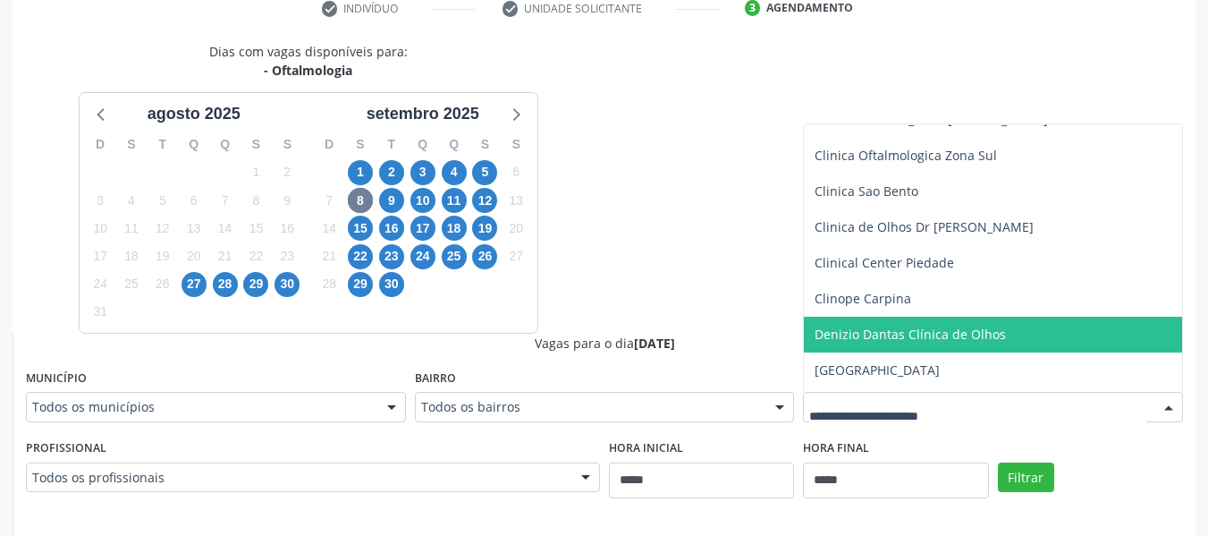
scroll to position [89, 0]
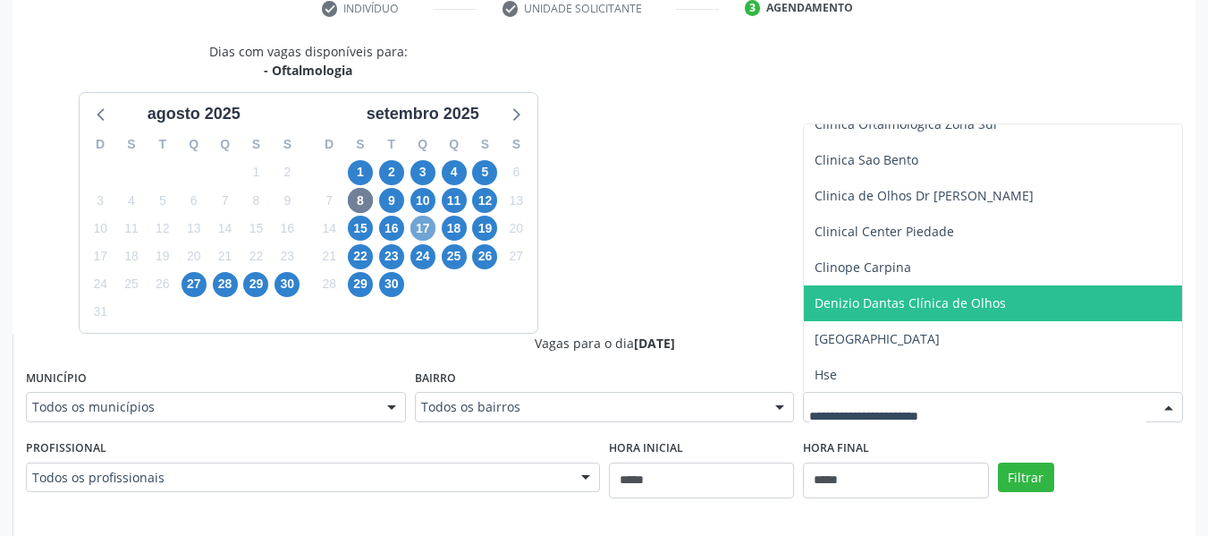
click at [424, 232] on span "17" at bounding box center [422, 227] width 25 height 25
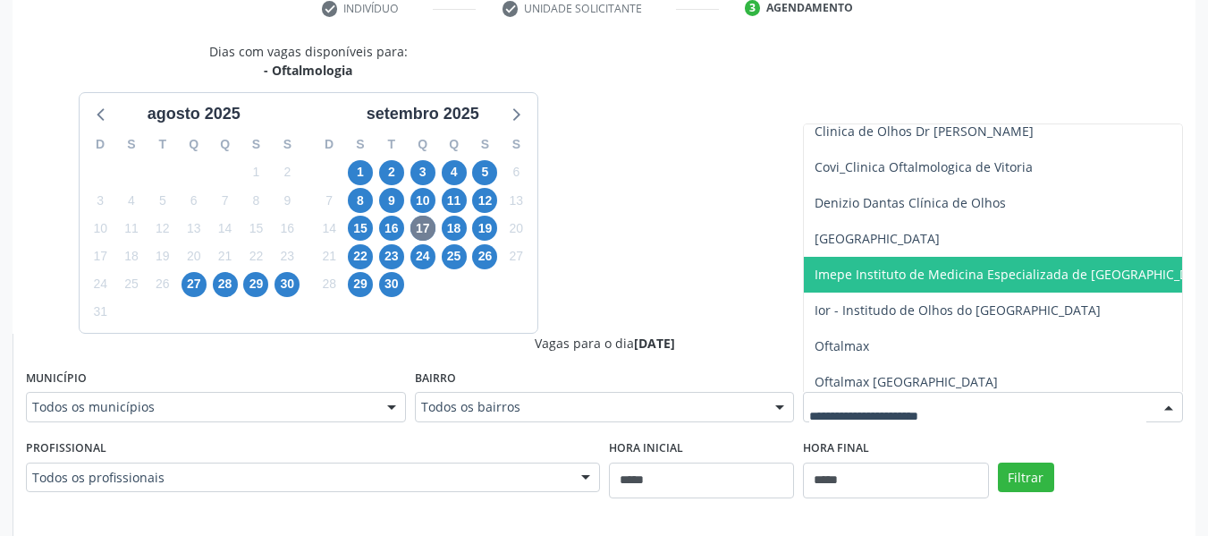
scroll to position [268, 0]
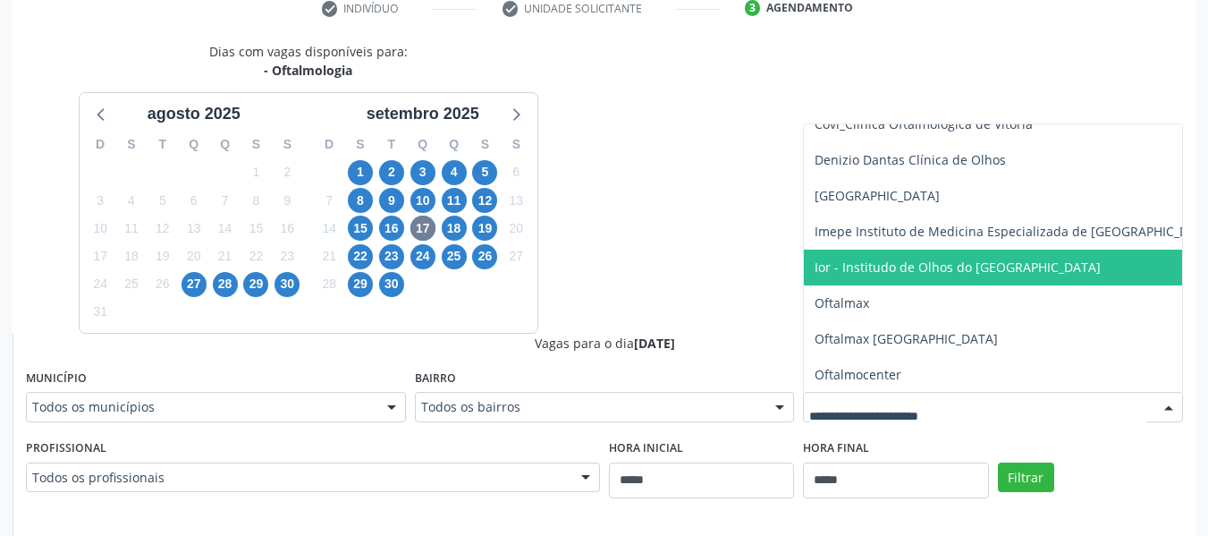
click at [904, 268] on span "Ior - Institudo de Olhos do [GEOGRAPHIC_DATA]" at bounding box center [958, 266] width 286 height 17
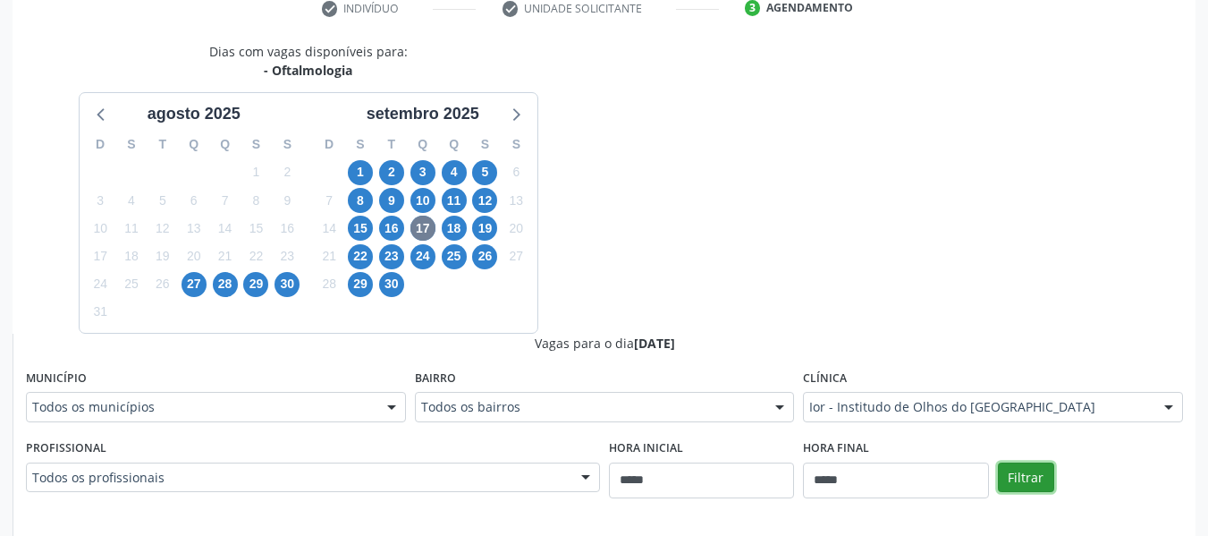
drag, startPoint x: 1014, startPoint y: 472, endPoint x: 994, endPoint y: 385, distance: 89.8
click at [1015, 470] on button "Filtrar" at bounding box center [1026, 477] width 56 height 30
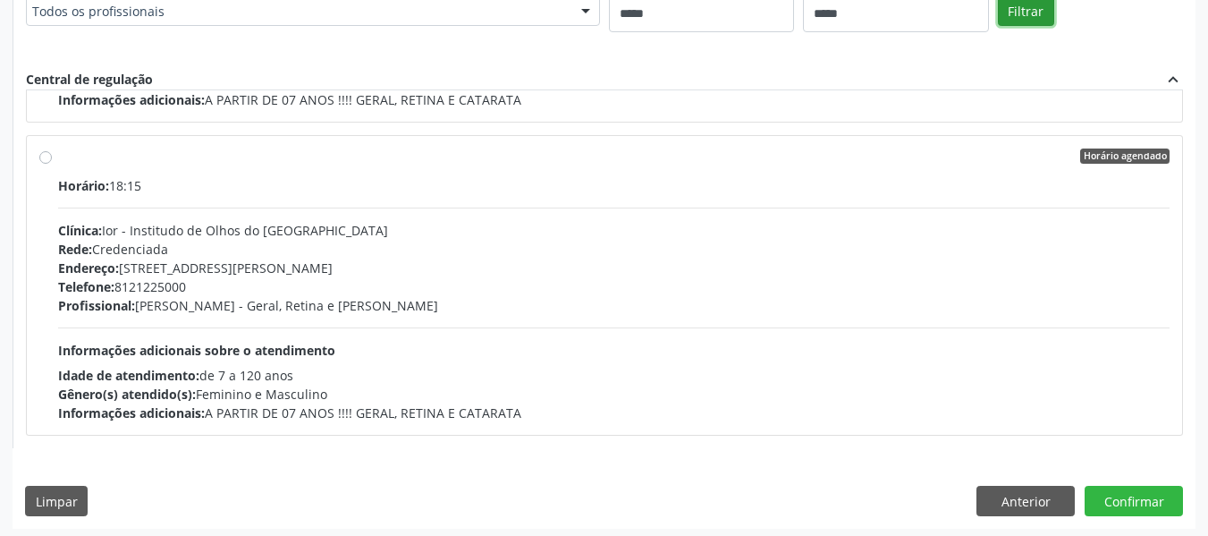
scroll to position [824, 0]
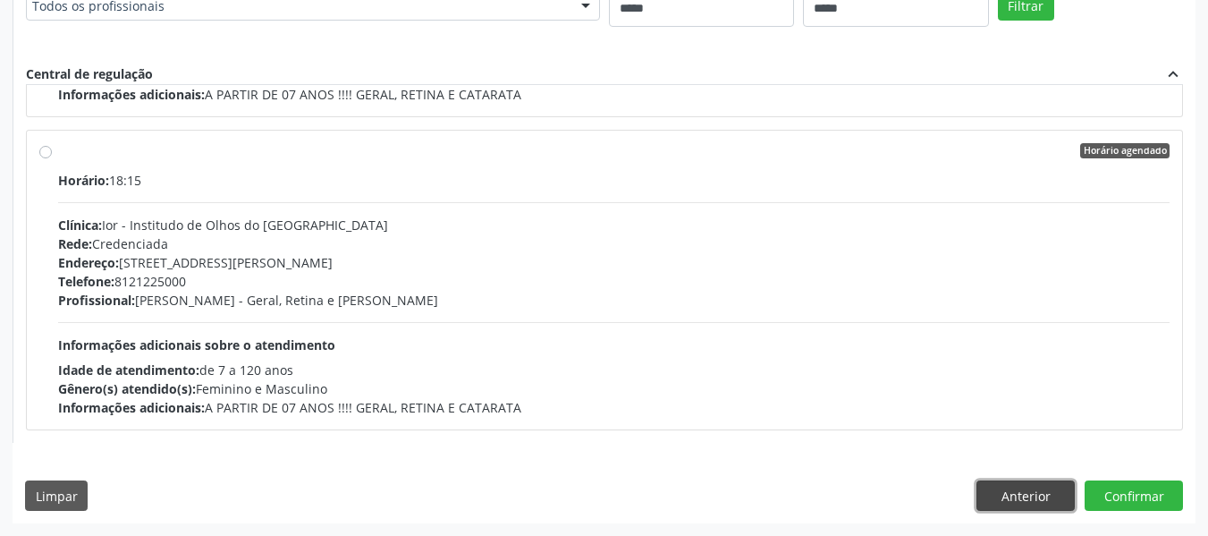
click at [1027, 497] on button "Anterior" at bounding box center [1025, 495] width 98 height 30
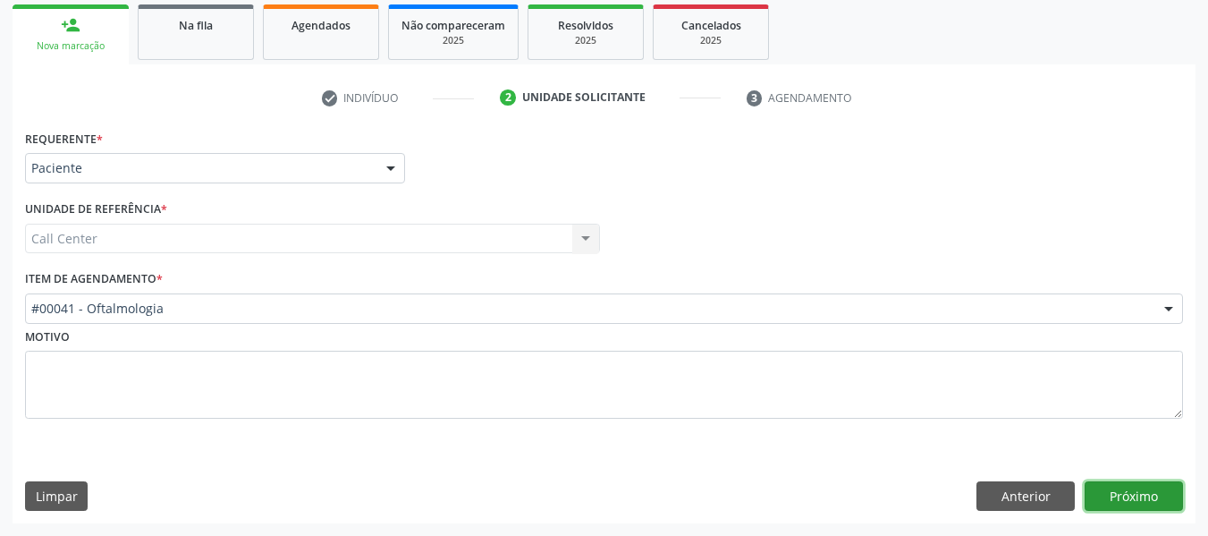
click at [1122, 495] on button "Próximo" at bounding box center [1134, 496] width 98 height 30
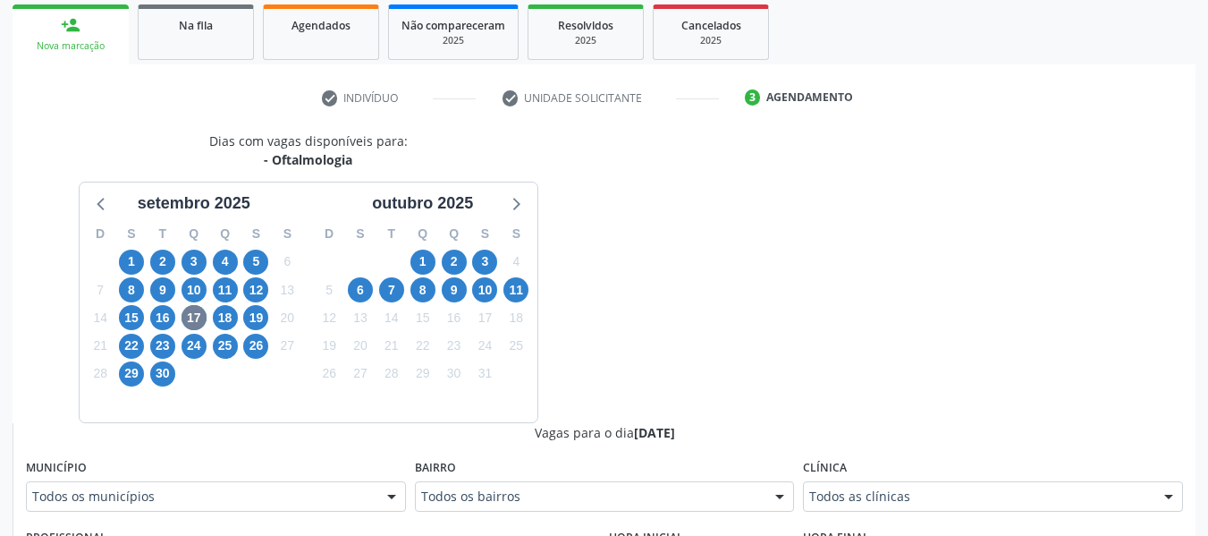
click at [241, 319] on div "19" at bounding box center [256, 318] width 31 height 28
click at [217, 317] on span "18" at bounding box center [225, 317] width 25 height 25
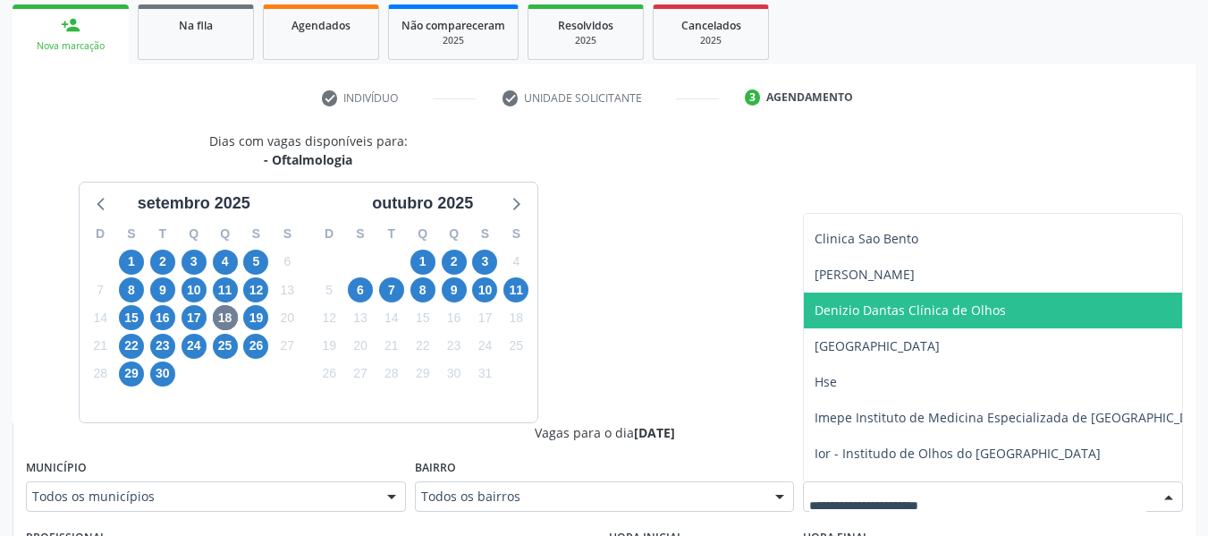
scroll to position [179, 0]
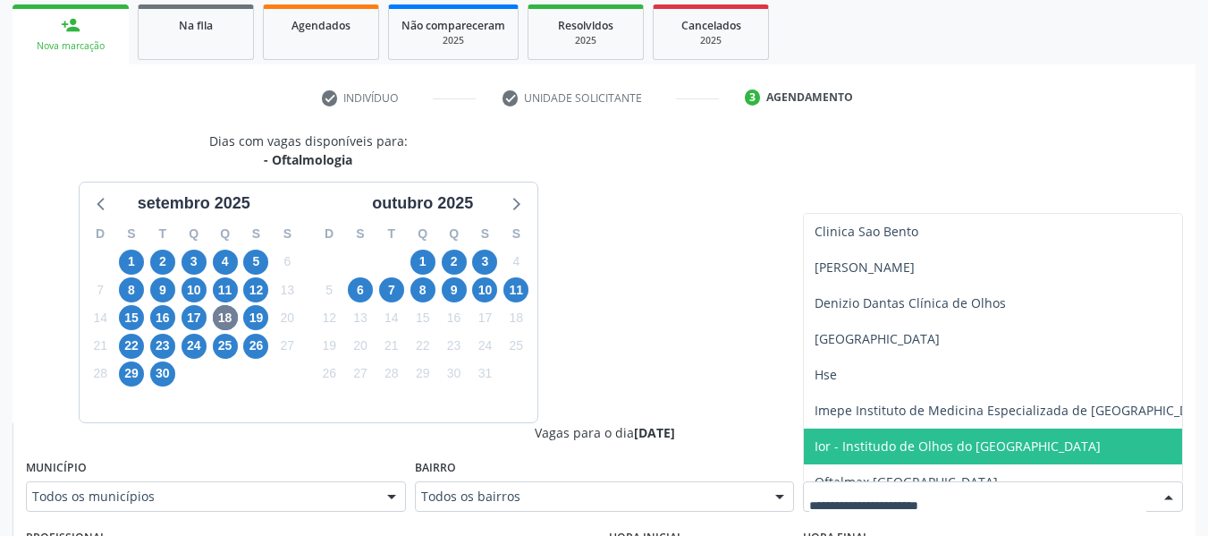
click at [905, 440] on span "Ior - Institudo de Olhos do [GEOGRAPHIC_DATA]" at bounding box center [958, 445] width 286 height 17
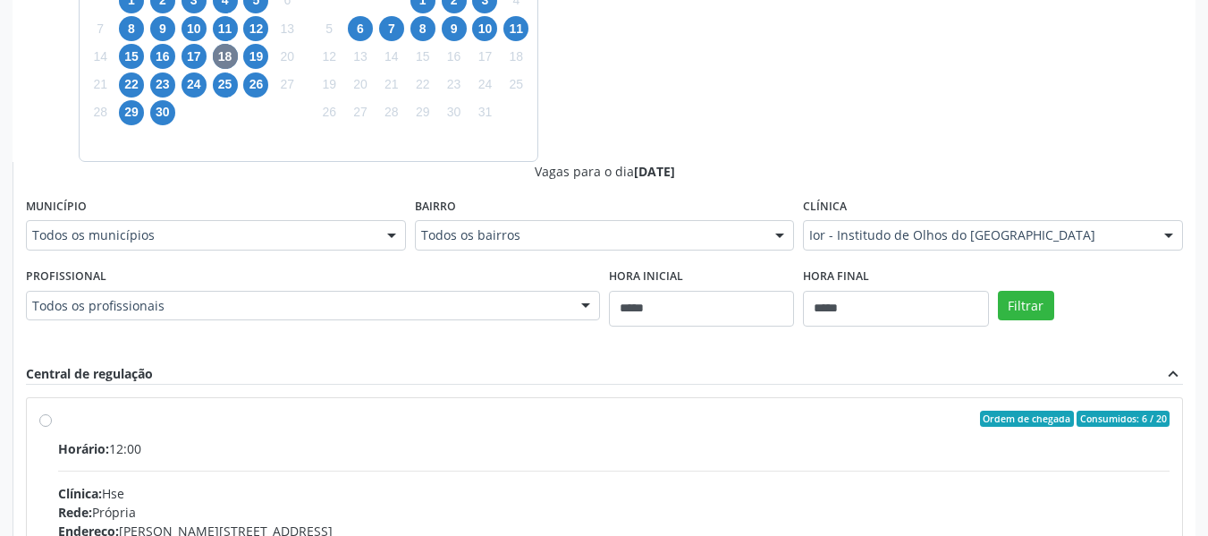
scroll to position [531, 0]
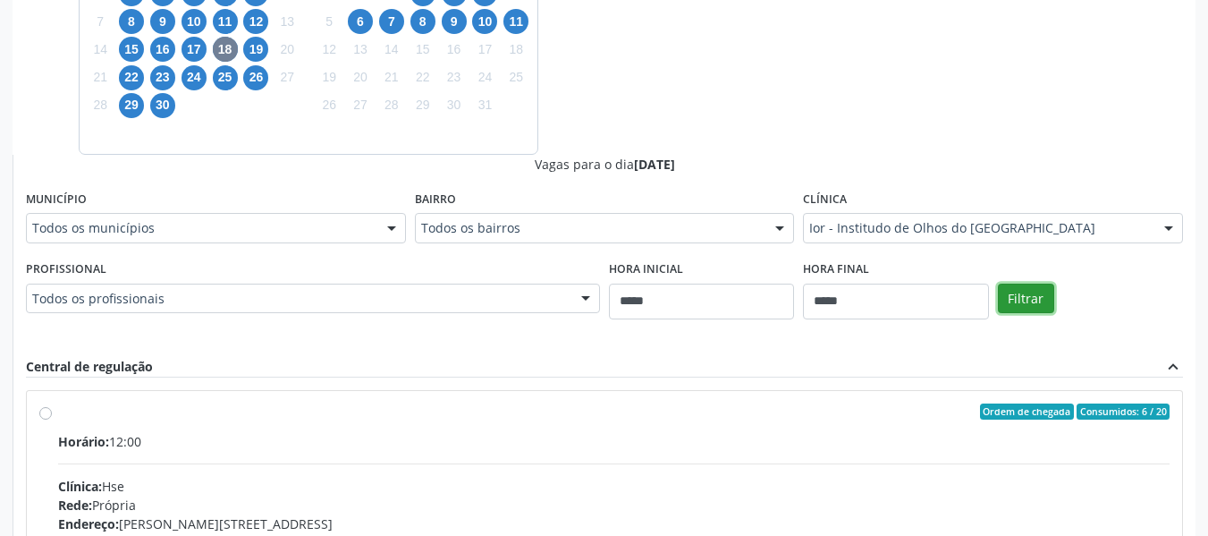
click at [1014, 294] on button "Filtrar" at bounding box center [1026, 298] width 56 height 30
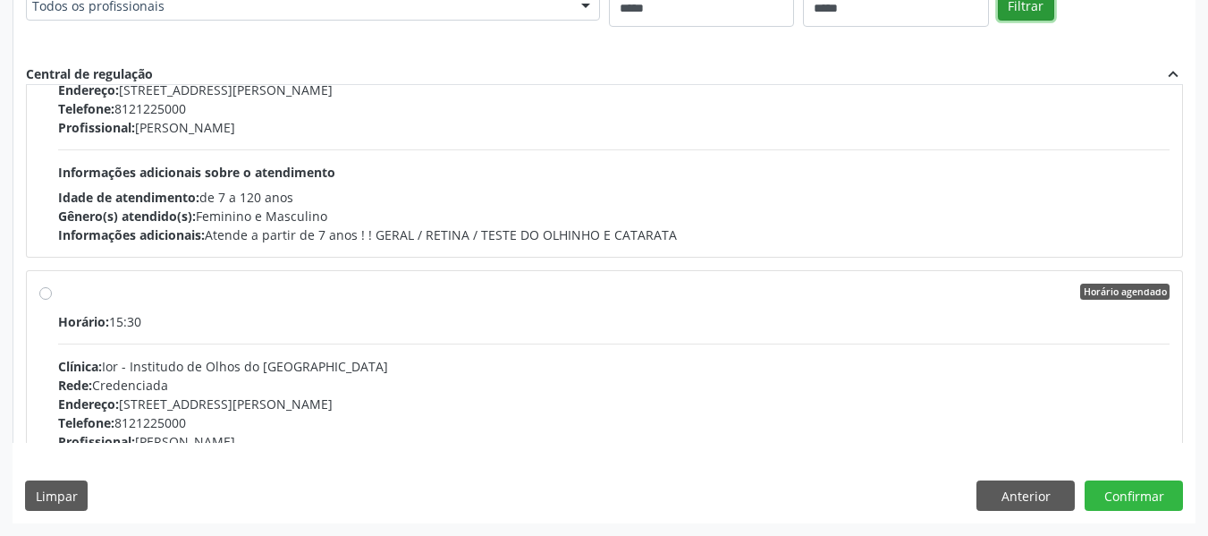
scroll to position [3730, 0]
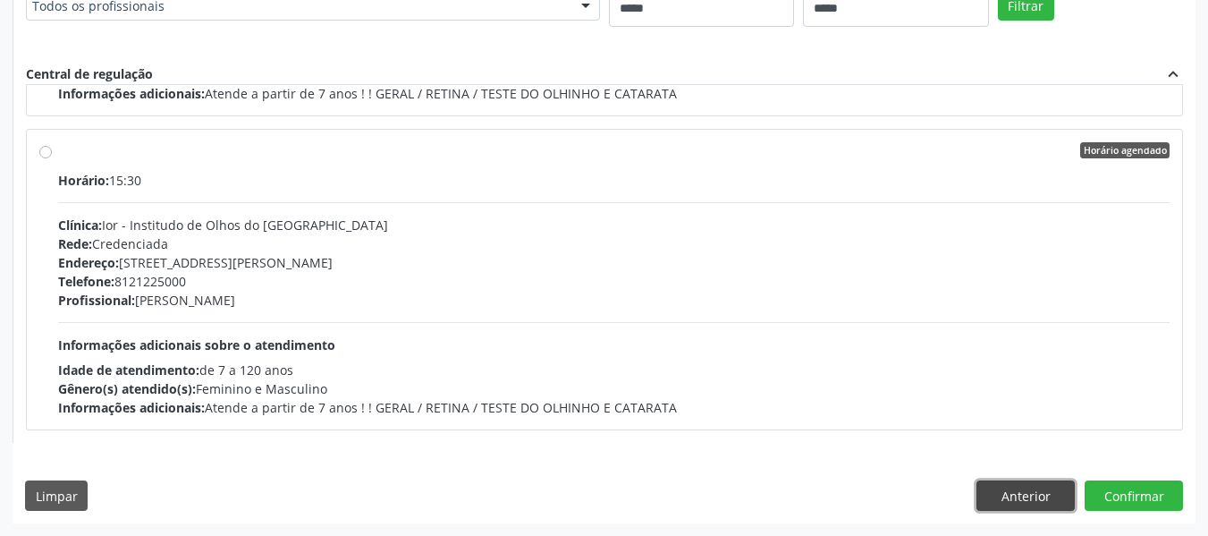
click at [1026, 494] on button "Anterior" at bounding box center [1025, 495] width 98 height 30
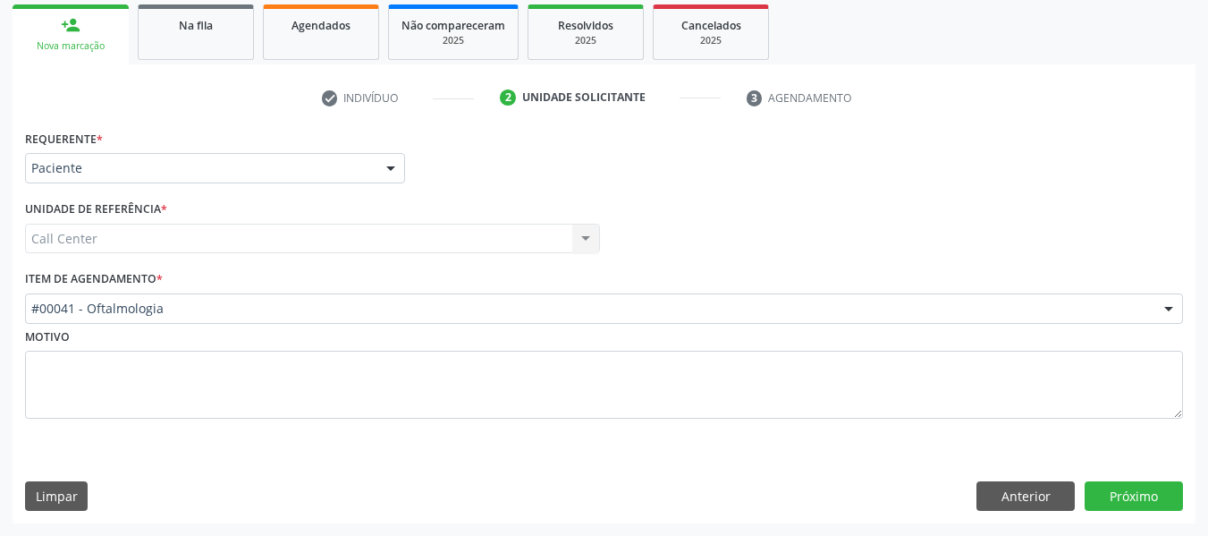
scroll to position [263, 0]
click at [1150, 496] on button "Próximo" at bounding box center [1134, 496] width 98 height 30
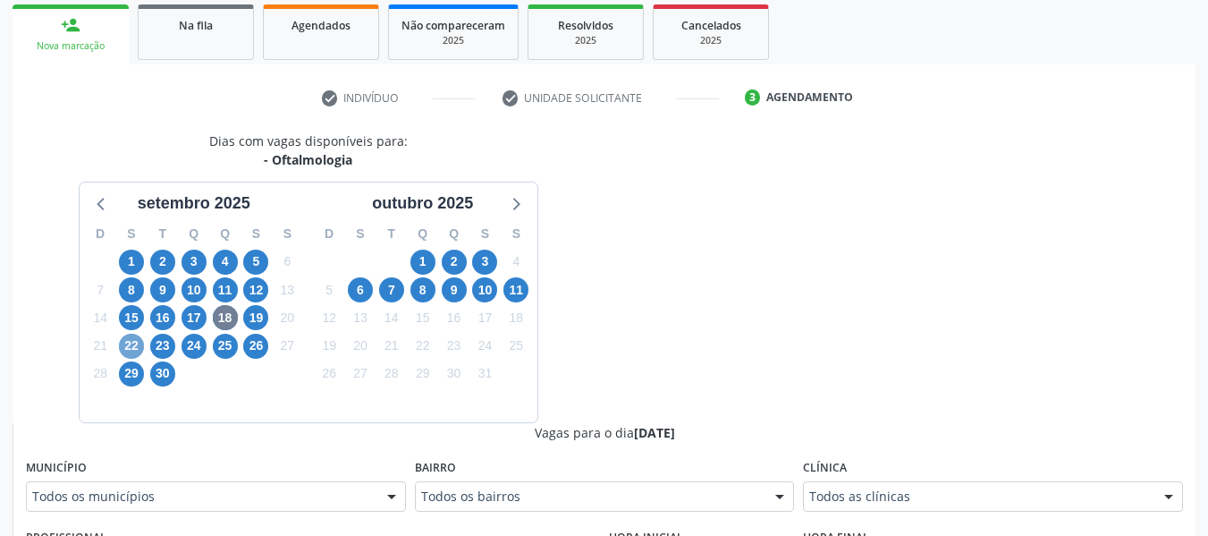
click at [134, 352] on span "22" at bounding box center [131, 346] width 25 height 25
drag, startPoint x: 994, startPoint y: 495, endPoint x: 1008, endPoint y: 446, distance: 51.0
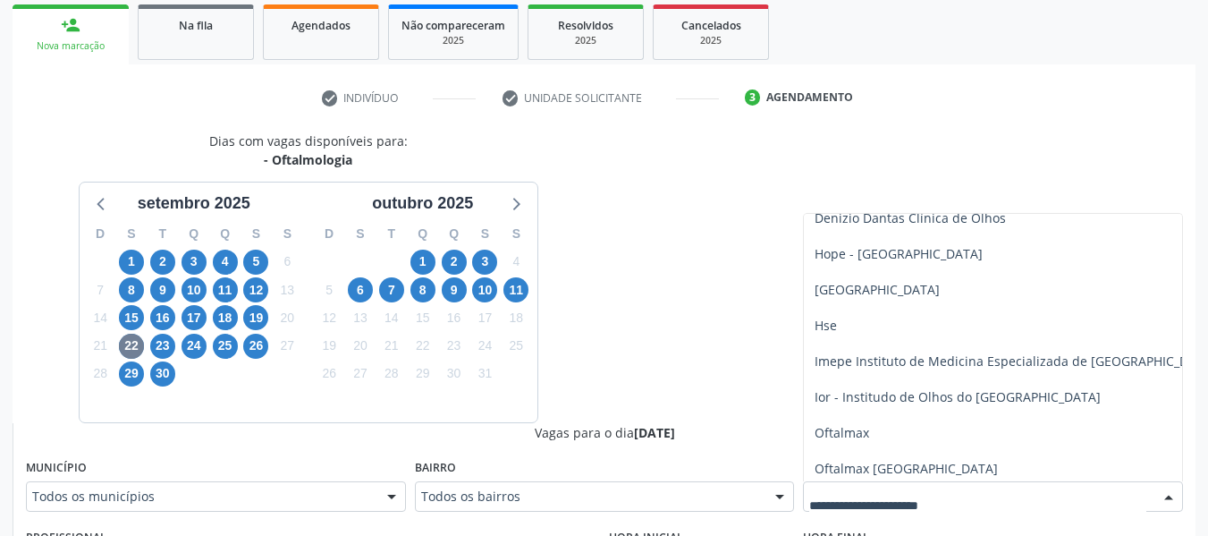
scroll to position [358, 0]
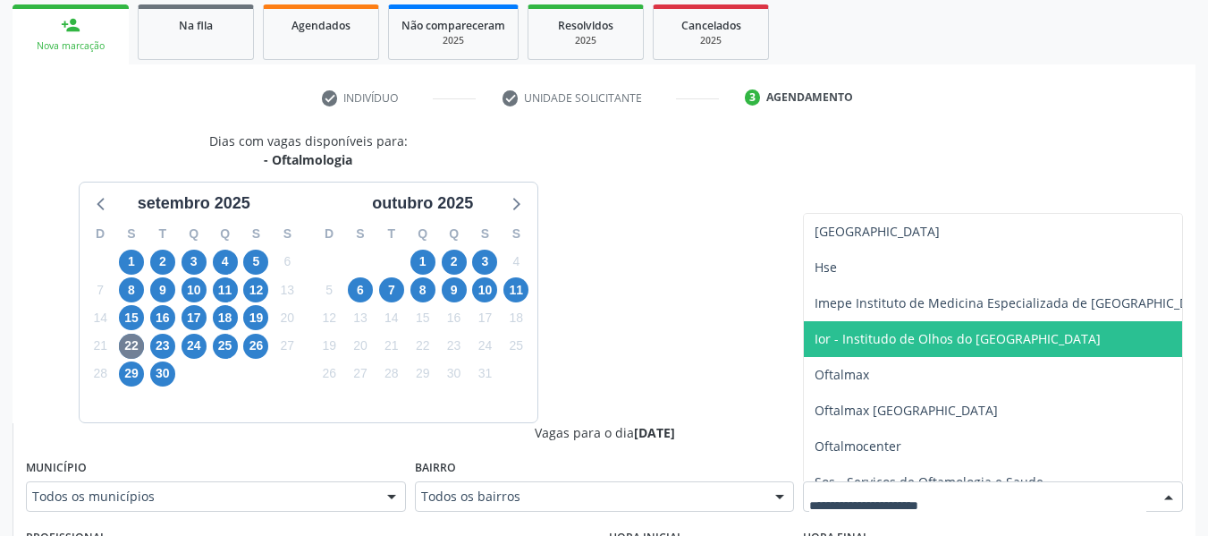
click at [914, 332] on span "Ior - Institudo de Olhos do [GEOGRAPHIC_DATA]" at bounding box center [958, 338] width 286 height 17
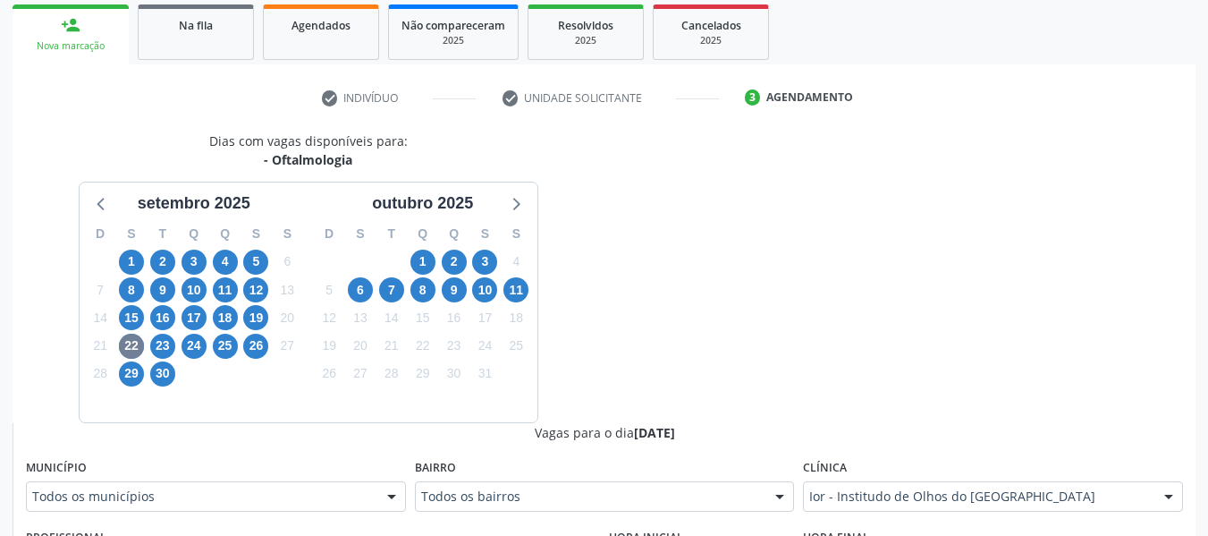
scroll to position [621, 0]
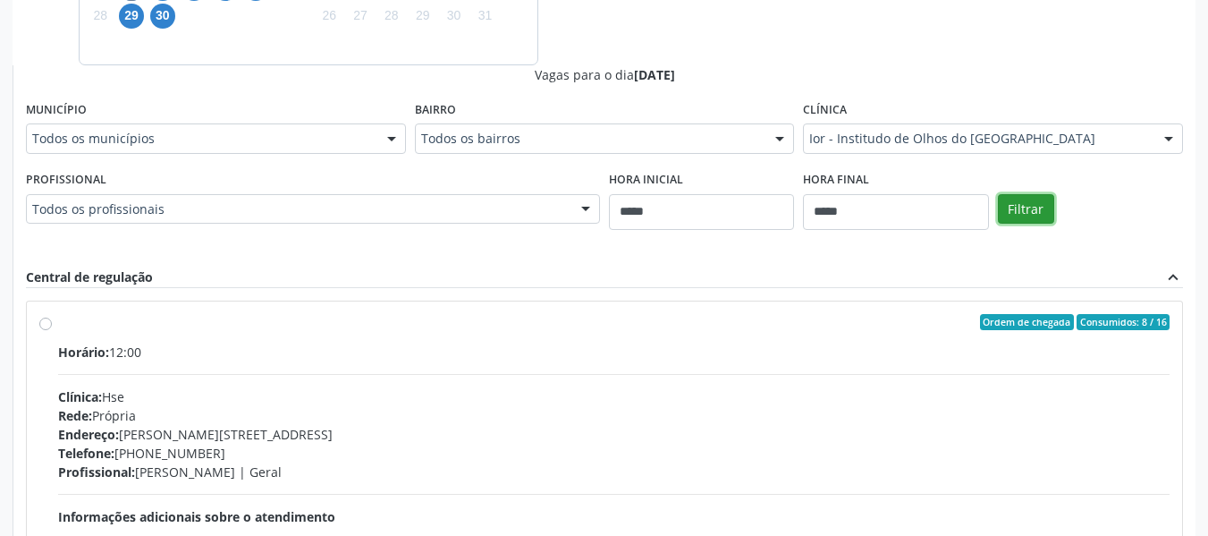
click at [1018, 212] on button "Filtrar" at bounding box center [1026, 209] width 56 height 30
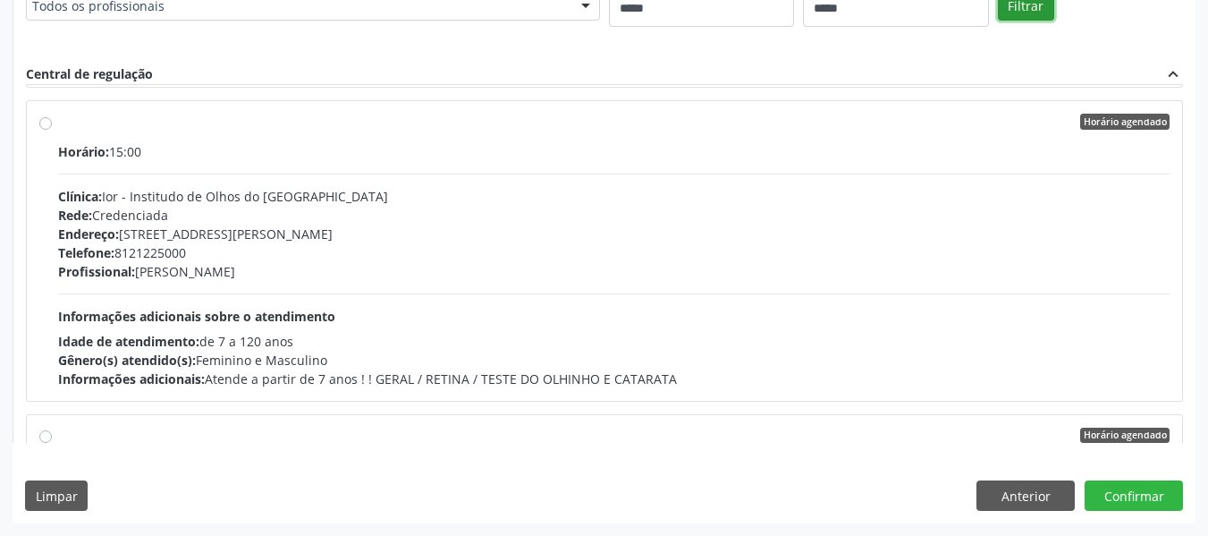
scroll to position [2057, 0]
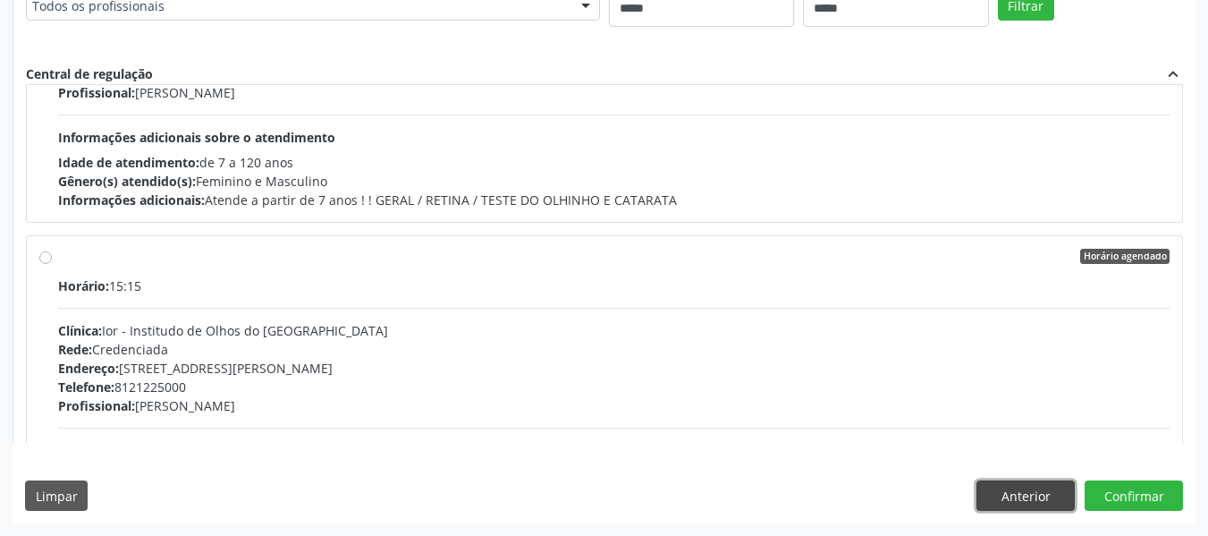
drag, startPoint x: 1020, startPoint y: 496, endPoint x: 985, endPoint y: 496, distance: 34.9
click at [1018, 496] on button "Anterior" at bounding box center [1025, 495] width 98 height 30
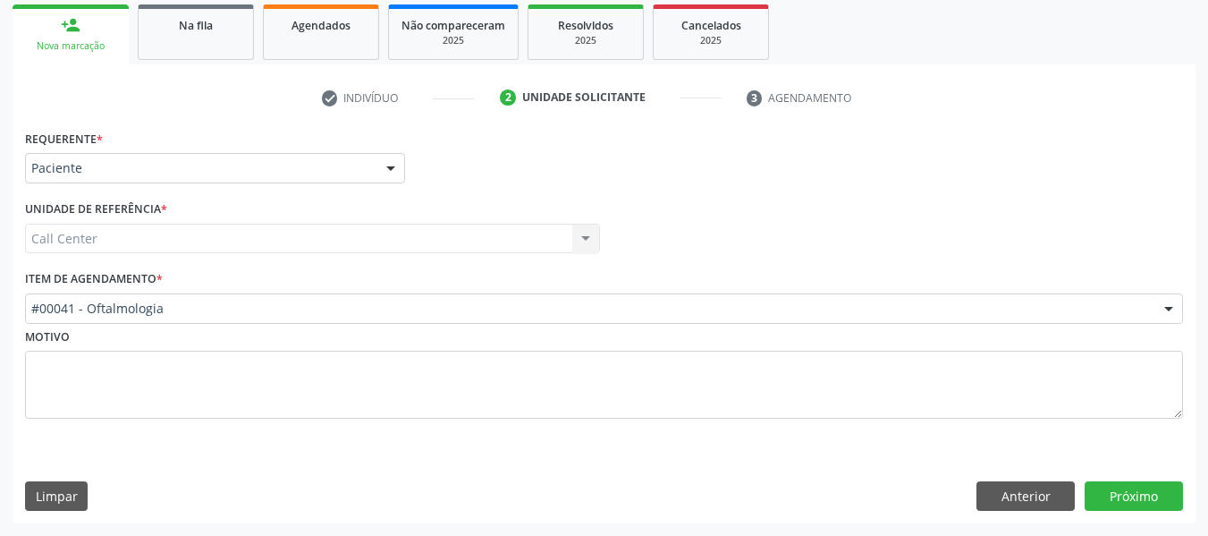
scroll to position [263, 0]
click at [180, 319] on div "#00041 - Oftalmologia" at bounding box center [604, 308] width 1158 height 30
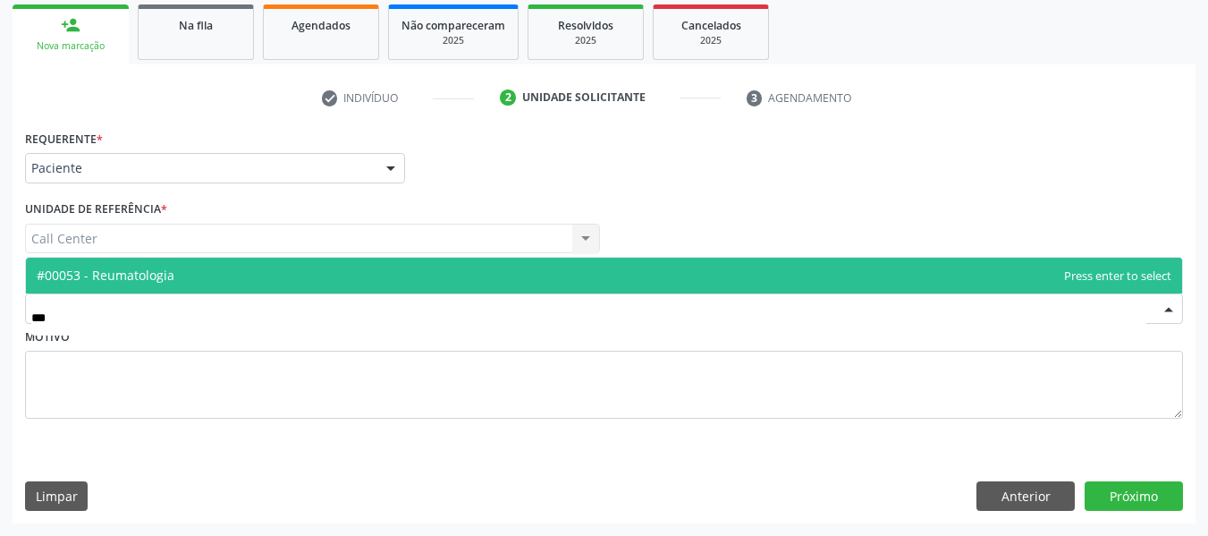
click at [194, 268] on span "#00053 - Reumatologia" at bounding box center [604, 276] width 1156 height 36
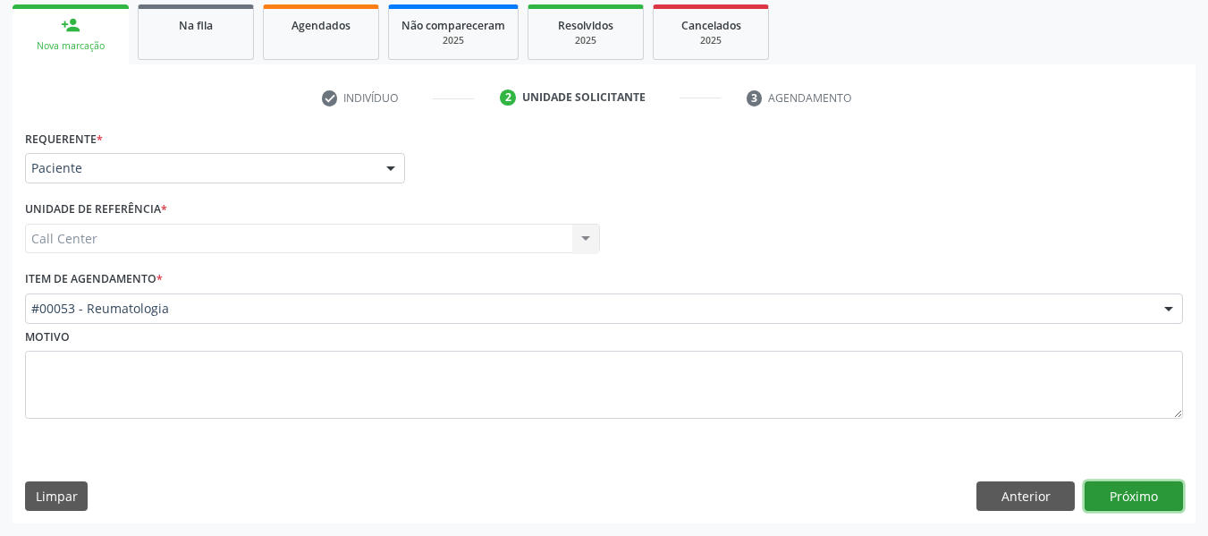
click at [1145, 503] on button "Próximo" at bounding box center [1134, 496] width 98 height 30
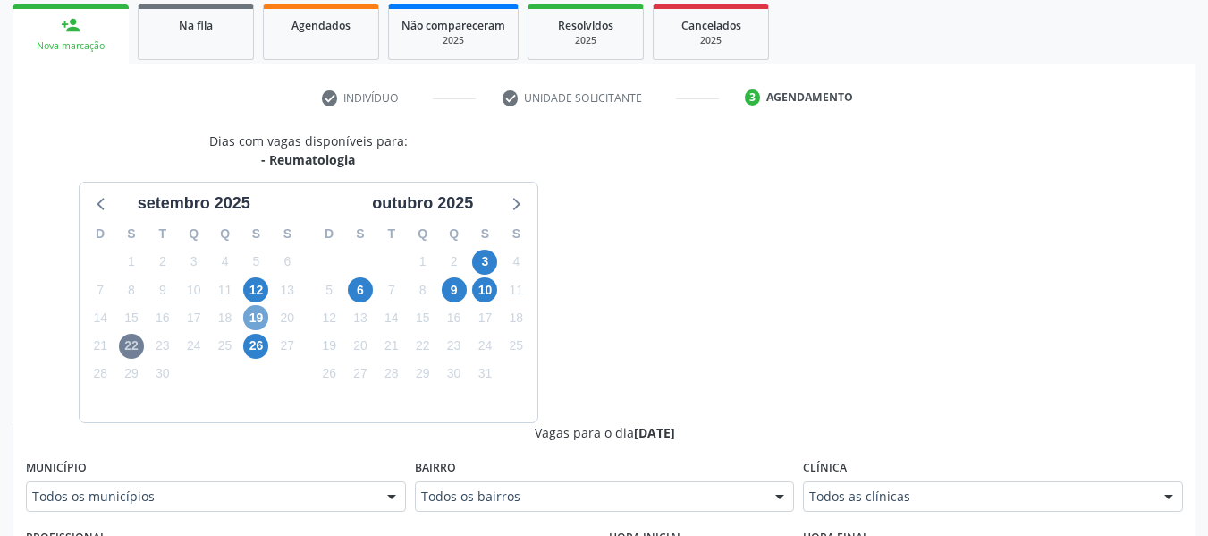
click at [253, 313] on span "19" at bounding box center [255, 317] width 25 height 25
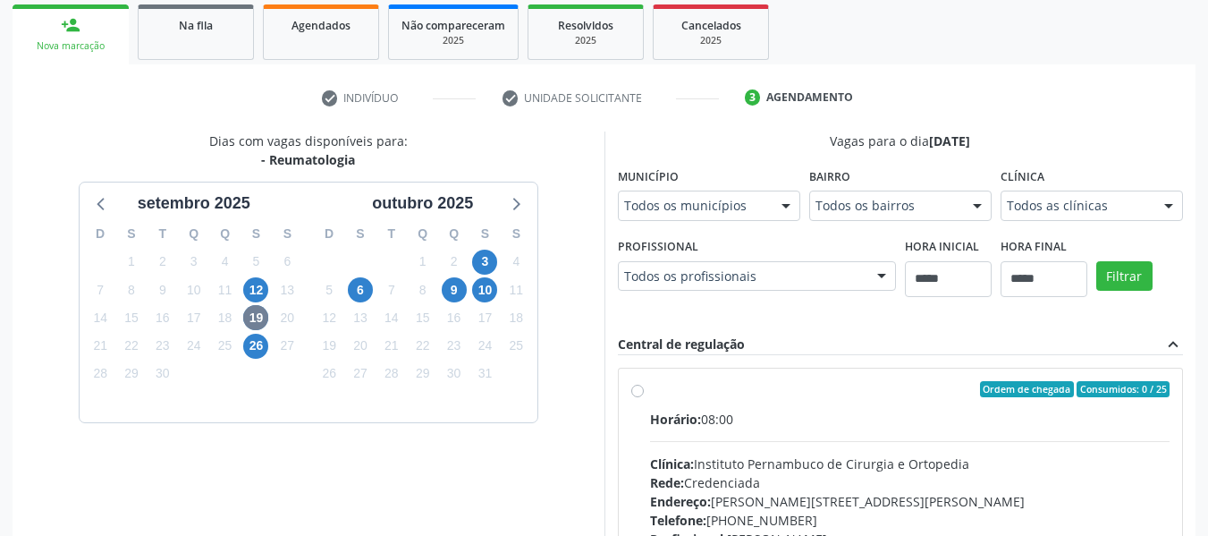
click at [1062, 197] on div "Todos as clínicas" at bounding box center [1092, 205] width 182 height 30
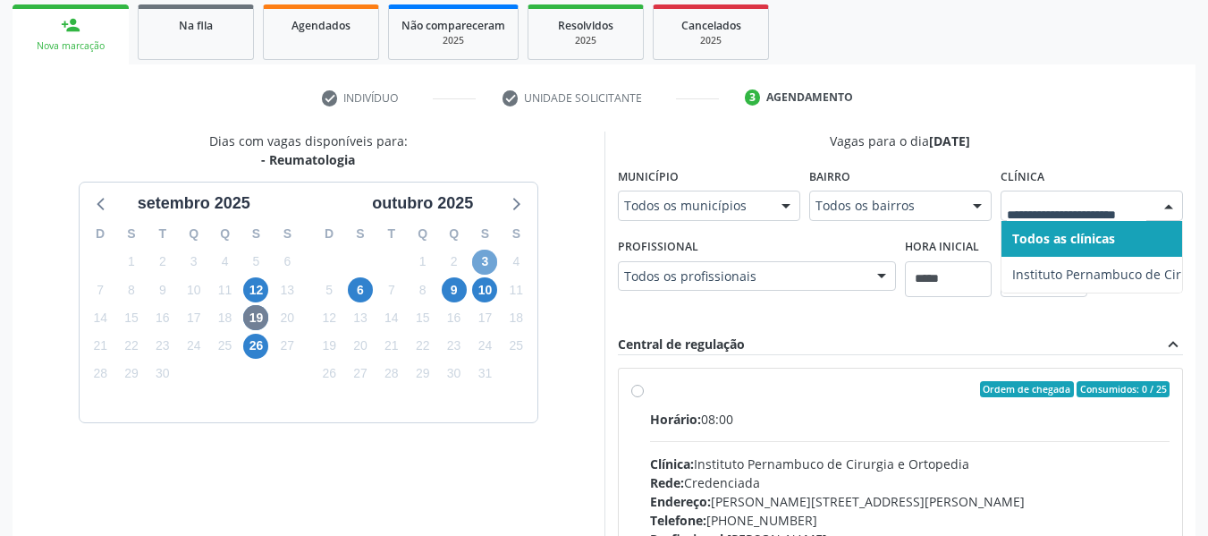
click at [474, 264] on span "3" at bounding box center [484, 261] width 25 height 25
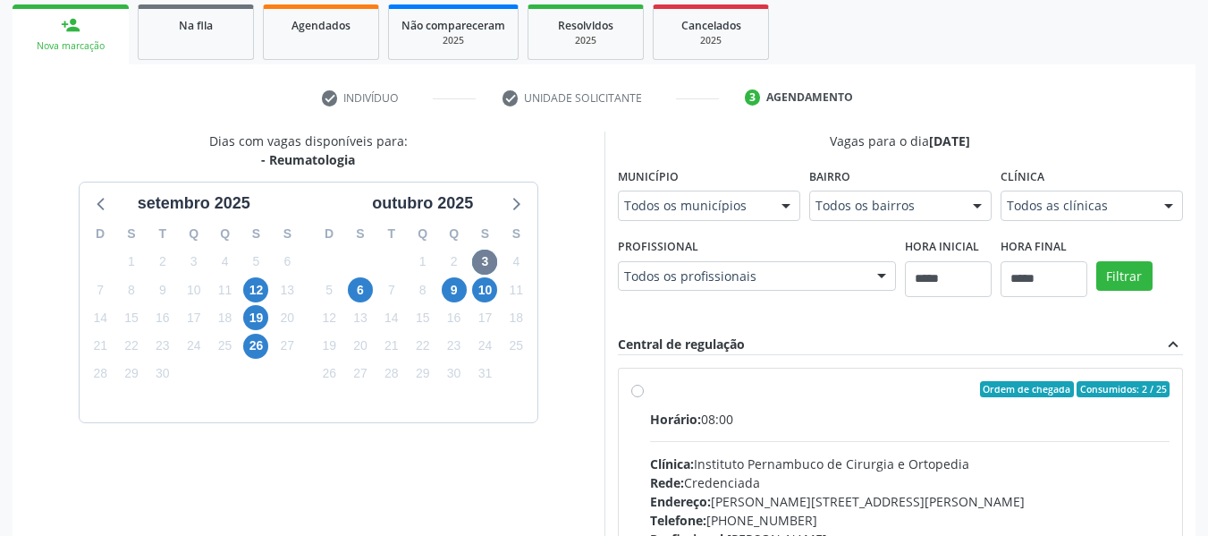
drag, startPoint x: 1071, startPoint y: 216, endPoint x: 979, endPoint y: 242, distance: 95.7
click at [1071, 215] on div "Todos as clínicas" at bounding box center [1092, 205] width 182 height 30
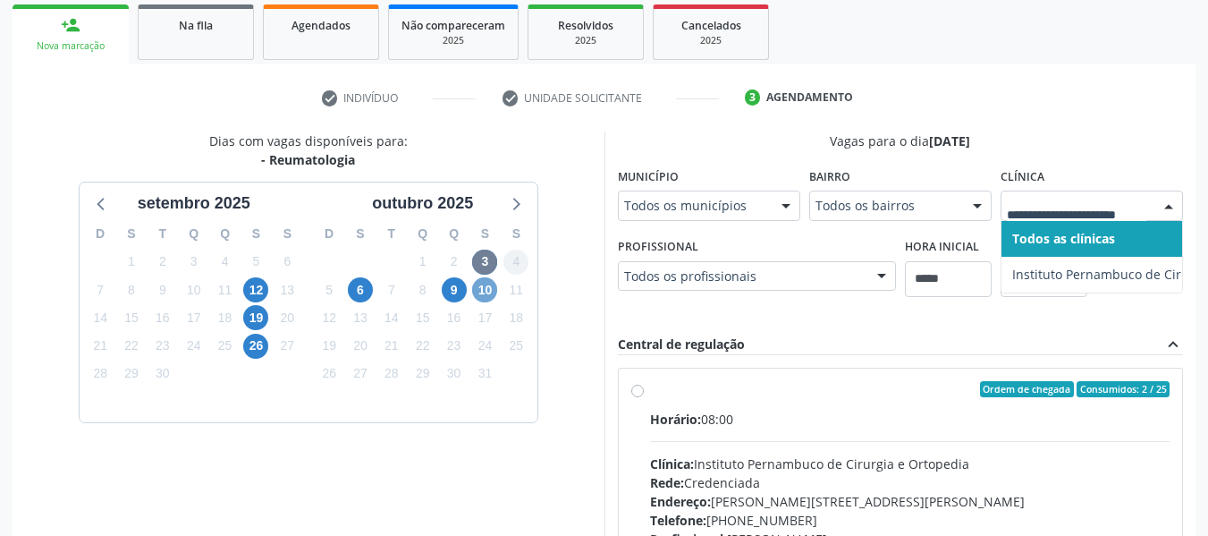
drag, startPoint x: 485, startPoint y: 288, endPoint x: 511, endPoint y: 284, distance: 26.2
click at [486, 286] on span "10" at bounding box center [484, 289] width 25 height 25
click at [460, 290] on span "9" at bounding box center [454, 289] width 25 height 25
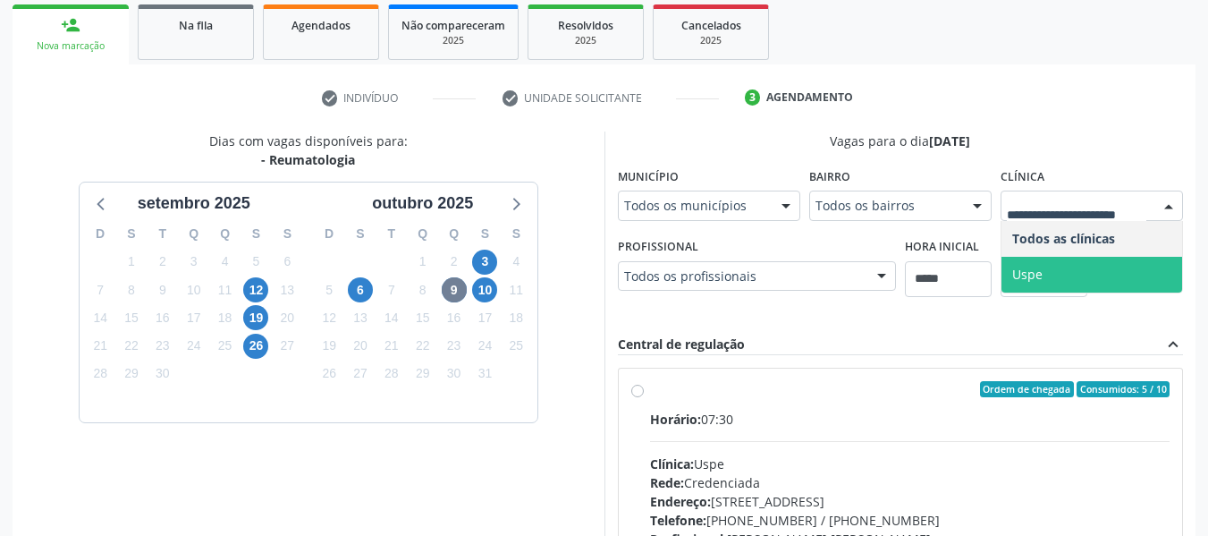
click at [1100, 273] on span "Uspe" at bounding box center [1091, 275] width 181 height 36
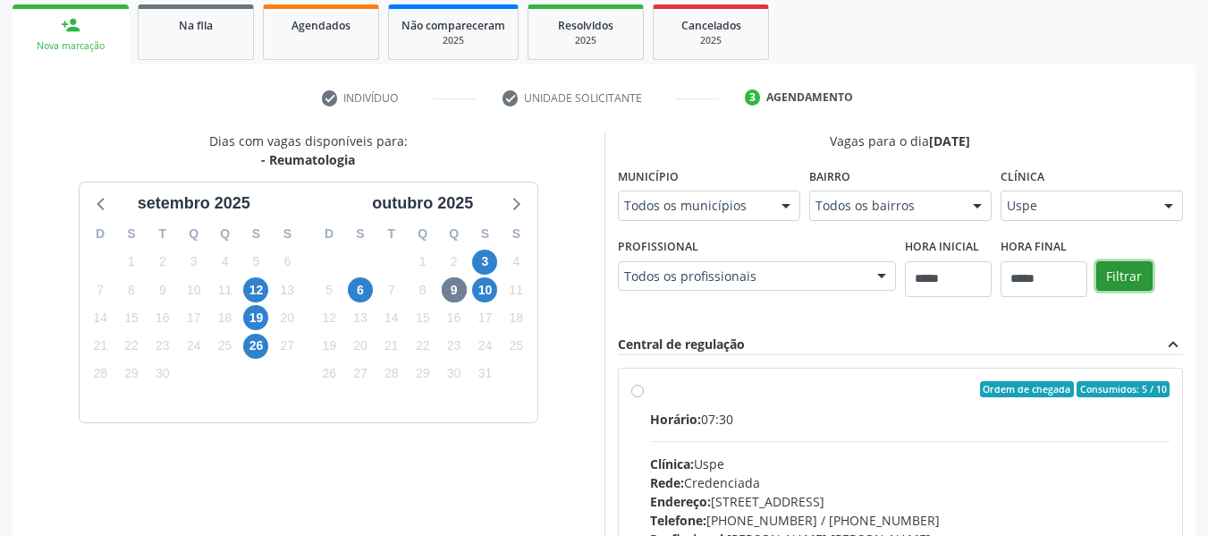
click at [1110, 270] on button "Filtrar" at bounding box center [1124, 276] width 56 height 30
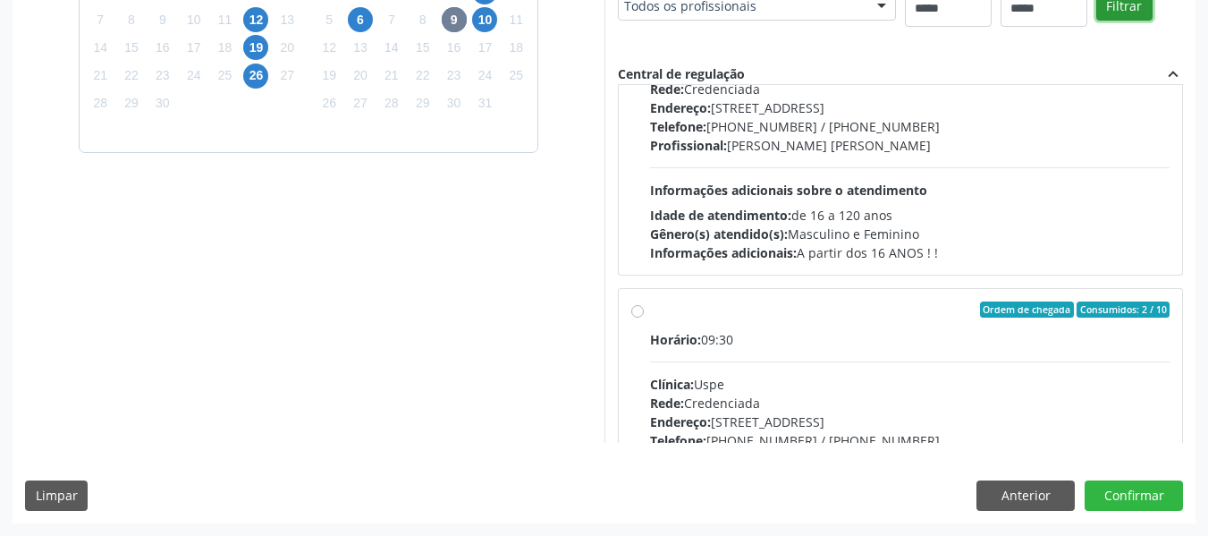
scroll to position [447, 0]
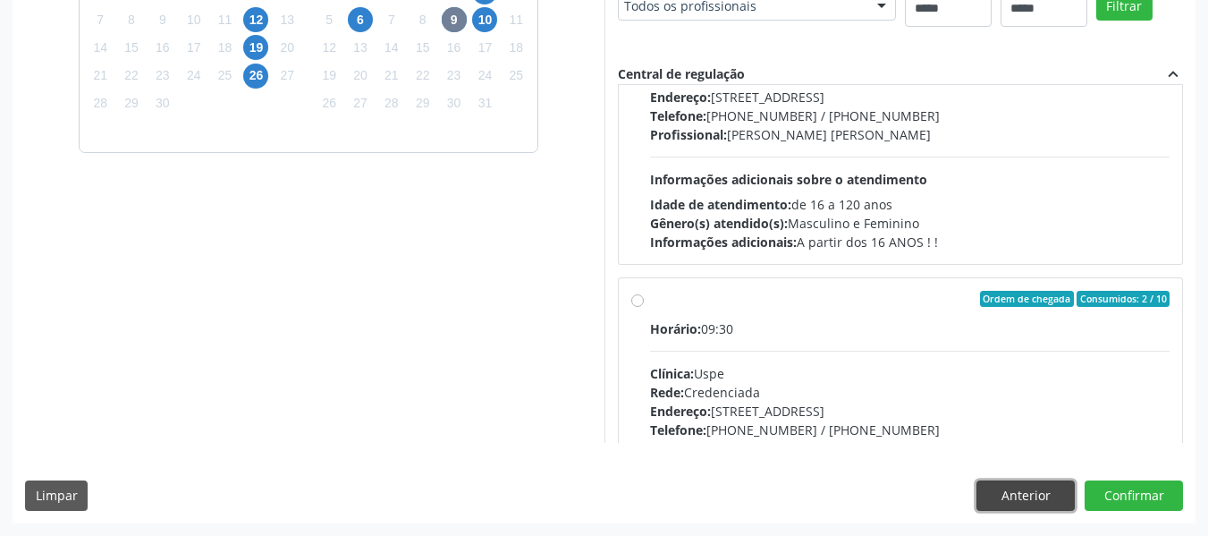
drag, startPoint x: 1041, startPoint y: 487, endPoint x: 1015, endPoint y: 493, distance: 26.5
click at [1037, 488] on button "Anterior" at bounding box center [1025, 495] width 98 height 30
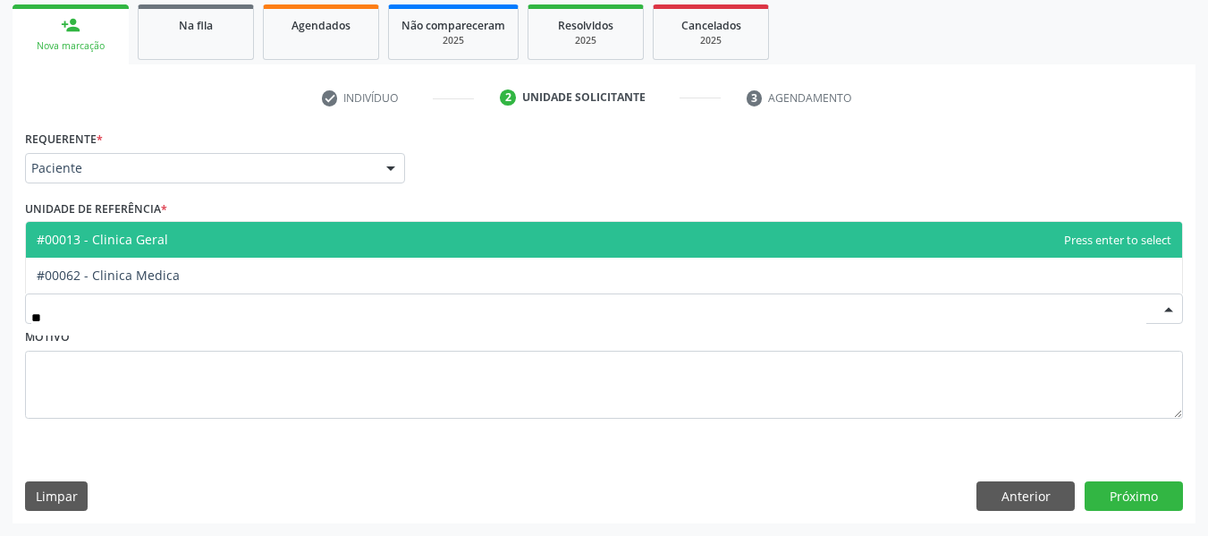
click at [196, 247] on span "#00013 - Clinica Geral" at bounding box center [604, 240] width 1156 height 36
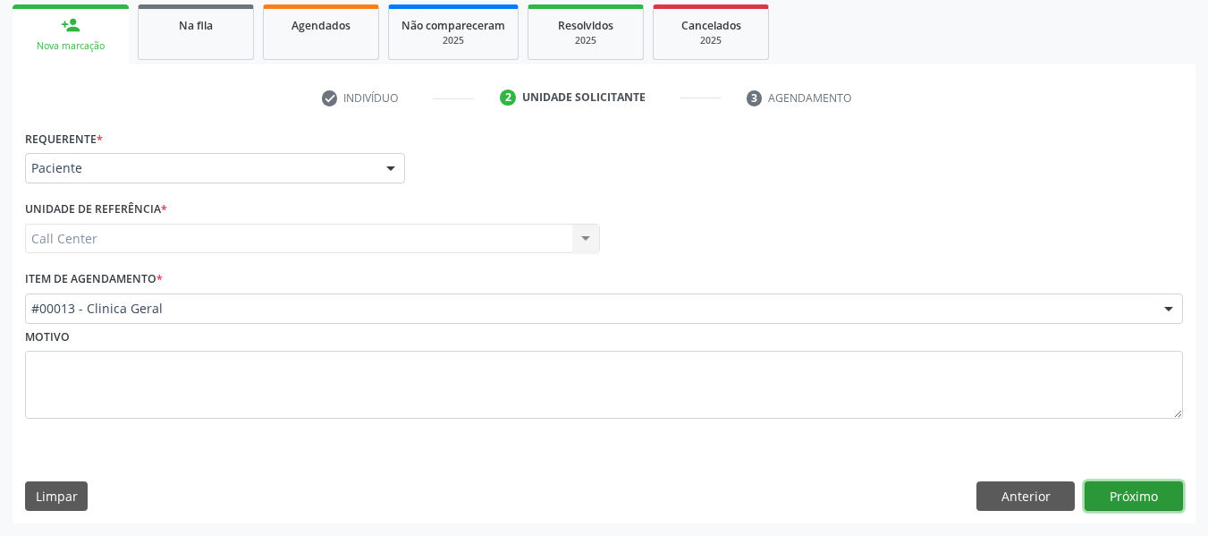
click at [1137, 484] on button "Próximo" at bounding box center [1134, 496] width 98 height 30
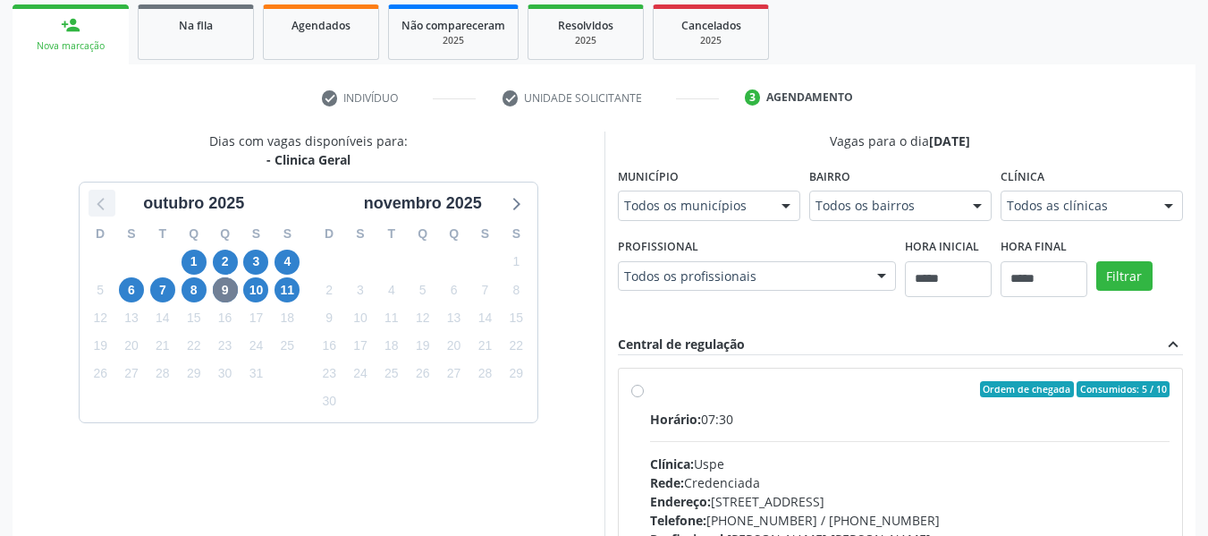
click at [104, 208] on icon at bounding box center [101, 202] width 23 height 23
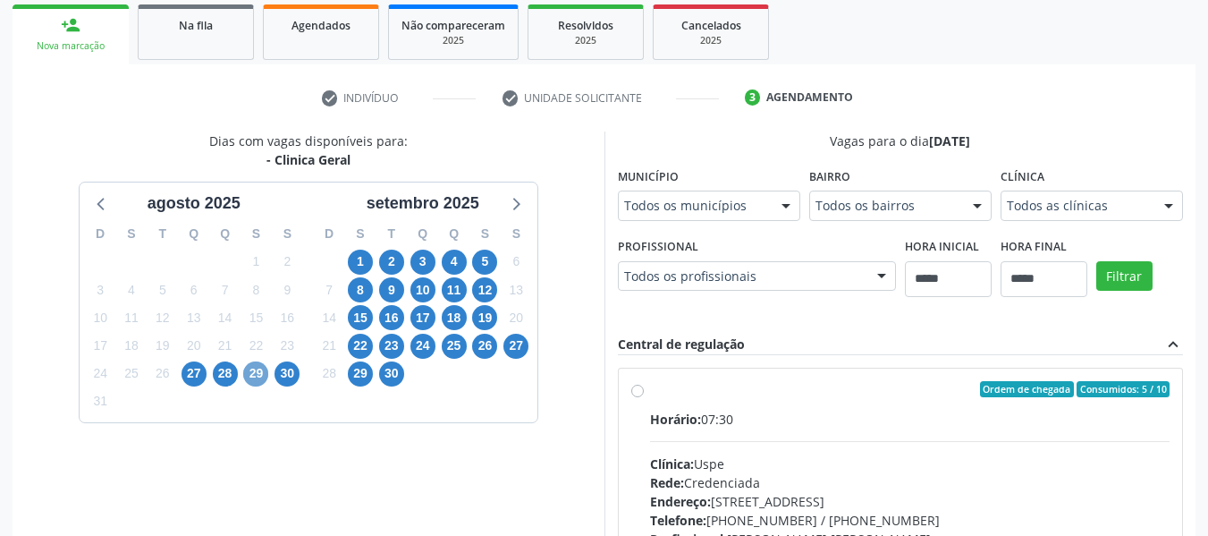
click at [261, 371] on span "29" at bounding box center [255, 373] width 25 height 25
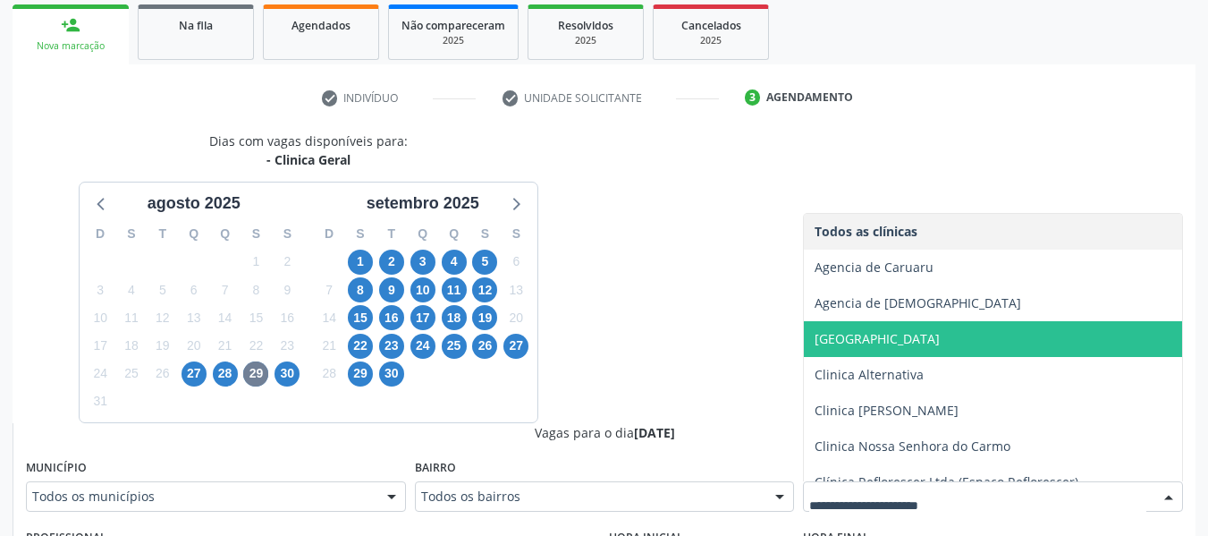
scroll to position [55, 0]
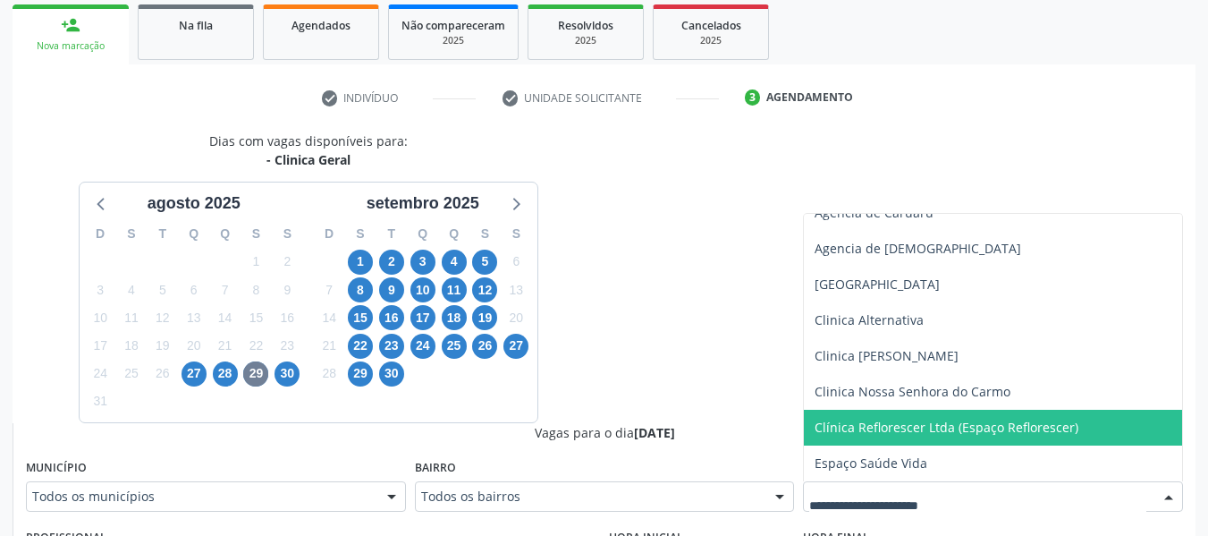
click at [321, 485] on div "Todos os municípios" at bounding box center [216, 496] width 380 height 30
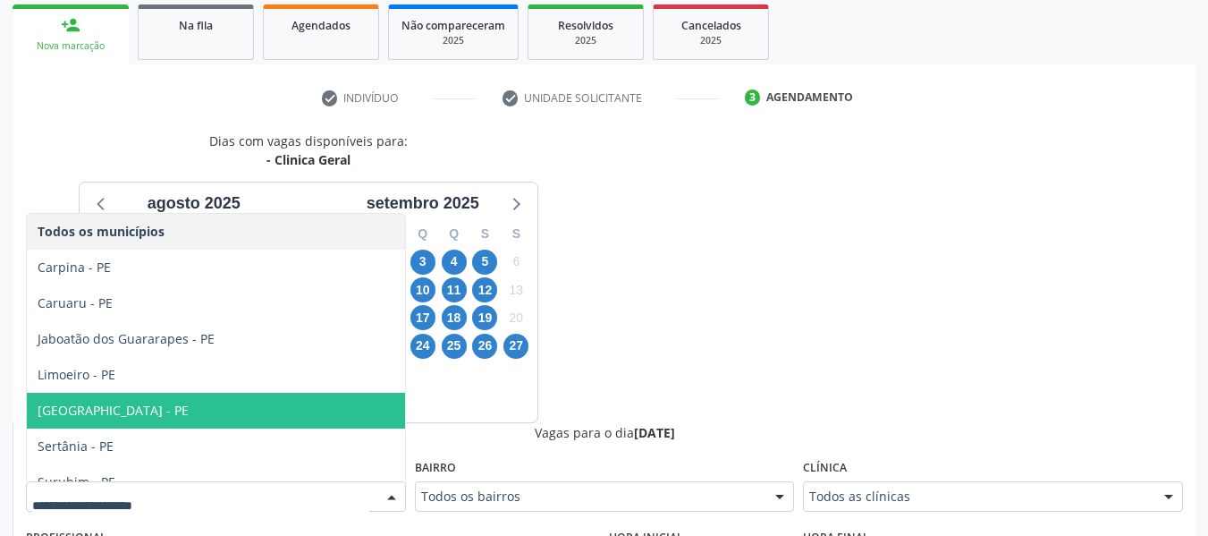
click at [275, 411] on span "[GEOGRAPHIC_DATA] - PE" at bounding box center [216, 411] width 378 height 36
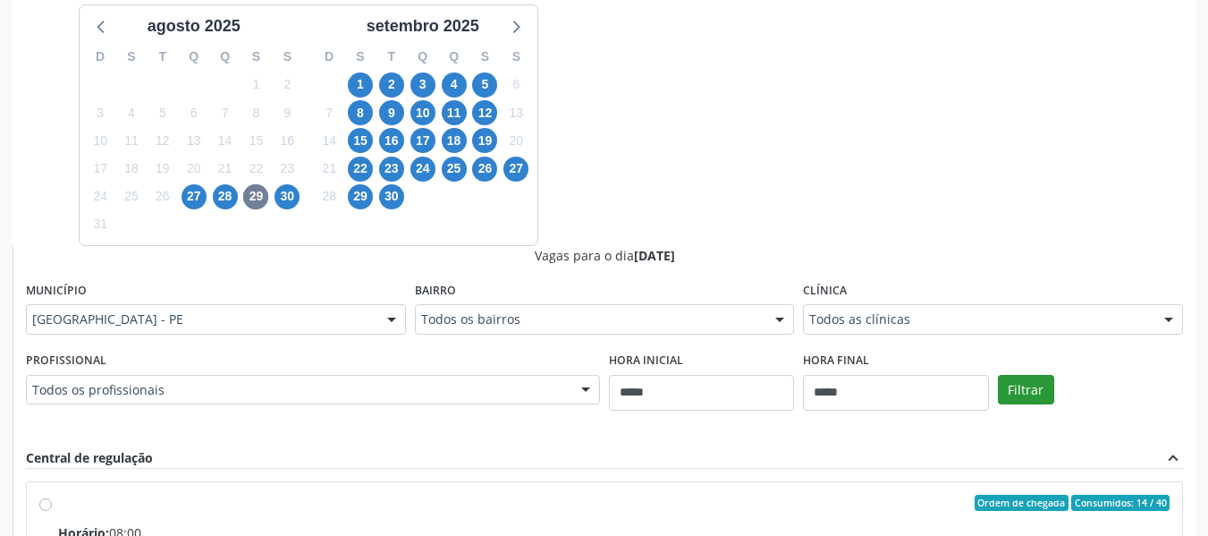
scroll to position [442, 0]
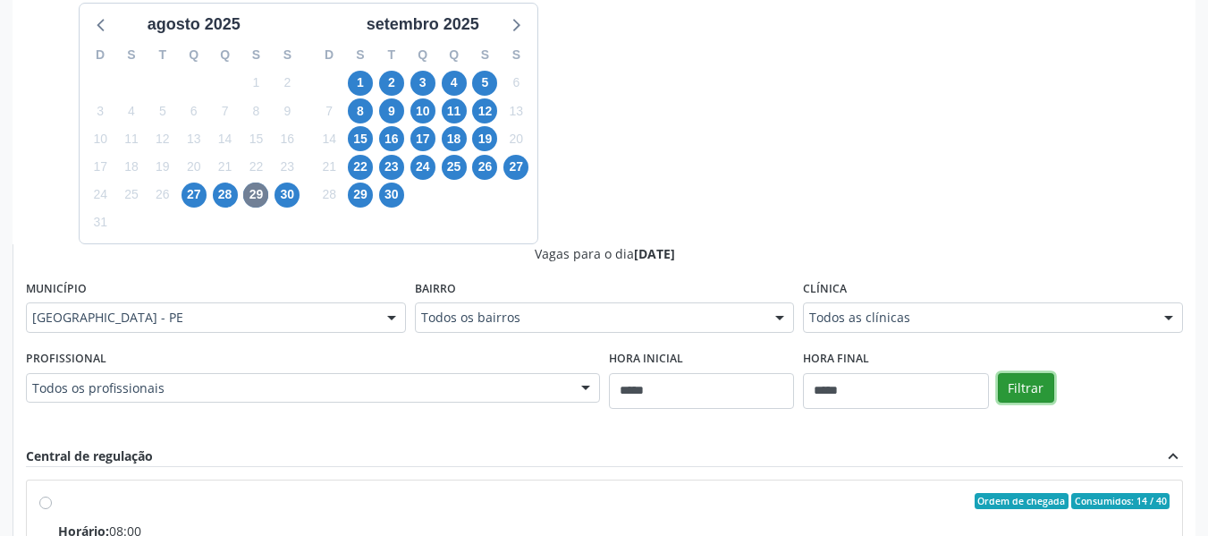
click at [1011, 385] on button "Filtrar" at bounding box center [1026, 388] width 56 height 30
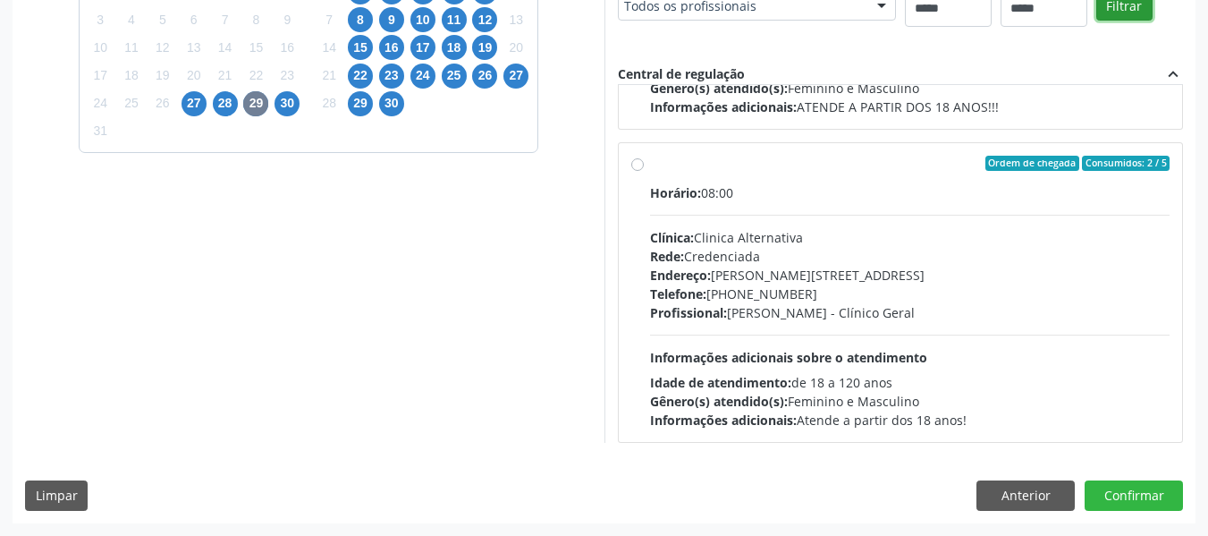
scroll to position [238, 0]
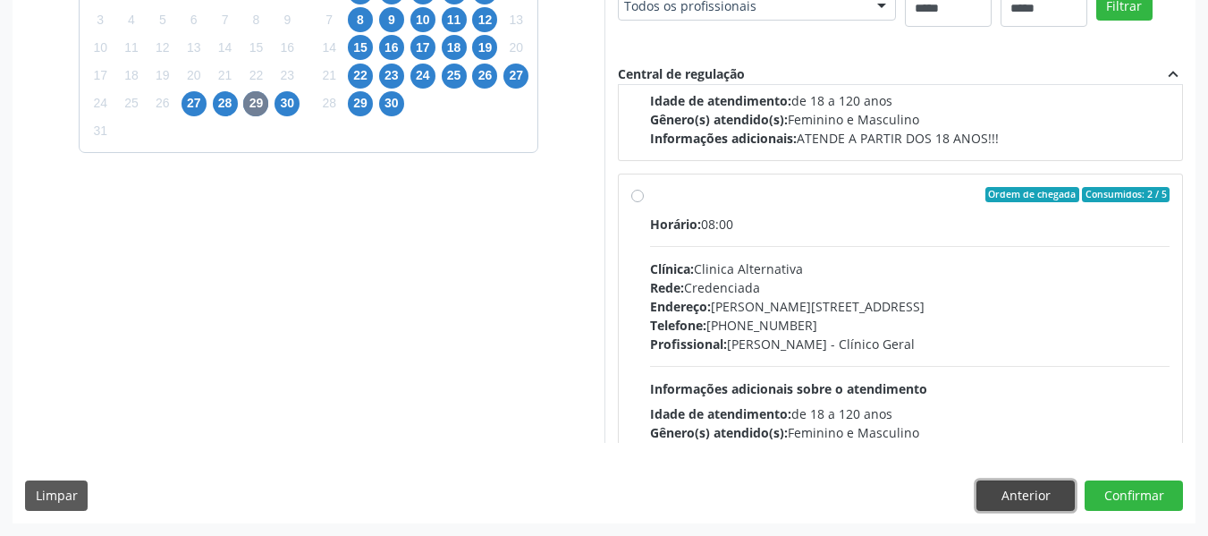
click at [979, 486] on button "Anterior" at bounding box center [1025, 495] width 98 height 30
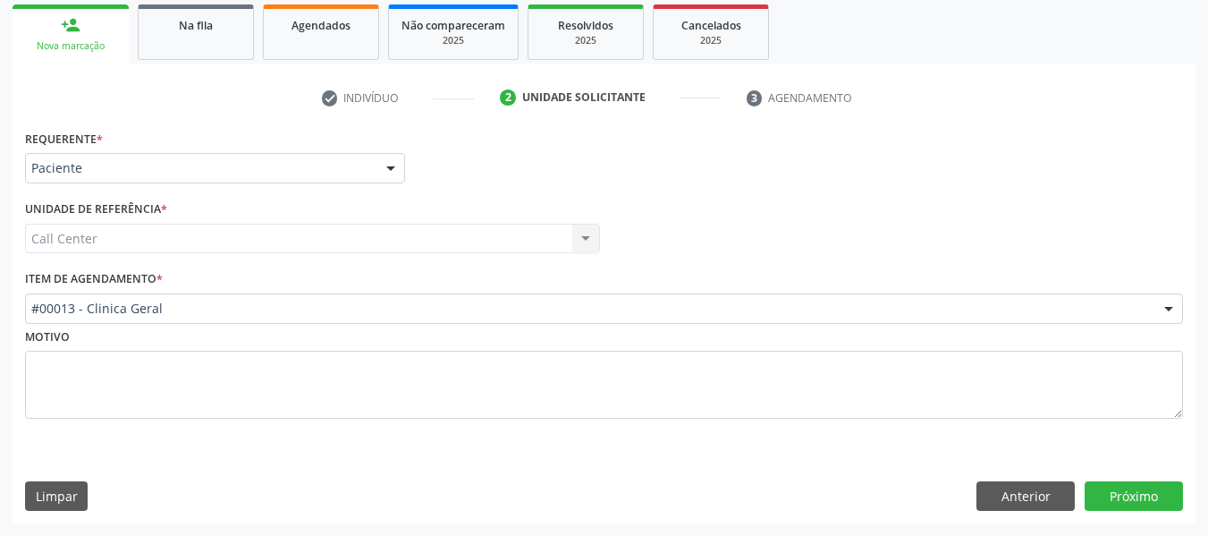
scroll to position [263, 0]
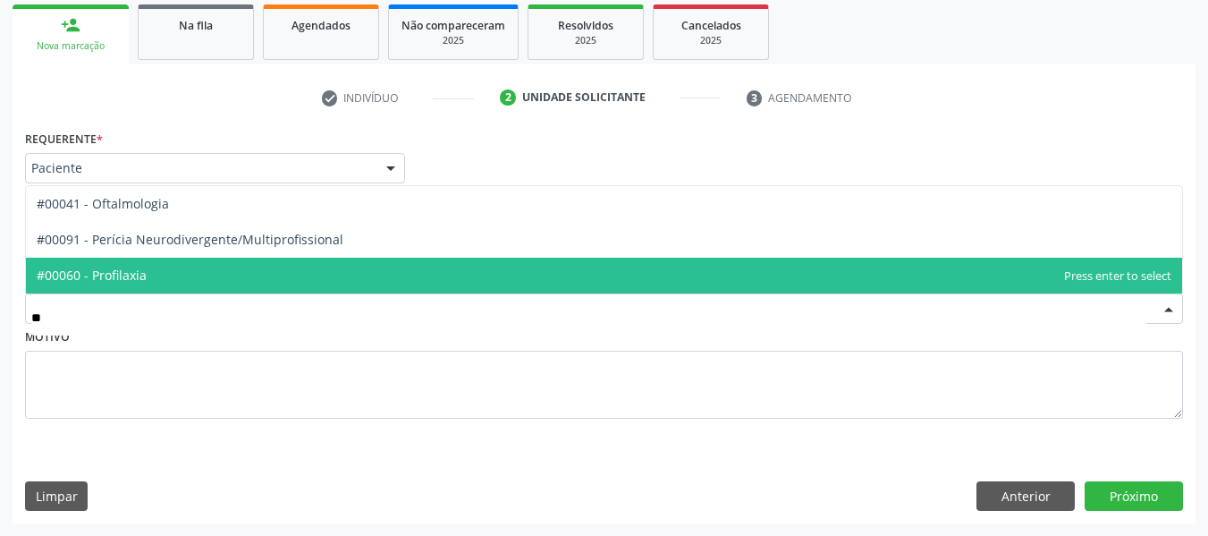
click at [170, 274] on span "#00060 - Profilaxia" at bounding box center [604, 276] width 1156 height 36
type input "**"
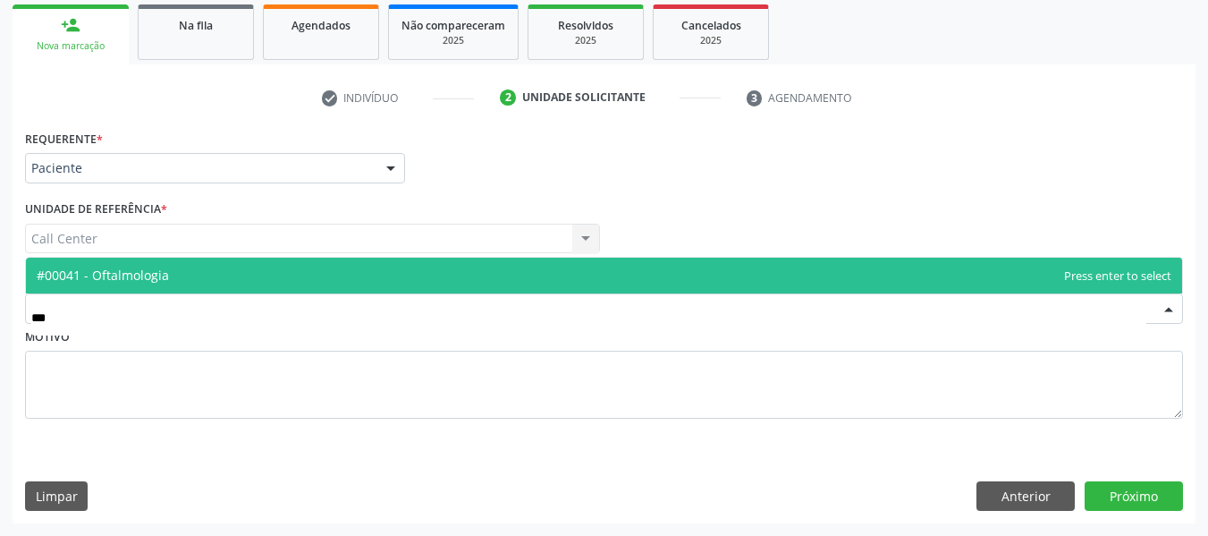
drag, startPoint x: 207, startPoint y: 272, endPoint x: 768, endPoint y: 379, distance: 570.8
click at [207, 271] on span "#00041 - Oftalmologia" at bounding box center [604, 276] width 1156 height 36
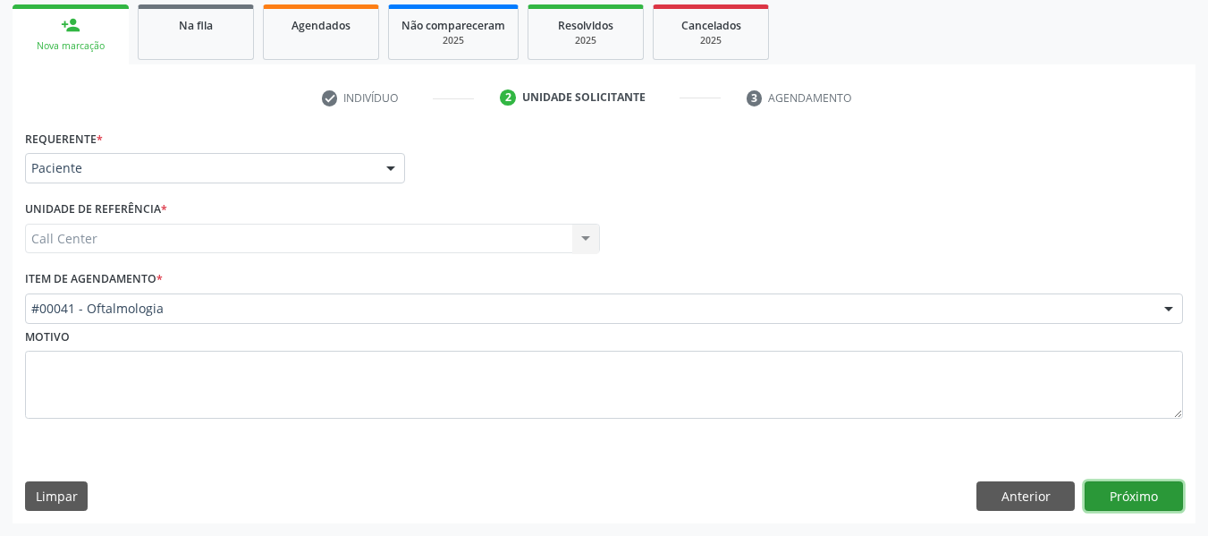
click at [1148, 498] on button "Próximo" at bounding box center [1134, 496] width 98 height 30
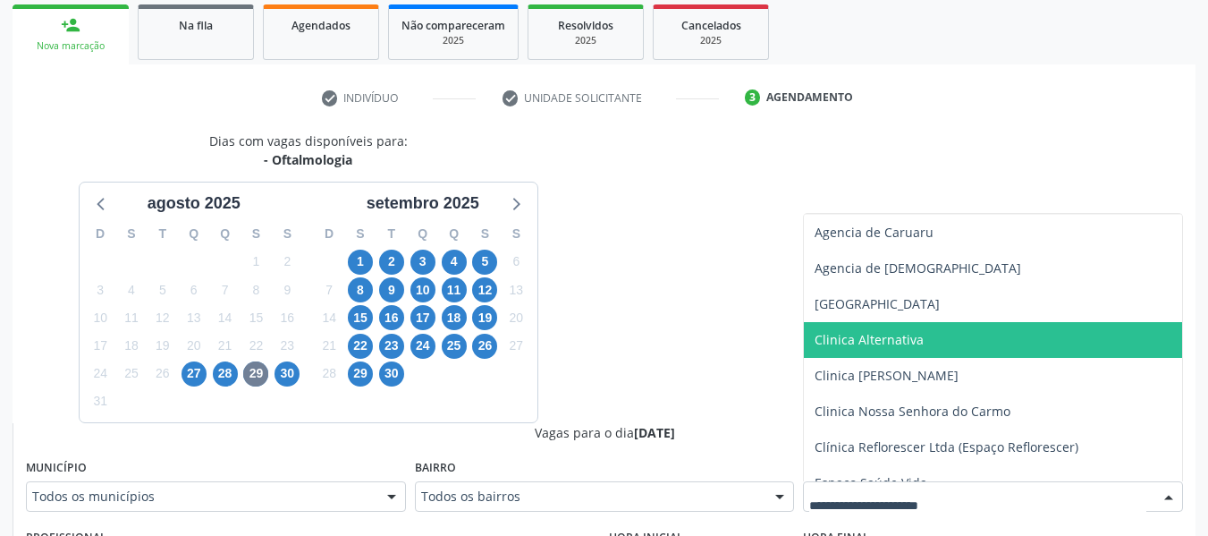
scroll to position [55, 0]
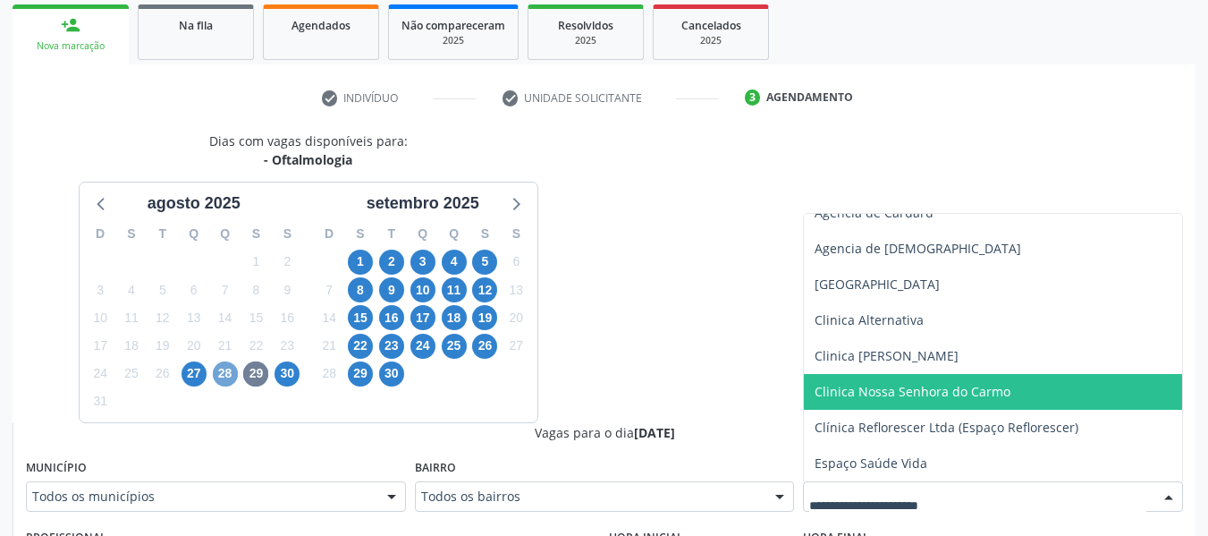
click at [223, 371] on span "28" at bounding box center [225, 373] width 25 height 25
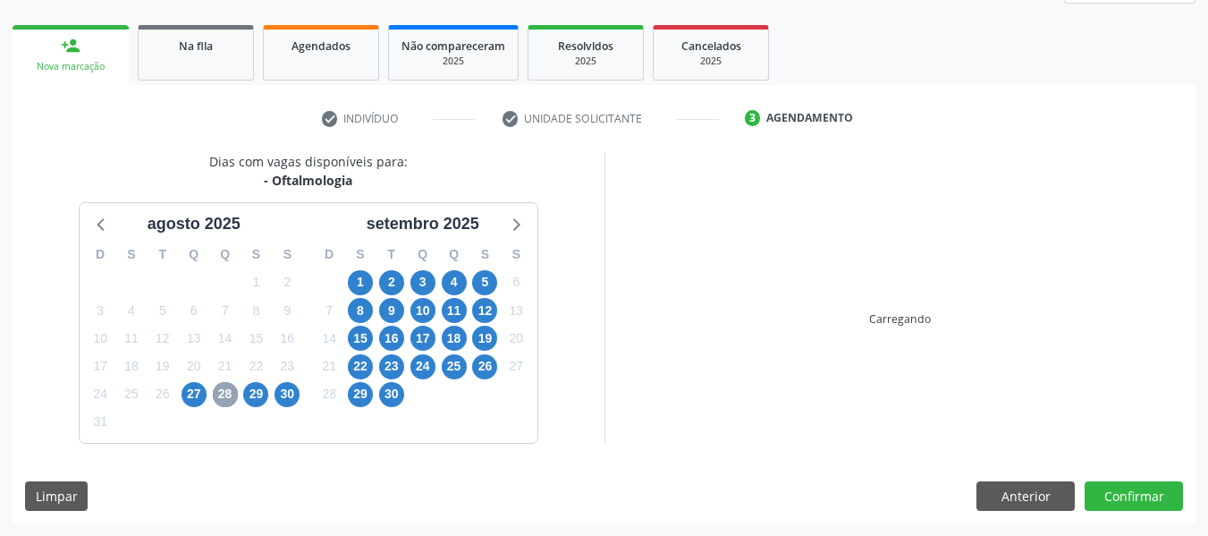
scroll to position [242, 0]
click at [257, 401] on span "29" at bounding box center [255, 394] width 25 height 25
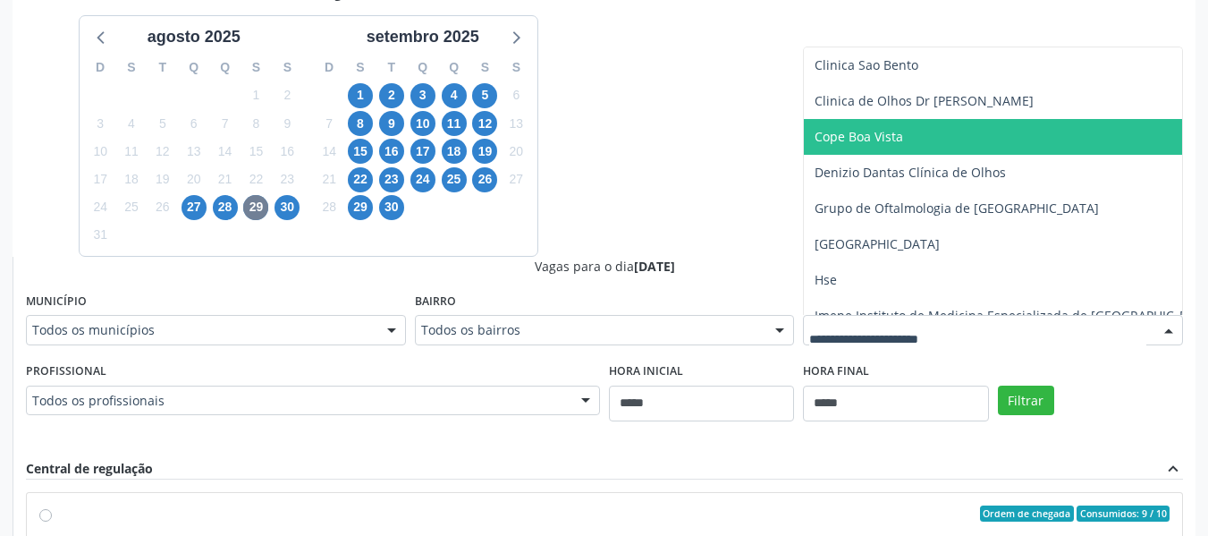
scroll to position [198, 0]
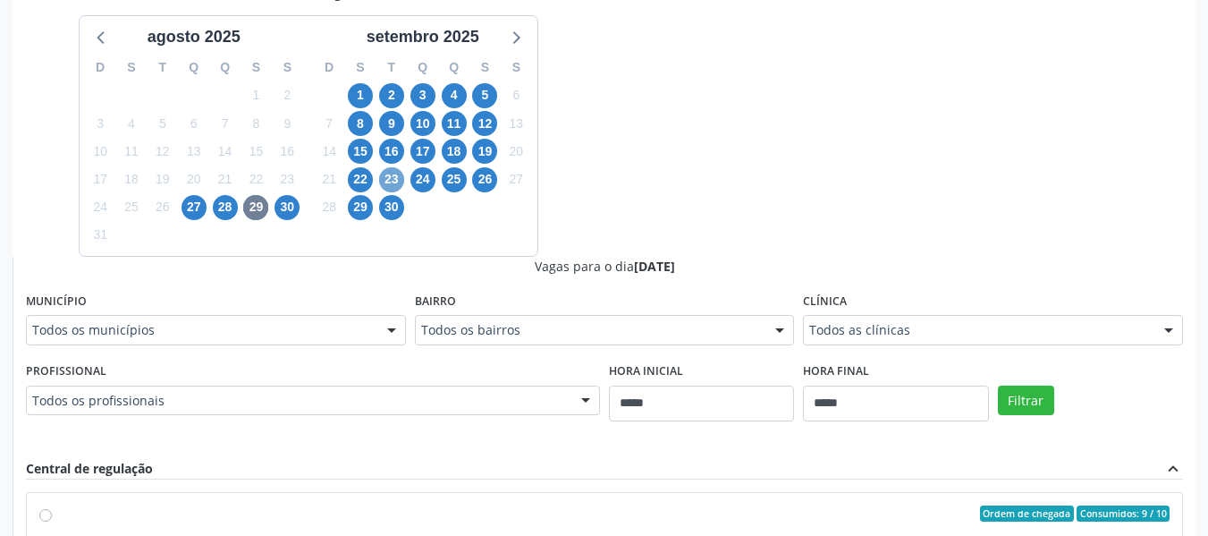
click at [395, 169] on span "23" at bounding box center [391, 179] width 25 height 25
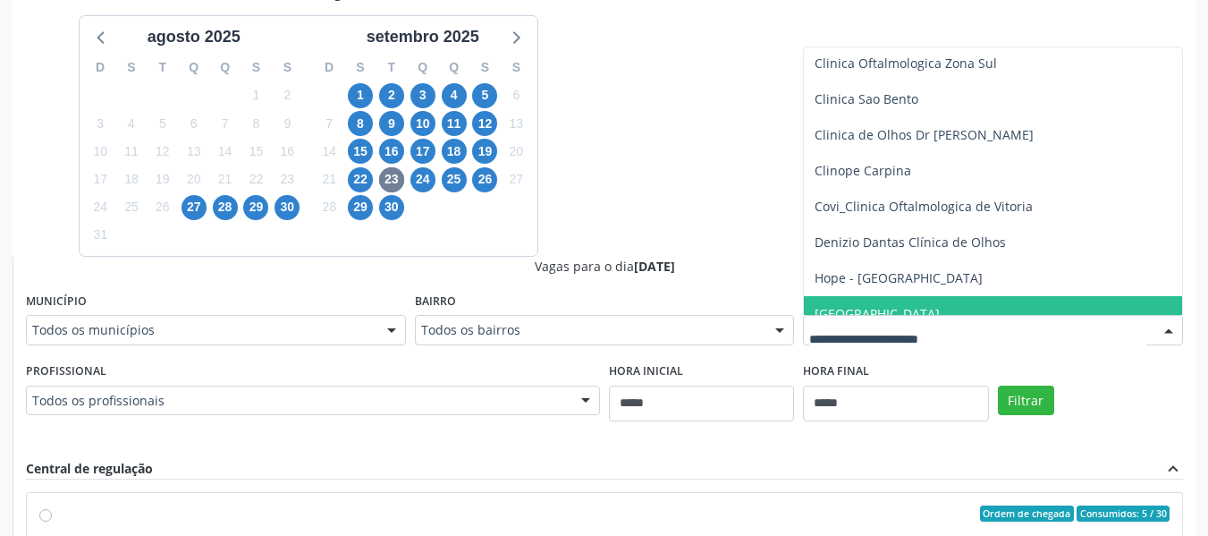
scroll to position [447, 0]
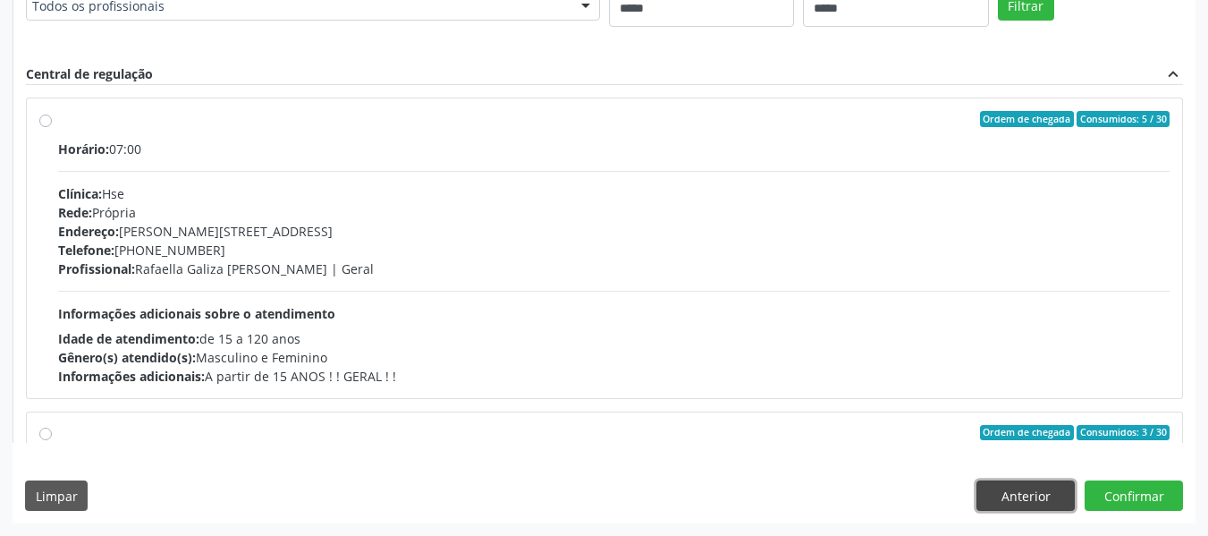
drag, startPoint x: 1018, startPoint y: 504, endPoint x: 823, endPoint y: 452, distance: 201.9
click at [1020, 495] on button "Anterior" at bounding box center [1025, 495] width 98 height 30
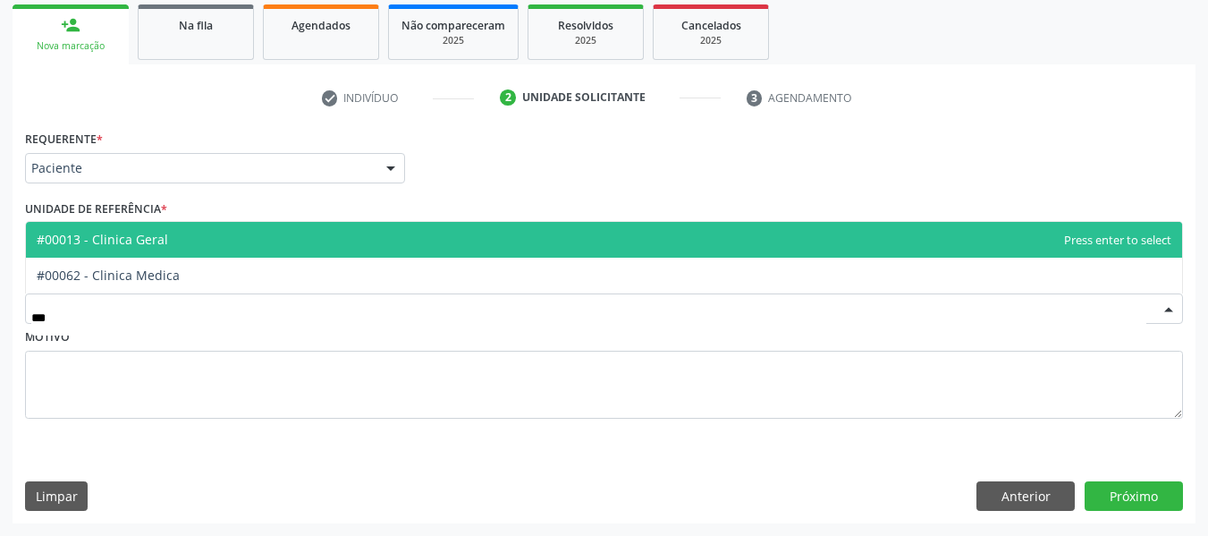
click at [235, 235] on span "#00013 - Clinica Geral" at bounding box center [604, 240] width 1156 height 36
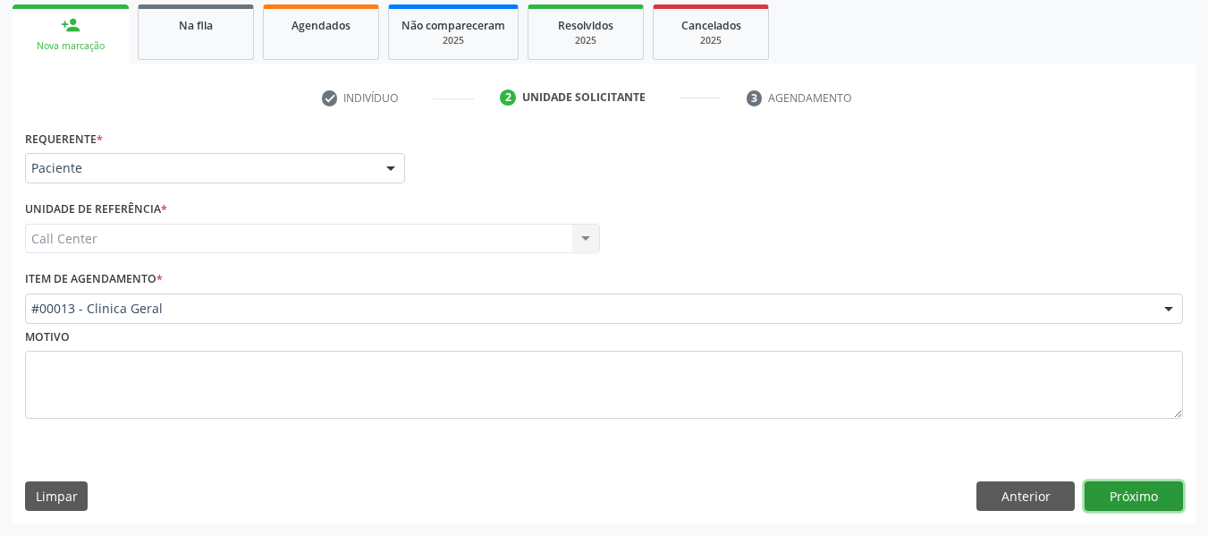
click at [1114, 489] on button "Próximo" at bounding box center [1134, 496] width 98 height 30
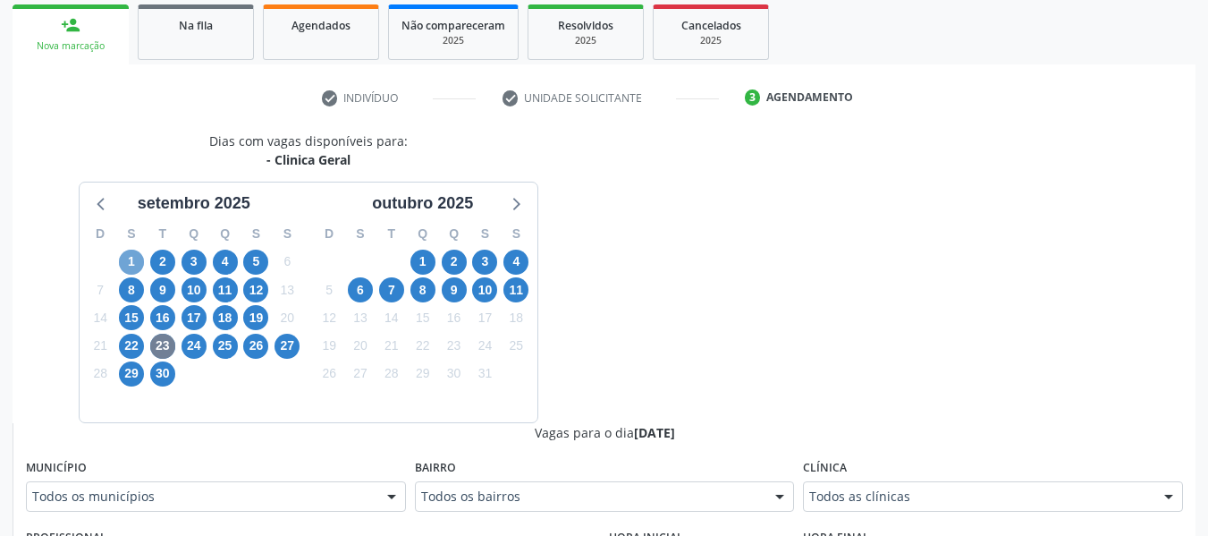
click at [129, 258] on span "1" at bounding box center [131, 261] width 25 height 25
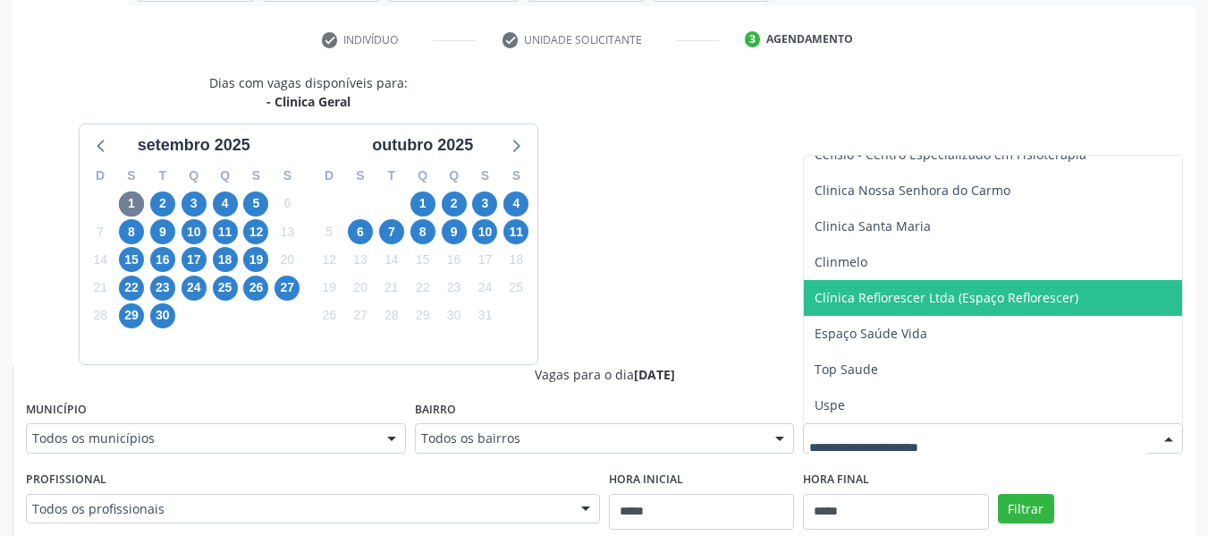
scroll to position [352, 0]
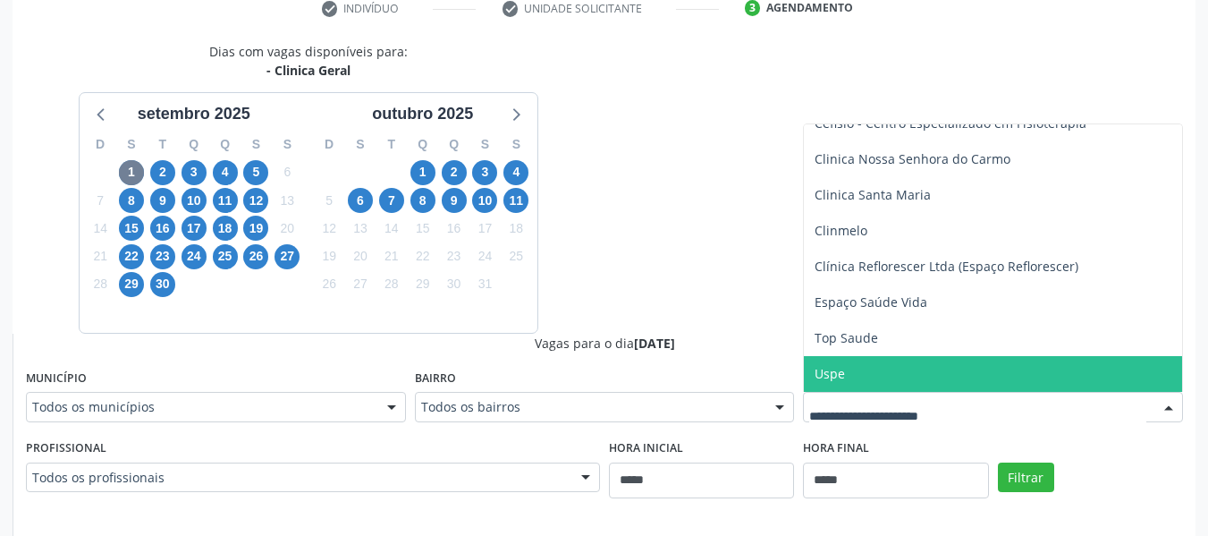
drag, startPoint x: 851, startPoint y: 376, endPoint x: 934, endPoint y: 395, distance: 85.3
click at [851, 374] on span "Uspe" at bounding box center [993, 374] width 378 height 36
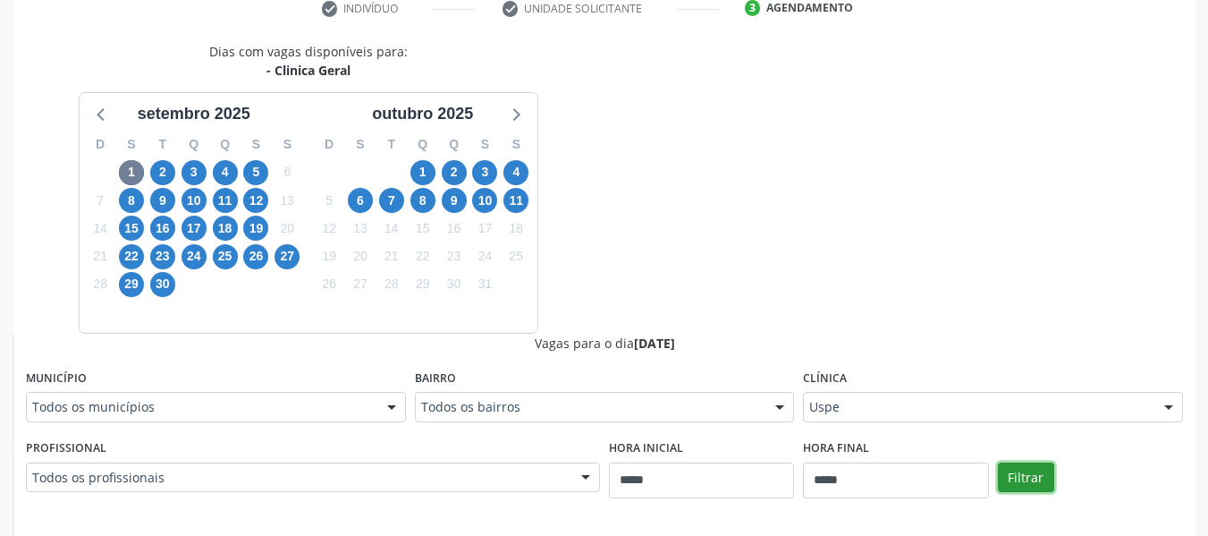
click at [1027, 473] on button "Filtrar" at bounding box center [1026, 477] width 56 height 30
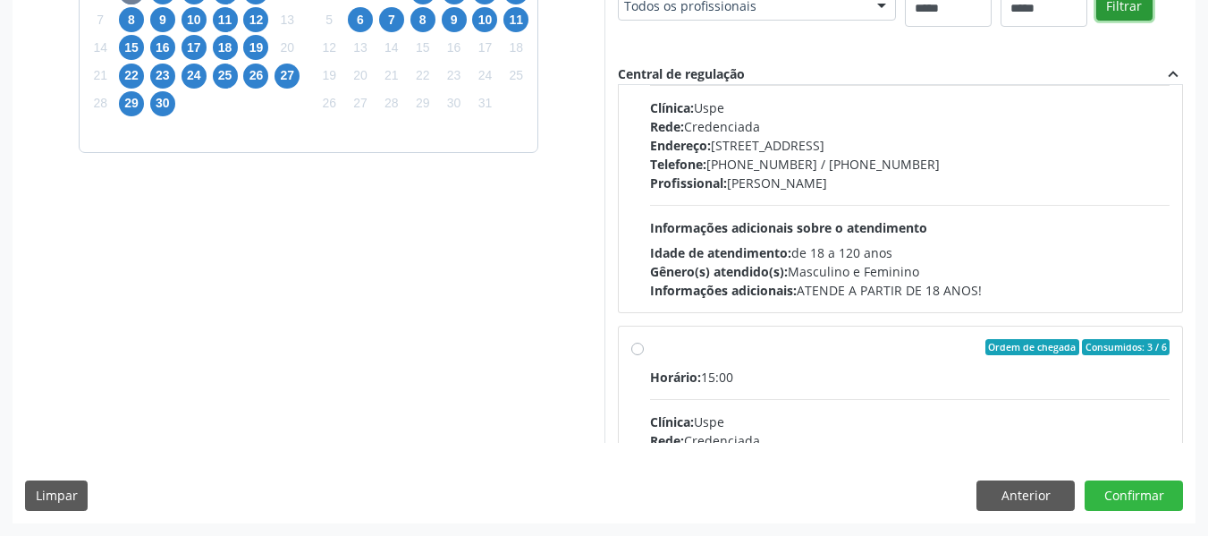
scroll to position [1162, 0]
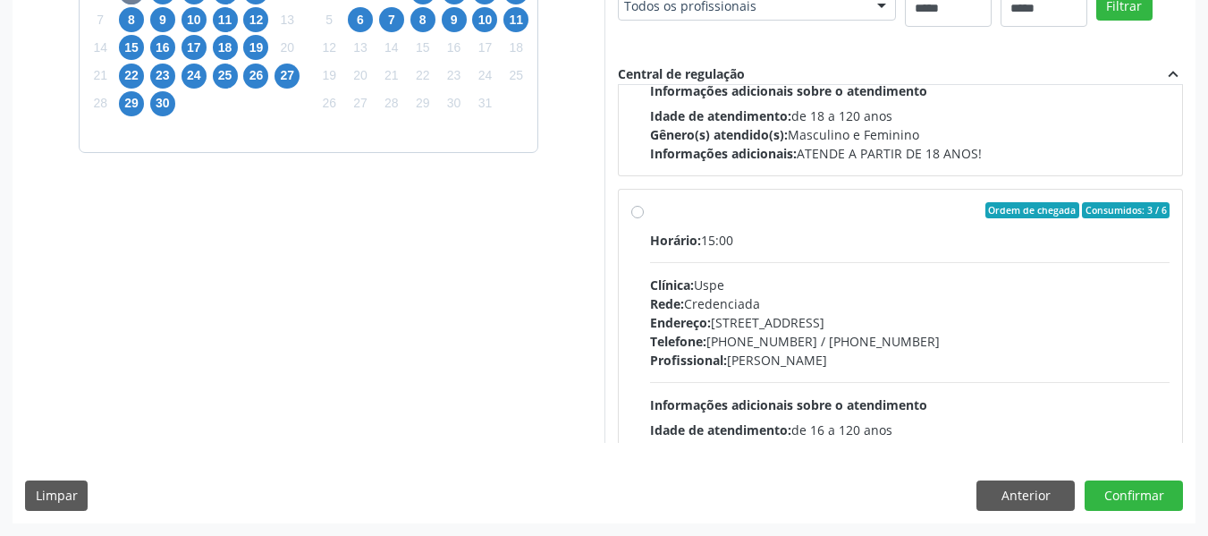
click at [469, 278] on div "Dias com vagas disponíveis para: - Clinica Geral [DATE] D S T Q Q S S 31 1 2 3 …" at bounding box center [309, 151] width 592 height 581
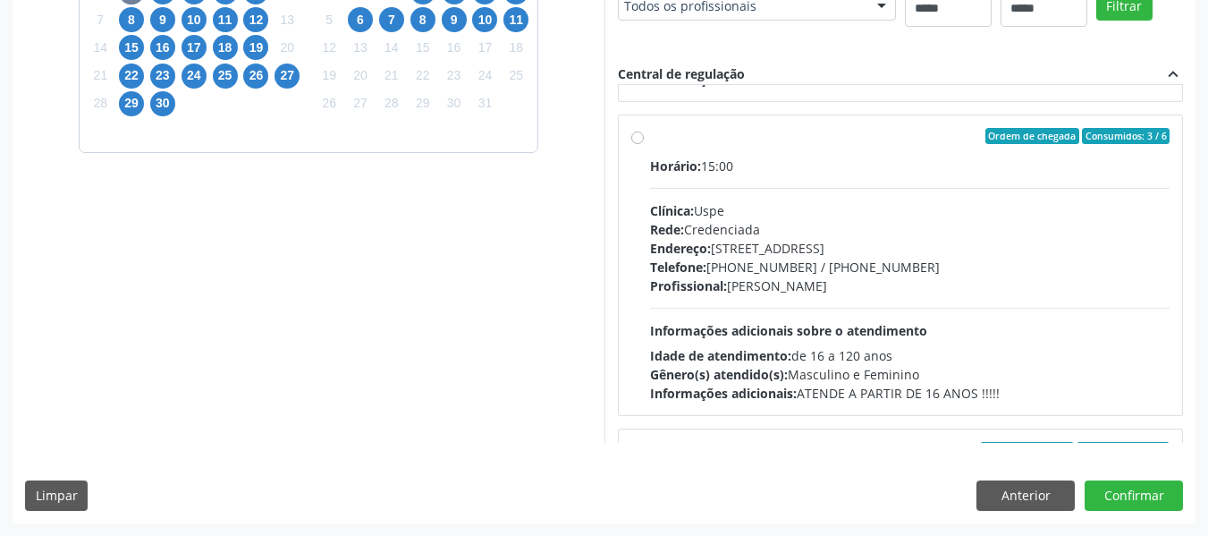
scroll to position [1520, 0]
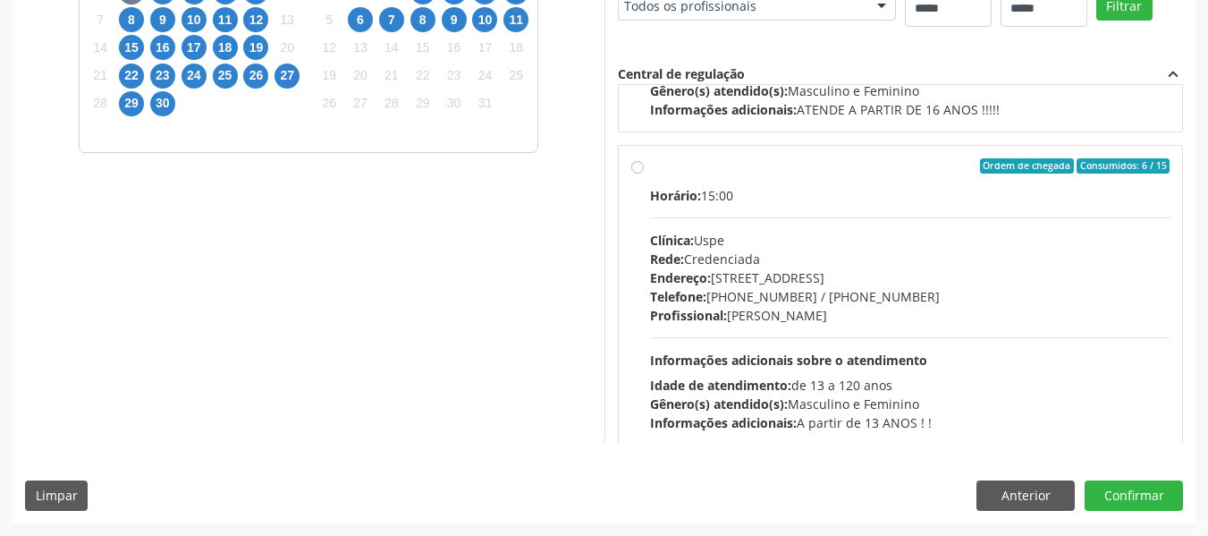
click at [382, 356] on div "Dias com vagas disponíveis para: - Clinica Geral [DATE] D S T Q Q S S 31 1 2 3 …" at bounding box center [309, 151] width 592 height 581
drag, startPoint x: 1032, startPoint y: 508, endPoint x: 1002, endPoint y: 500, distance: 30.6
click at [1032, 503] on button "Anterior" at bounding box center [1025, 495] width 98 height 30
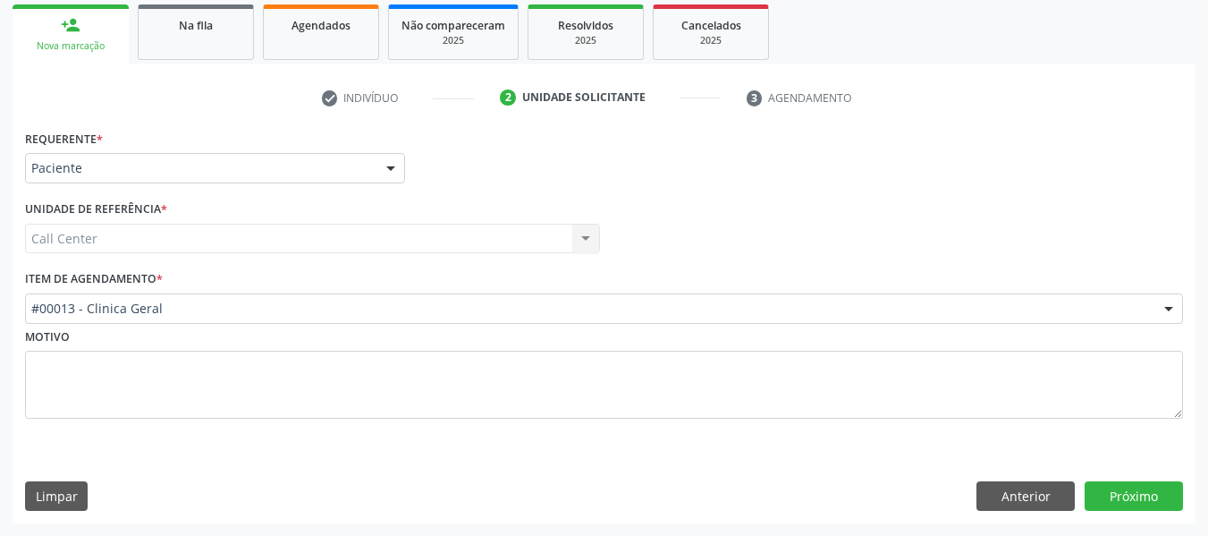
scroll to position [263, 0]
click at [233, 320] on div "#00013 - Clinica Geral" at bounding box center [604, 308] width 1158 height 30
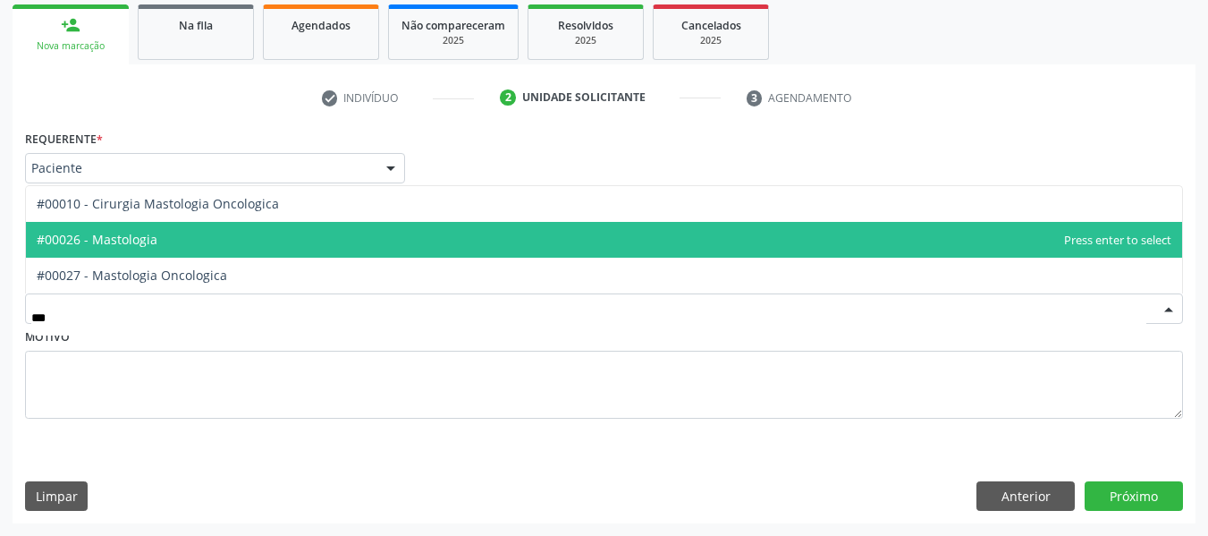
click at [188, 238] on span "#00026 - Mastologia" at bounding box center [604, 240] width 1156 height 36
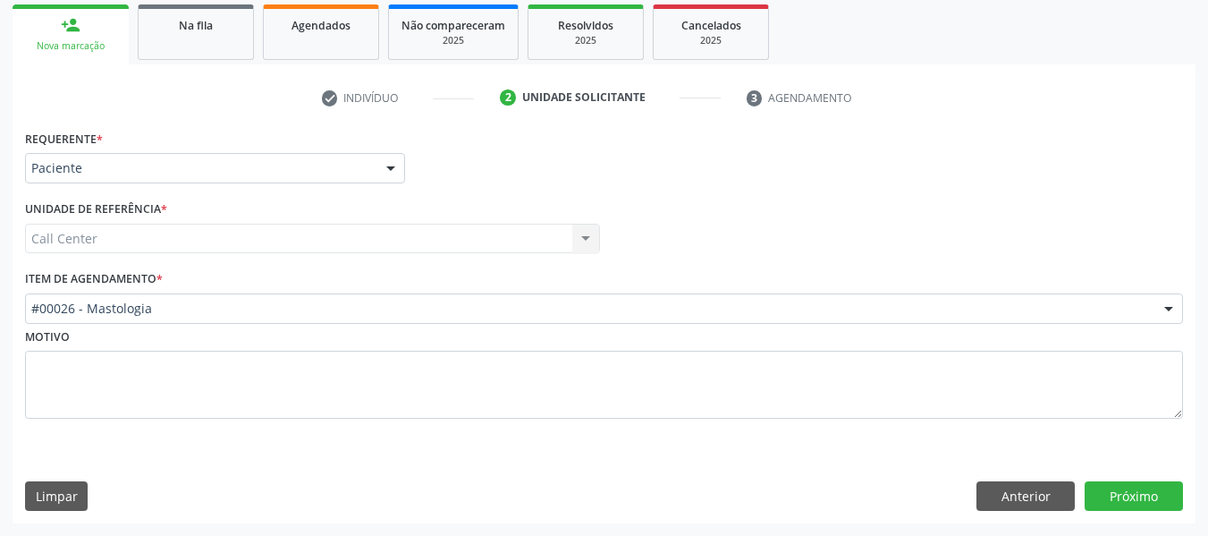
click at [1100, 519] on div "Requerente * Paciente Médico(a) Enfermeiro(a) Paciente Nenhum resultado encontr…" at bounding box center [604, 324] width 1183 height 398
click at [1101, 506] on button "Próximo" at bounding box center [1134, 496] width 98 height 30
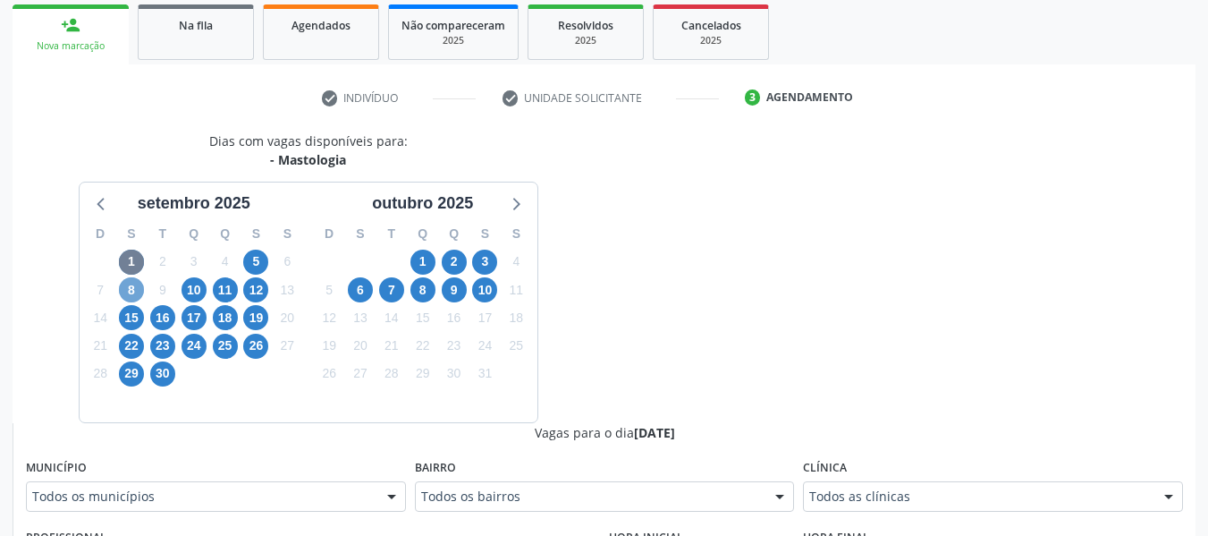
click at [123, 283] on span "8" at bounding box center [131, 289] width 25 height 25
click at [244, 261] on span "5" at bounding box center [255, 261] width 25 height 25
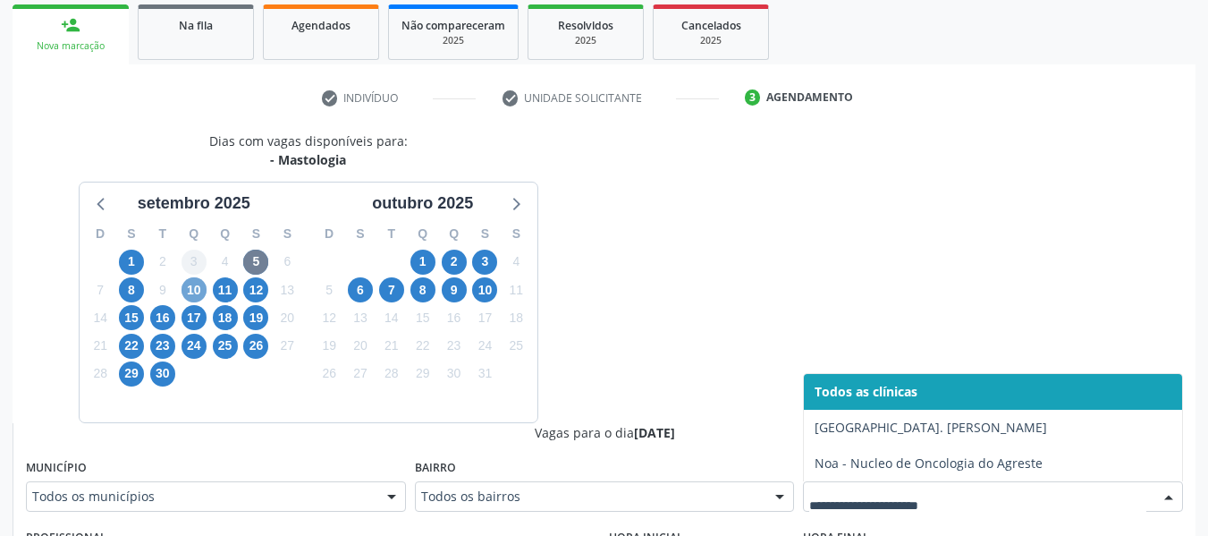
click at [190, 287] on span "10" at bounding box center [194, 289] width 25 height 25
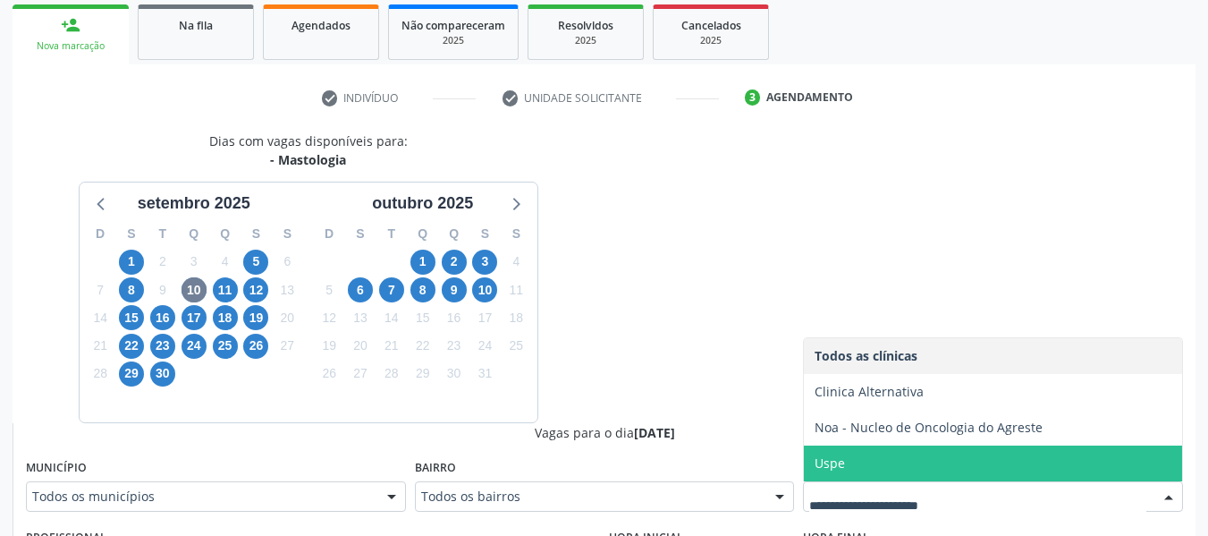
click at [839, 452] on span "Uspe" at bounding box center [993, 463] width 378 height 36
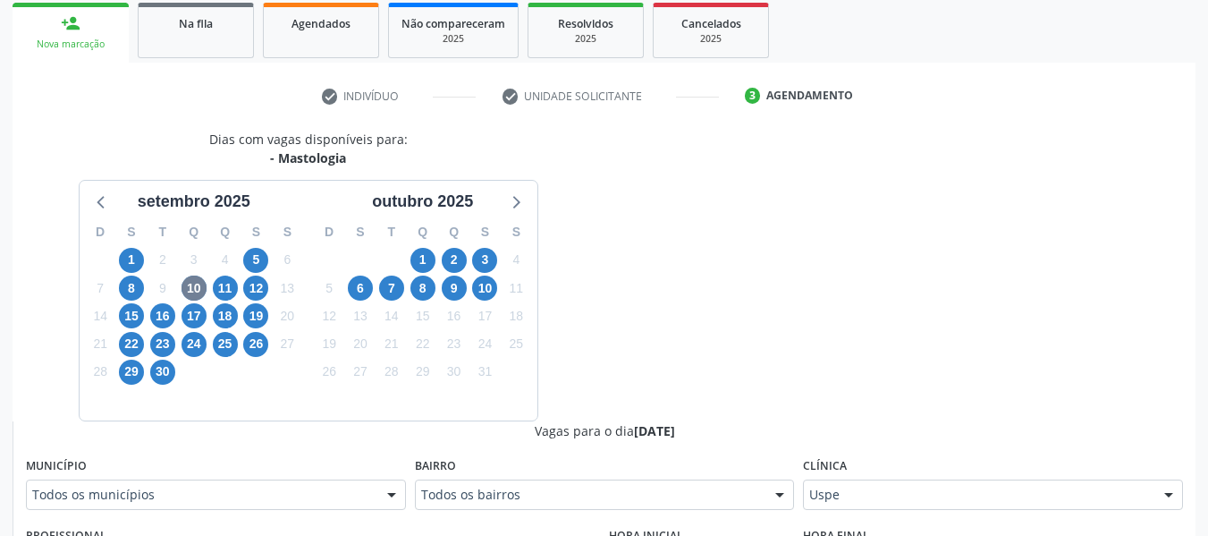
scroll to position [531, 0]
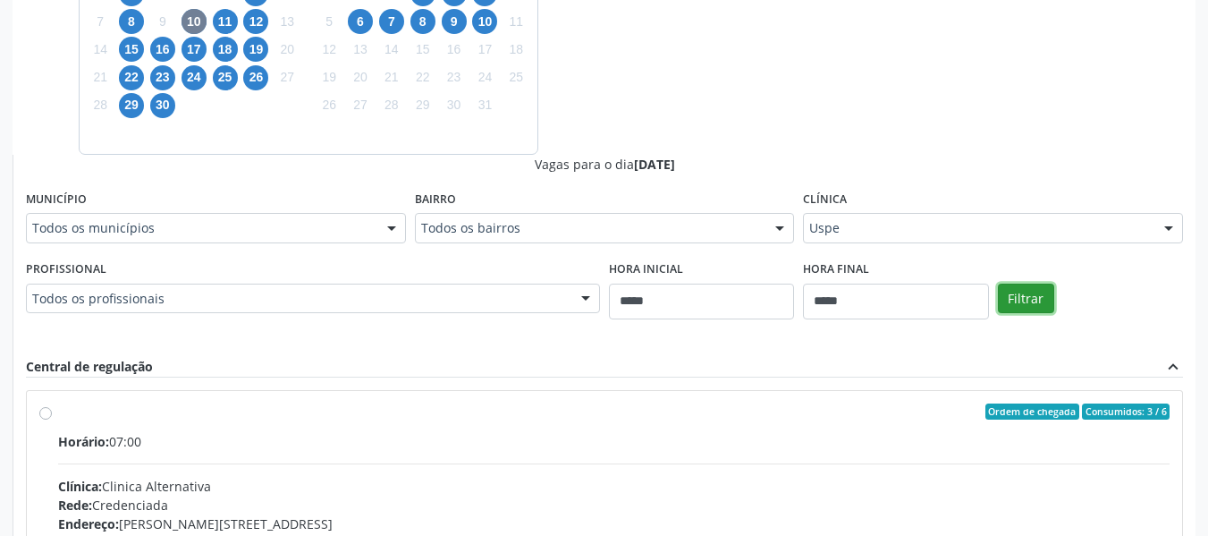
click at [1017, 288] on button "Filtrar" at bounding box center [1026, 298] width 56 height 30
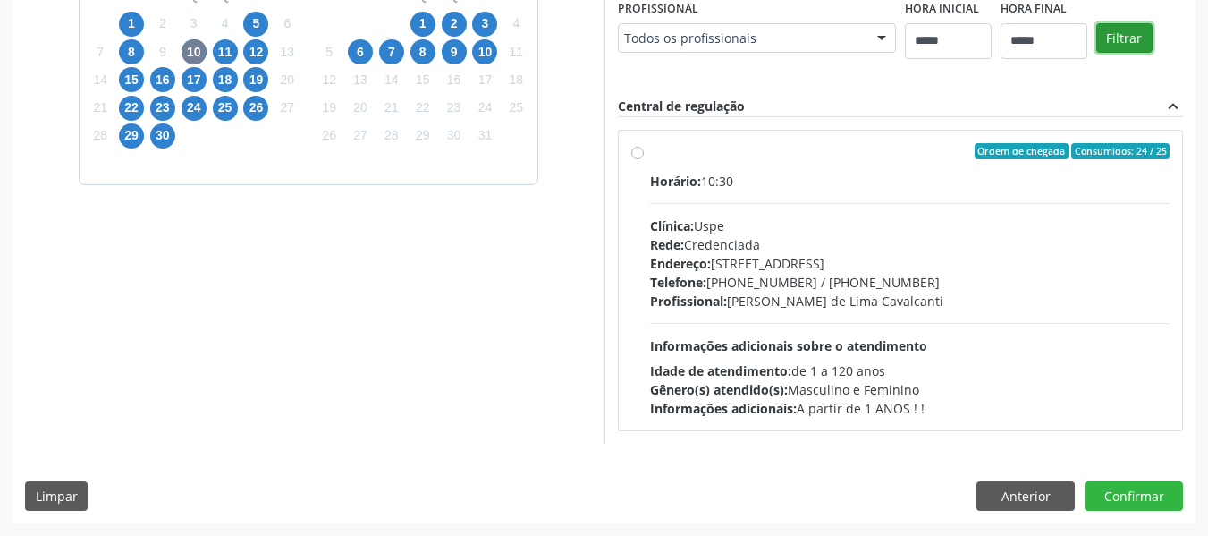
scroll to position [501, 0]
drag, startPoint x: 1031, startPoint y: 484, endPoint x: 639, endPoint y: 499, distance: 392.0
click at [1031, 485] on button "Anterior" at bounding box center [1025, 496] width 98 height 30
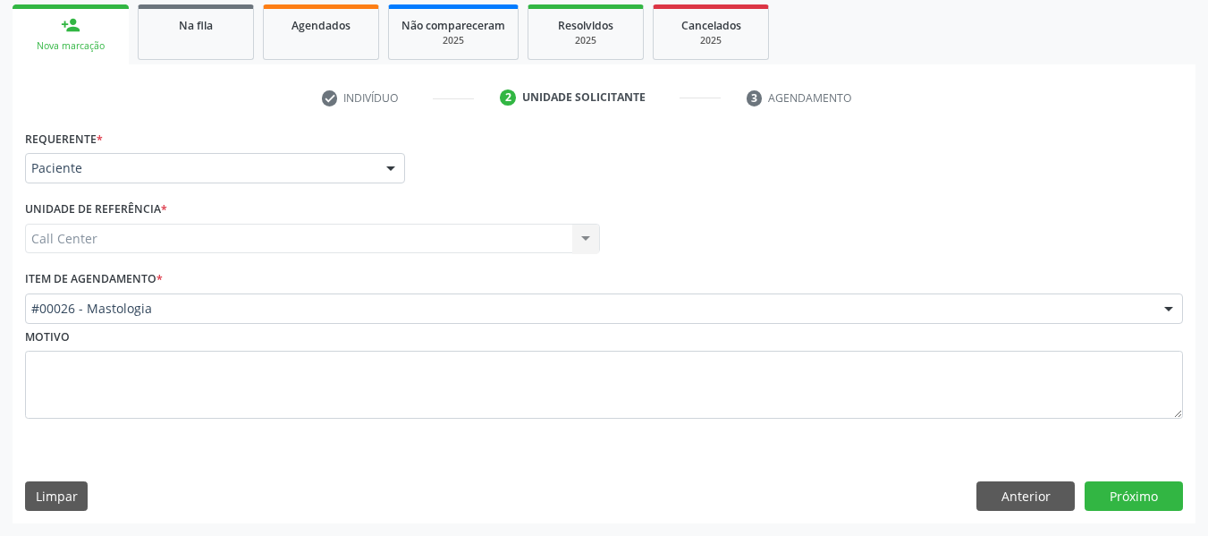
scroll to position [263, 0]
drag, startPoint x: 381, startPoint y: 309, endPoint x: 380, endPoint y: 298, distance: 11.7
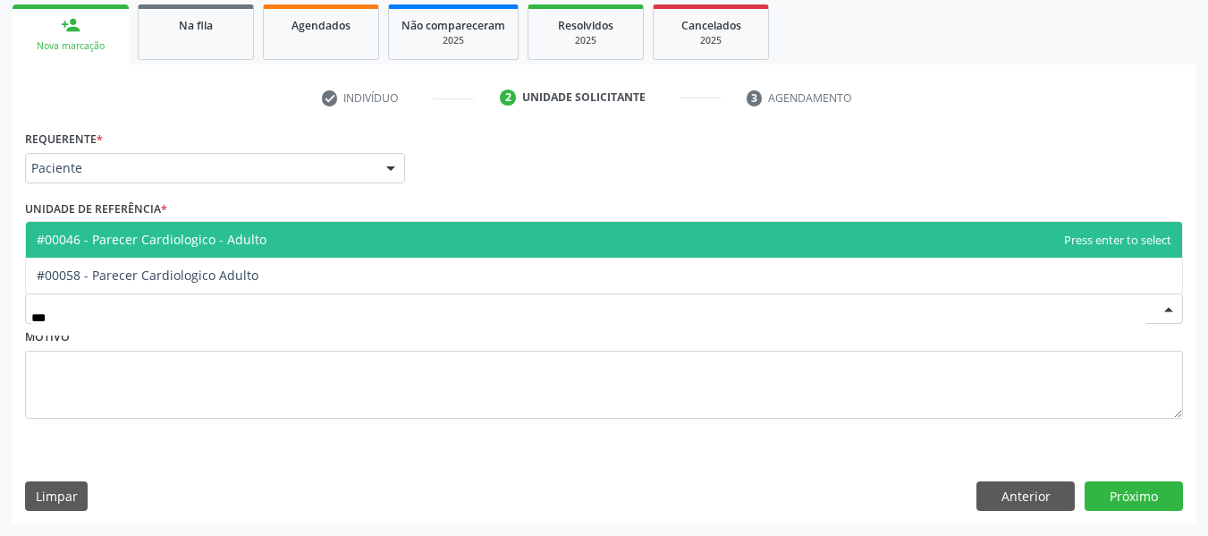
click at [418, 240] on span "#00046 - Parecer Cardiologico - Adulto" at bounding box center [604, 240] width 1156 height 36
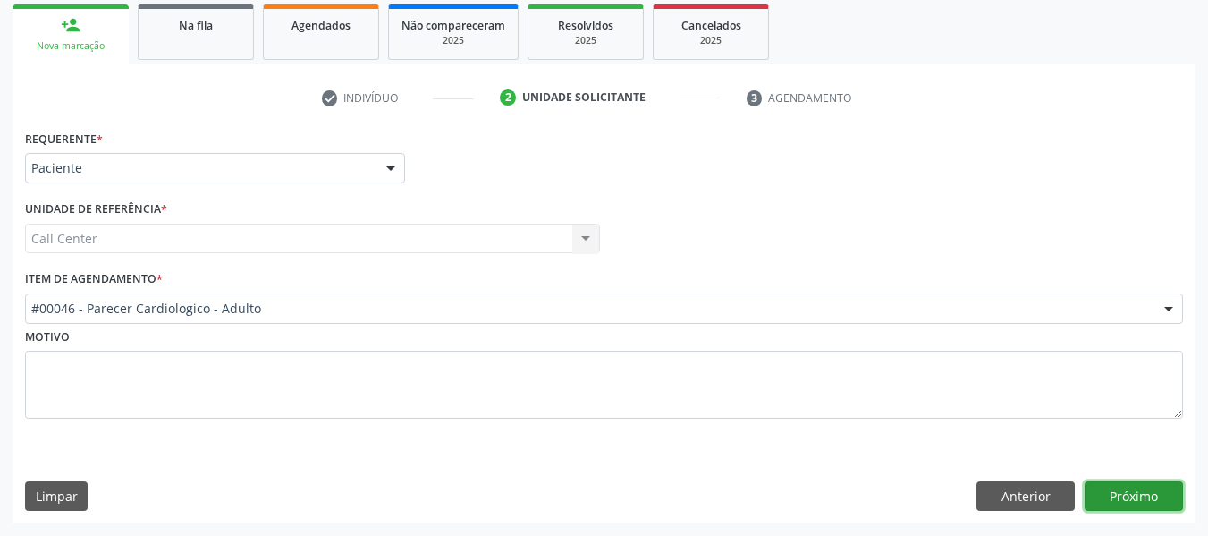
click at [1126, 488] on button "Próximo" at bounding box center [1134, 496] width 98 height 30
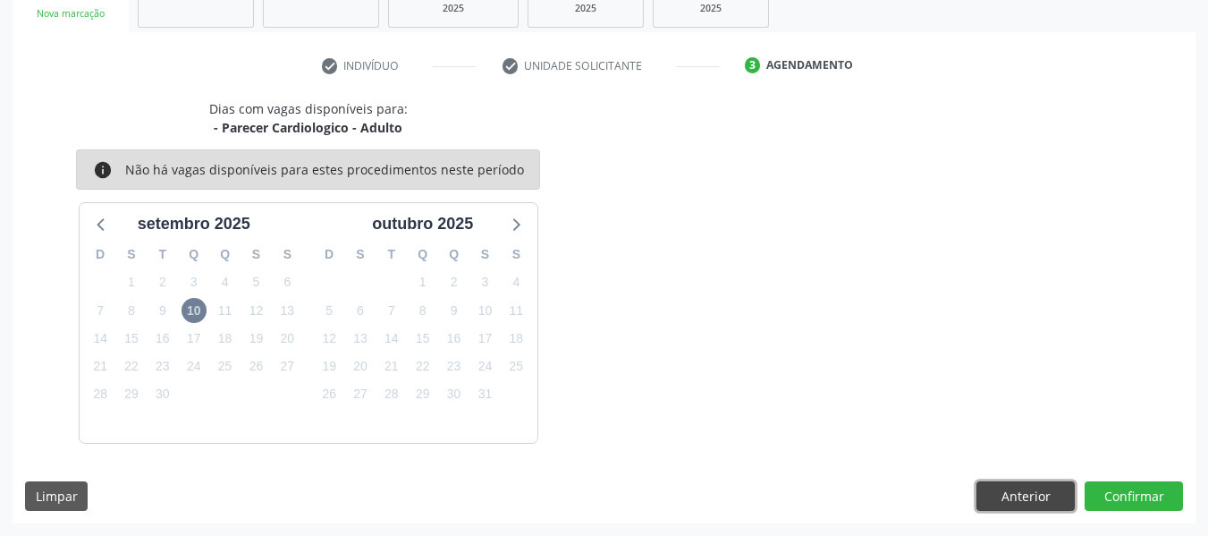
click at [1055, 486] on button "Anterior" at bounding box center [1025, 496] width 98 height 30
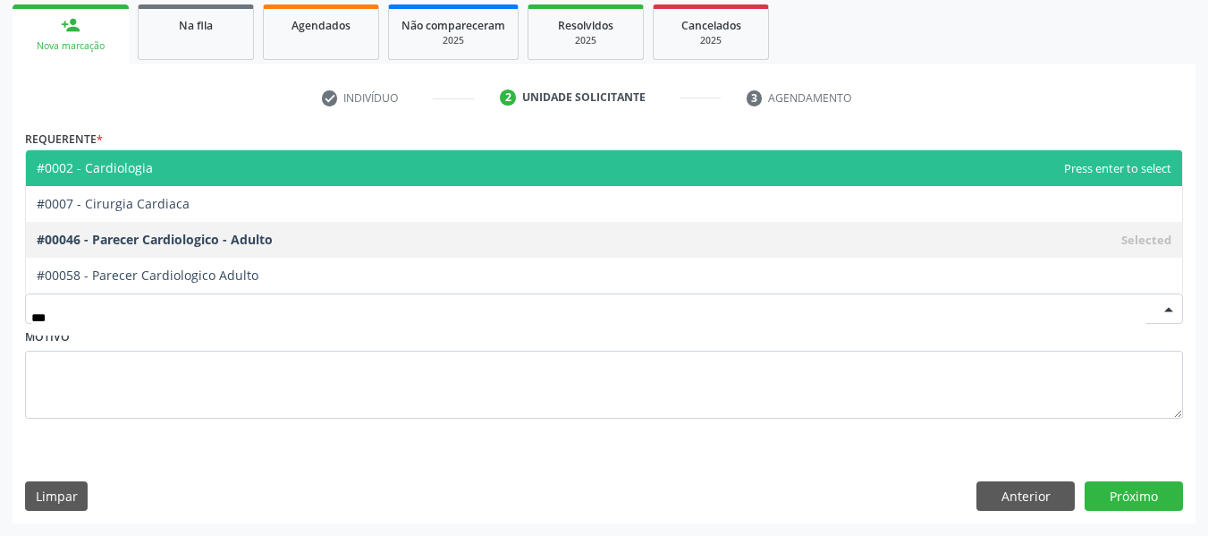
click at [188, 178] on span "#0002 - Cardiologia" at bounding box center [604, 168] width 1156 height 36
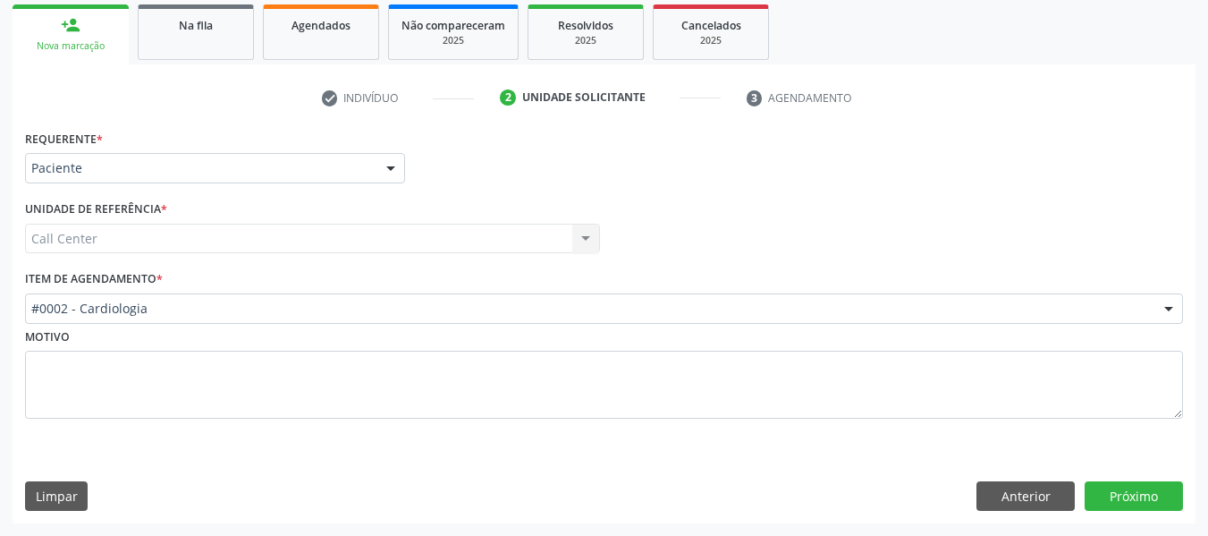
click at [492, 435] on div "Motivo" at bounding box center [604, 384] width 1167 height 120
drag, startPoint x: 1079, startPoint y: 491, endPoint x: 1103, endPoint y: 489, distance: 24.2
click at [1088, 491] on div "Anterior Próximo" at bounding box center [1079, 496] width 207 height 30
click at [1106, 491] on button "Próximo" at bounding box center [1134, 496] width 98 height 30
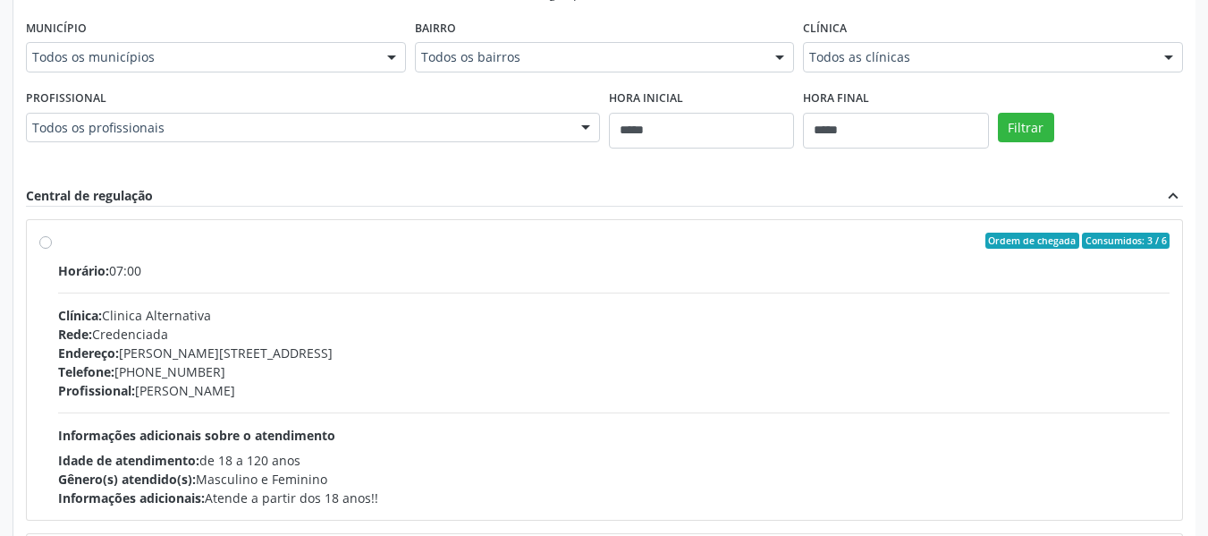
scroll to position [824, 0]
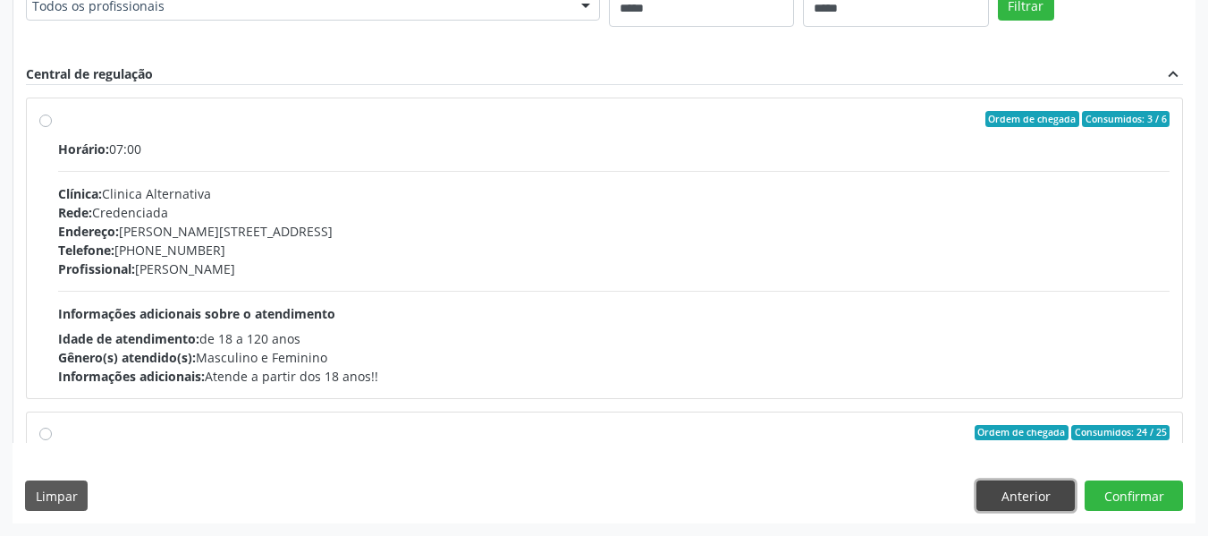
drag, startPoint x: 1031, startPoint y: 505, endPoint x: 360, endPoint y: 90, distance: 788.6
click at [1028, 497] on button "Anterior" at bounding box center [1025, 495] width 98 height 30
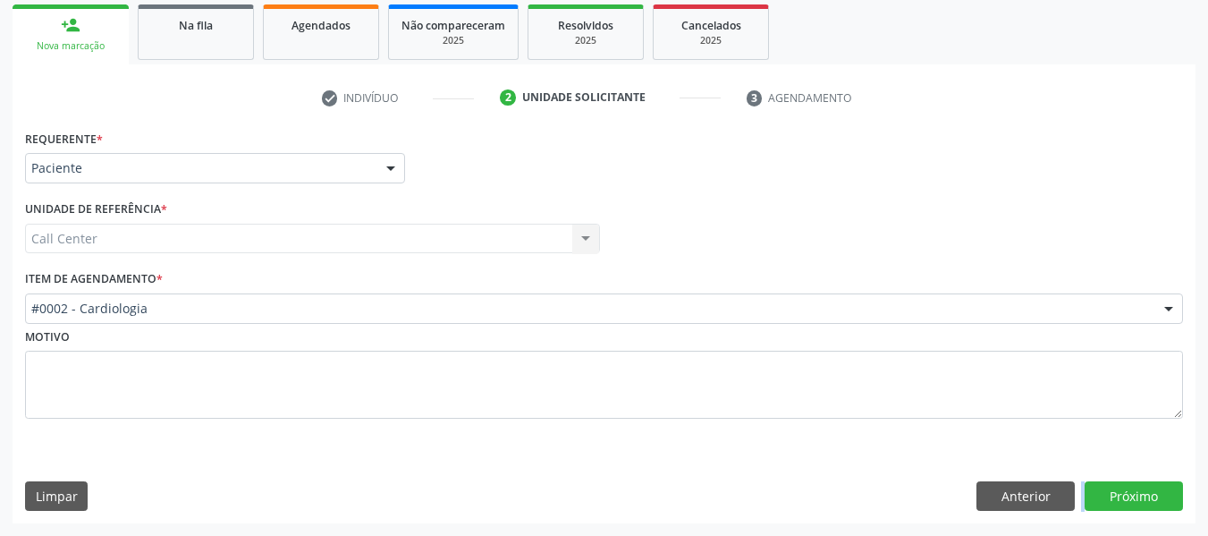
scroll to position [263, 0]
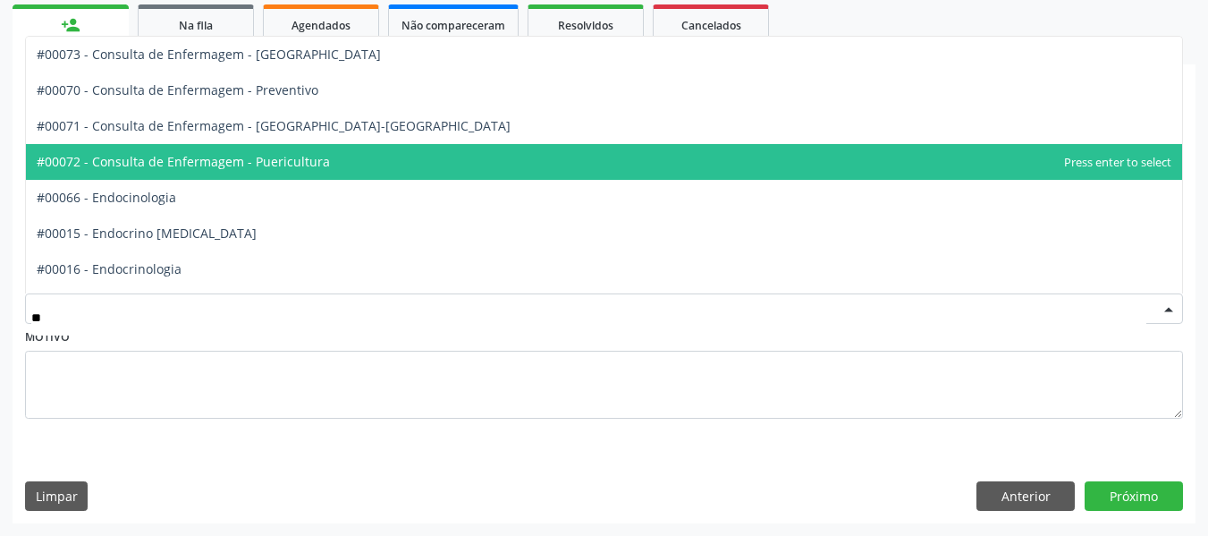
type input "***"
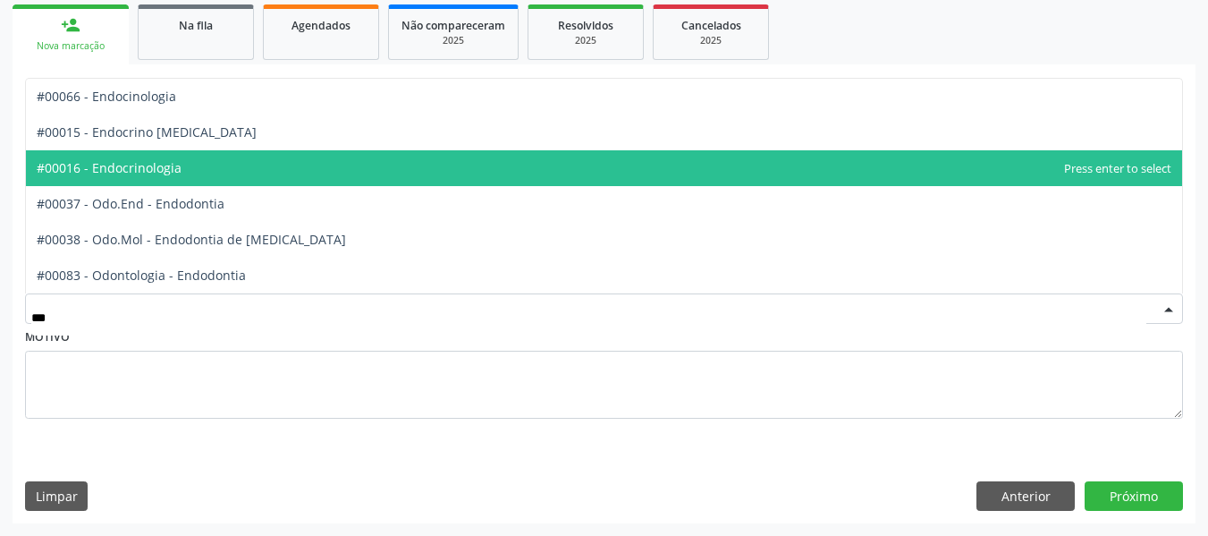
click at [254, 173] on span "#00016 - Endocrinologia" at bounding box center [604, 168] width 1156 height 36
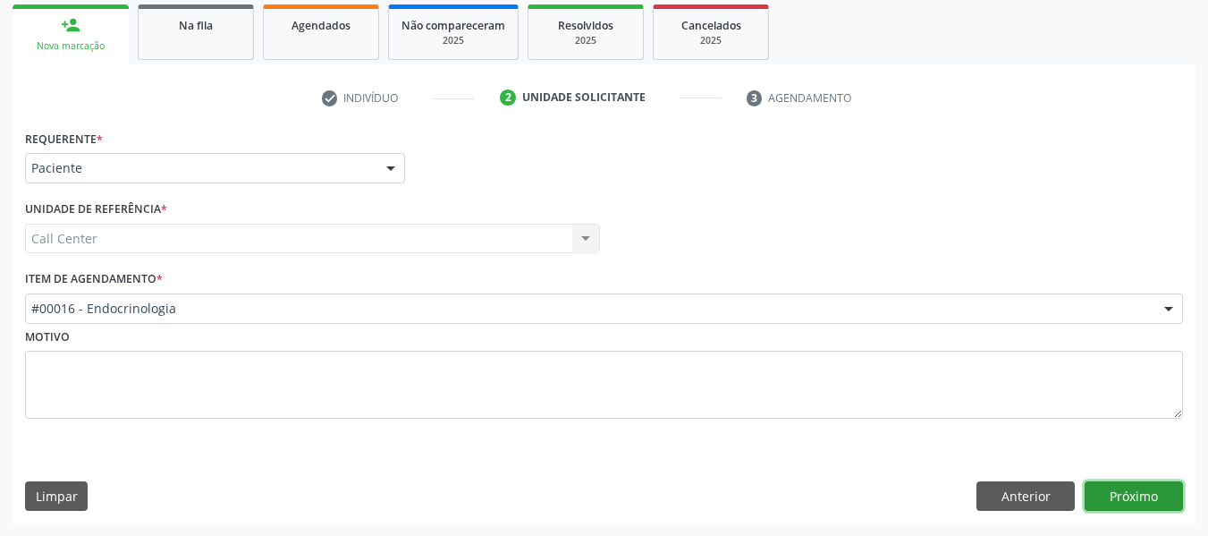
click at [1142, 487] on button "Próximo" at bounding box center [1134, 496] width 98 height 30
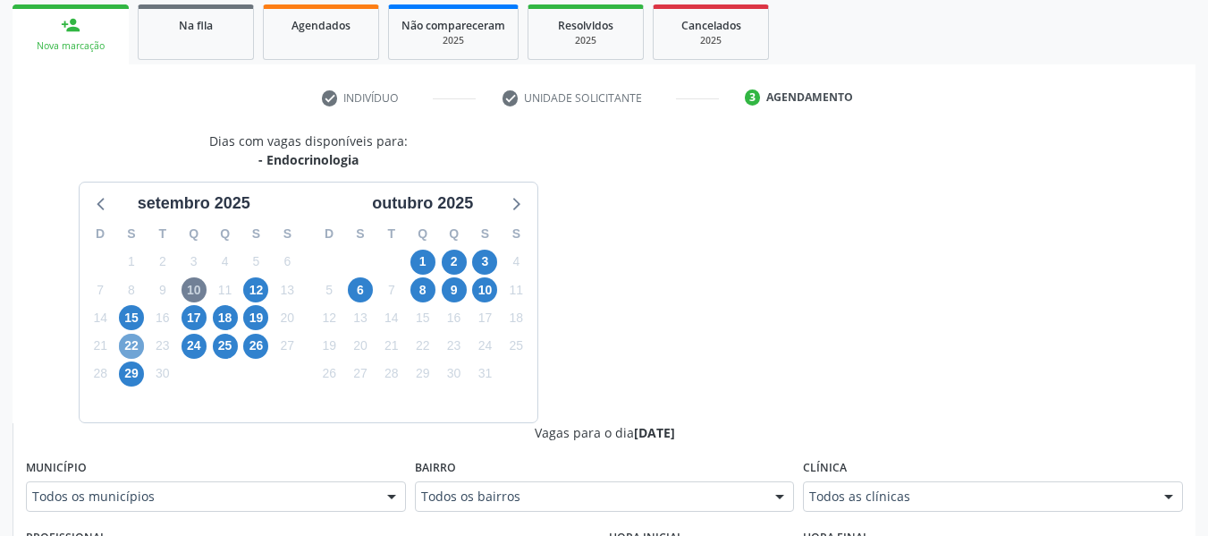
click at [133, 340] on span "22" at bounding box center [131, 346] width 25 height 25
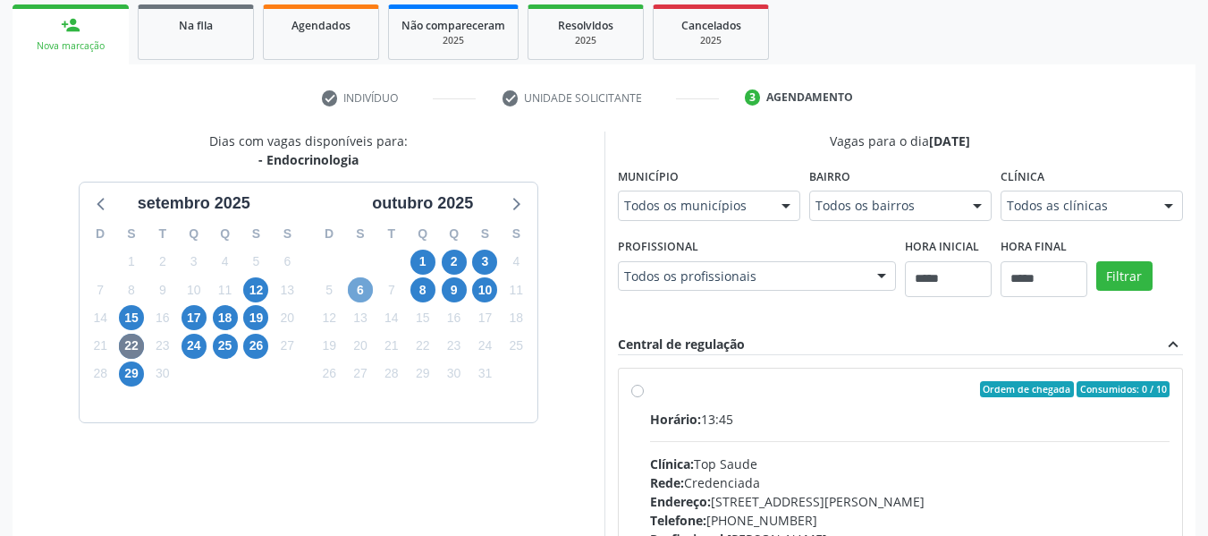
drag, startPoint x: 357, startPoint y: 287, endPoint x: 370, endPoint y: 254, distance: 35.7
click at [357, 284] on span "6" at bounding box center [360, 289] width 25 height 25
click at [482, 294] on span "10" at bounding box center [484, 289] width 25 height 25
drag, startPoint x: 131, startPoint y: 313, endPoint x: 165, endPoint y: 292, distance: 40.9
click at [130, 313] on span "15" at bounding box center [131, 317] width 25 height 25
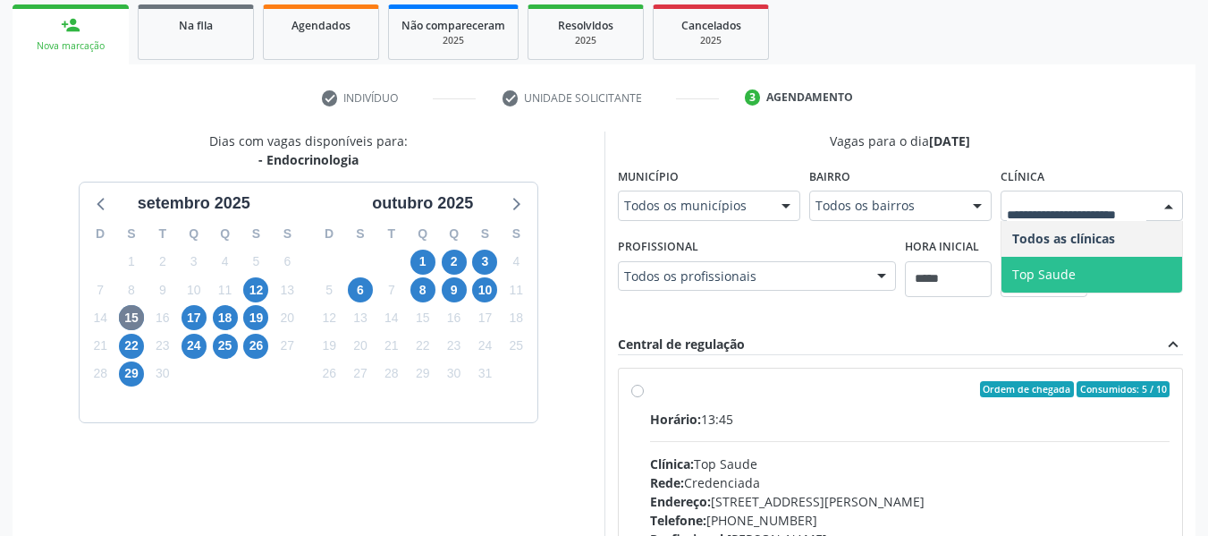
click at [1045, 273] on span "Top Saude" at bounding box center [1043, 274] width 63 height 17
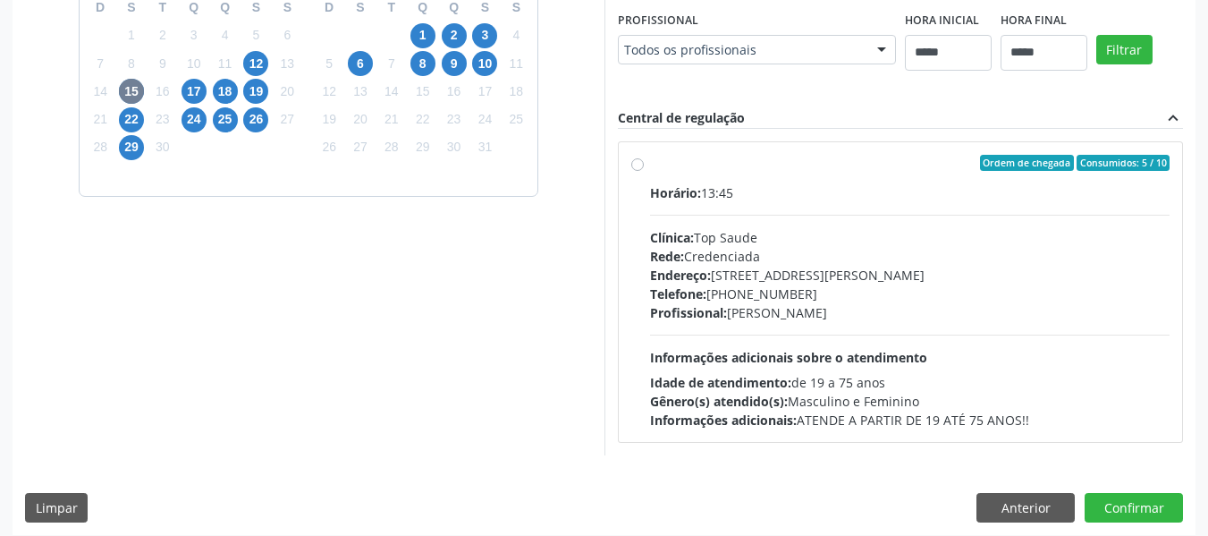
scroll to position [411, 0]
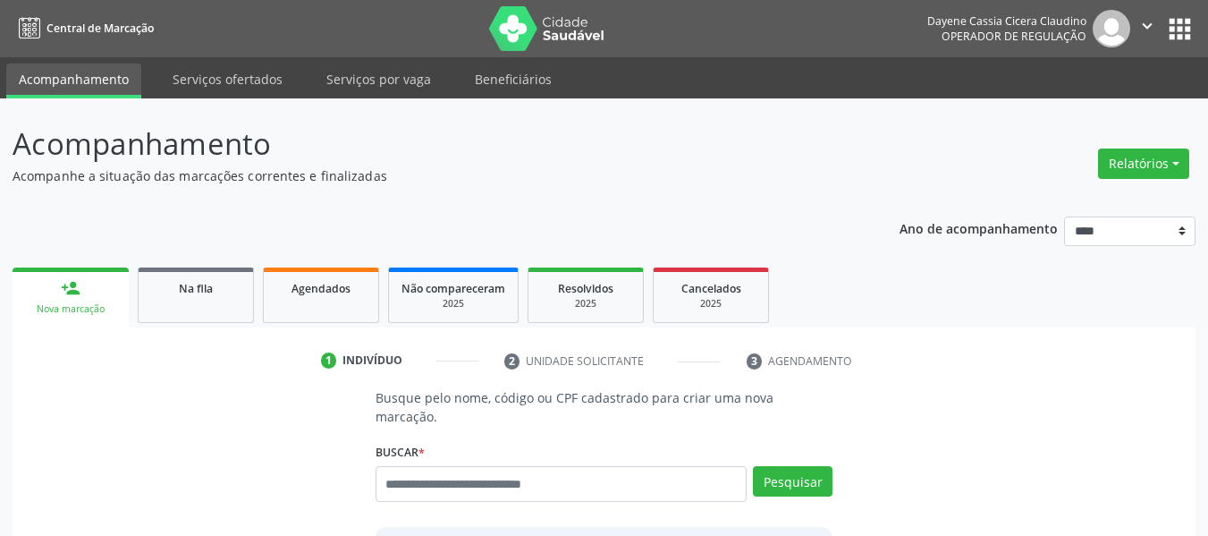
click at [503, 158] on p "Acompanhamento" at bounding box center [427, 144] width 828 height 45
click at [334, 288] on span "Agendados" at bounding box center [321, 288] width 59 height 15
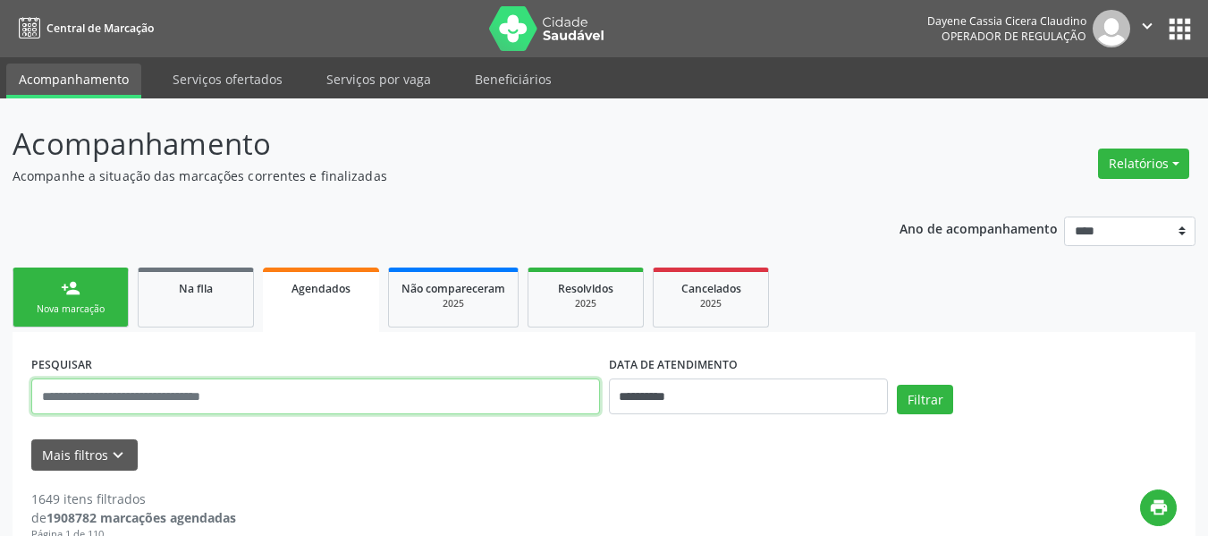
click at [464, 391] on input "text" at bounding box center [315, 396] width 569 height 36
paste input "**********"
type input "**********"
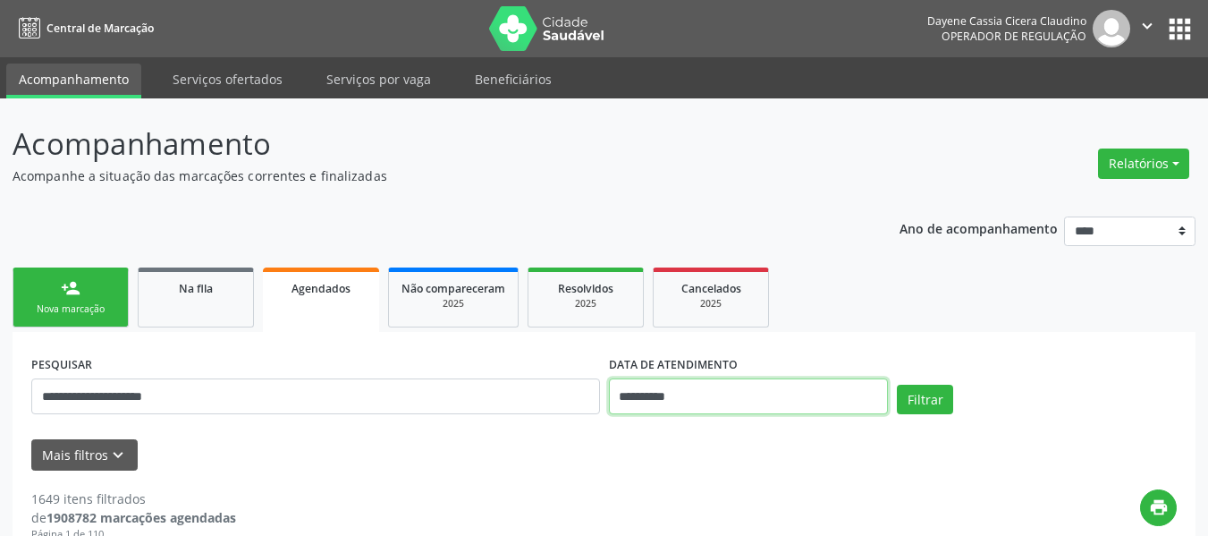
click at [659, 396] on input "**********" at bounding box center [749, 396] width 280 height 36
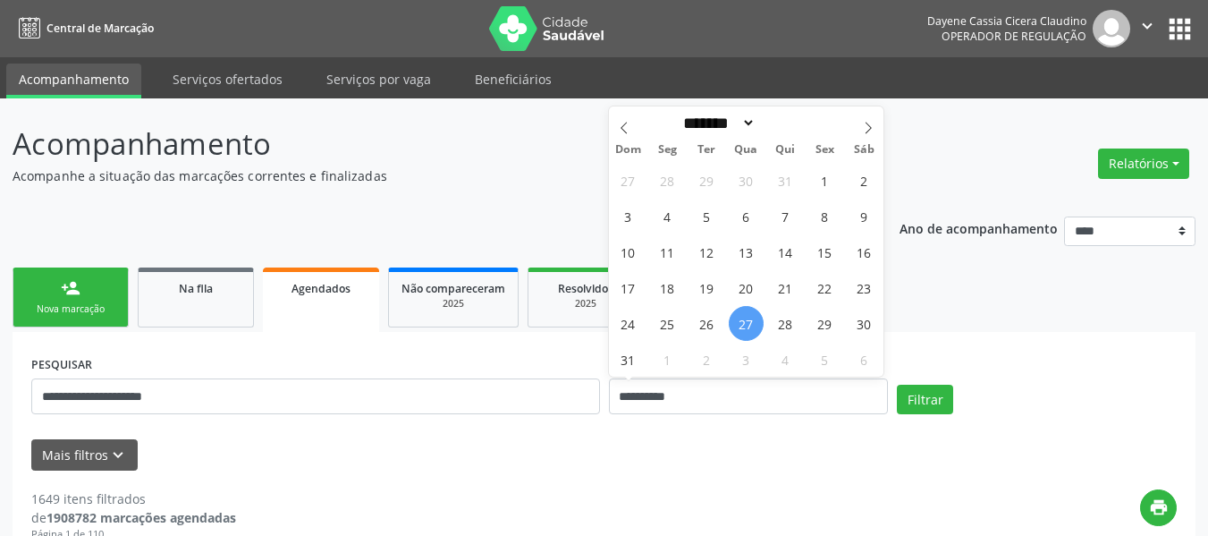
click at [749, 318] on span "27" at bounding box center [746, 323] width 35 height 35
type input "**********"
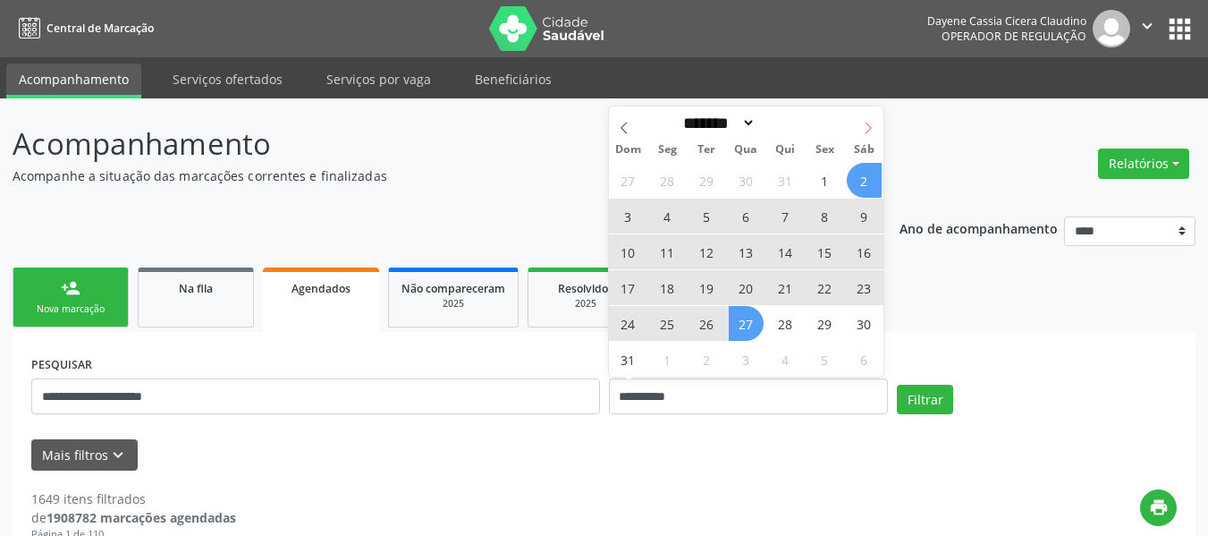
click at [871, 125] on icon at bounding box center [868, 128] width 13 height 13
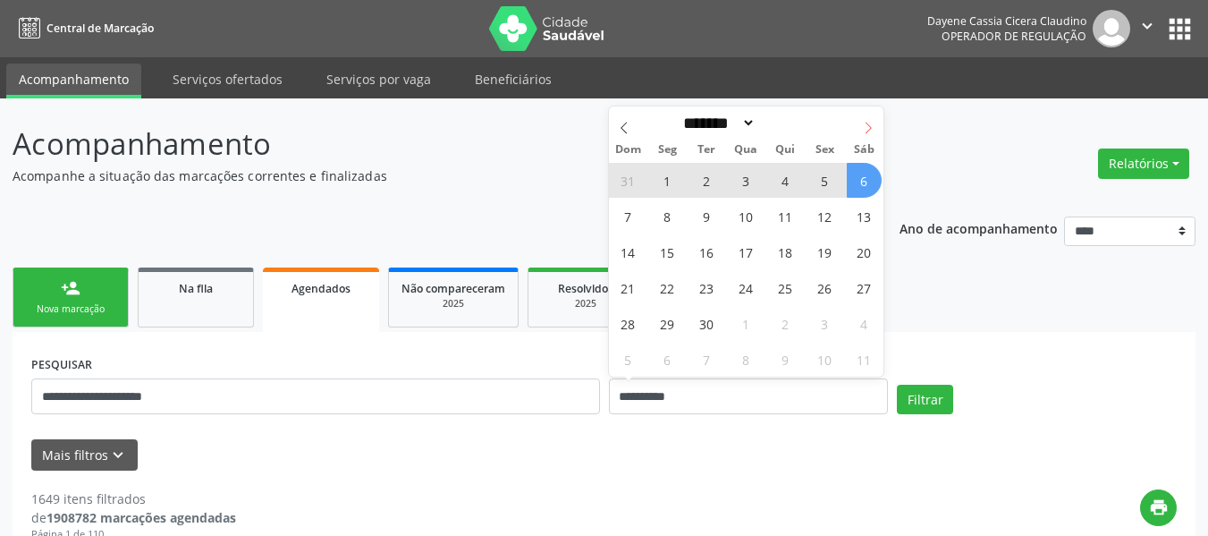
click at [863, 129] on icon at bounding box center [868, 128] width 13 height 13
select select "*"
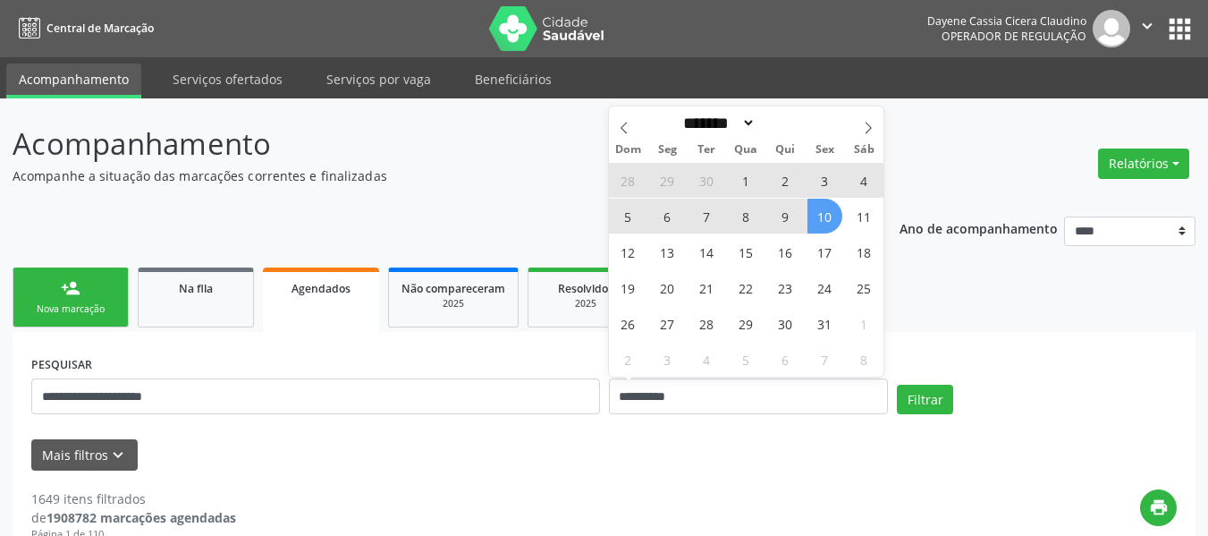
drag, startPoint x: 827, startPoint y: 222, endPoint x: 835, endPoint y: 243, distance: 22.9
click at [827, 221] on span "10" at bounding box center [824, 216] width 35 height 35
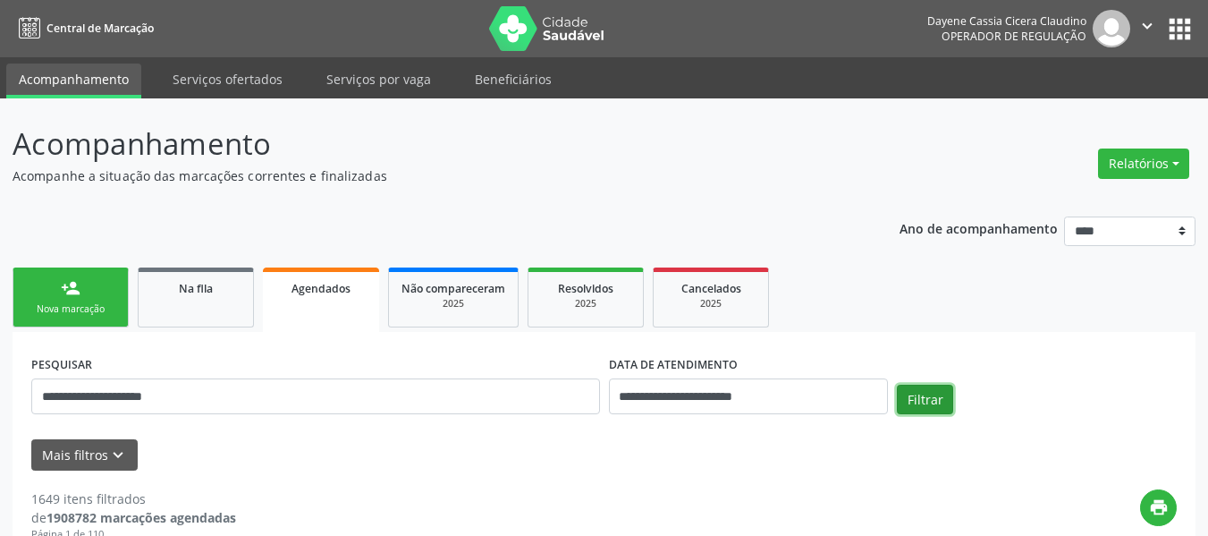
click at [907, 388] on button "Filtrar" at bounding box center [925, 400] width 56 height 30
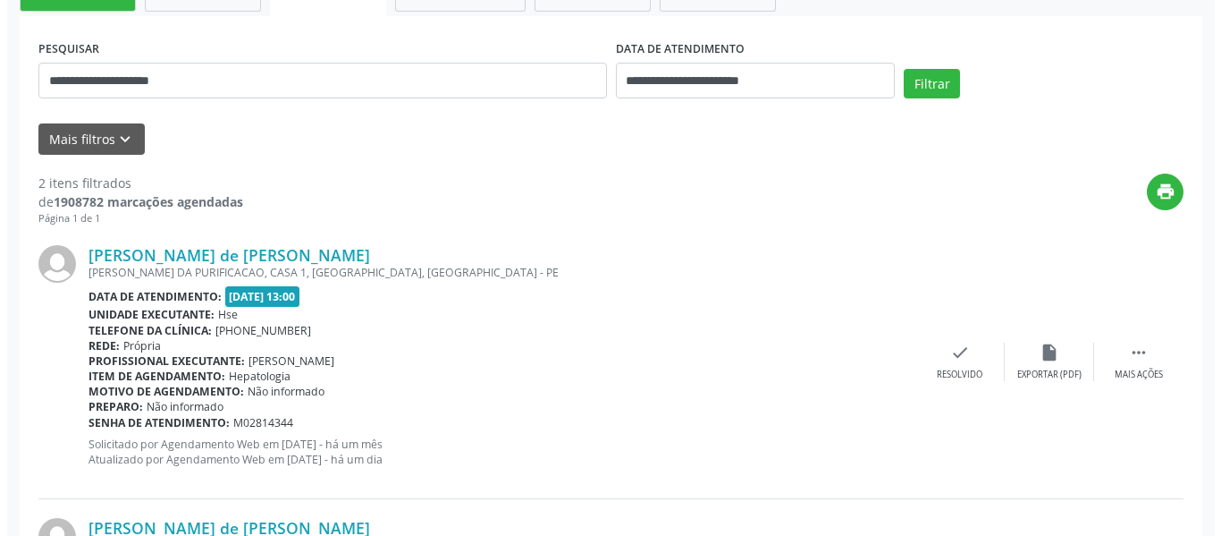
scroll to position [567, 0]
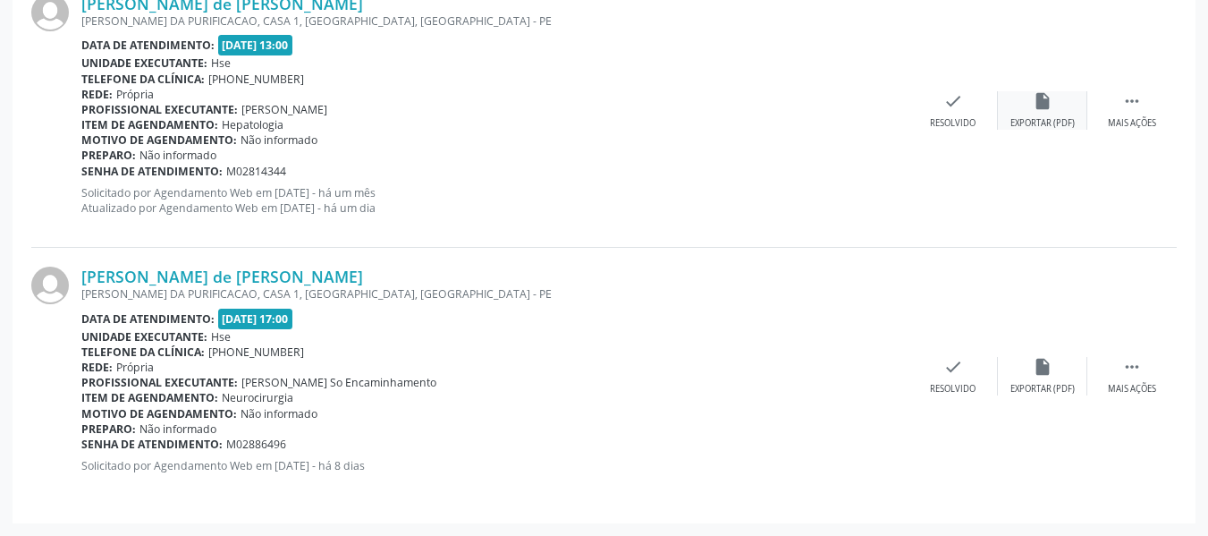
click at [1081, 126] on div "insert_drive_file Exportar (PDF)" at bounding box center [1042, 110] width 89 height 38
click at [1170, 115] on div " Mais ações" at bounding box center [1131, 110] width 89 height 38
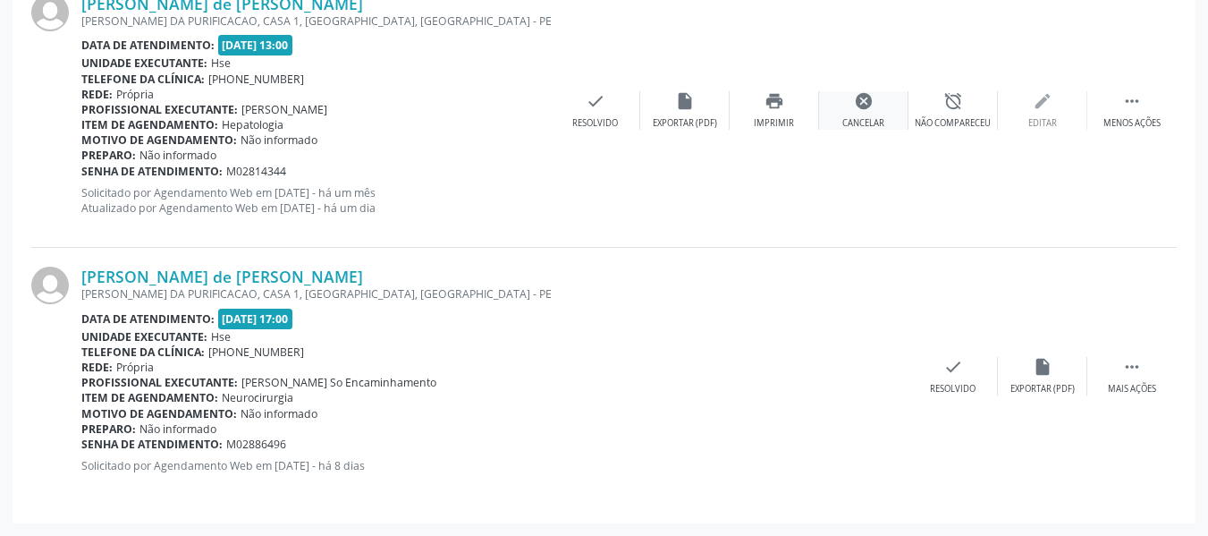
click at [874, 119] on div "Cancelar" at bounding box center [863, 123] width 42 height 13
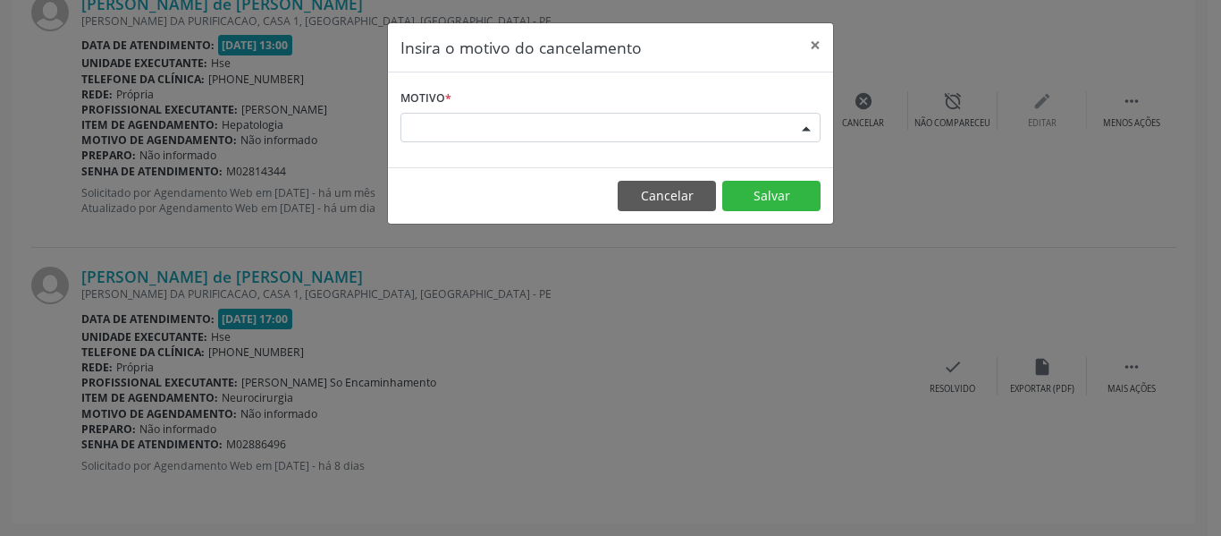
drag, startPoint x: 603, startPoint y: 134, endPoint x: 568, endPoint y: 181, distance: 58.1
click at [601, 134] on div "Escolha o motivo" at bounding box center [611, 128] width 420 height 30
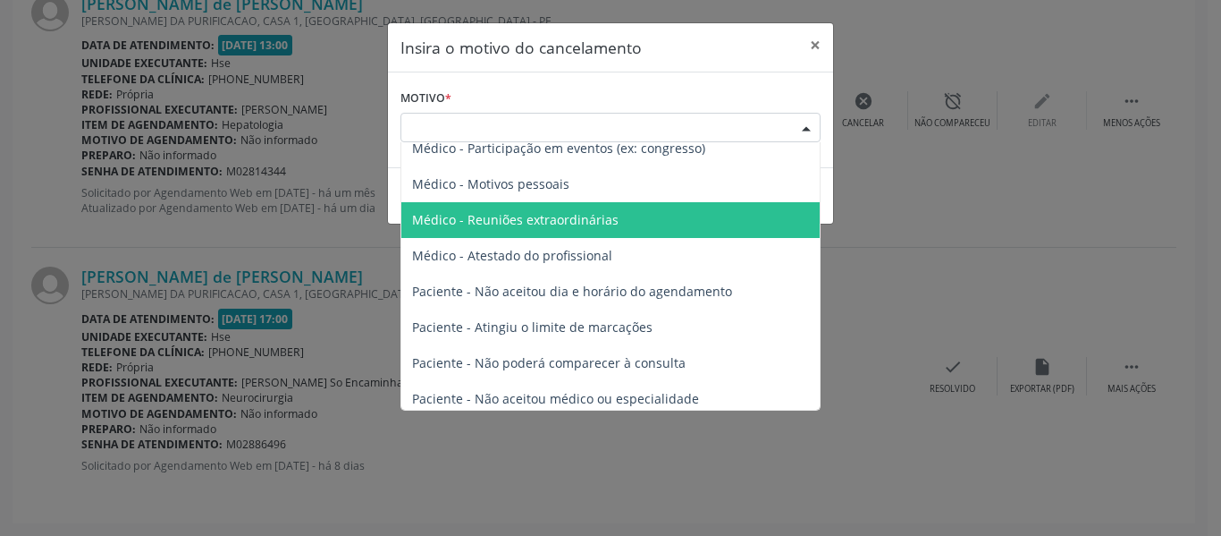
scroll to position [90, 0]
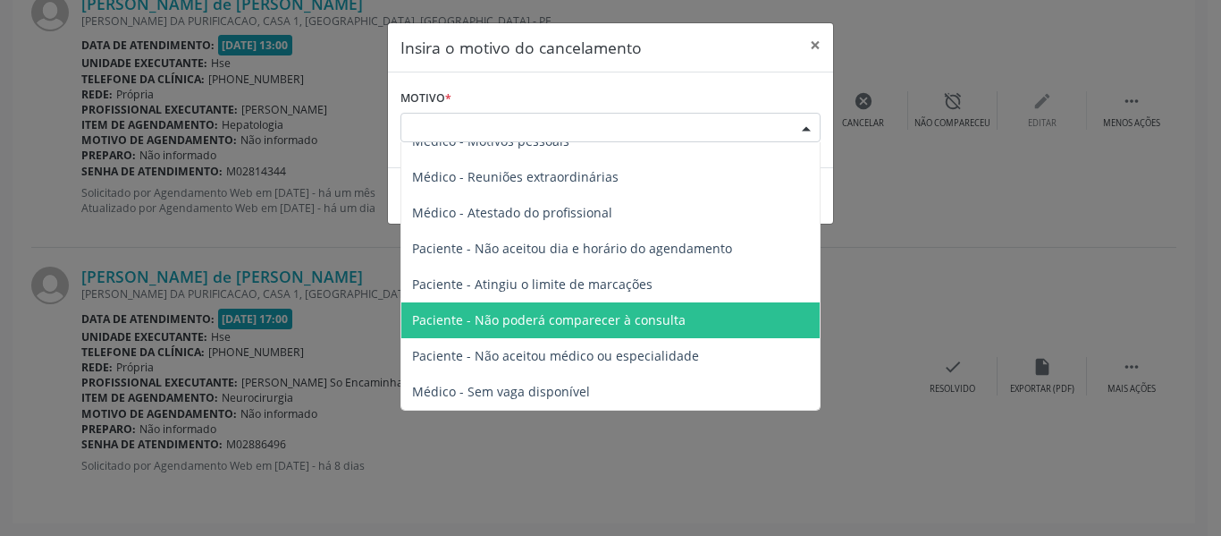
click at [574, 315] on span "Paciente - Não poderá comparecer à consulta" at bounding box center [549, 319] width 274 height 17
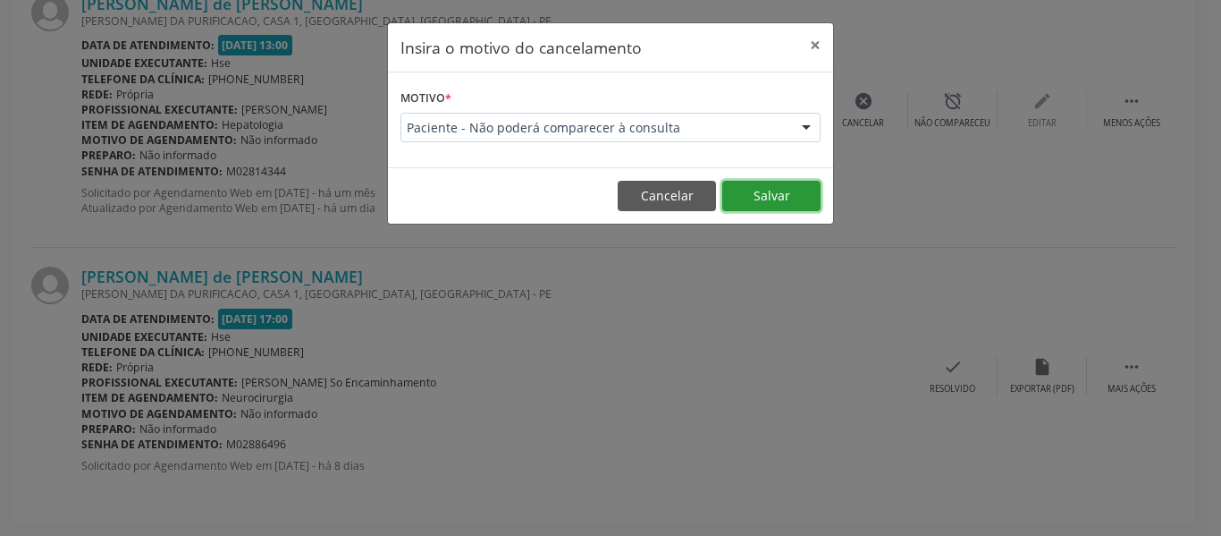
click at [748, 199] on button "Salvar" at bounding box center [772, 196] width 98 height 30
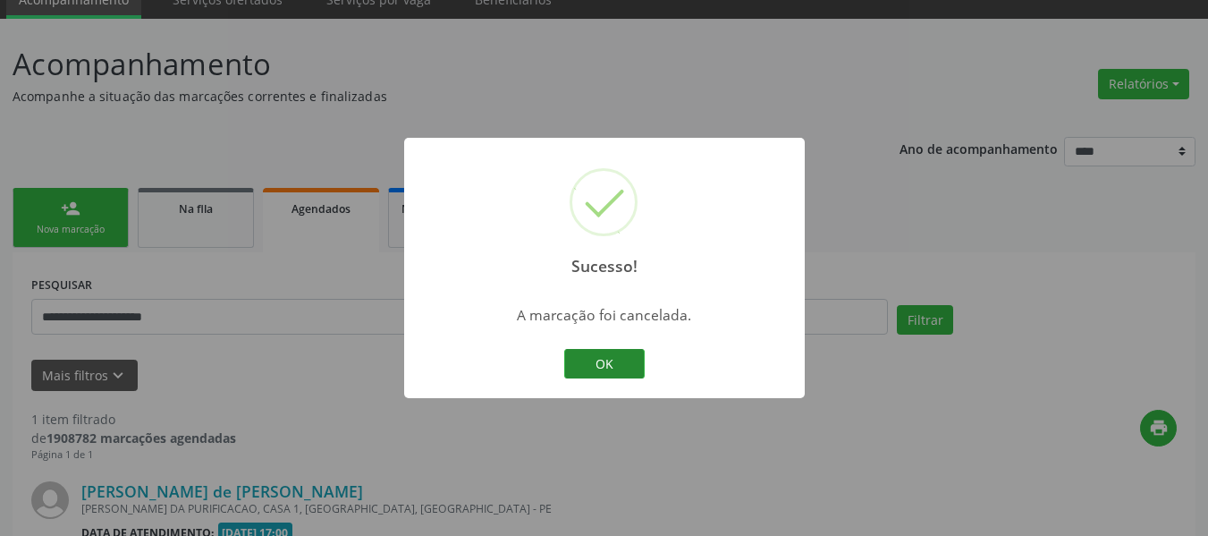
scroll to position [294, 0]
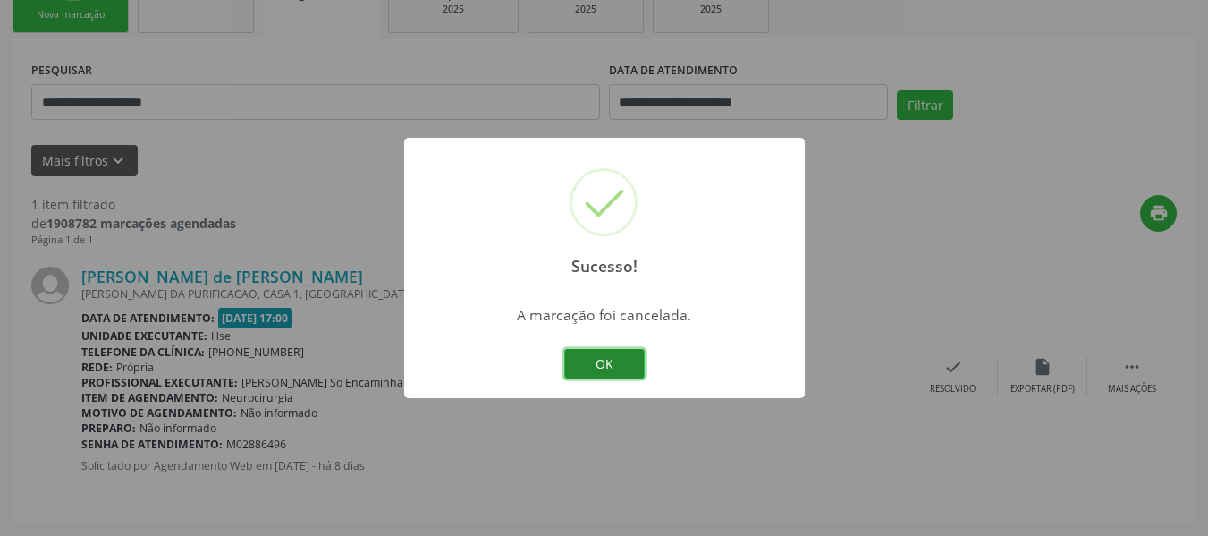
click at [579, 359] on button "OK" at bounding box center [604, 364] width 80 height 30
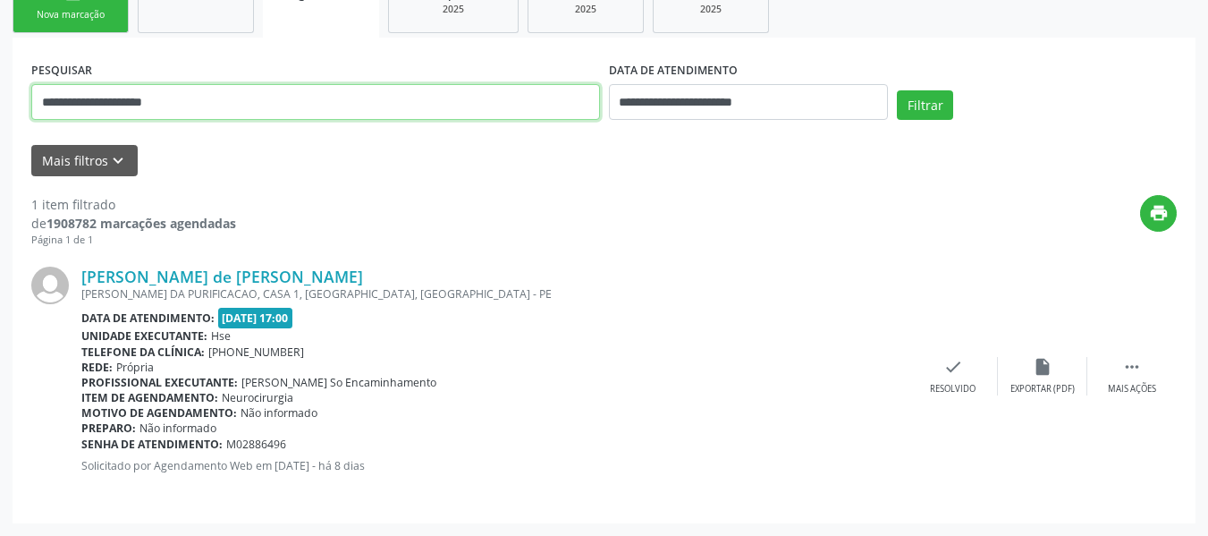
drag, startPoint x: 263, startPoint y: 106, endPoint x: 0, endPoint y: 101, distance: 262.9
click at [0, 101] on div "**********" at bounding box center [604, 169] width 1208 height 731
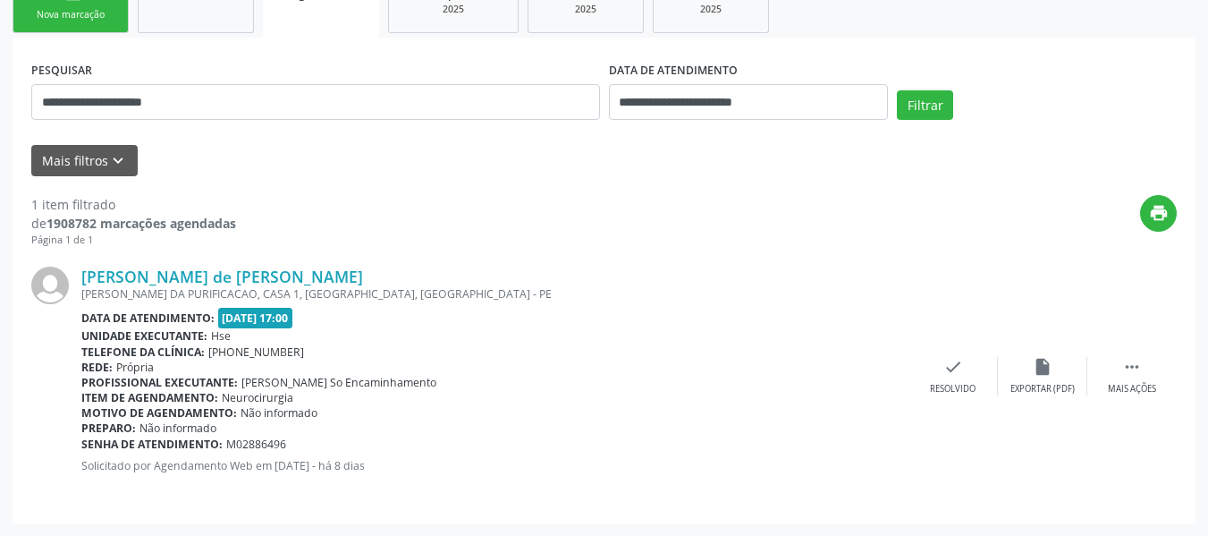
click at [442, 189] on div "1 item filtrado de 1908782 marcações agendadas Página 1 de 1 print Marly Ramos …" at bounding box center [603, 340] width 1145 height 328
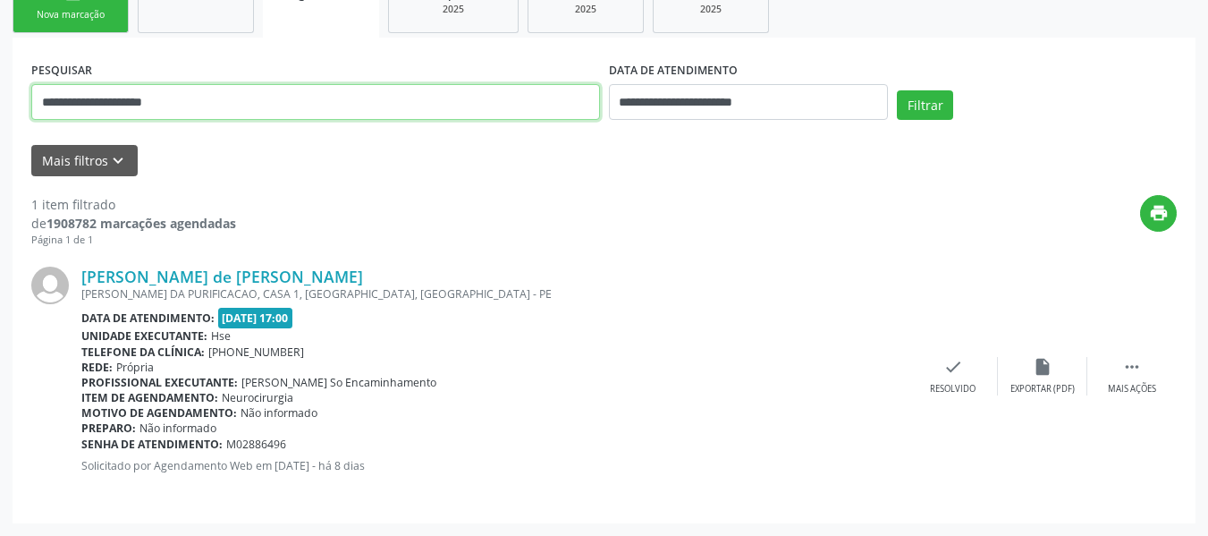
drag, startPoint x: 332, startPoint y: 104, endPoint x: 171, endPoint y: 112, distance: 161.2
click at [13, 82] on div "**********" at bounding box center [604, 280] width 1183 height 485
paste input "**********"
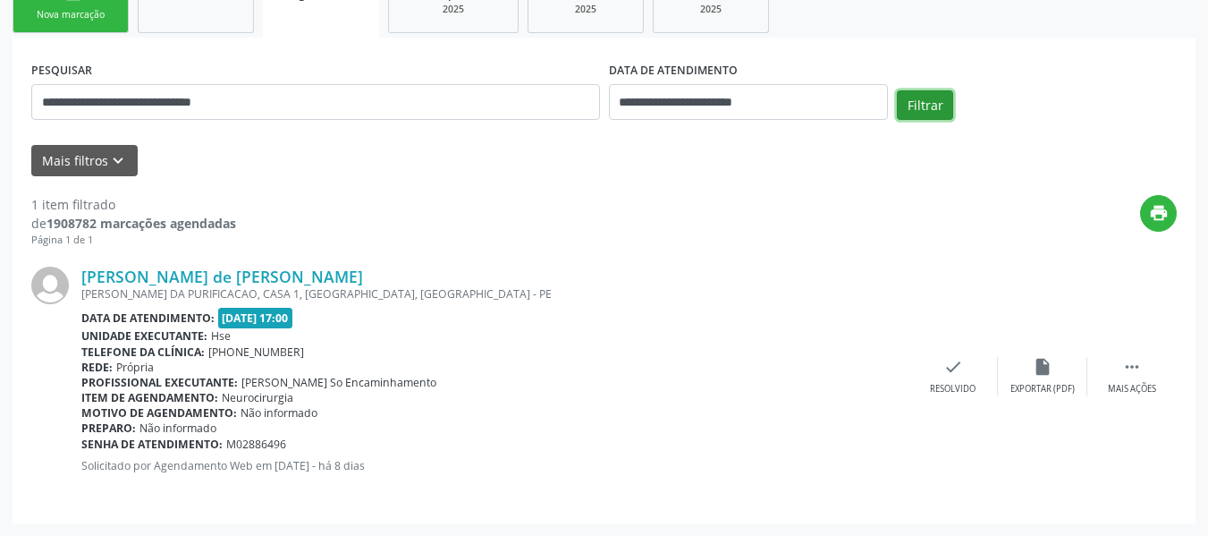
click at [920, 112] on button "Filtrar" at bounding box center [925, 105] width 56 height 30
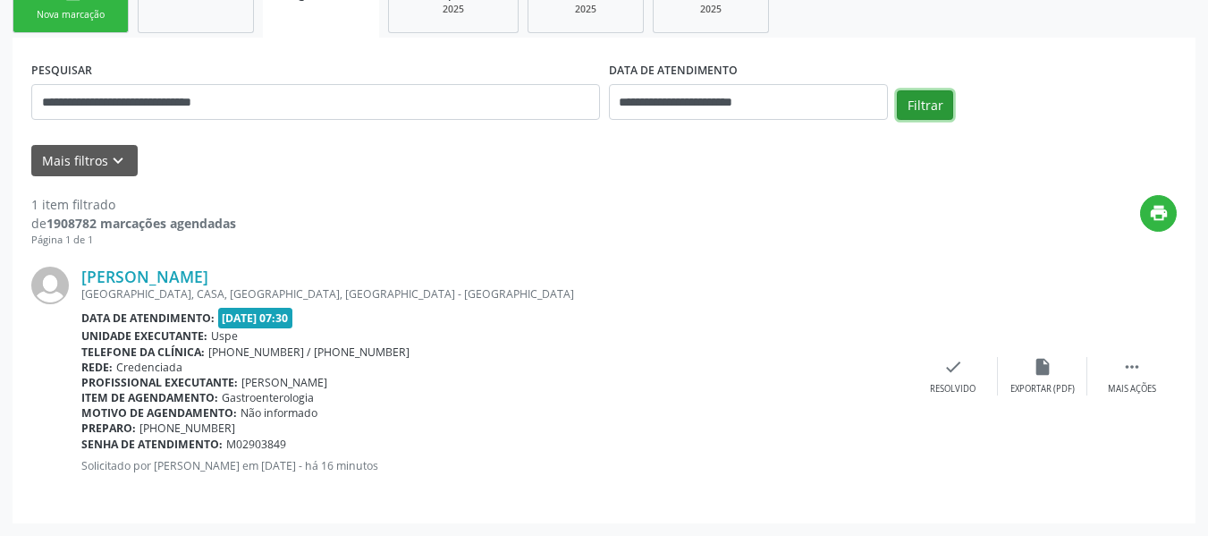
click at [926, 112] on button "Filtrar" at bounding box center [925, 105] width 56 height 30
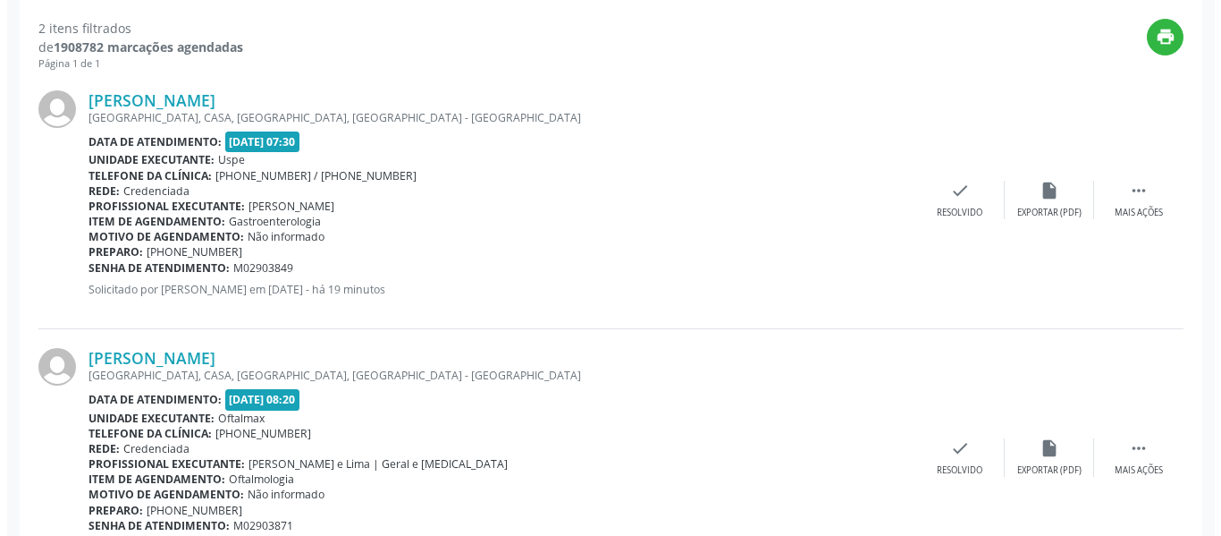
scroll to position [552, 0]
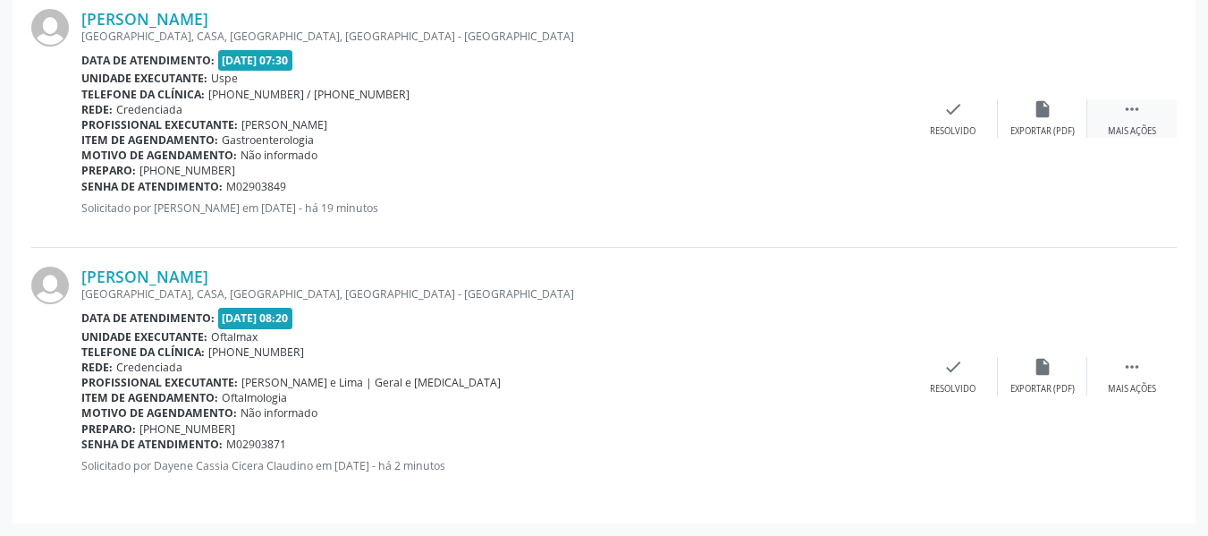
click at [1125, 114] on icon "" at bounding box center [1132, 109] width 20 height 20
click at [857, 117] on div "cancel Cancelar" at bounding box center [863, 118] width 89 height 38
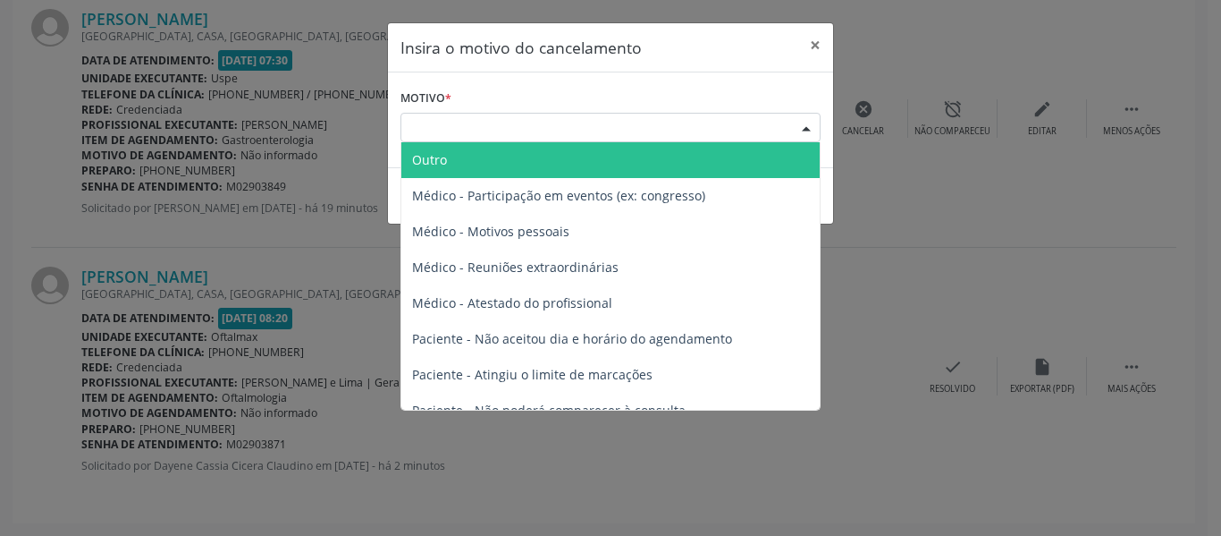
click at [500, 118] on div "Escolha o motivo" at bounding box center [611, 128] width 420 height 30
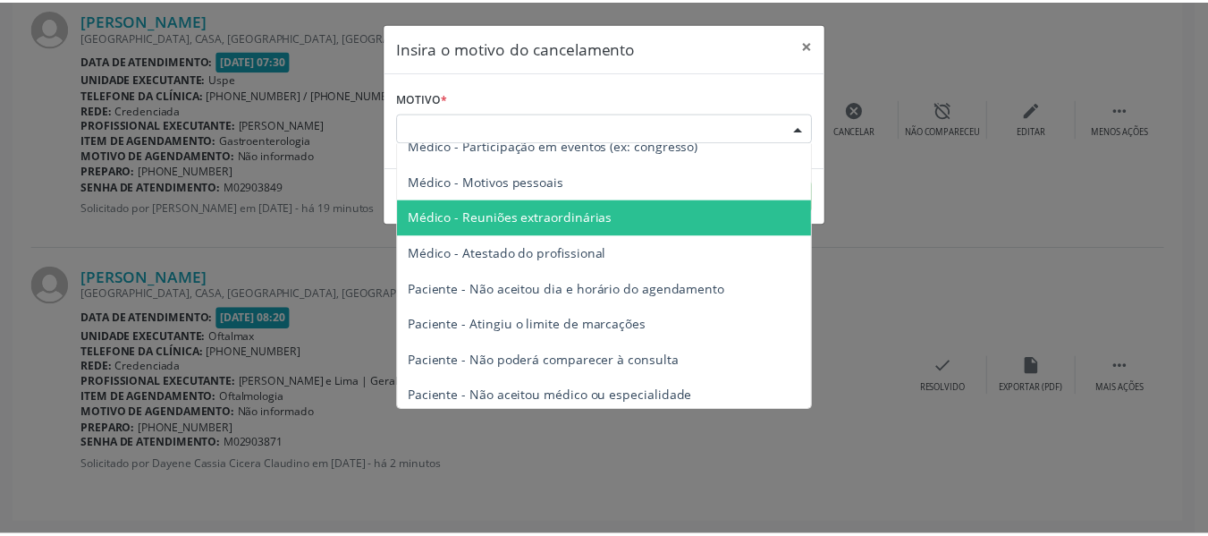
scroll to position [90, 0]
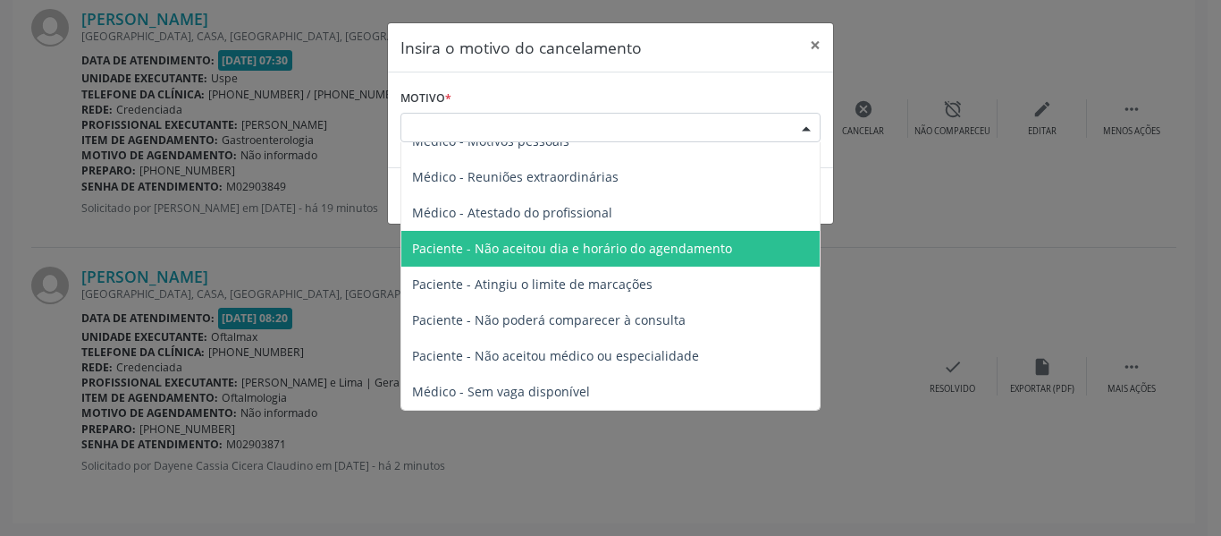
drag, startPoint x: 641, startPoint y: 257, endPoint x: 653, endPoint y: 247, distance: 15.2
click at [641, 255] on span "Paciente - Não aceitou dia e horário do agendamento" at bounding box center [572, 248] width 320 height 17
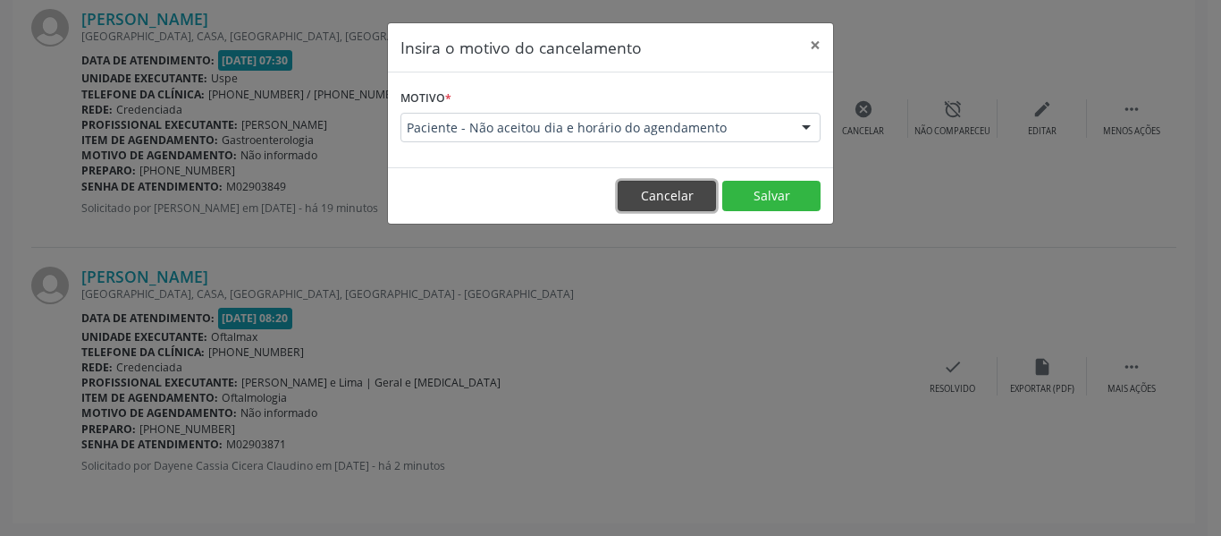
click at [673, 188] on button "Cancelar" at bounding box center [667, 196] width 98 height 30
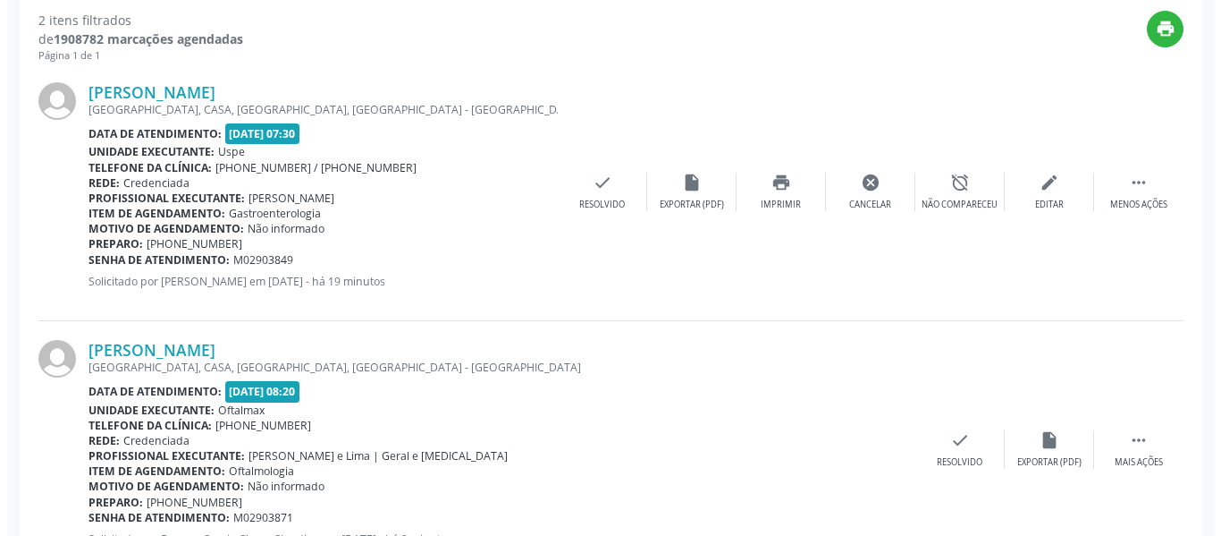
scroll to position [447, 0]
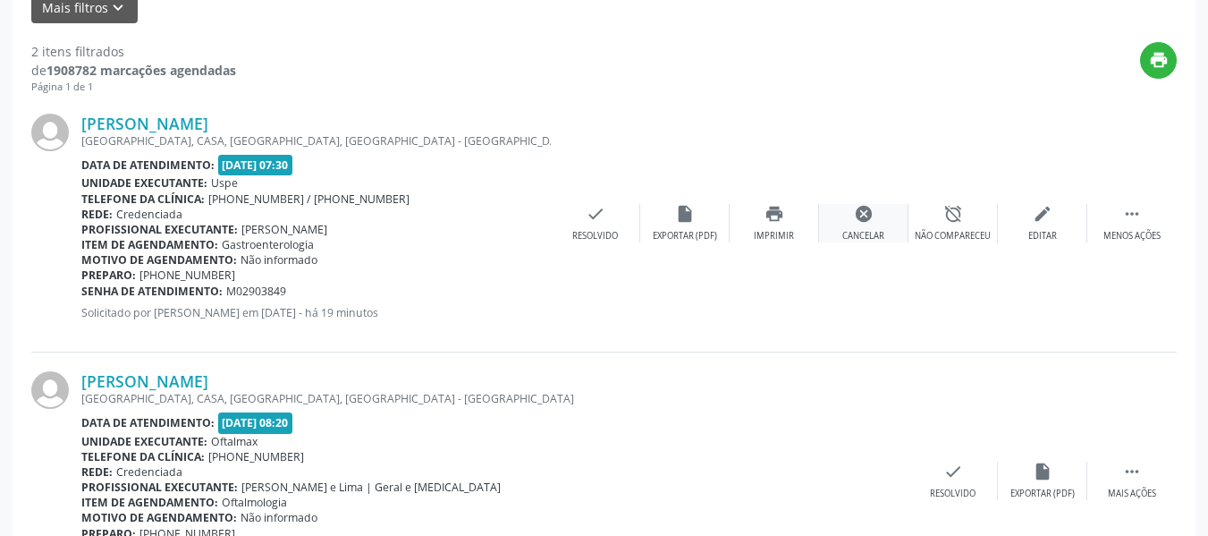
click at [864, 215] on icon "cancel" at bounding box center [864, 214] width 20 height 20
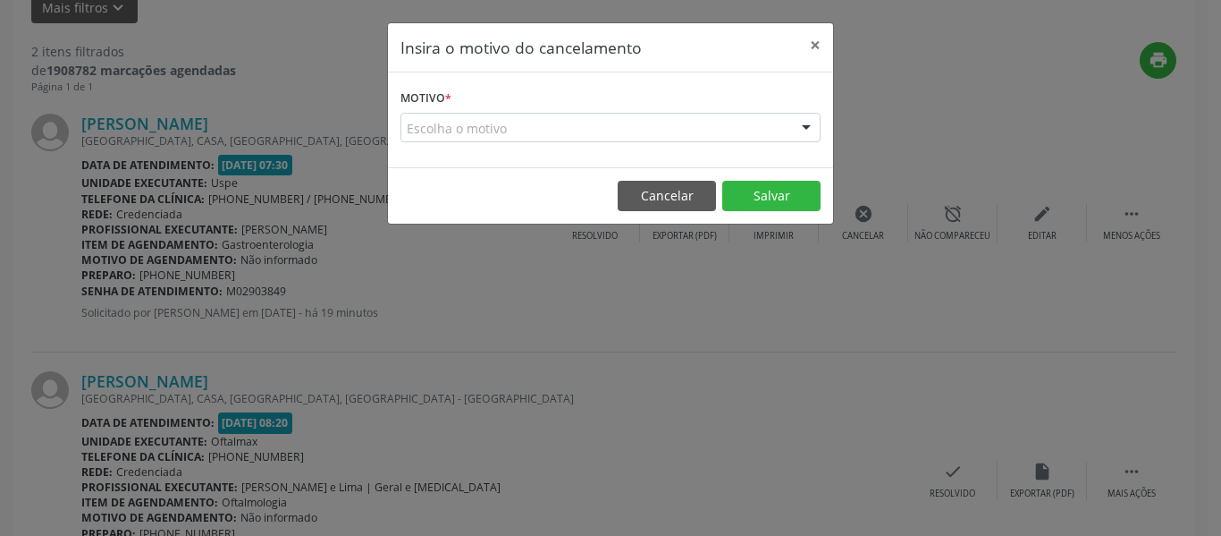
drag, startPoint x: 618, startPoint y: 139, endPoint x: 616, endPoint y: 131, distance: 9.1
click at [618, 139] on div "Escolha o motivo" at bounding box center [611, 128] width 420 height 30
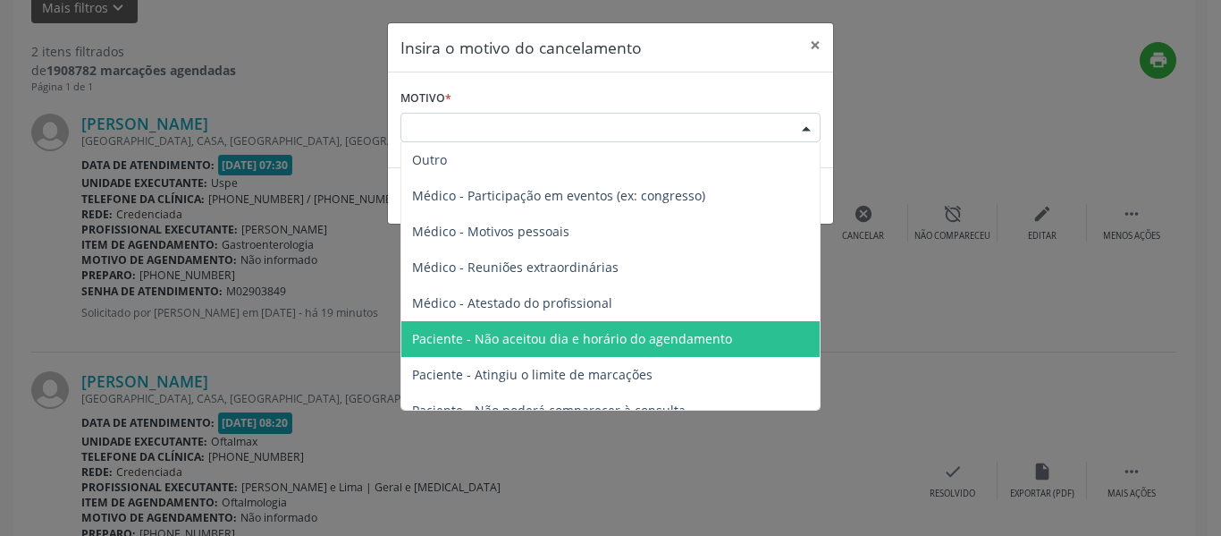
click at [600, 338] on span "Paciente - Não aceitou dia e horário do agendamento" at bounding box center [572, 338] width 320 height 17
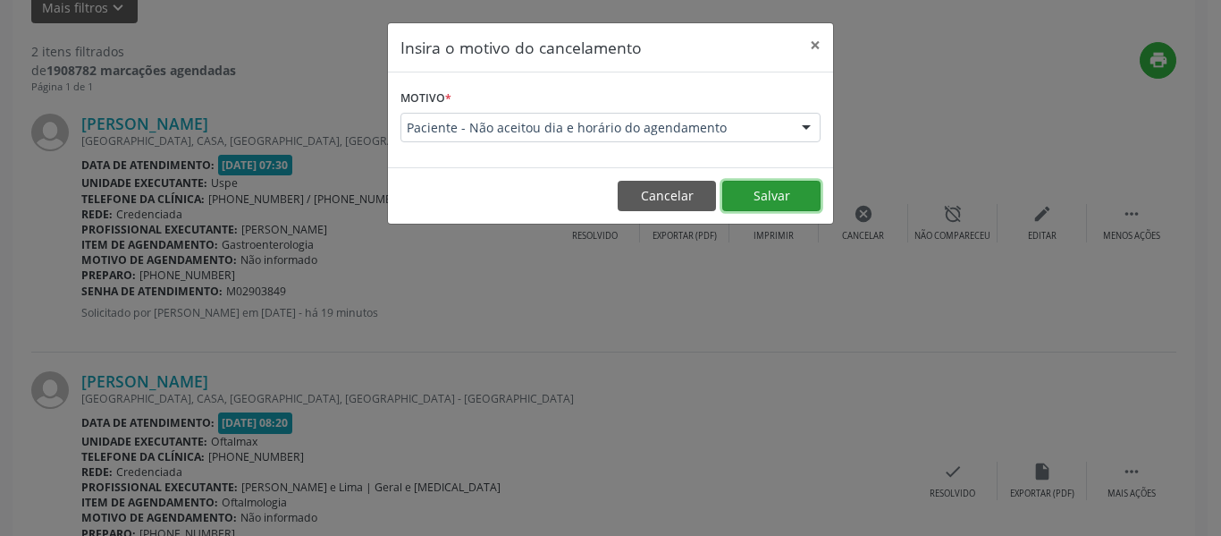
click at [786, 197] on button "Salvar" at bounding box center [772, 196] width 98 height 30
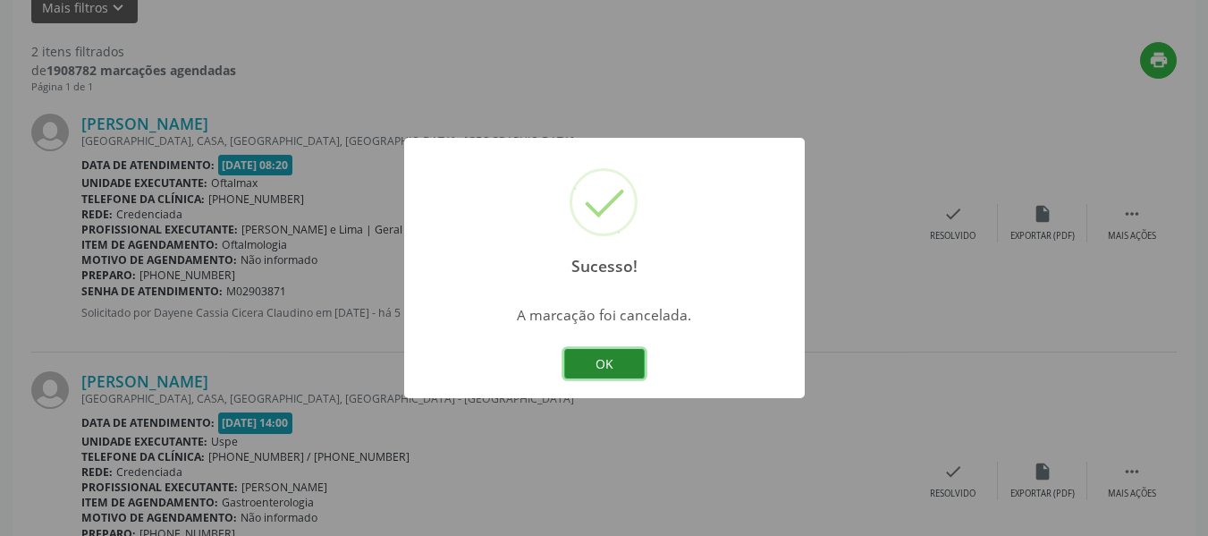
click at [613, 364] on button "OK" at bounding box center [604, 364] width 80 height 30
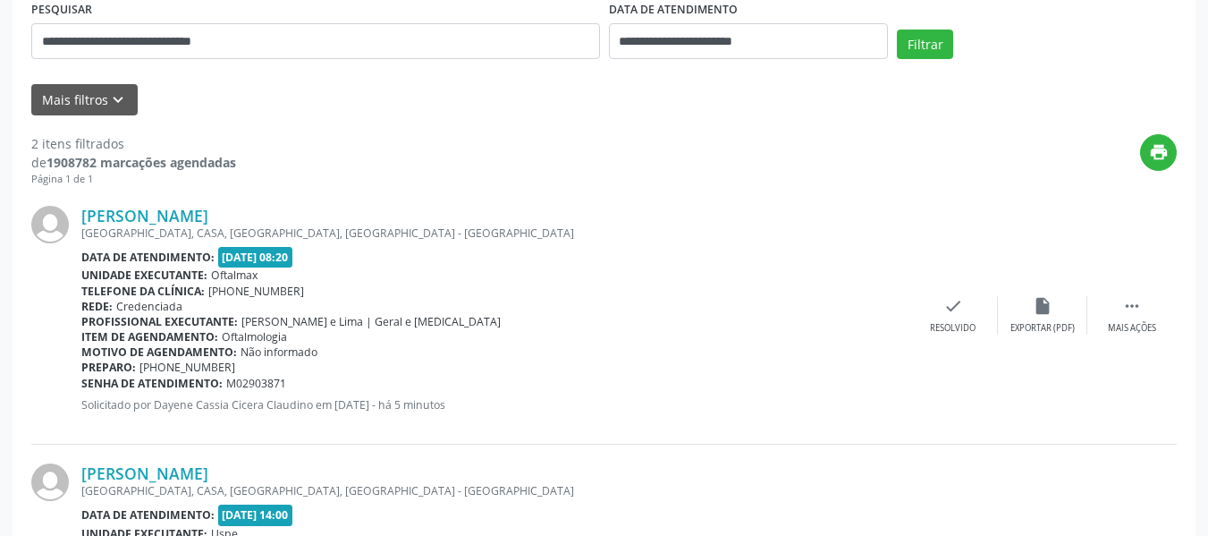
scroll to position [15, 0]
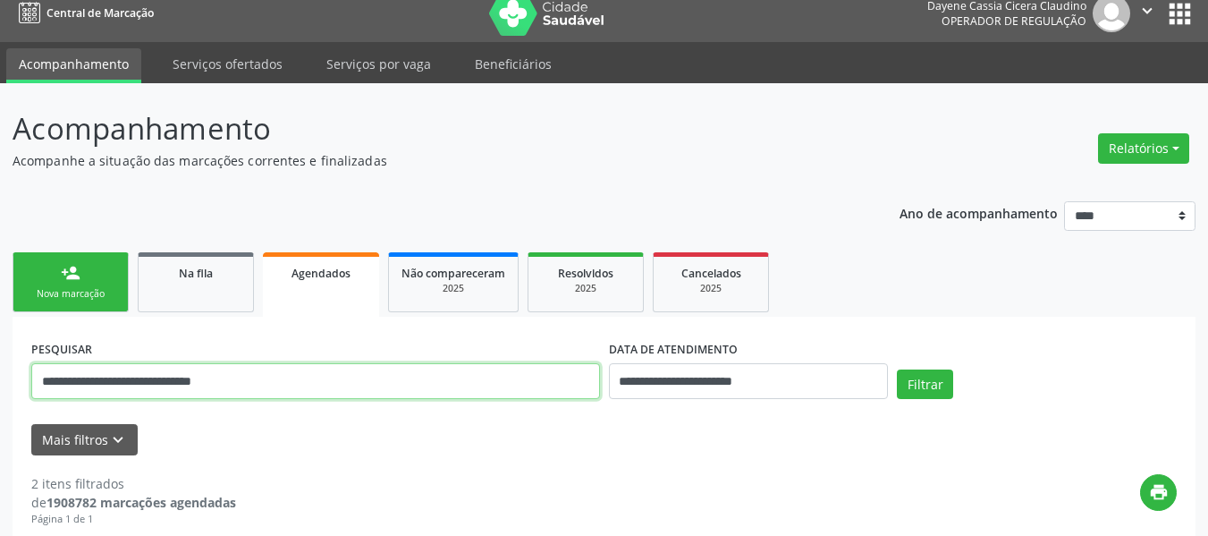
drag, startPoint x: 395, startPoint y: 385, endPoint x: 3, endPoint y: 330, distance: 396.3
paste input "text"
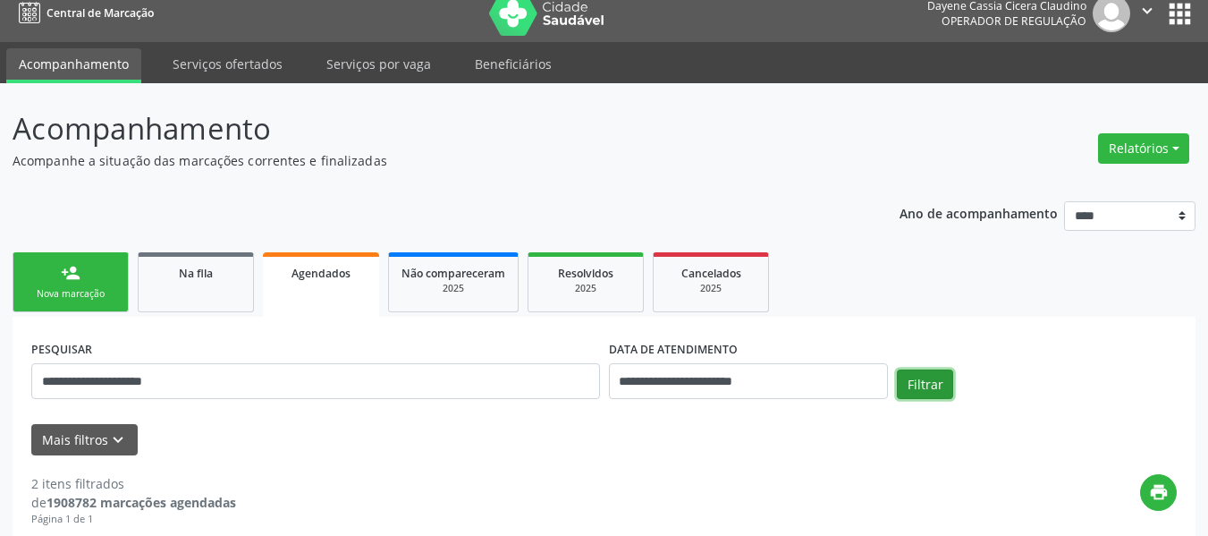
click at [931, 374] on button "Filtrar" at bounding box center [925, 384] width 56 height 30
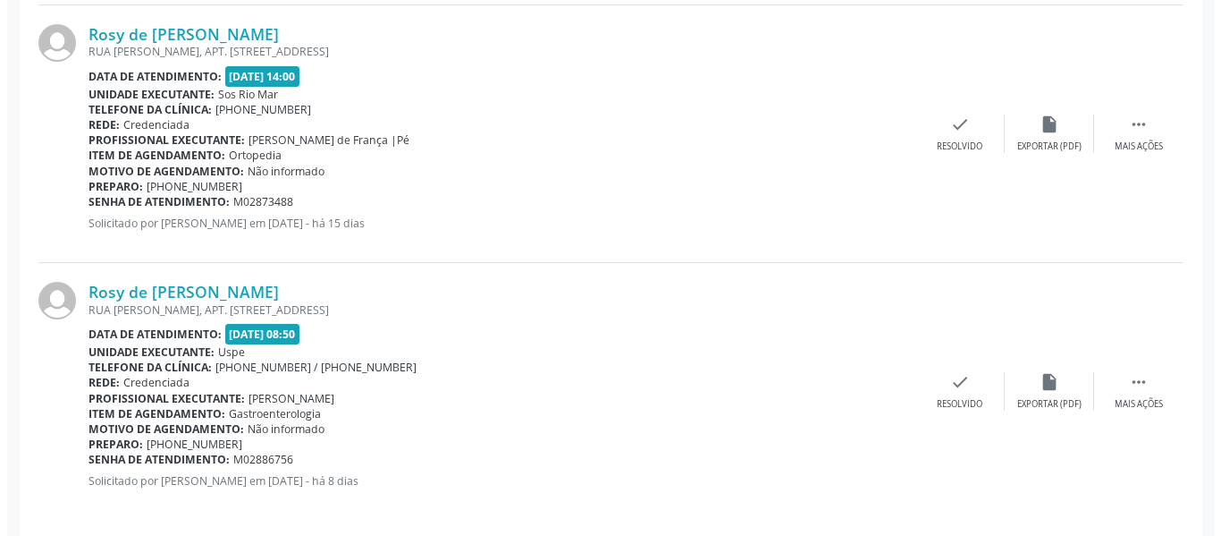
scroll to position [824, 0]
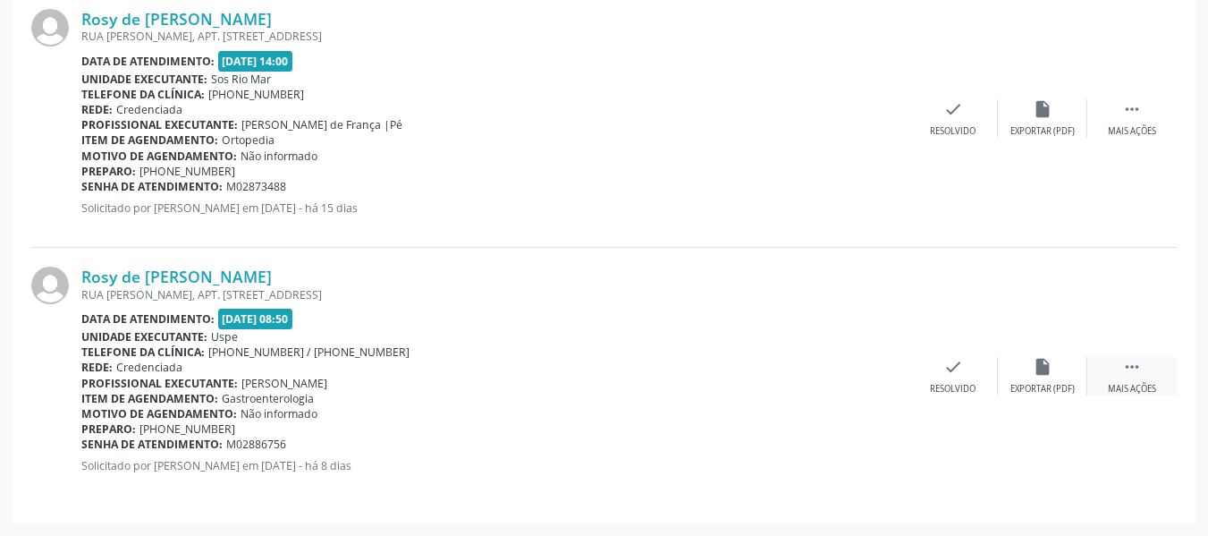
click at [1141, 384] on div "Mais ações" at bounding box center [1132, 389] width 48 height 13
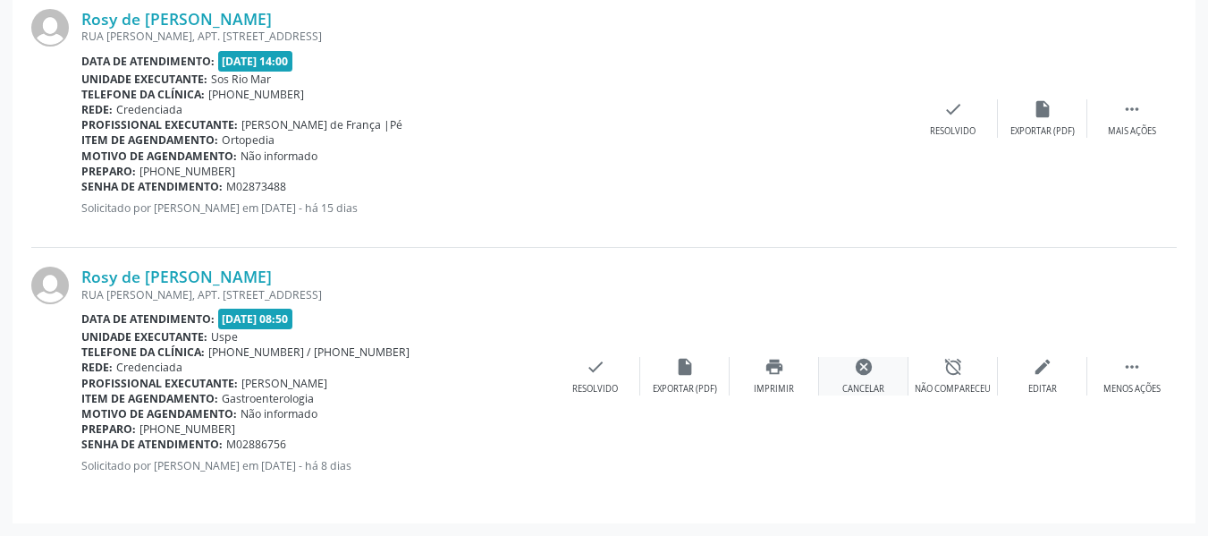
click at [849, 370] on div "cancel Cancelar" at bounding box center [863, 376] width 89 height 38
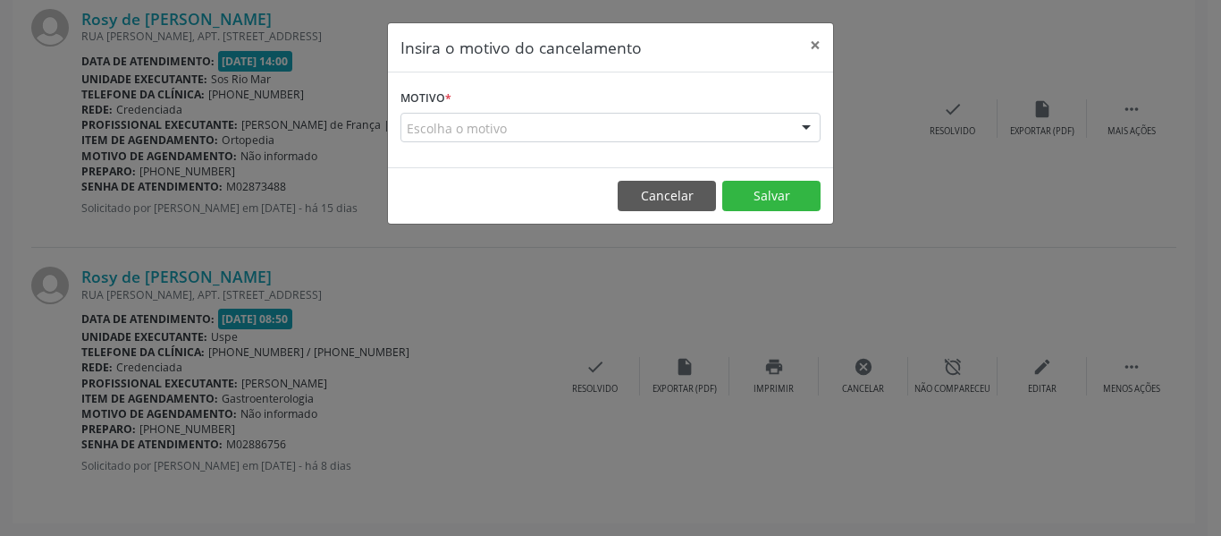
click at [455, 140] on div "Escolha o motivo" at bounding box center [611, 128] width 420 height 30
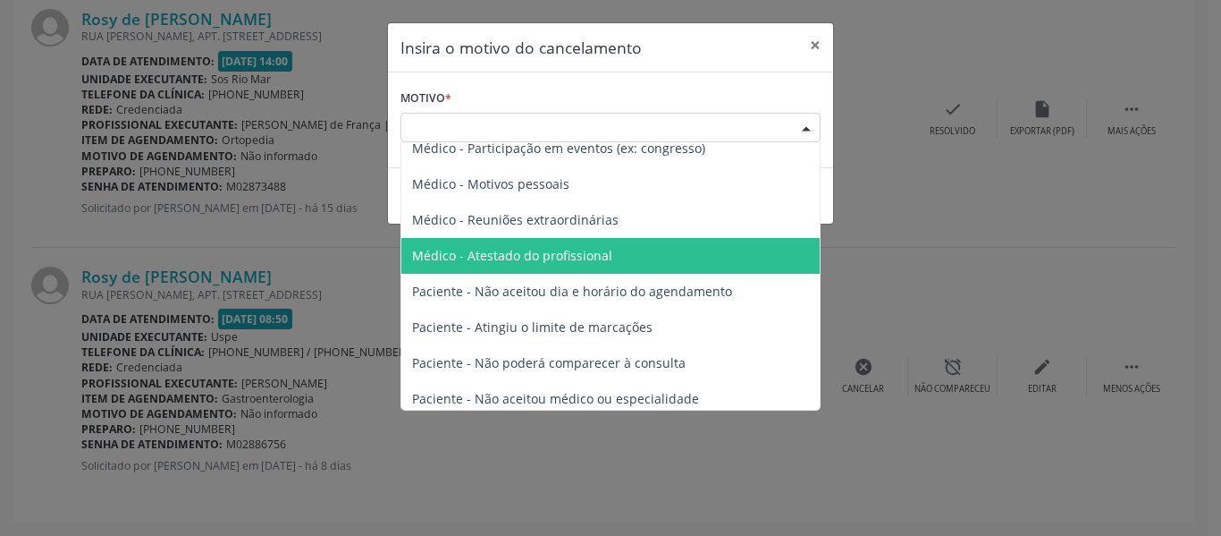
scroll to position [90, 0]
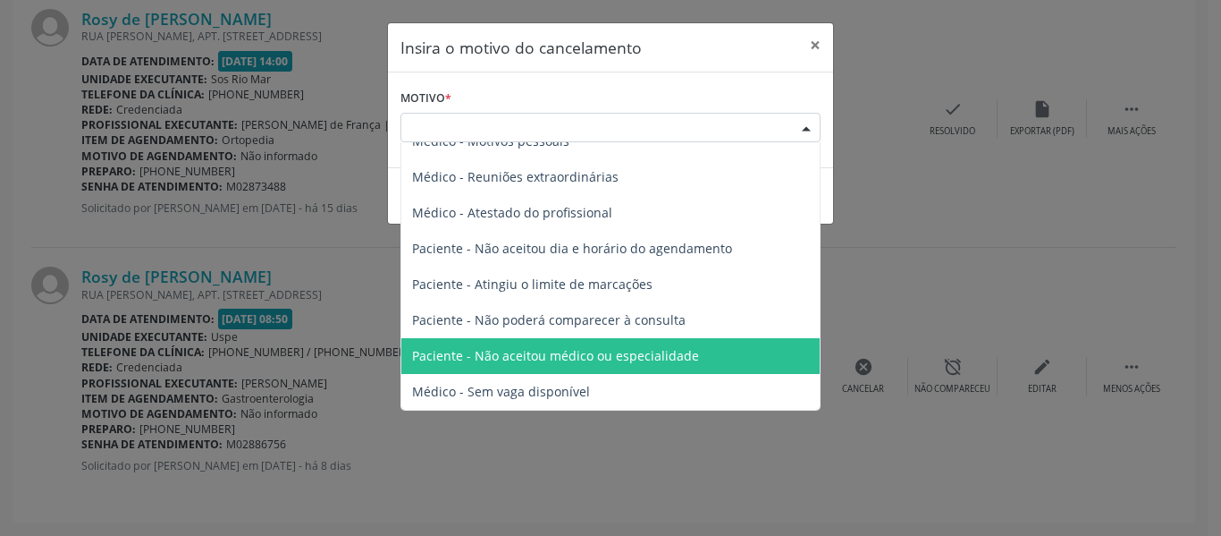
click at [614, 343] on span "Paciente - Não aceitou médico ou especialidade" at bounding box center [610, 356] width 418 height 36
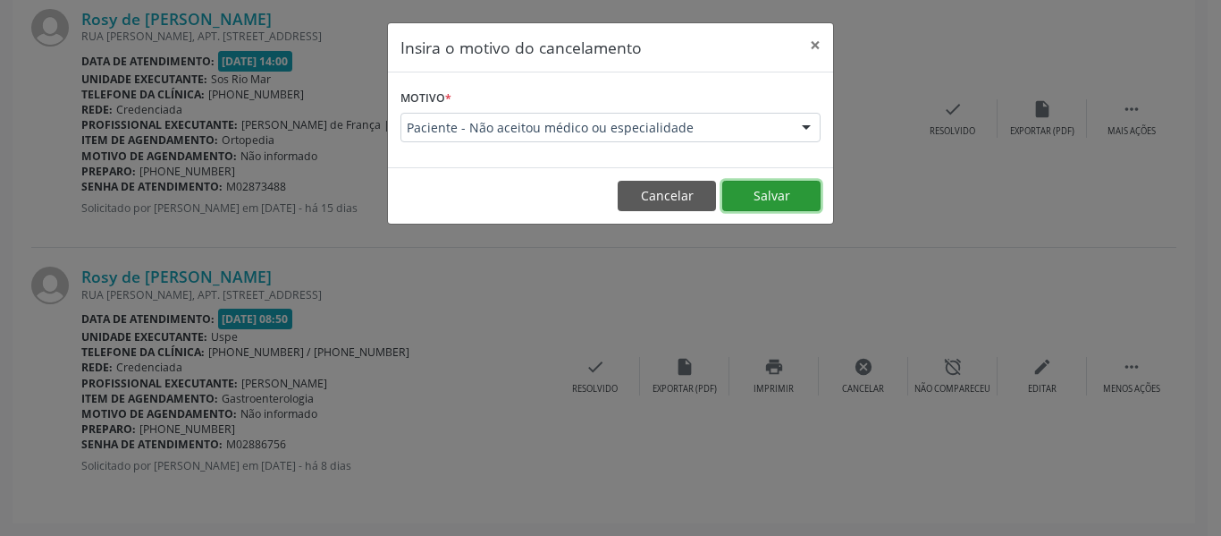
click at [776, 207] on button "Salvar" at bounding box center [772, 196] width 98 height 30
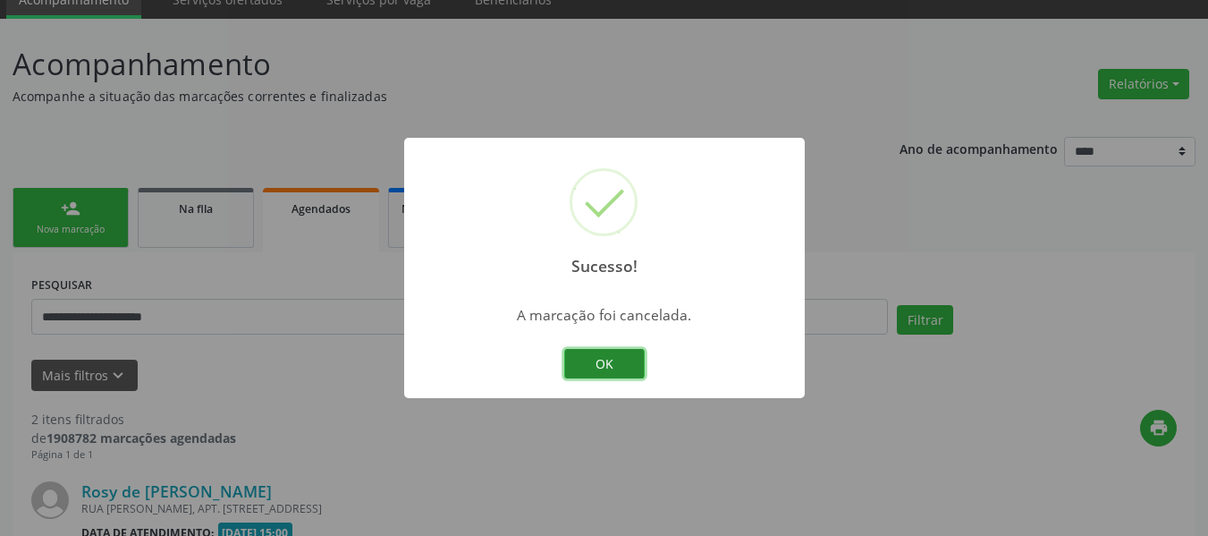
scroll to position [567, 0]
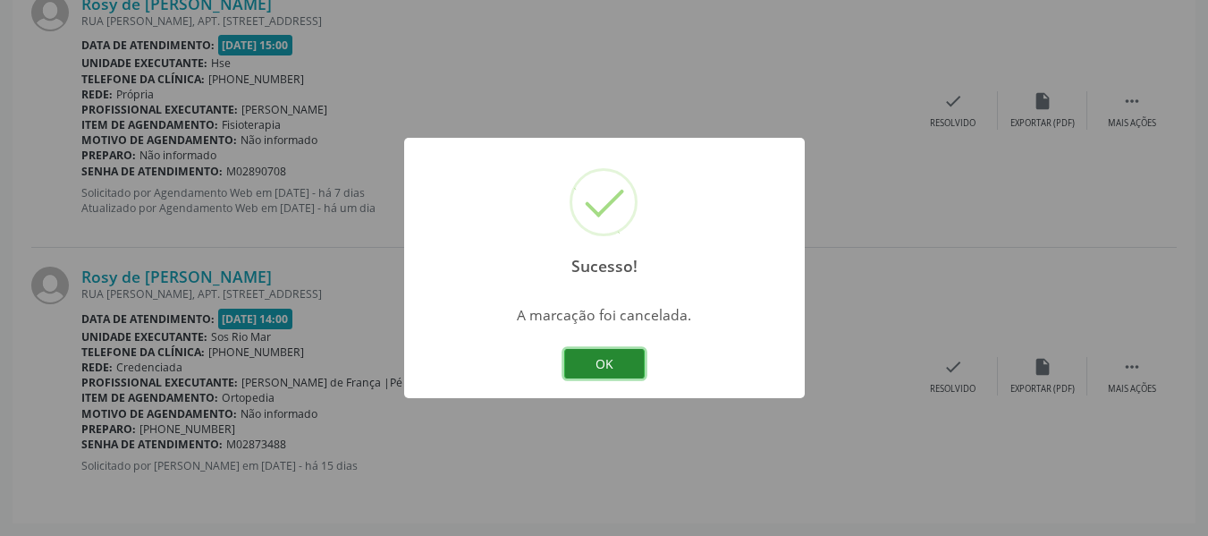
click at [598, 358] on button "OK" at bounding box center [604, 364] width 80 height 30
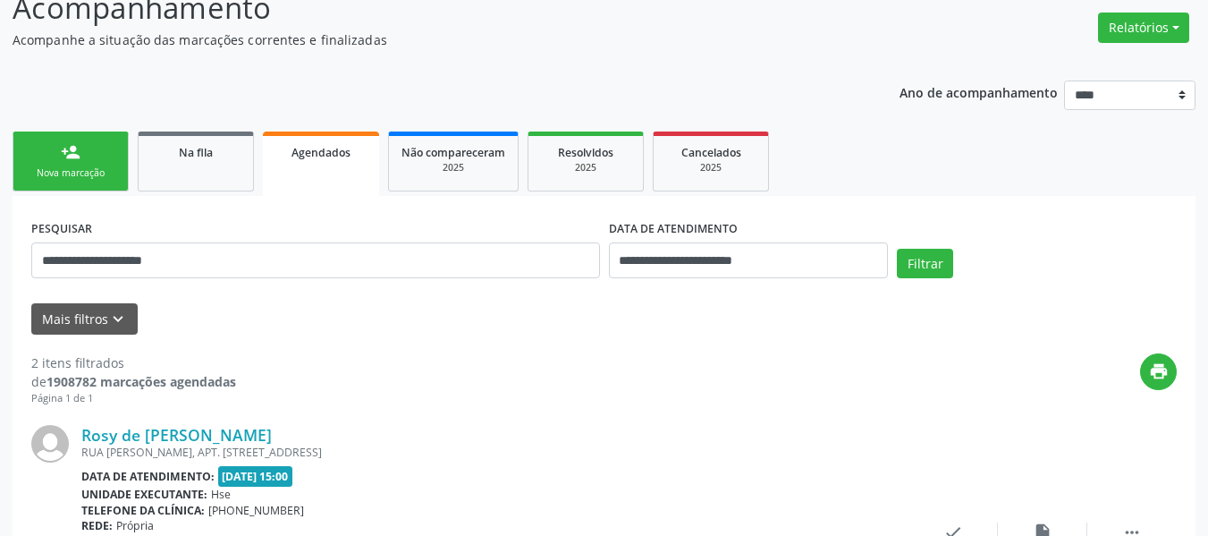
scroll to position [120, 0]
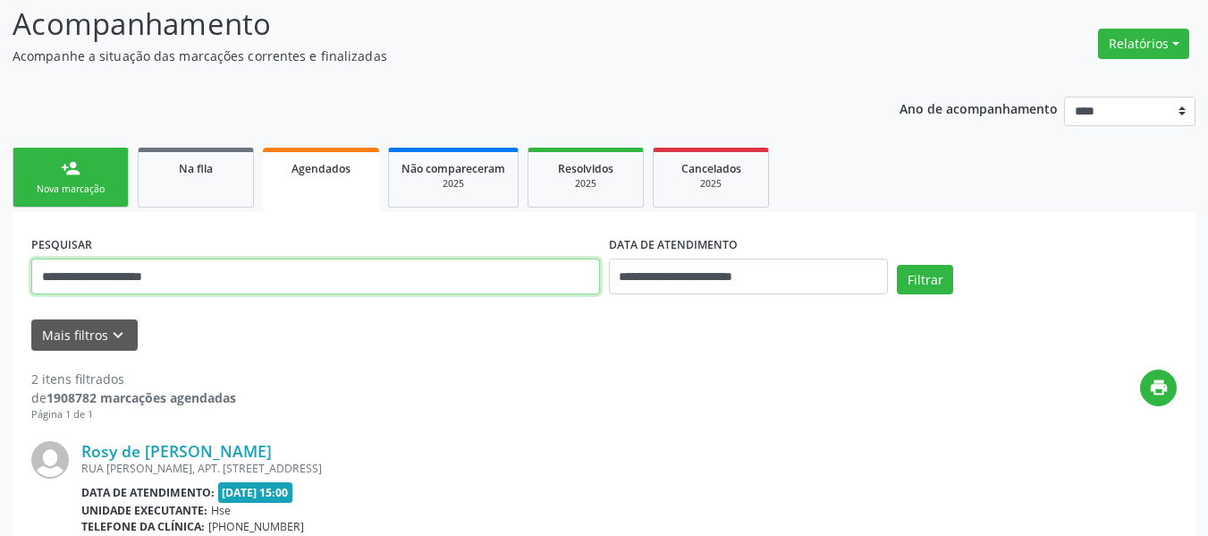
drag, startPoint x: 469, startPoint y: 283, endPoint x: 51, endPoint y: 286, distance: 417.6
click at [51, 286] on input "**********" at bounding box center [315, 276] width 569 height 36
click at [236, 287] on input "**********" at bounding box center [315, 276] width 569 height 36
drag, startPoint x: 256, startPoint y: 278, endPoint x: 0, endPoint y: 270, distance: 255.9
click at [0, 274] on div "**********" at bounding box center [604, 481] width 1208 height 1004
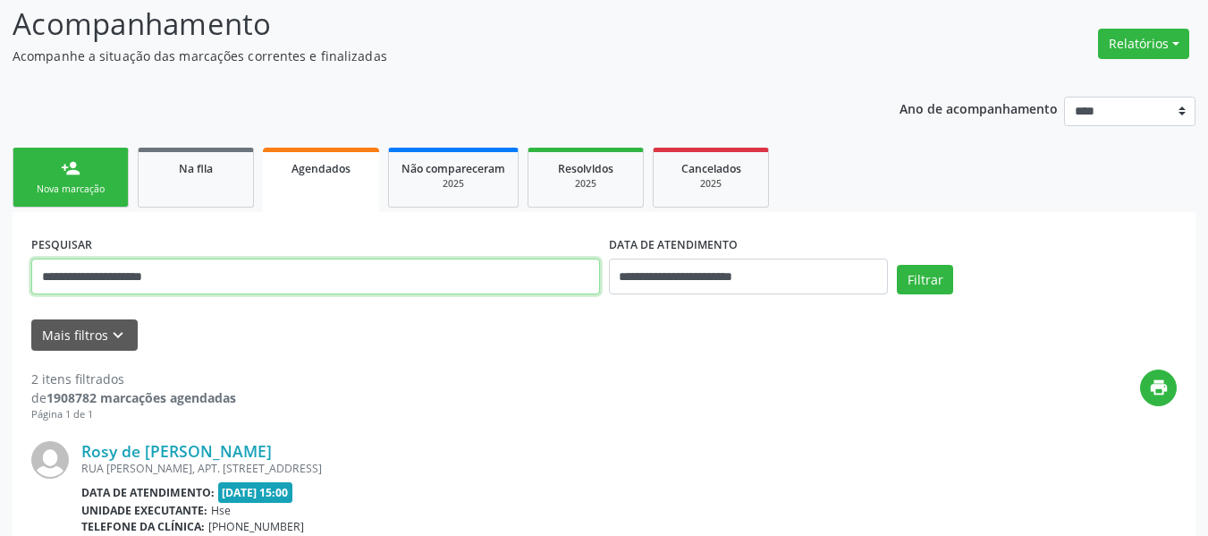
click at [283, 272] on input "**********" at bounding box center [315, 276] width 569 height 36
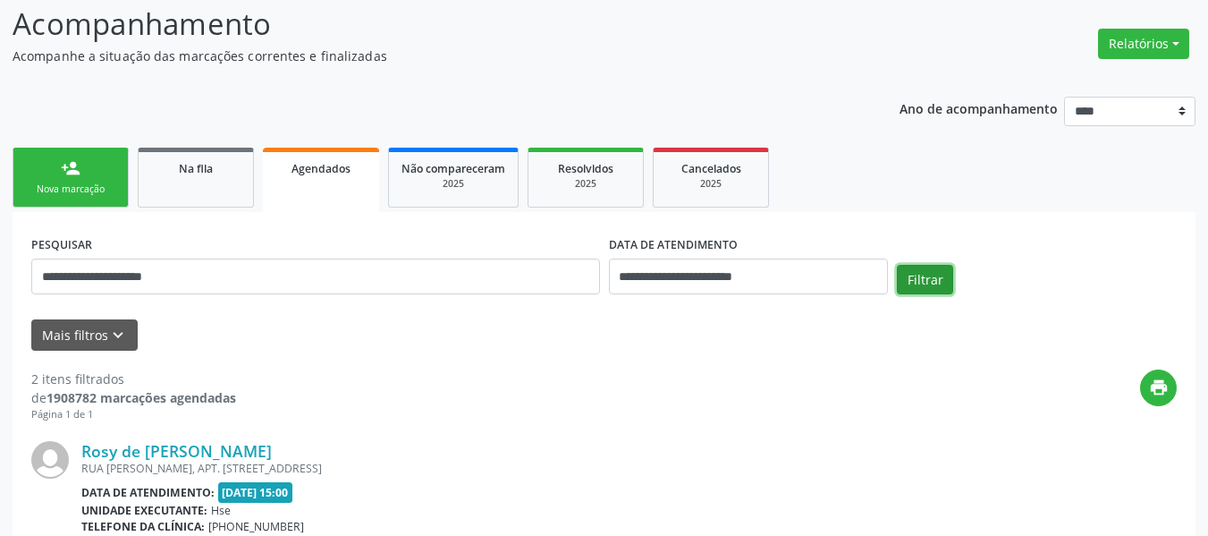
click at [927, 286] on button "Filtrar" at bounding box center [925, 280] width 56 height 30
click at [210, 317] on form "**********" at bounding box center [603, 290] width 1145 height 119
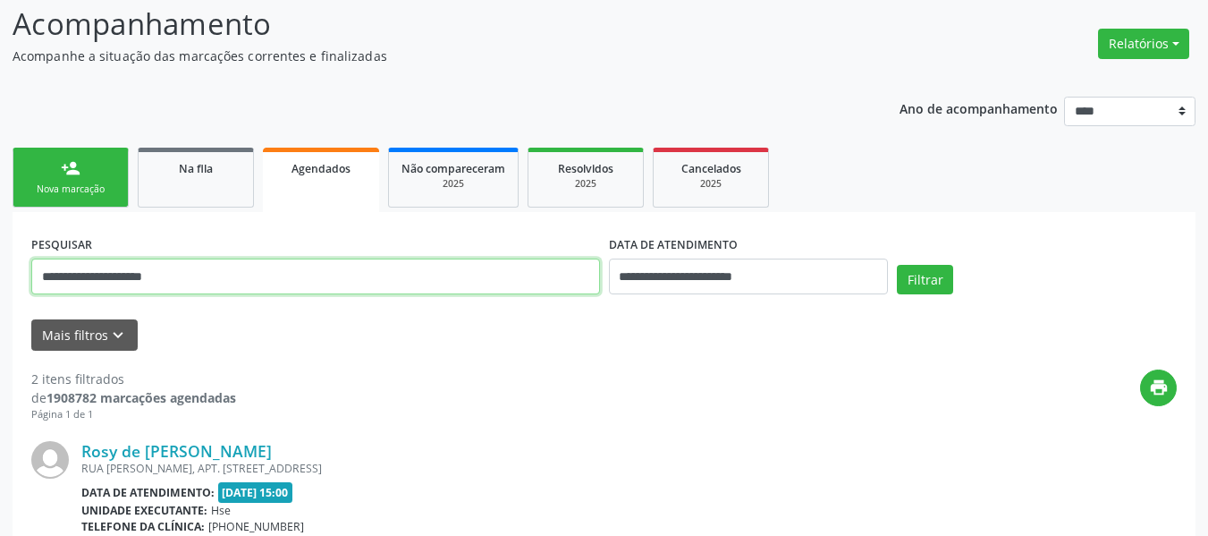
click at [205, 279] on input "**********" at bounding box center [315, 276] width 569 height 36
click at [204, 276] on input "**********" at bounding box center [315, 276] width 569 height 36
click at [204, 275] on input "**********" at bounding box center [315, 276] width 569 height 36
drag, startPoint x: 204, startPoint y: 275, endPoint x: 175, endPoint y: 280, distance: 29.0
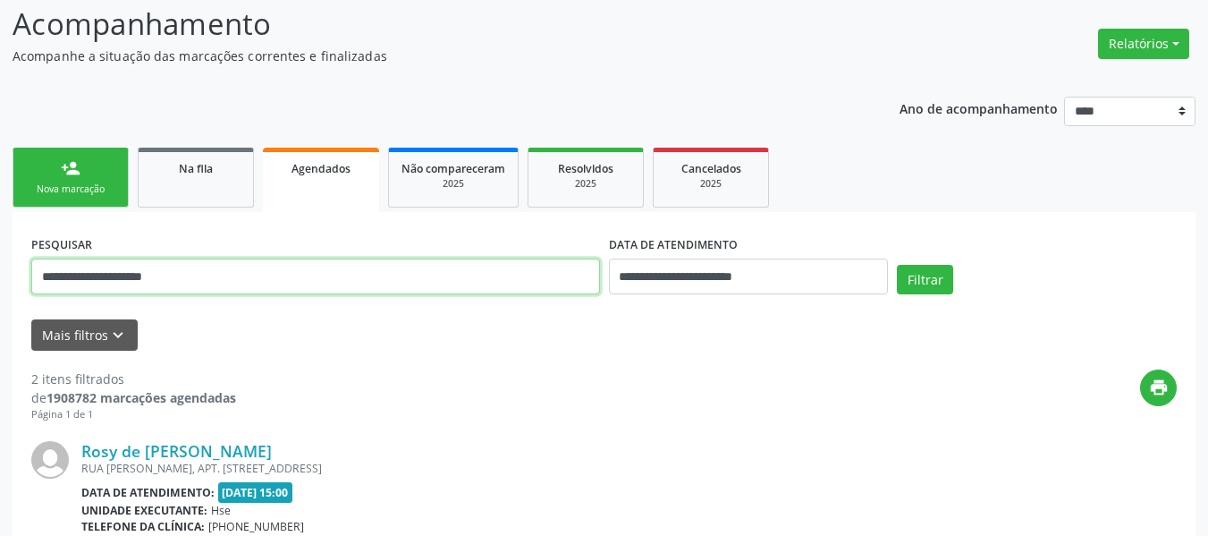
click at [175, 280] on input "**********" at bounding box center [315, 276] width 569 height 36
paste input "*****"
type input "**********"
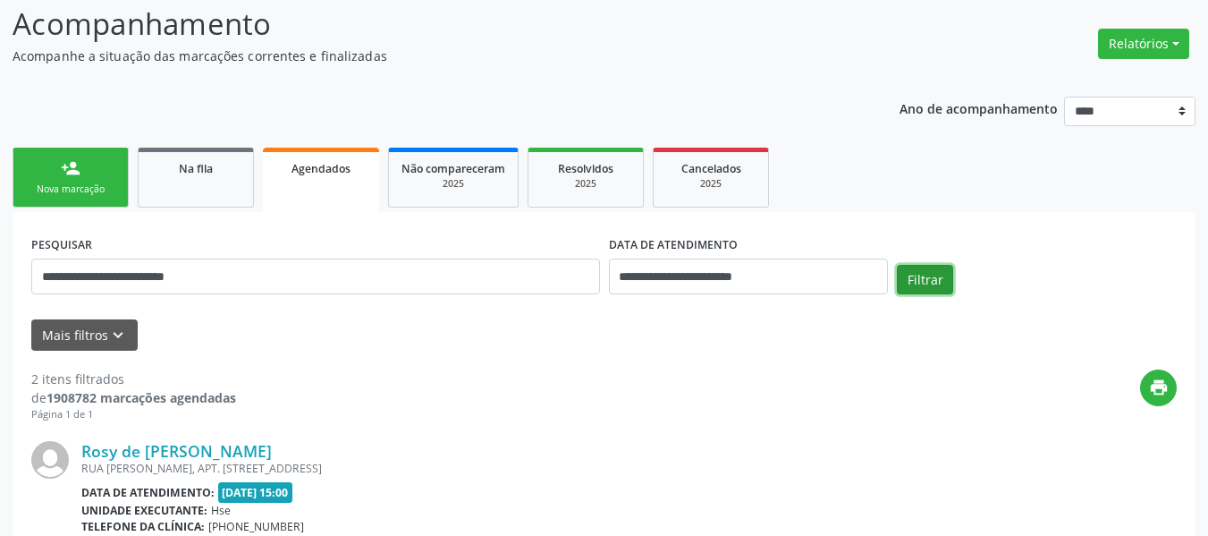
click at [913, 285] on button "Filtrar" at bounding box center [925, 280] width 56 height 30
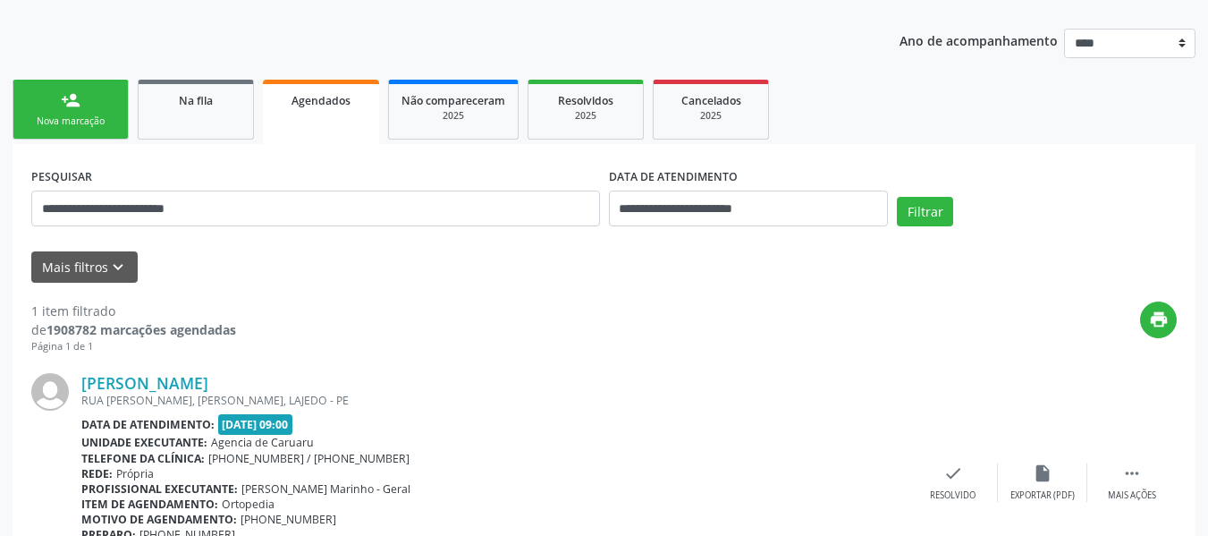
scroll to position [0, 0]
